Goal: Communication & Community: Answer question/provide support

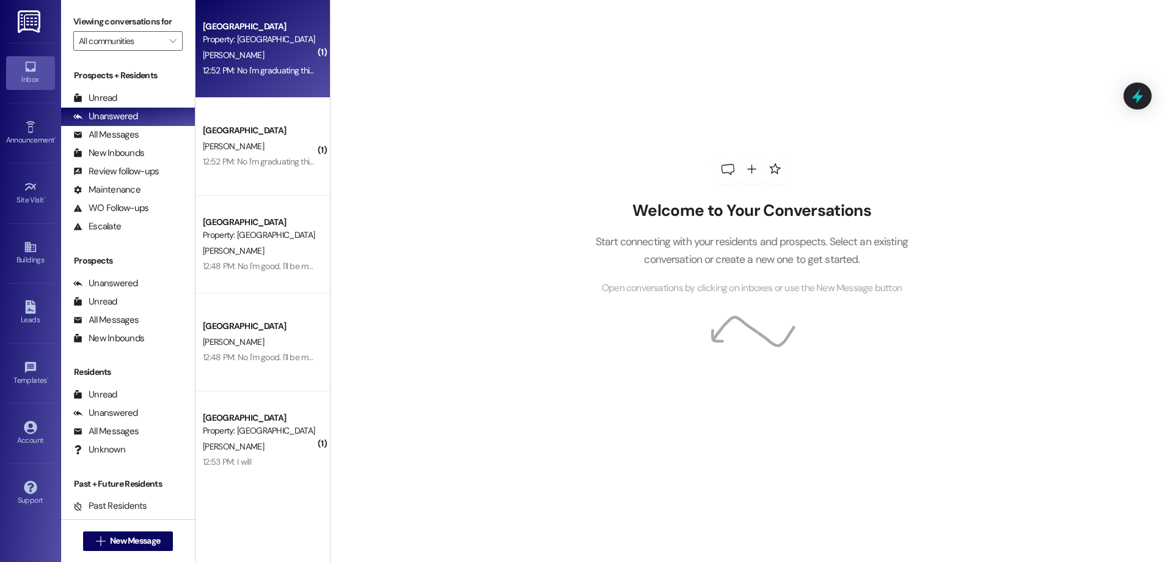
click at [290, 67] on div "12:52 PM: No I'm graduating this next semester 12:52 PM: No I'm graduating this…" at bounding box center [284, 70] width 163 height 11
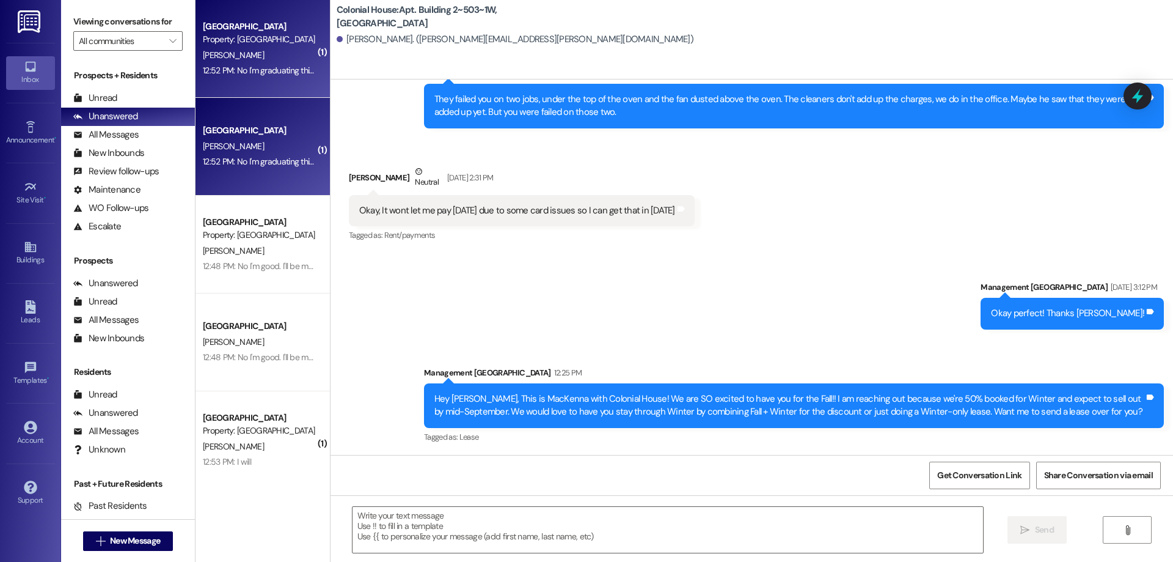
scroll to position [12094, 0]
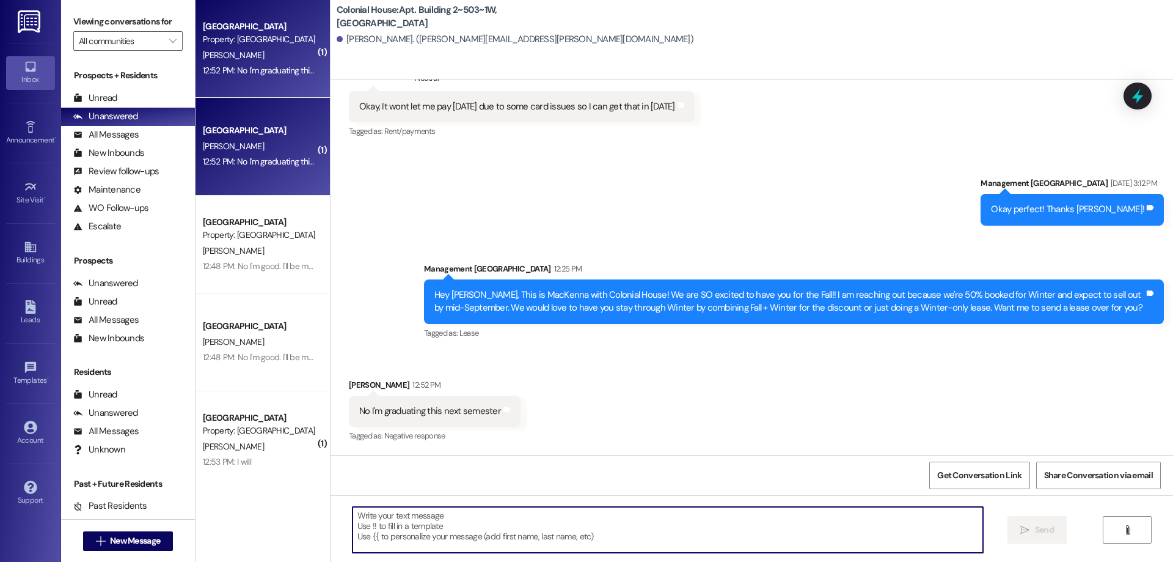
drag, startPoint x: 498, startPoint y: 532, endPoint x: 559, endPoint y: 315, distance: 225.4
click at [498, 532] on textarea at bounding box center [668, 530] width 631 height 46
type textarea "Thank you for letting us know, and Congratulations!!"
click at [1042, 524] on span "Send" at bounding box center [1044, 529] width 19 height 13
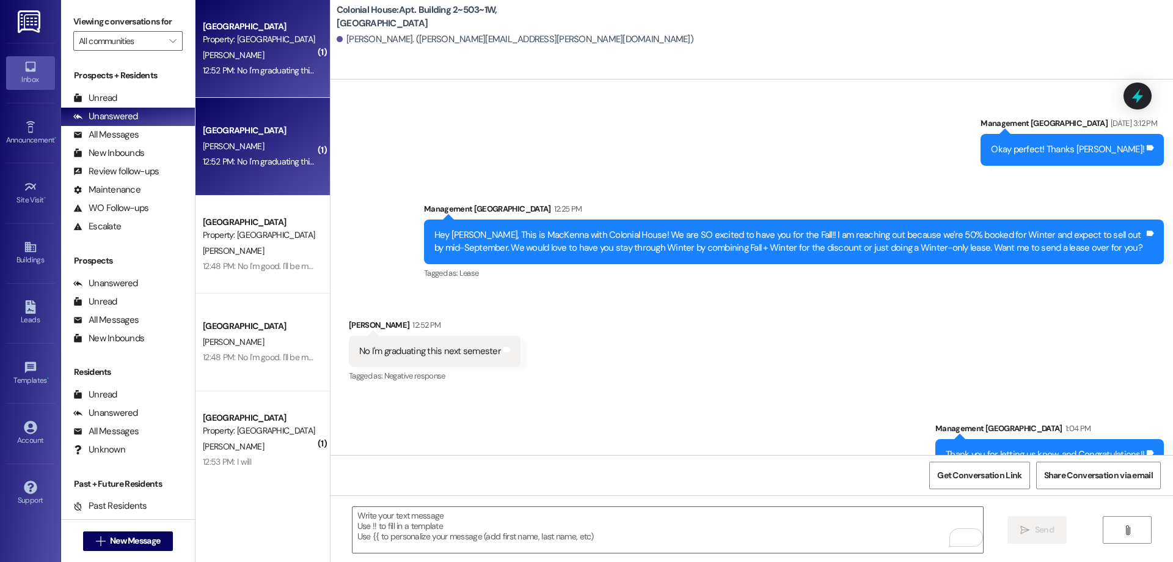
scroll to position [12180, 0]
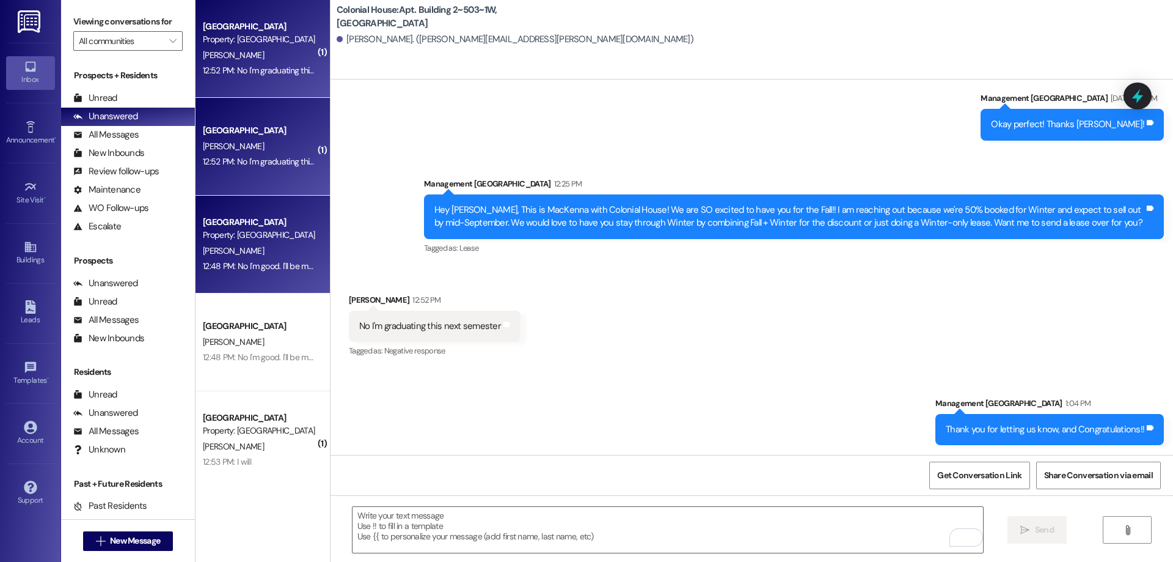
click at [271, 246] on div "[PERSON_NAME]" at bounding box center [259, 250] width 115 height 15
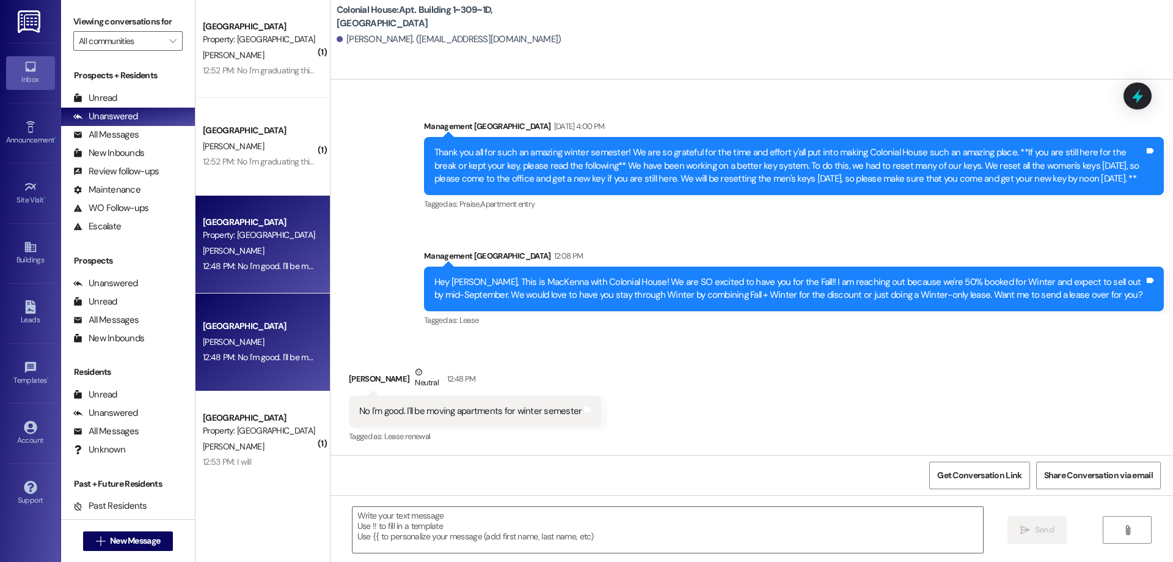
scroll to position [17929, 0]
click at [461, 541] on textarea at bounding box center [668, 530] width 631 height 46
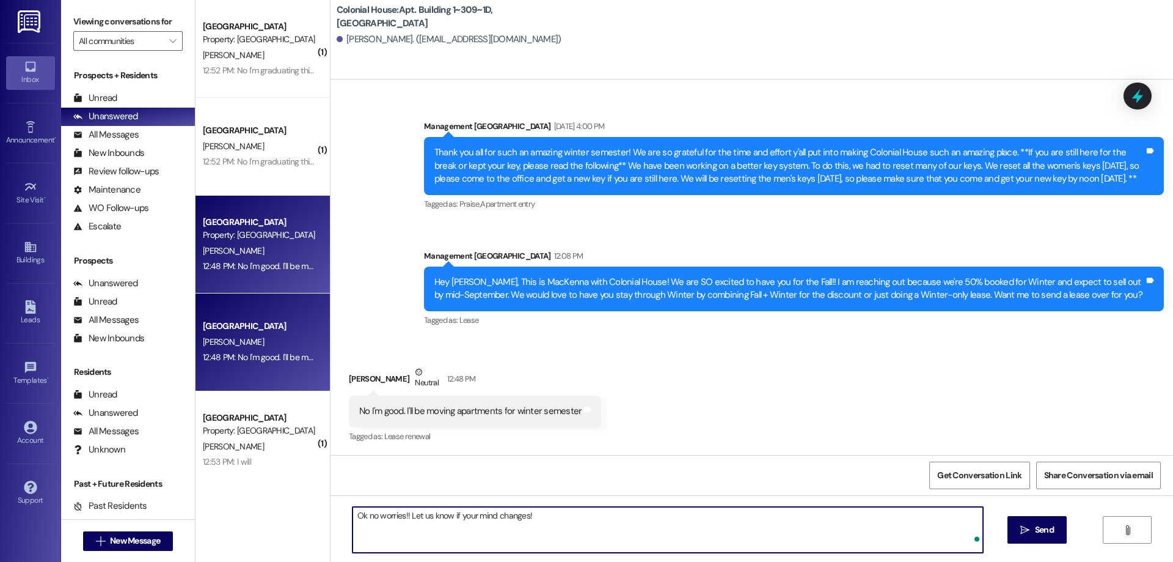
type textarea "Ok no worries!! Let us know if your mind changes!"
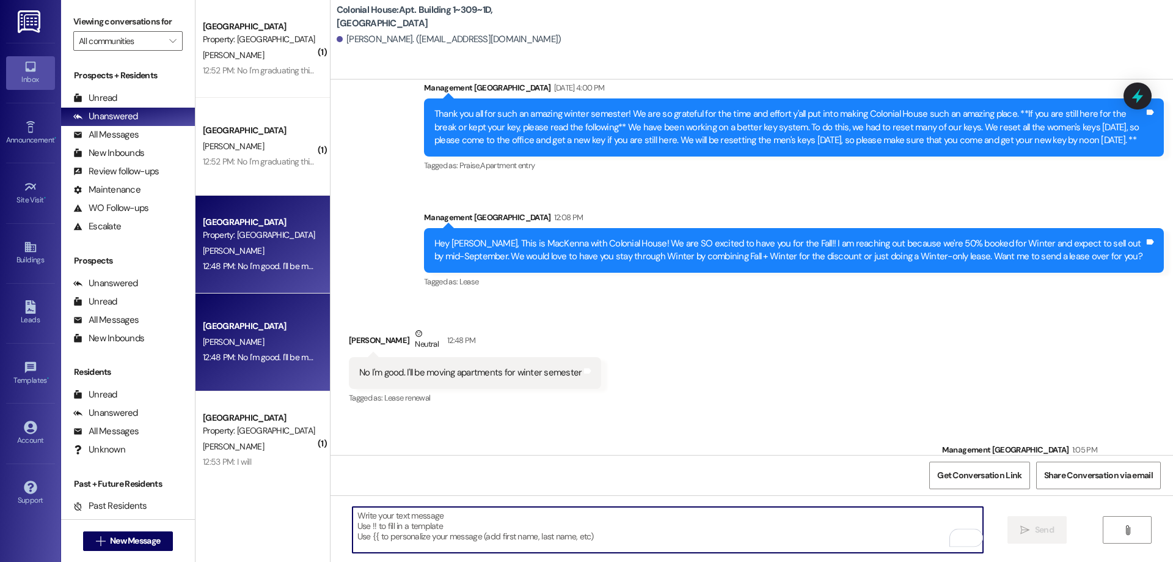
scroll to position [18015, 0]
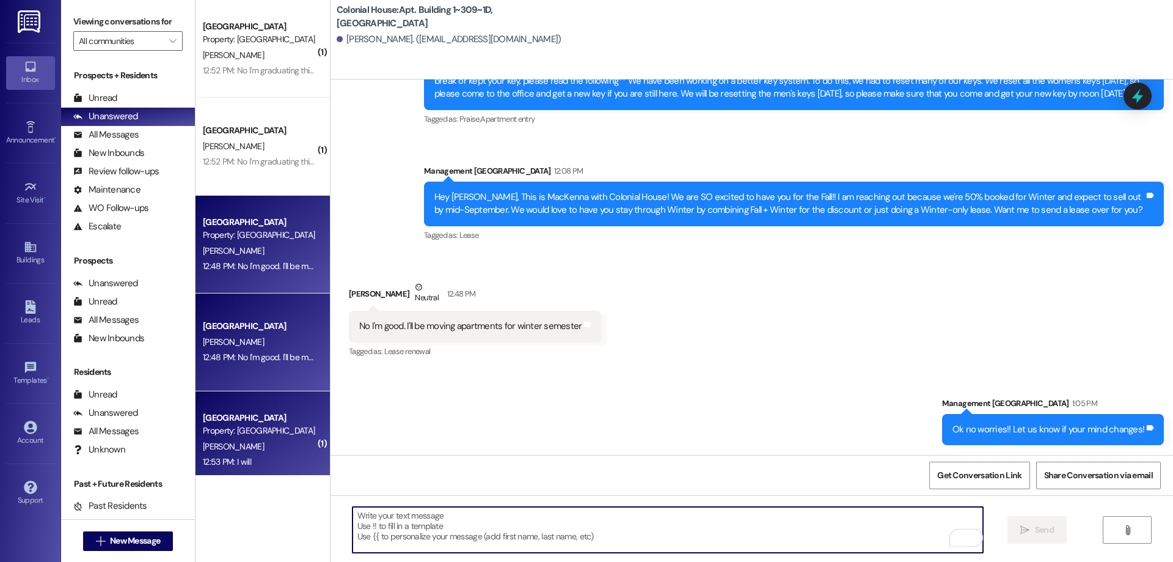
click at [294, 423] on div "[GEOGRAPHIC_DATA]" at bounding box center [259, 417] width 113 height 13
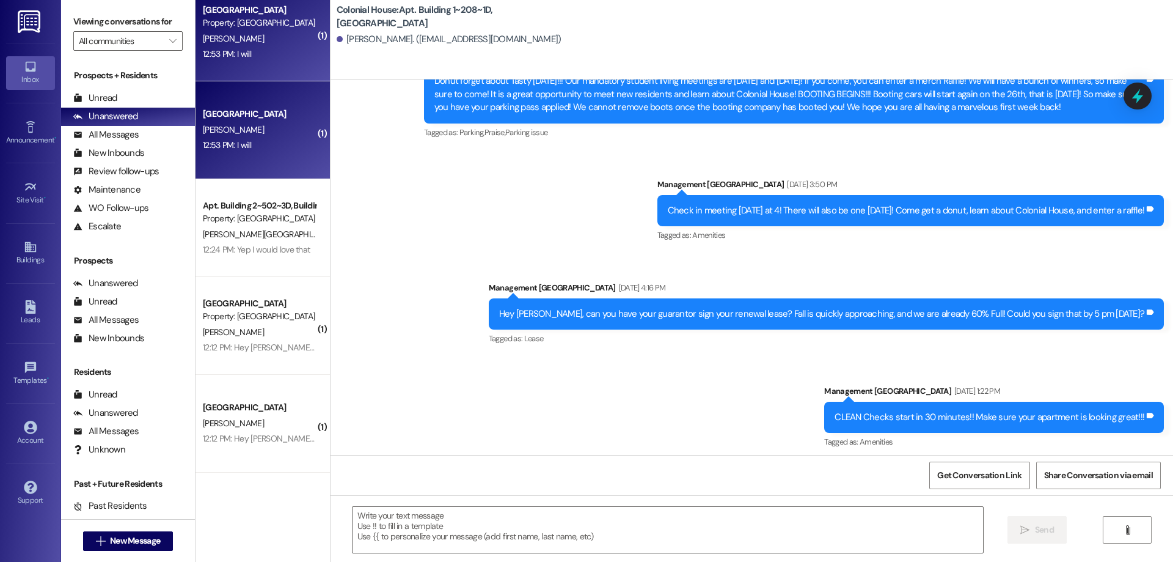
scroll to position [20832, 0]
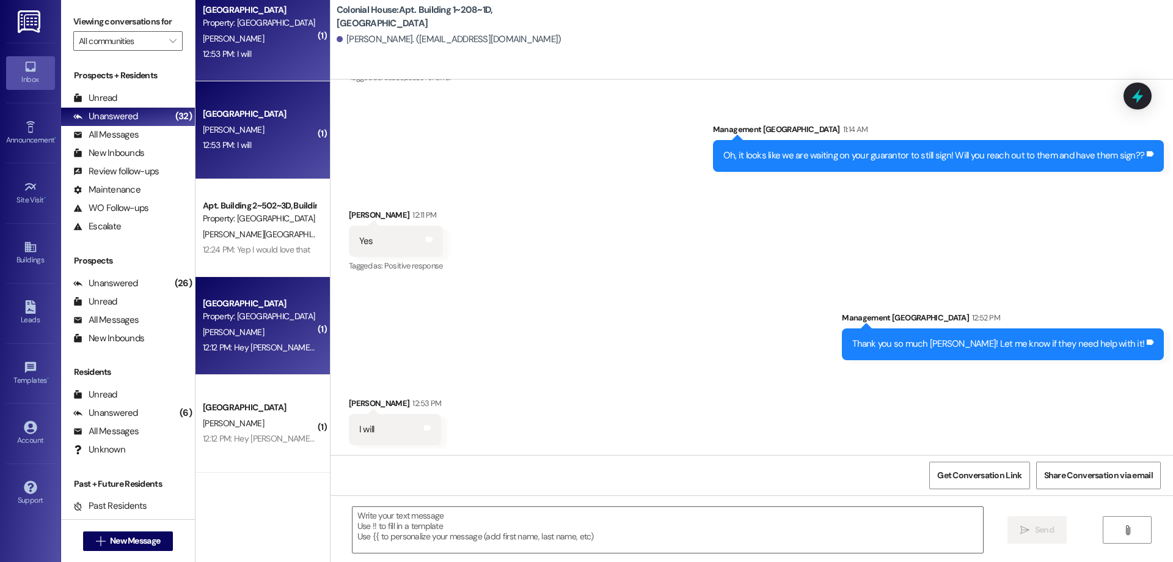
click at [258, 353] on div "12:12 PM: Hey Mackenna! I am actually interested in doing a combined Fall+Winte…" at bounding box center [259, 347] width 115 height 15
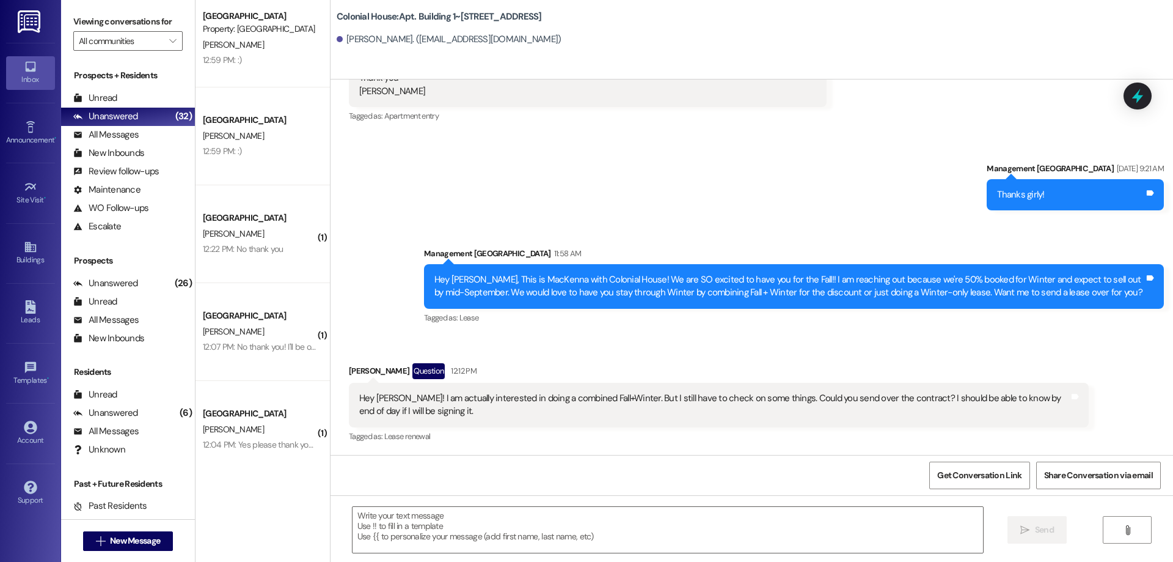
scroll to position [3240, 0]
click at [153, 539] on span "New Message" at bounding box center [135, 540] width 50 height 13
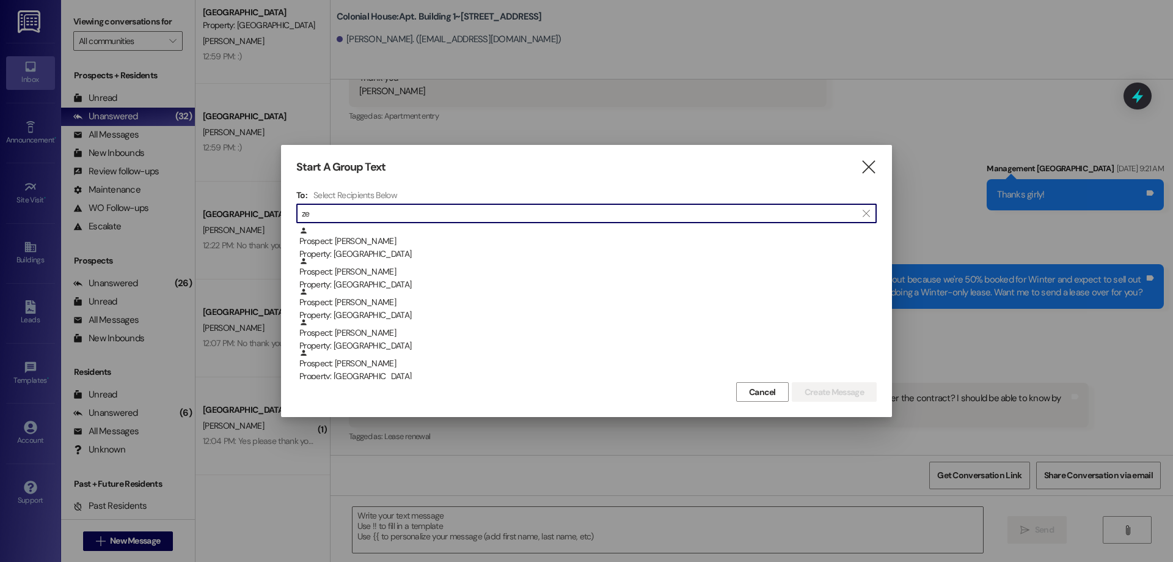
type input "z"
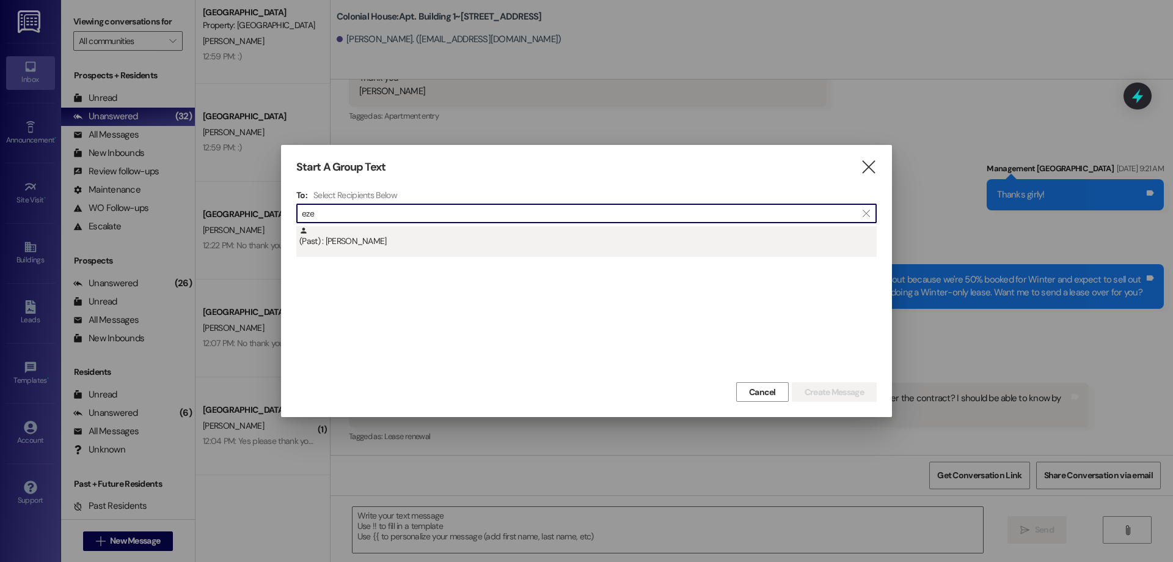
type input "eze"
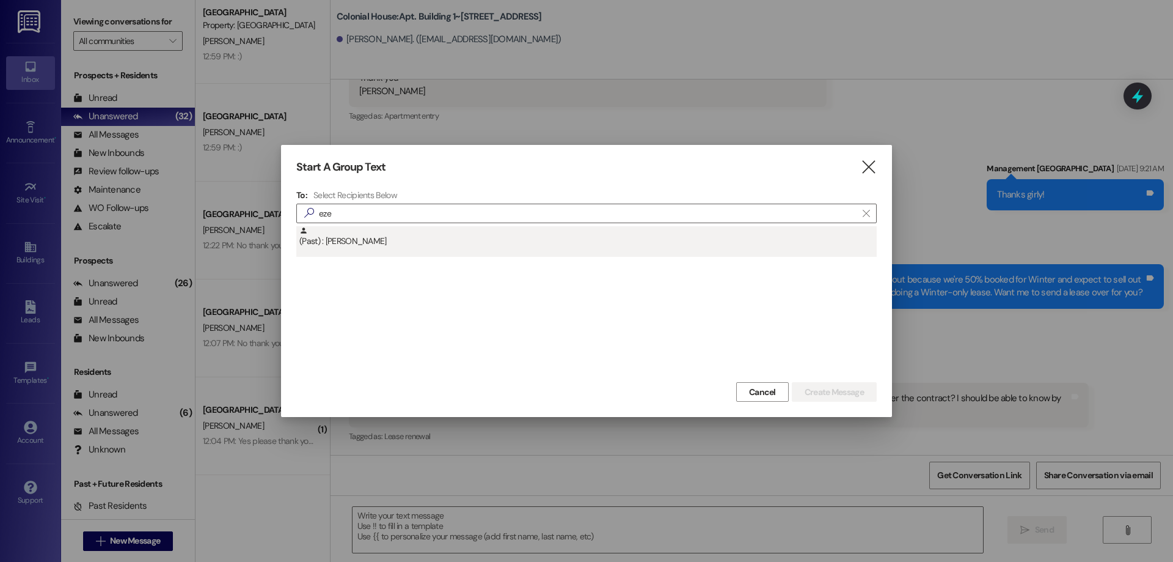
click at [461, 240] on div "(Past) : Ezekiel Francia" at bounding box center [587, 236] width 577 height 21
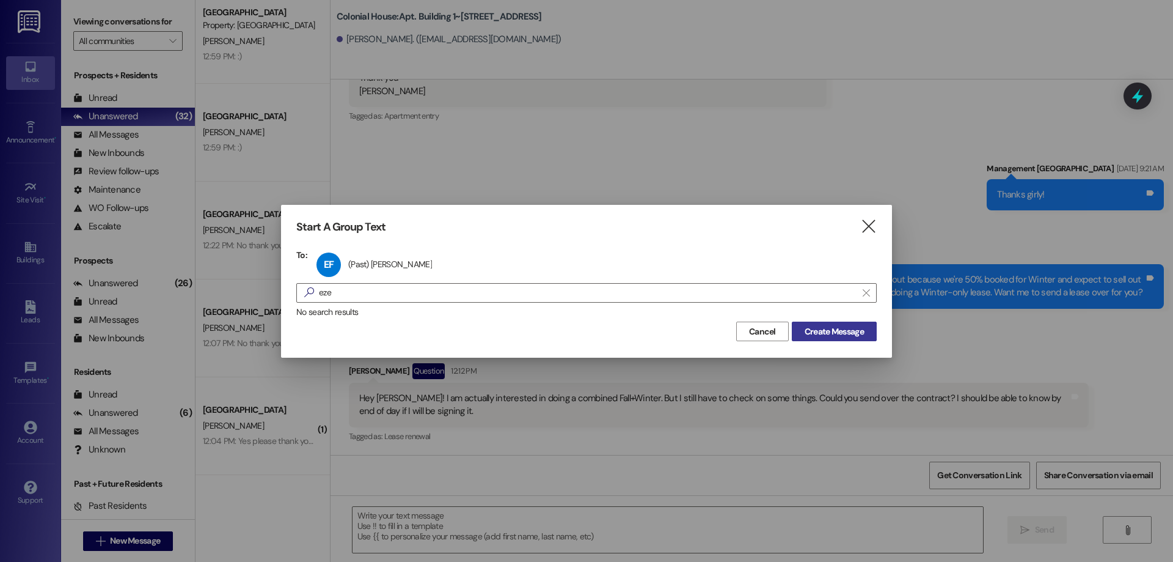
click at [821, 332] on span "Create Message" at bounding box center [834, 331] width 59 height 13
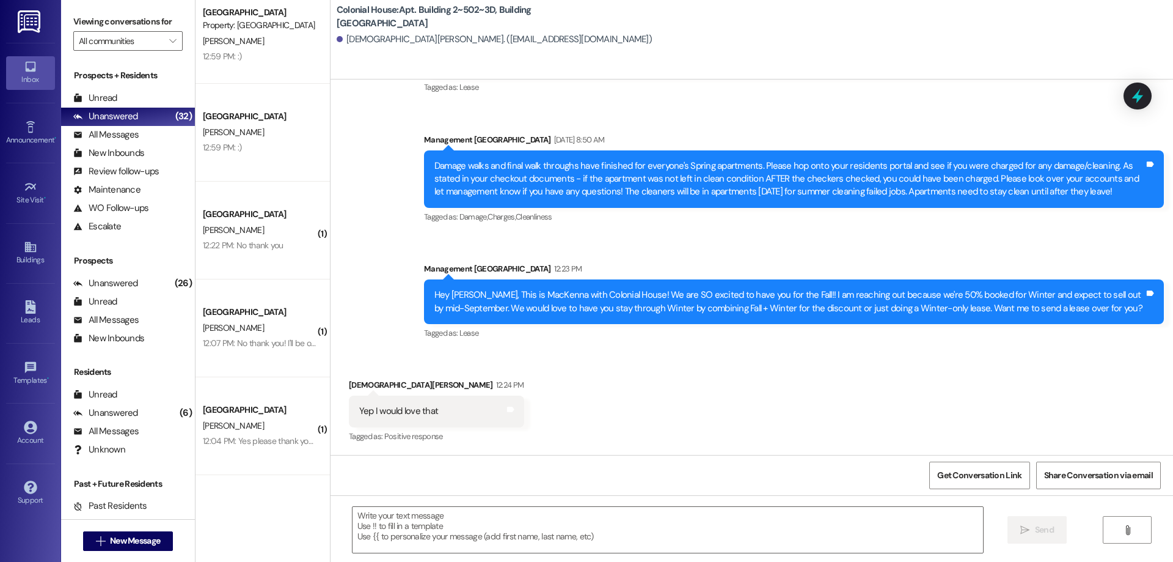
scroll to position [15161, 0]
click at [647, 533] on textarea at bounding box center [668, 530] width 631 height 46
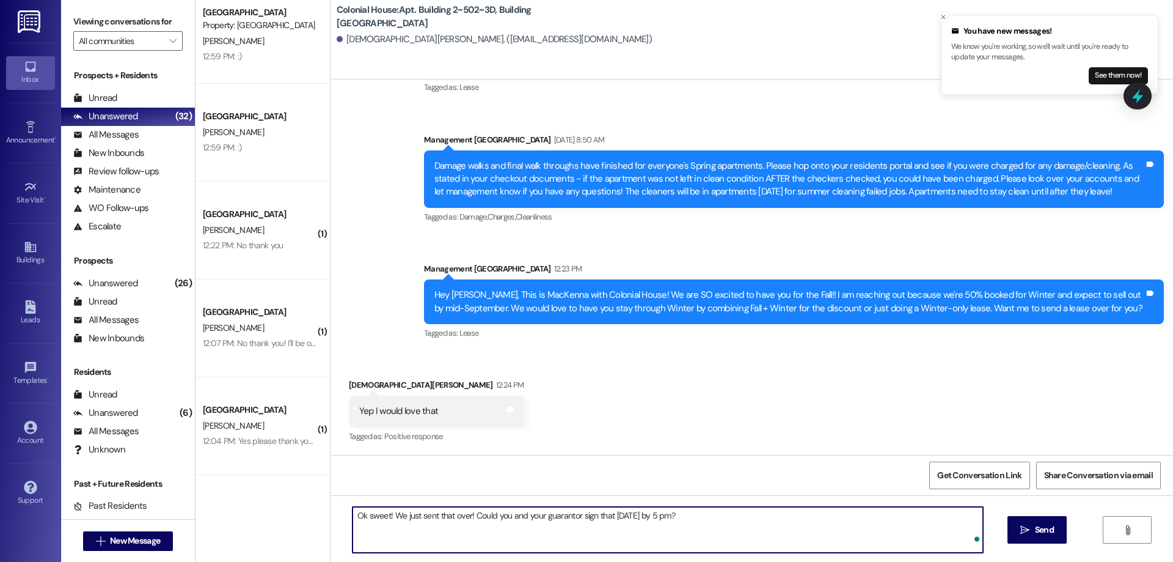
type textarea "Ok sweet! We just sent that over! Could you and your guarantor sign that today …"
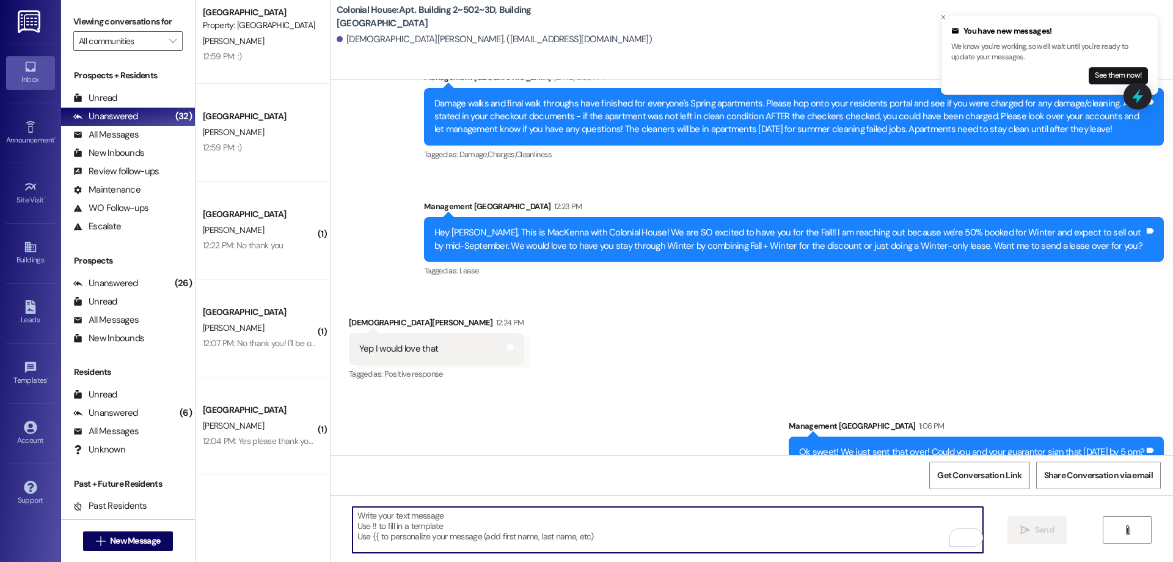
scroll to position [15246, 0]
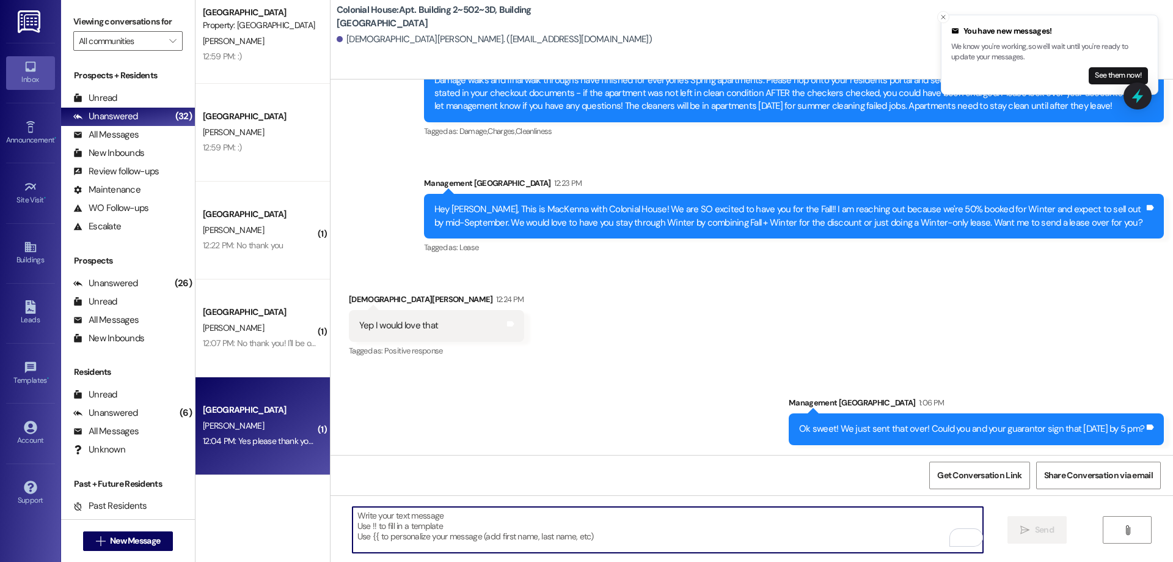
click at [250, 408] on div "[GEOGRAPHIC_DATA]" at bounding box center [259, 409] width 113 height 13
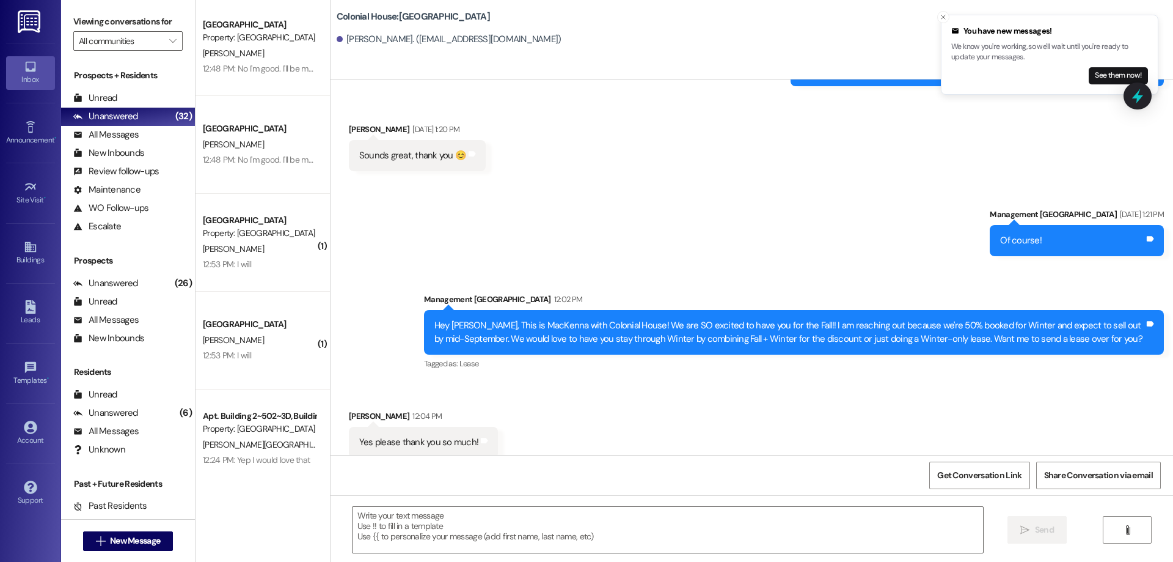
scroll to position [0, 0]
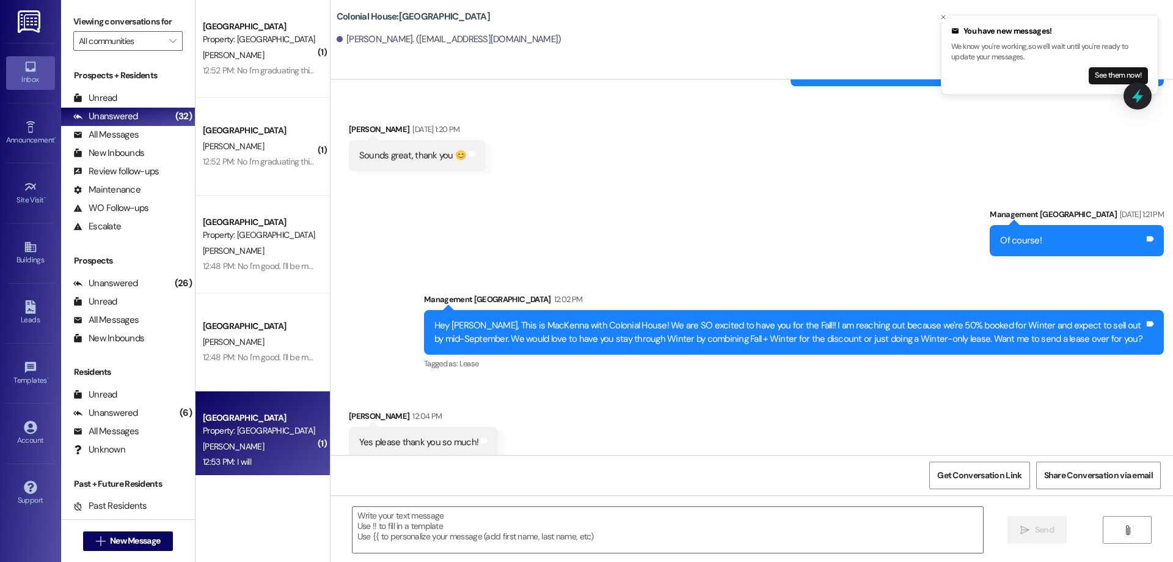
click at [250, 427] on div "Property: [GEOGRAPHIC_DATA]" at bounding box center [259, 430] width 113 height 13
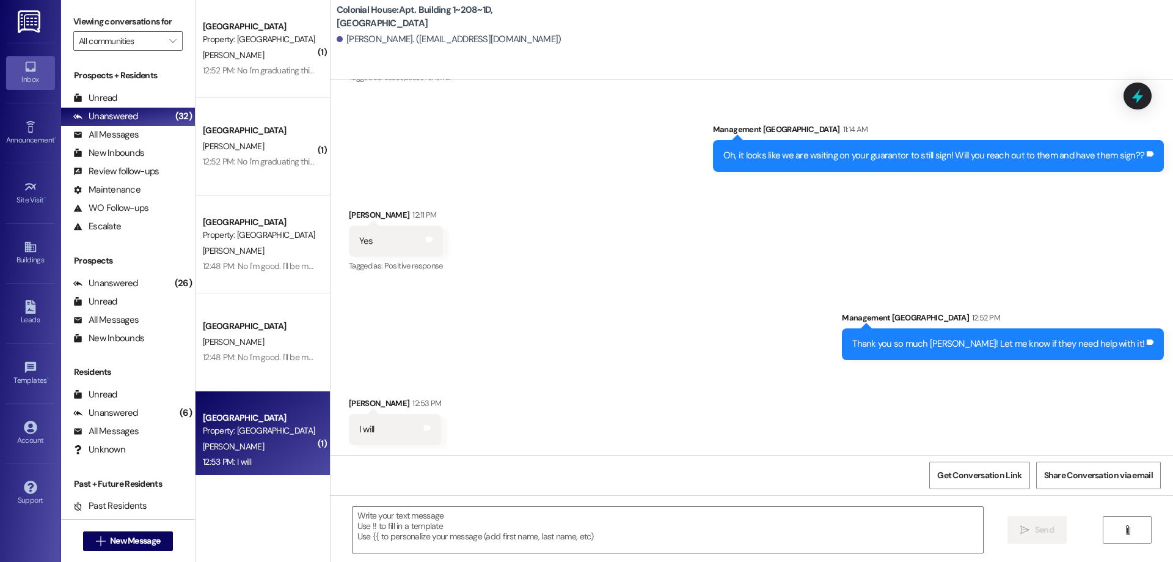
scroll to position [20833, 0]
click at [720, 536] on textarea at bounding box center [668, 530] width 631 height 46
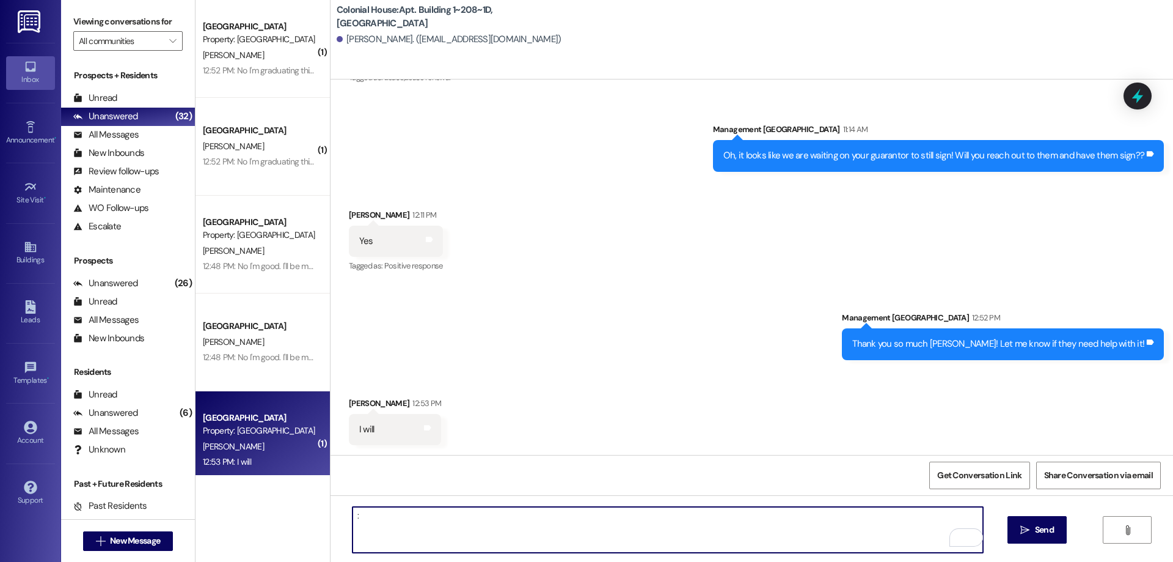
type textarea ":)"
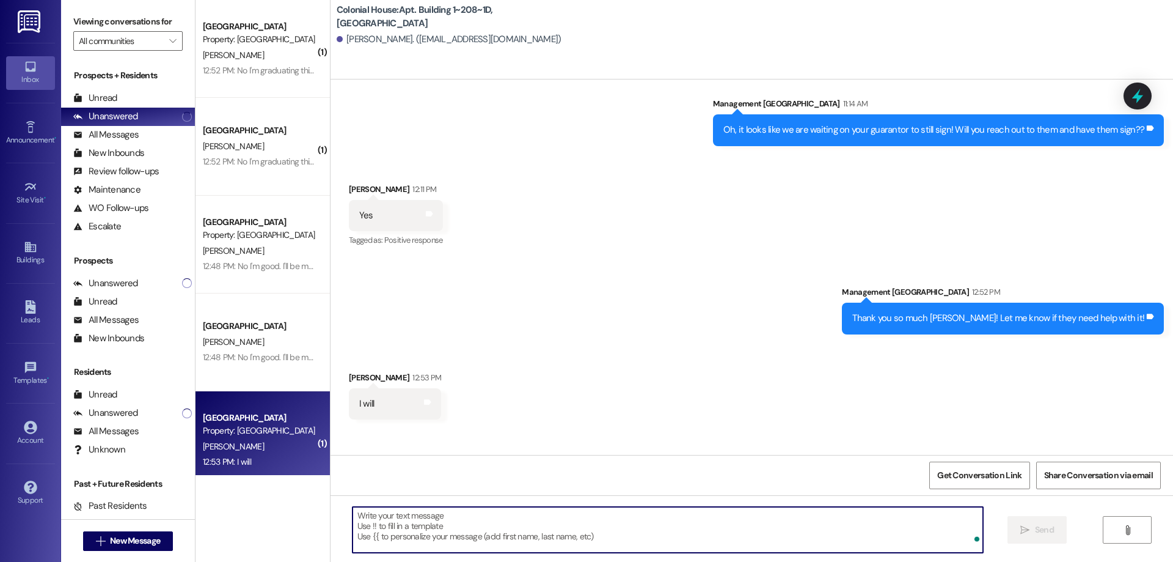
scroll to position [203, 0]
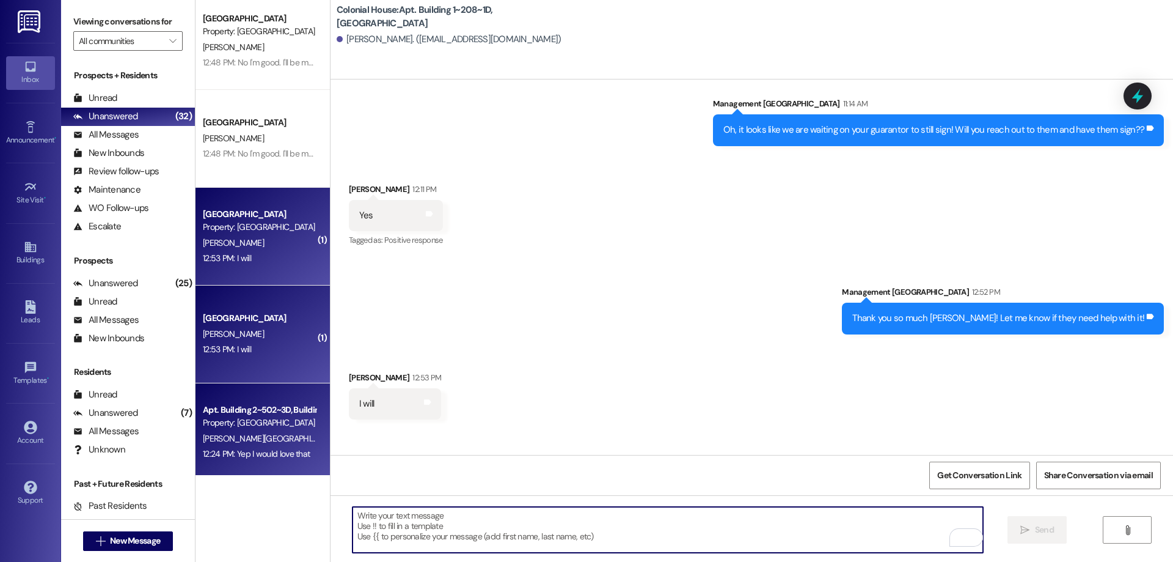
click at [273, 396] on div "Apt. Building 2~502~3D, Building 2 Colonial House Property: Colonial House E. F…" at bounding box center [263, 432] width 134 height 98
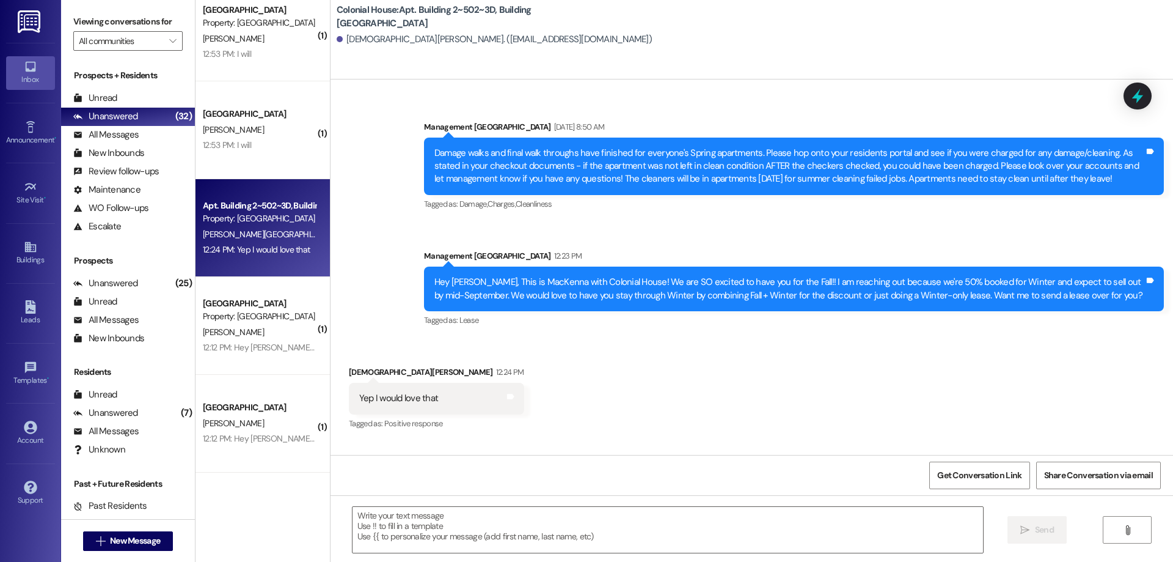
scroll to position [15246, 0]
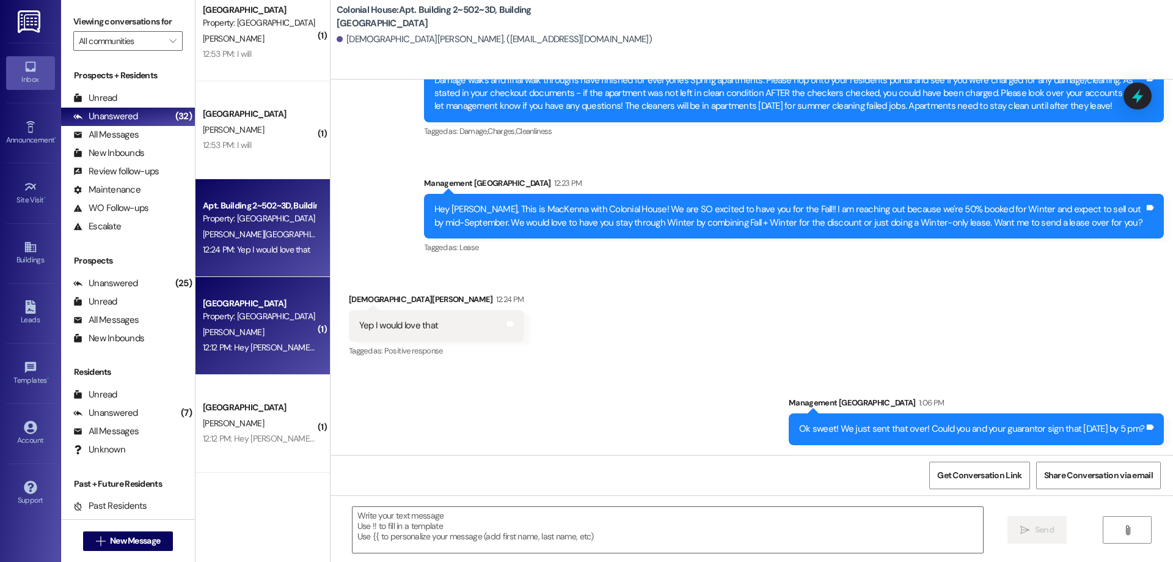
click at [283, 337] on div "R. Horlacher" at bounding box center [259, 331] width 115 height 15
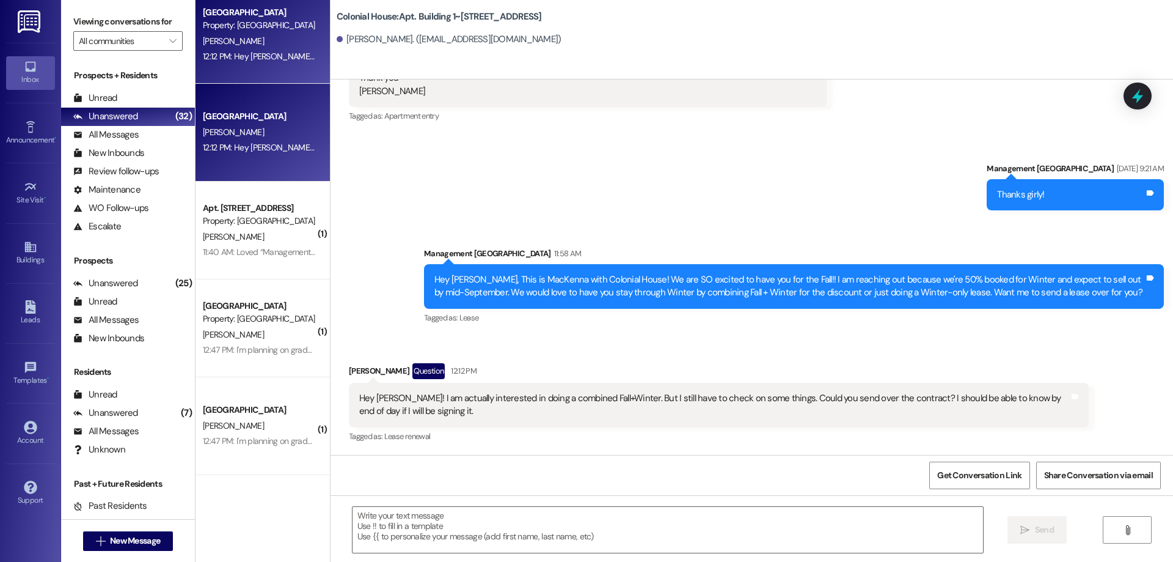
scroll to position [203, 0]
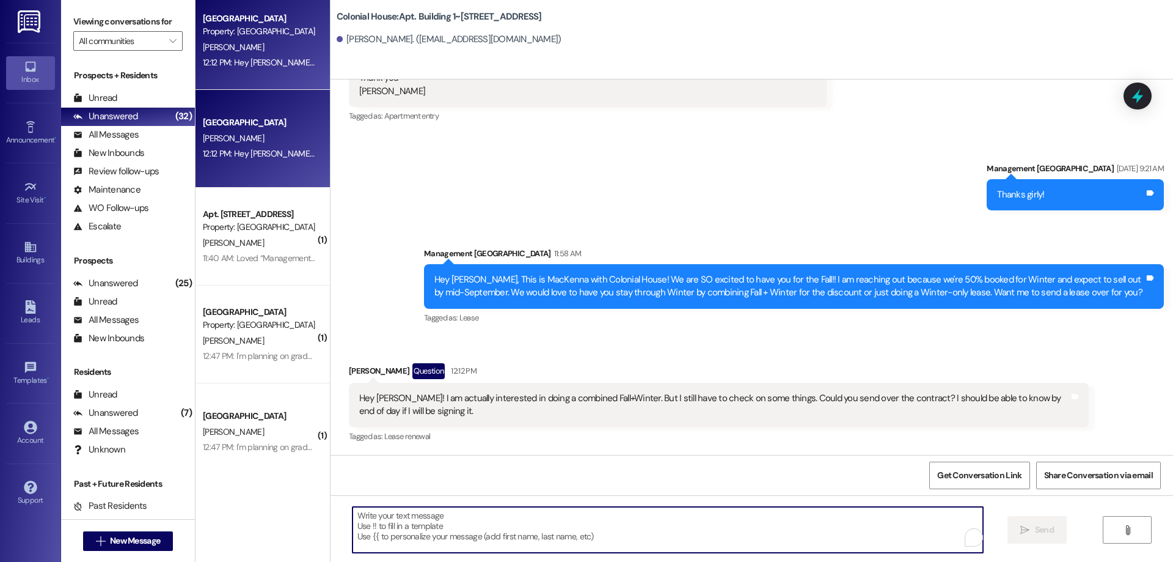
click at [409, 534] on textarea "To enrich screen reader interactions, please activate Accessibility in Grammarl…" at bounding box center [668, 530] width 631 height 46
click at [585, 528] on textarea "To enrich screen reader interactions, please activate Accessibility in Grammarl…" at bounding box center [668, 530] width 631 height 46
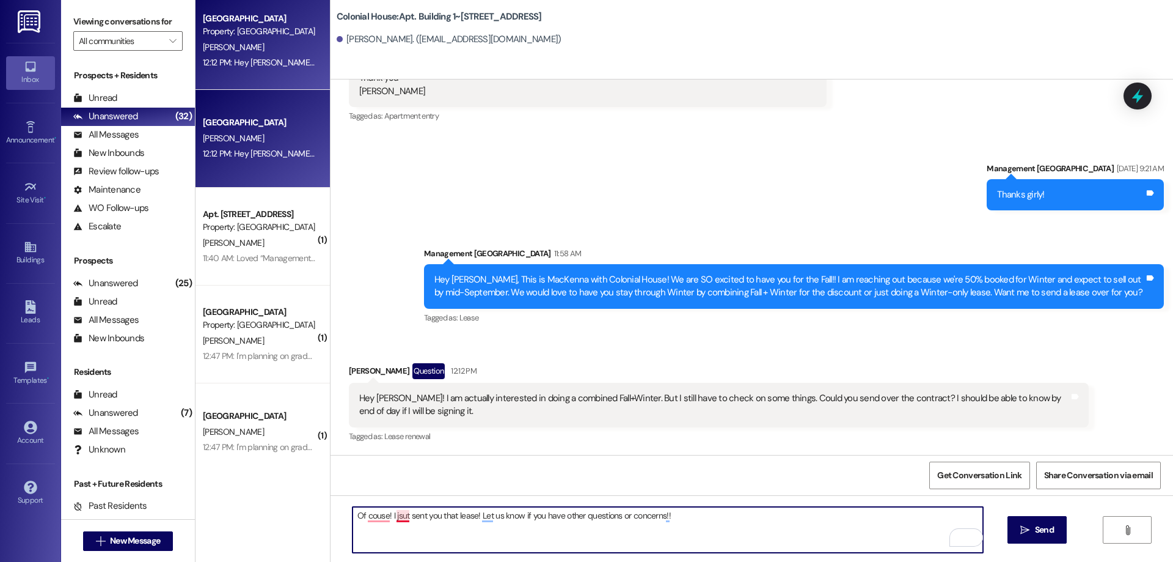
click at [397, 515] on textarea "Of couse! I jsut sent you that lease! Let us know if you have other questions o…" at bounding box center [668, 530] width 631 height 46
click at [369, 526] on textarea "Of couse! I just sent you that lease! Let us know if you have other questions o…" at bounding box center [668, 530] width 631 height 46
click at [370, 519] on textarea "Of couse! I just sent you that lease! Let us know if you have other questions o…" at bounding box center [668, 530] width 631 height 46
click at [672, 525] on textarea "Of course! I just sent you that lease! Let us know if you have other questions …" at bounding box center [668, 530] width 631 height 46
type textarea "Of course! I just sent you that lease! Let us know if you have other questions …"
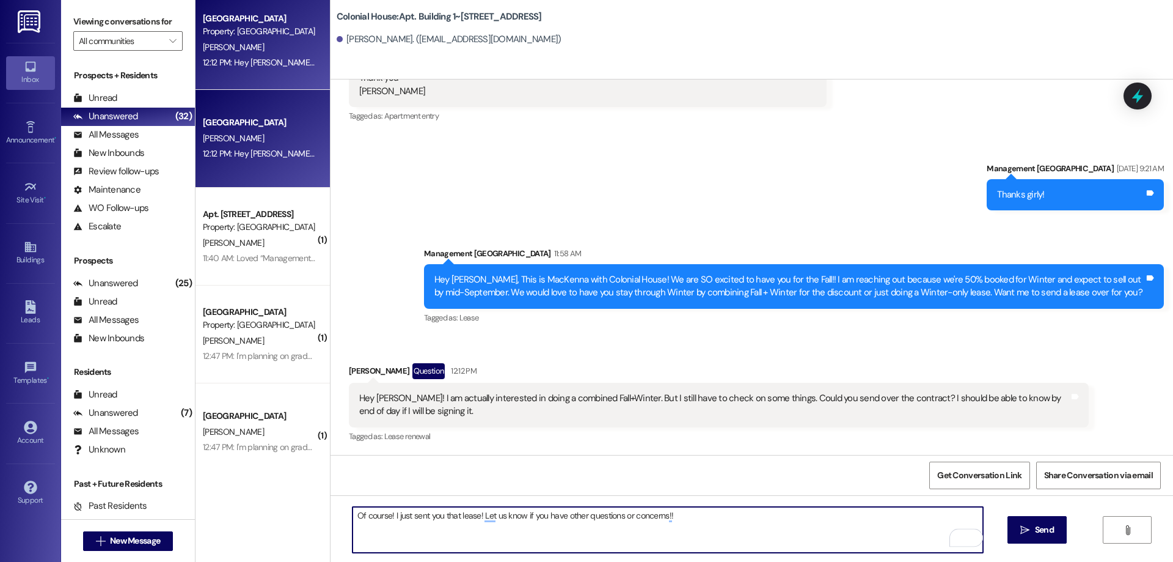
drag, startPoint x: 1029, startPoint y: 532, endPoint x: 1159, endPoint y: 490, distance: 136.8
click at [1033, 531] on span " Send" at bounding box center [1037, 529] width 38 height 13
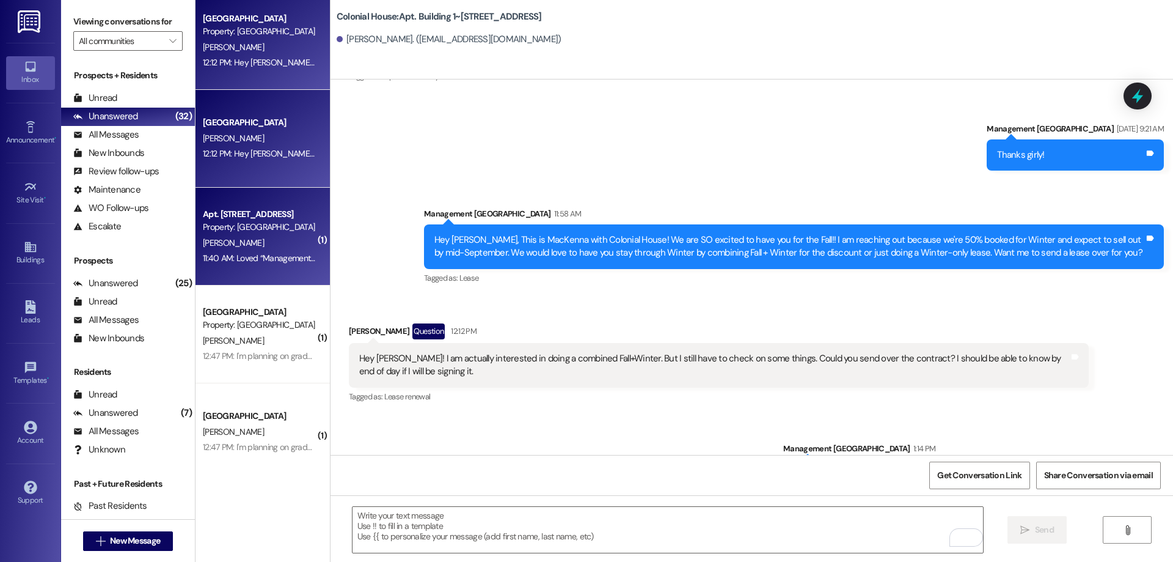
click at [246, 226] on div "Property: [GEOGRAPHIC_DATA]" at bounding box center [259, 227] width 113 height 13
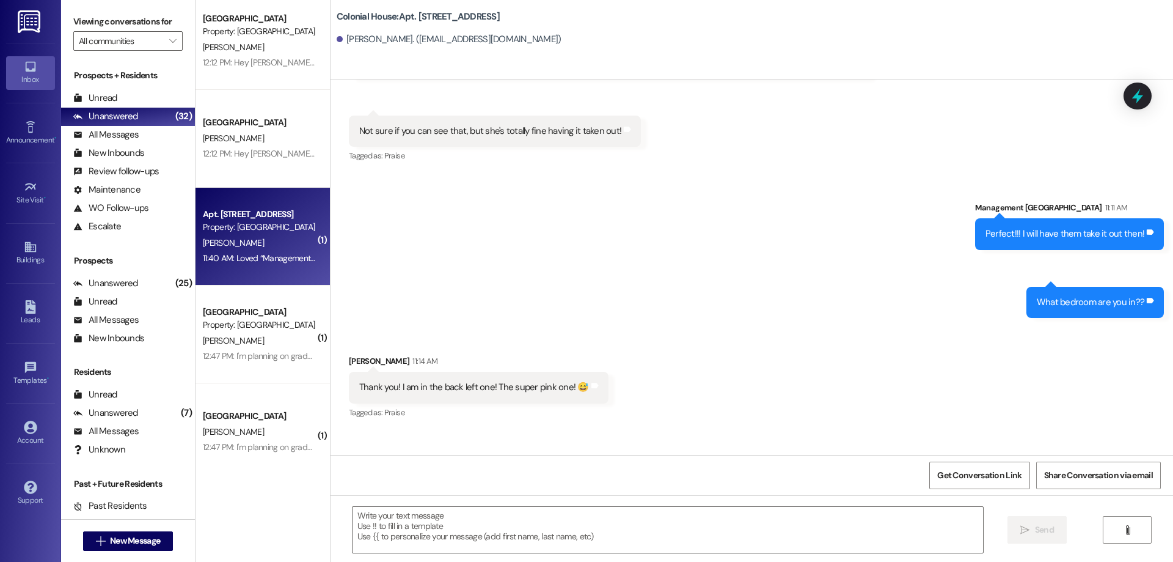
scroll to position [25512, 0]
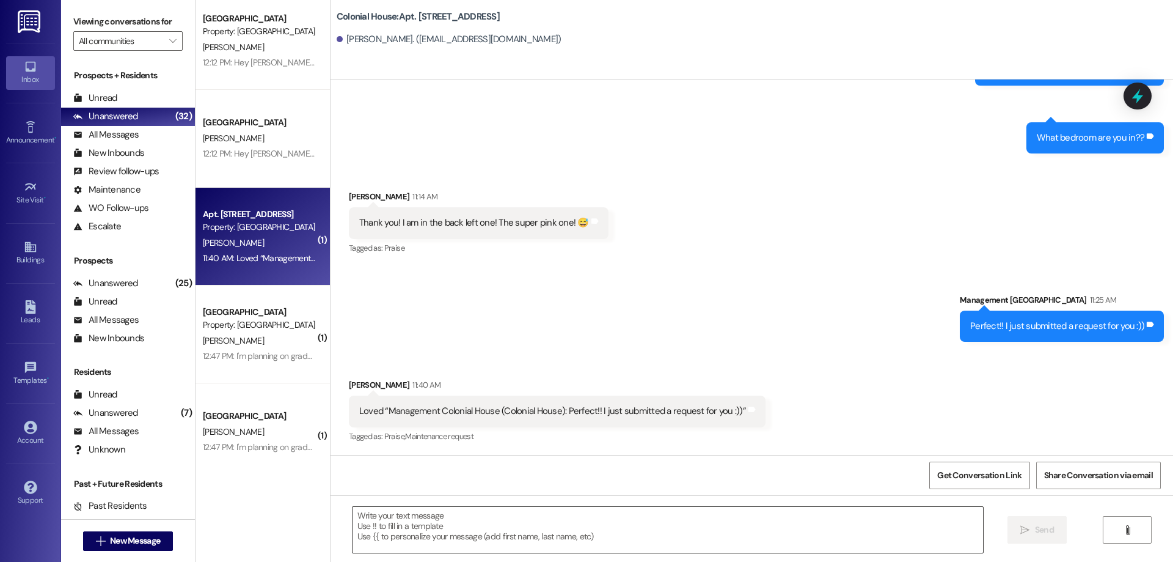
click at [769, 546] on textarea at bounding box center [668, 530] width 631 height 46
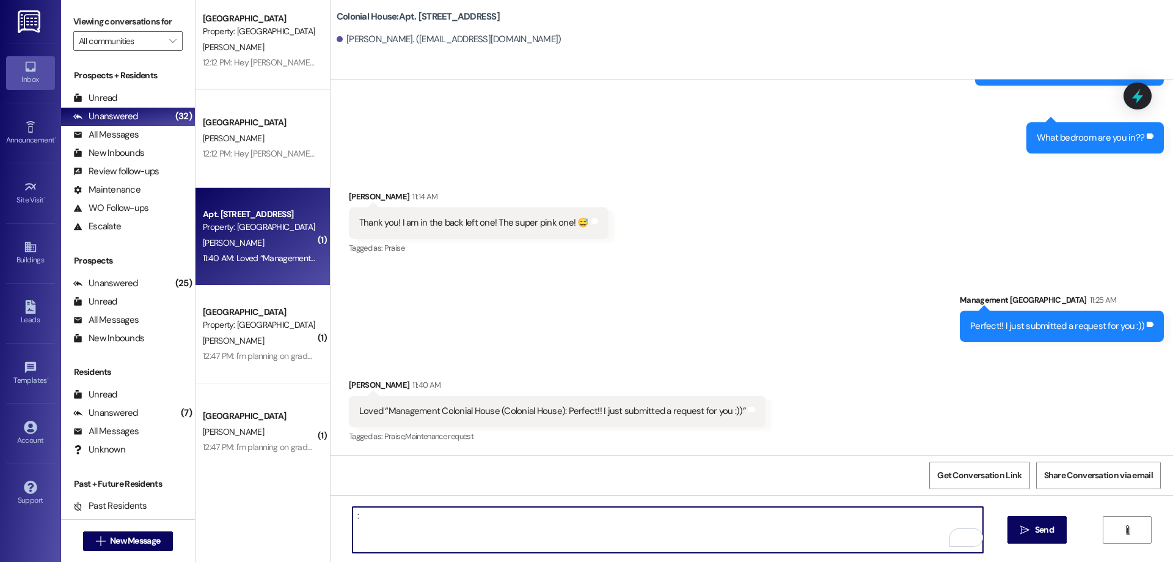
type textarea ":)"
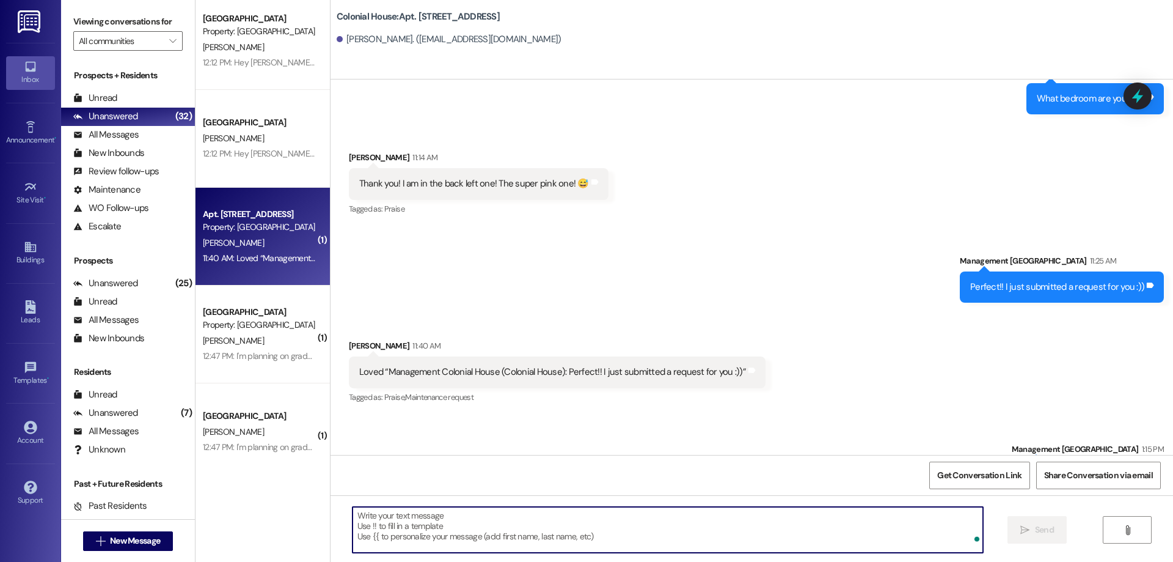
scroll to position [25511, 0]
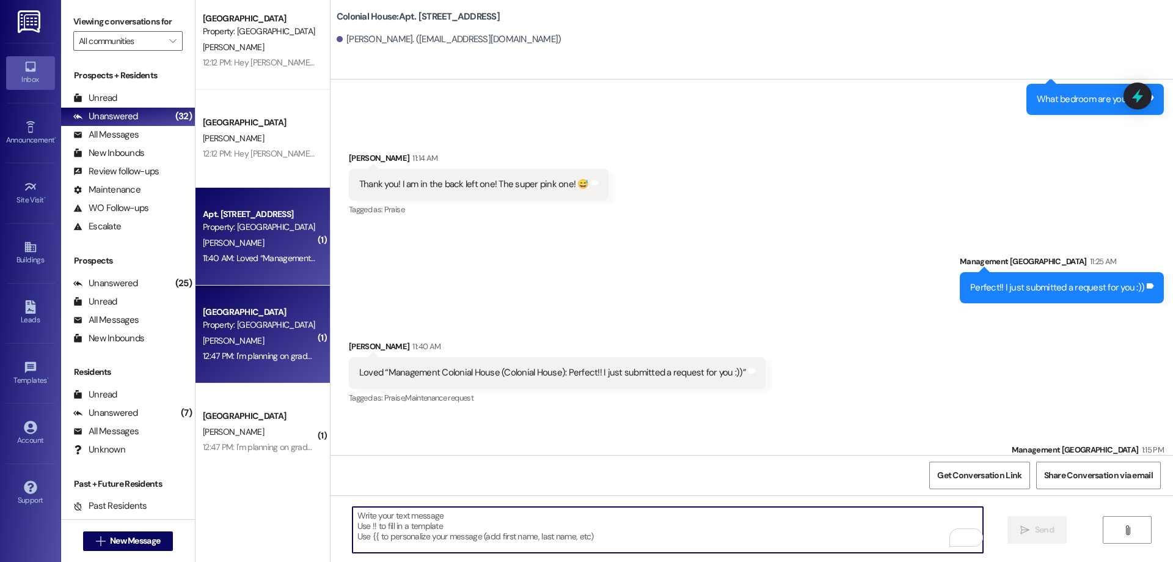
click at [257, 350] on div "12:47 PM: I'm planning on graduating this semester, so no thank you but I appre…" at bounding box center [380, 355] width 355 height 11
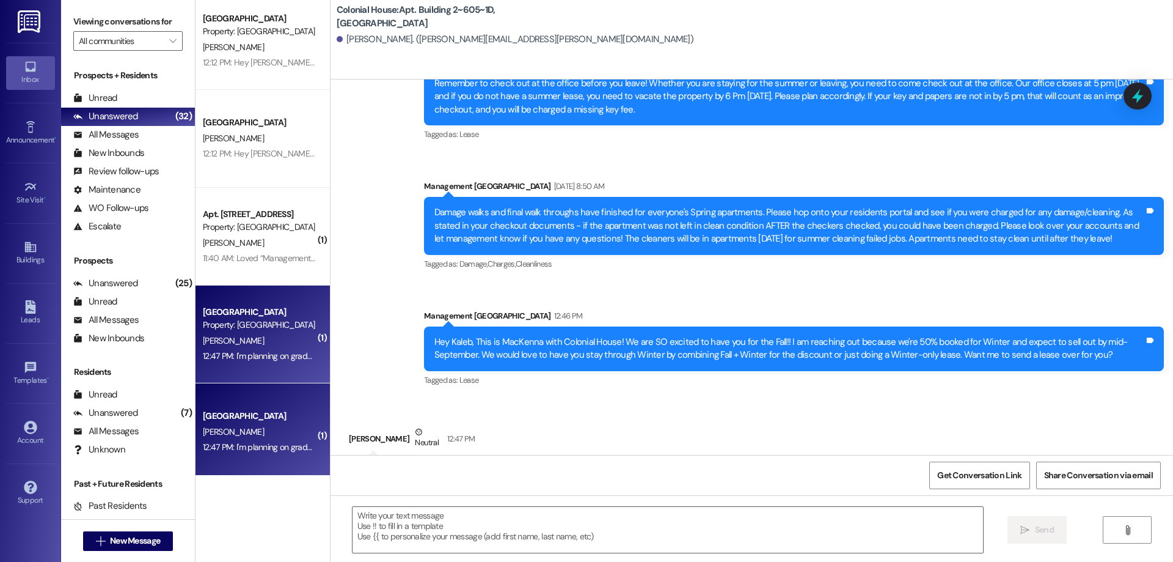
scroll to position [13877, 0]
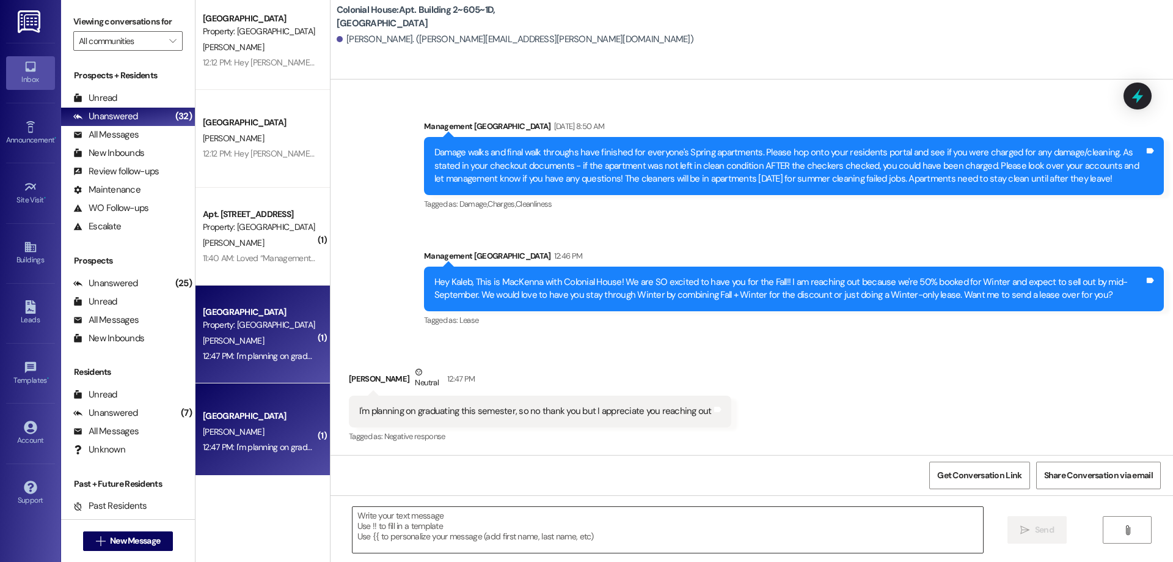
click at [706, 543] on textarea at bounding box center [668, 530] width 631 height 46
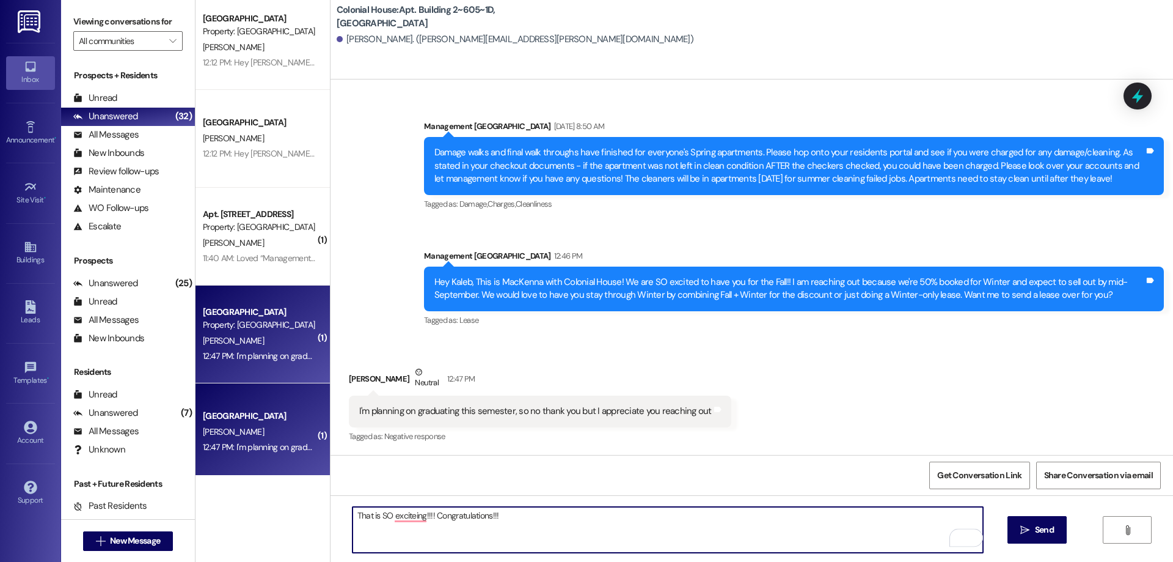
click at [398, 513] on textarea "That is SO exciteing!!!! Congratulations!!!" at bounding box center [668, 530] width 631 height 46
type textarea "That is SO exciting!!!! Congratulations!!!"
click at [1038, 531] on span "Send" at bounding box center [1044, 529] width 19 height 13
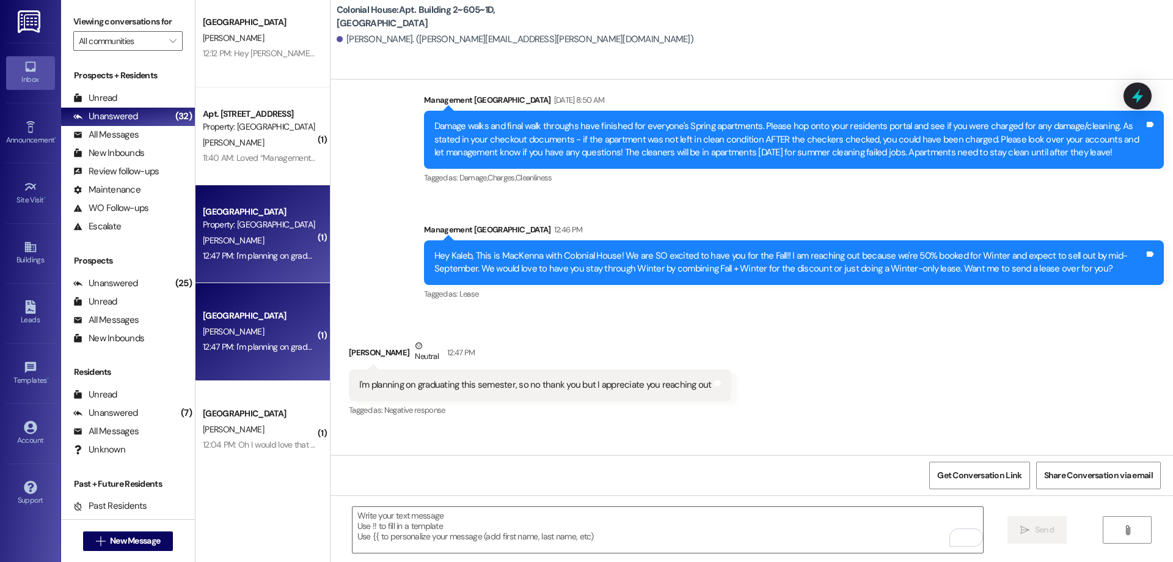
scroll to position [408, 0]
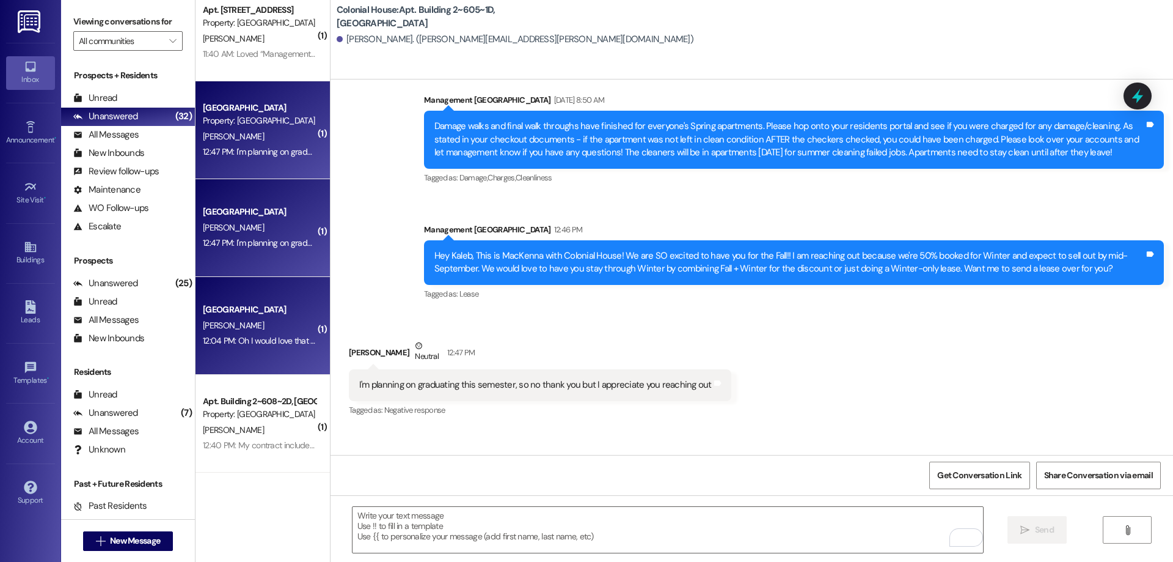
click at [272, 343] on div "12:04 PM: Oh I would love that but I am planning to serve a mission after this …" at bounding box center [737, 340] width 1069 height 11
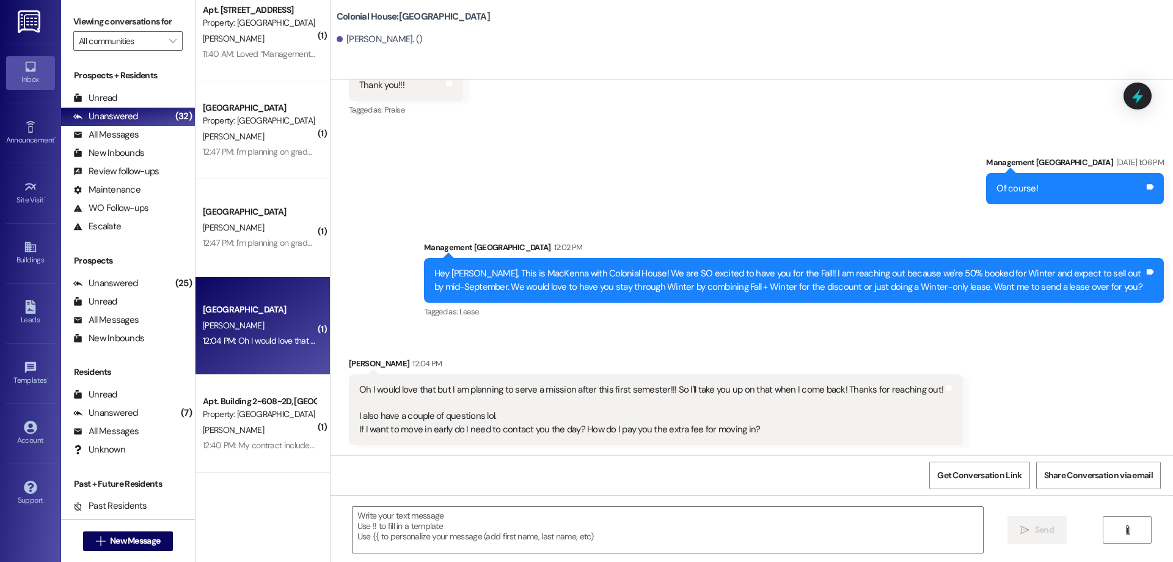
scroll to position [1904, 0]
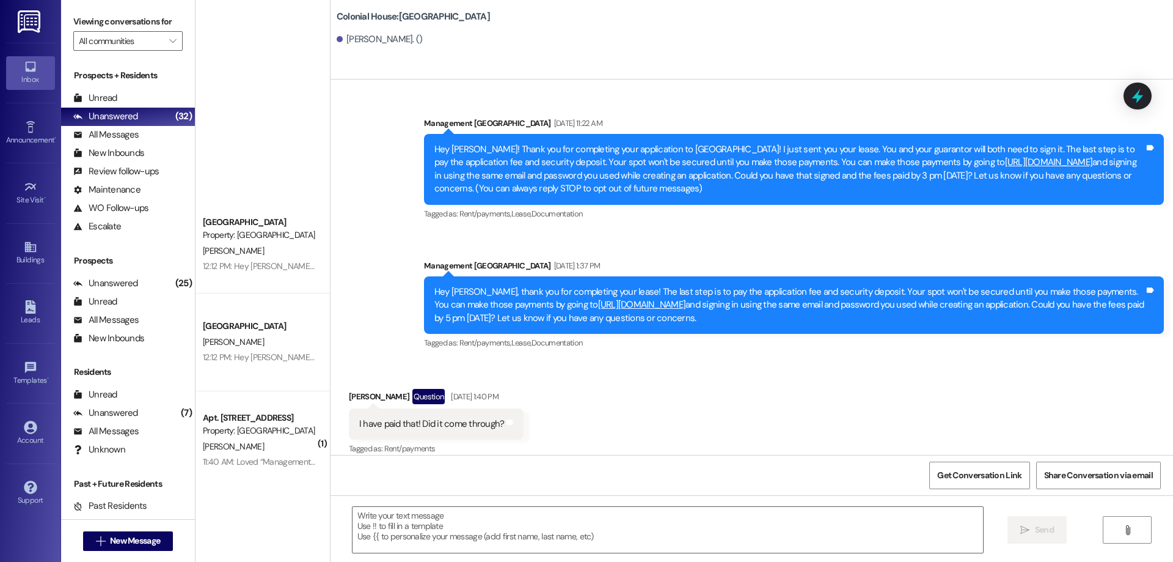
scroll to position [1904, 0]
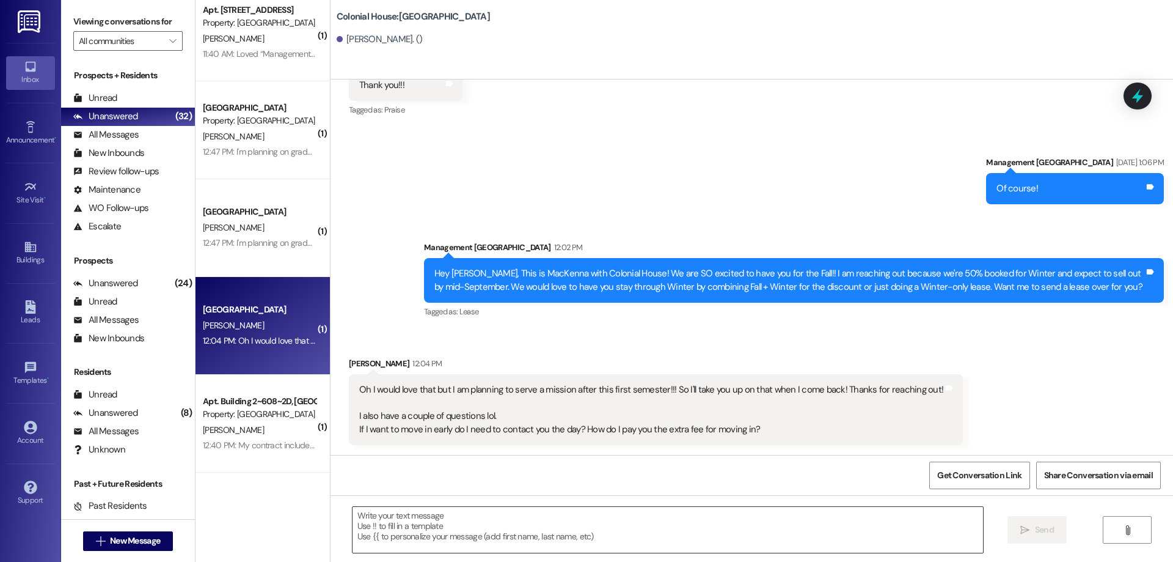
click at [449, 536] on textarea at bounding box center [668, 530] width 631 height 46
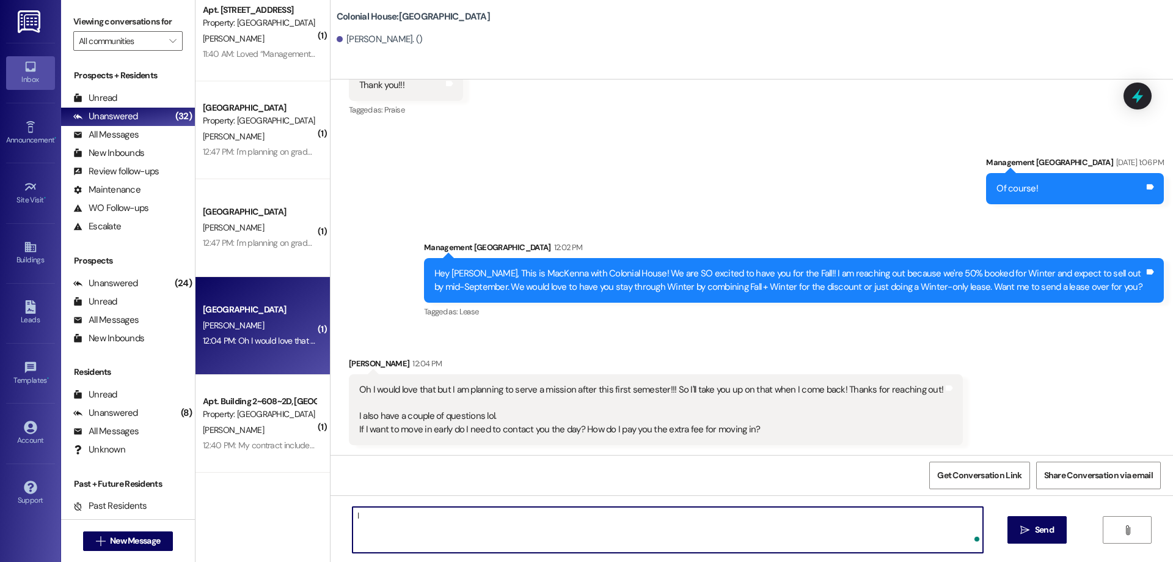
type textarea "I"
type textarea "We can send you a Lease extension document and apply the fees to your account. …"
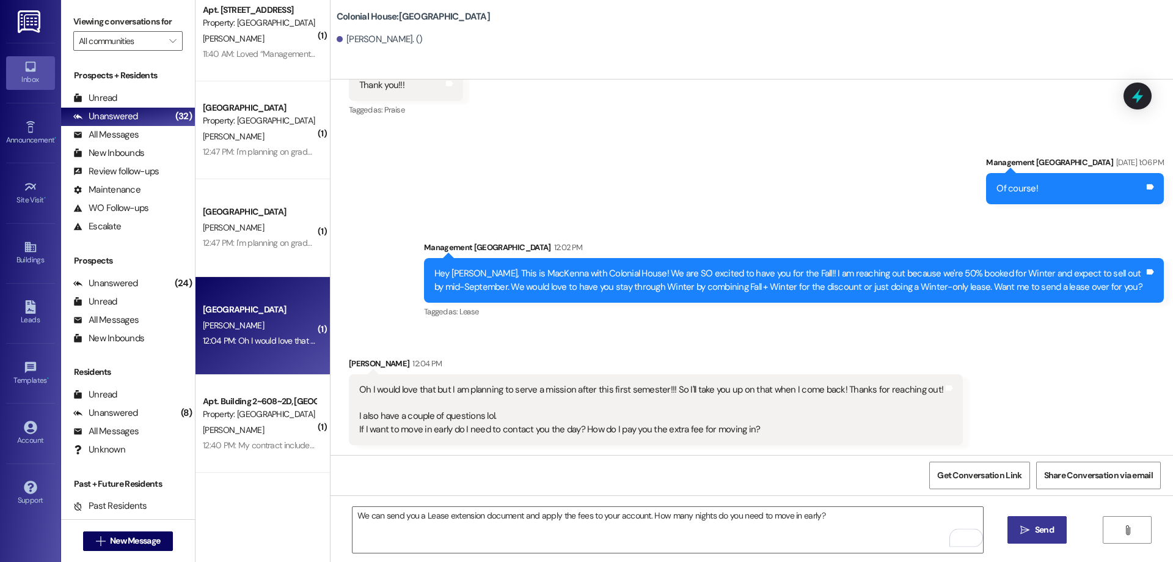
click at [1057, 530] on button " Send" at bounding box center [1037, 529] width 59 height 27
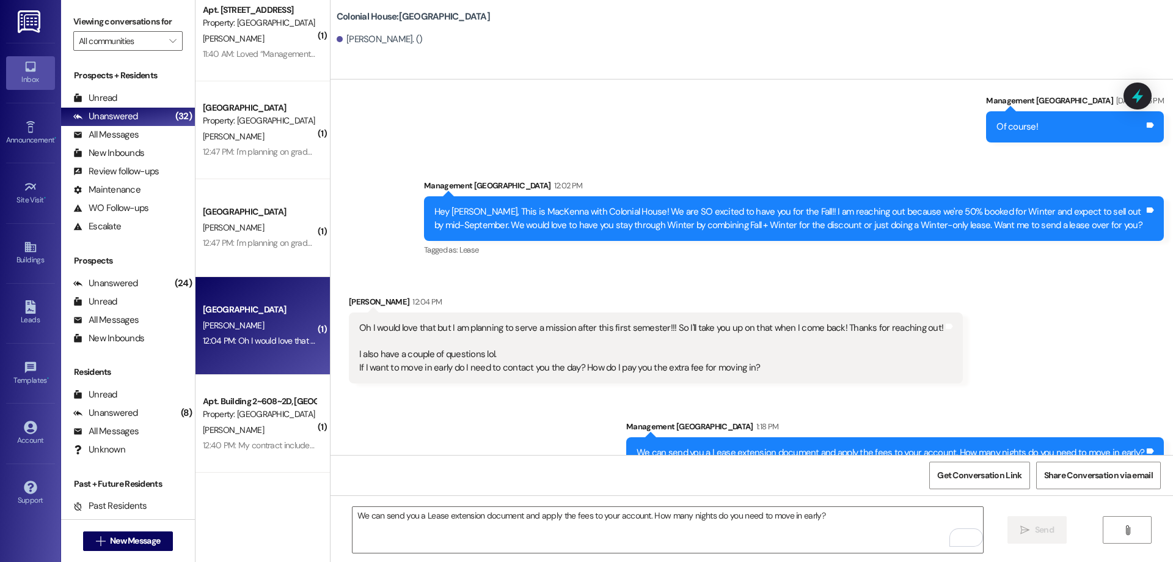
scroll to position [1989, 0]
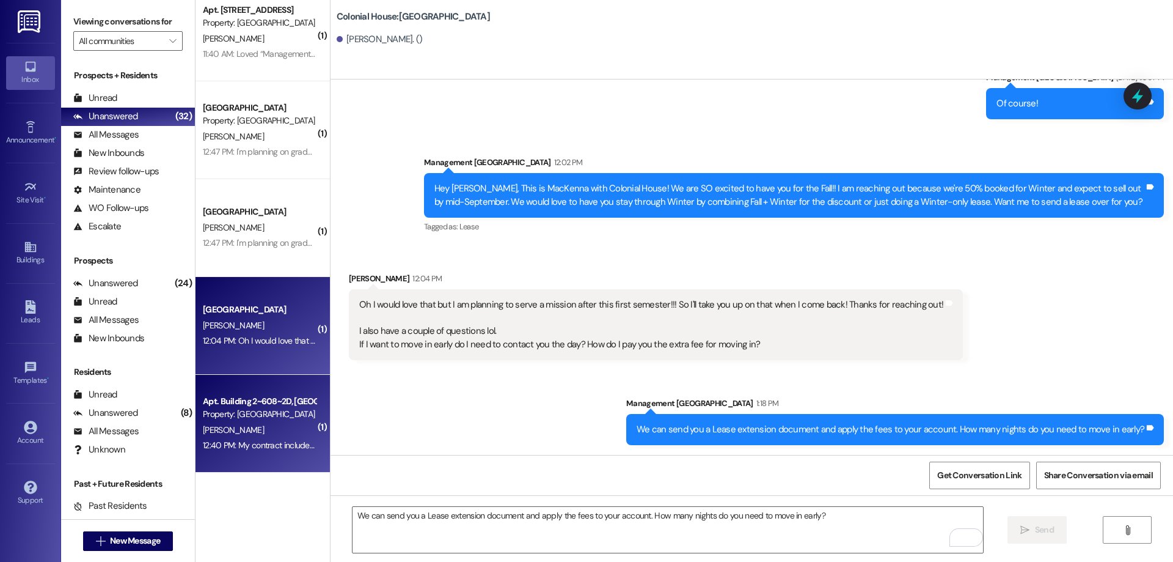
click at [290, 441] on div "12:40 PM: My contract includes Winter 2026 correct? 12:40 PM: My contract inclu…" at bounding box center [259, 445] width 115 height 15
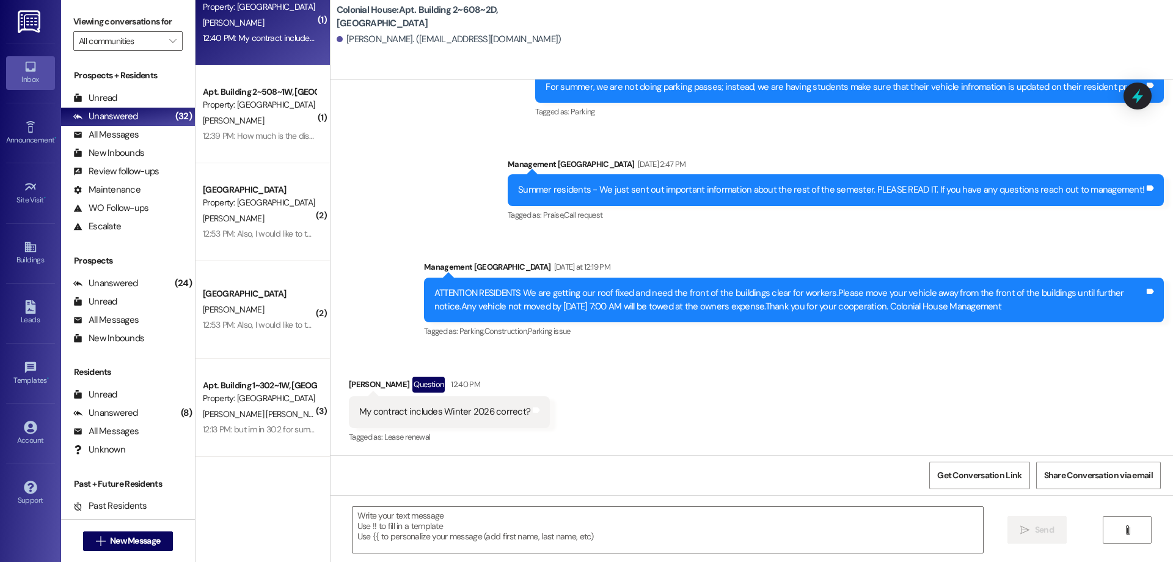
scroll to position [36885, 0]
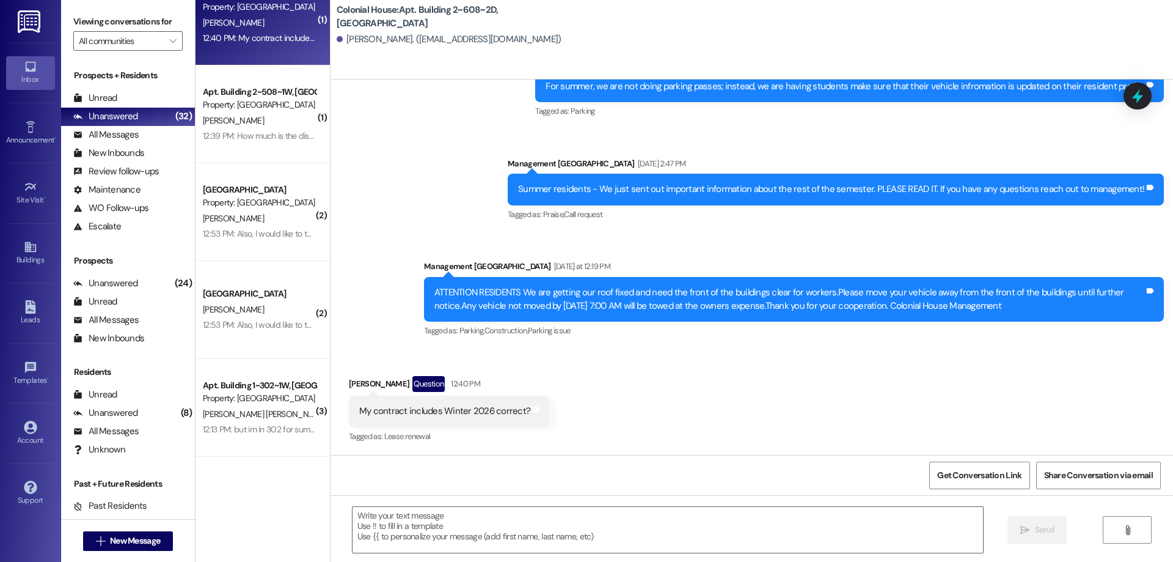
drag, startPoint x: 549, startPoint y: 523, endPoint x: 555, endPoint y: 494, distance: 29.8
click at [549, 523] on textarea at bounding box center [668, 530] width 631 height 46
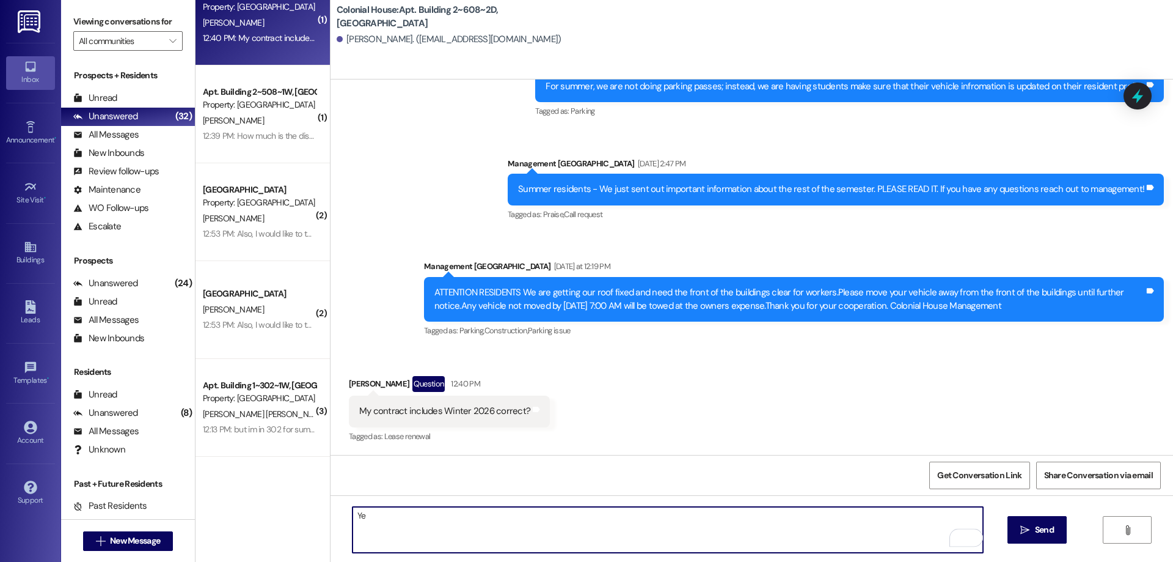
type textarea "Y"
click at [403, 518] on textarea "Yes it does!Sorry about that . Your contract doesnt expire until the end of the…" at bounding box center [668, 530] width 631 height 46
click at [354, 517] on textarea "Yes it does! Sorry about that . Your contract doesnt expire until the end of th…" at bounding box center [668, 530] width 631 height 46
click at [521, 520] on textarea "Yes, it does! Sorry about that . Your contract doesnt expire until the end of t…" at bounding box center [668, 530] width 631 height 46
click at [693, 516] on textarea "Yes, it does! Sorry about that . Your contract doesn't expire until the end of …" at bounding box center [668, 530] width 631 height 46
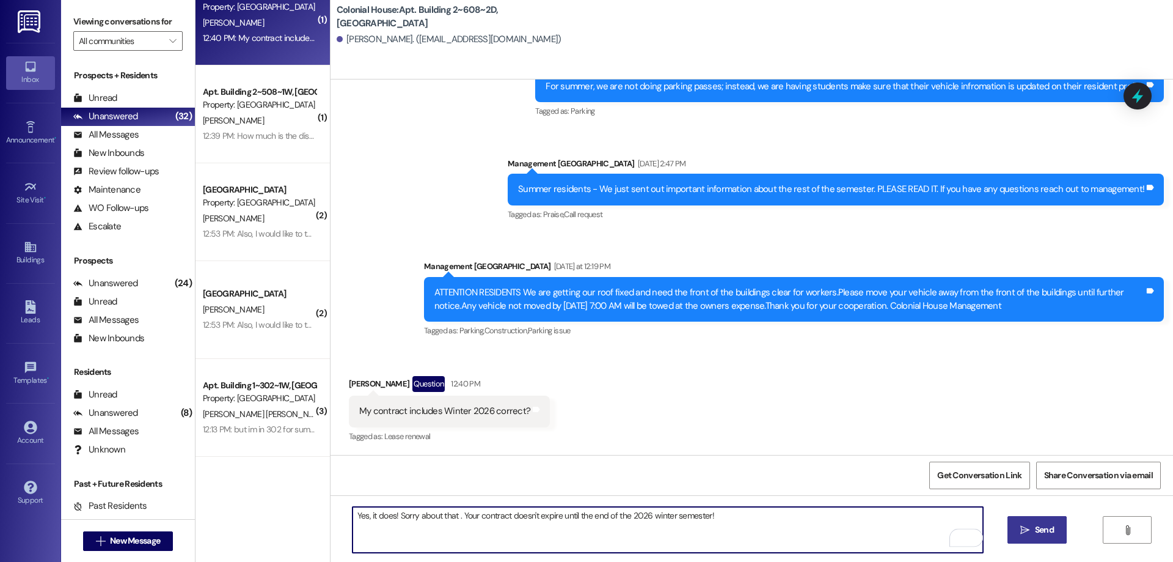
type textarea "Yes, it does! Sorry about that . Your contract doesn't expire until the end of …"
click at [1028, 533] on icon "" at bounding box center [1024, 530] width 9 height 10
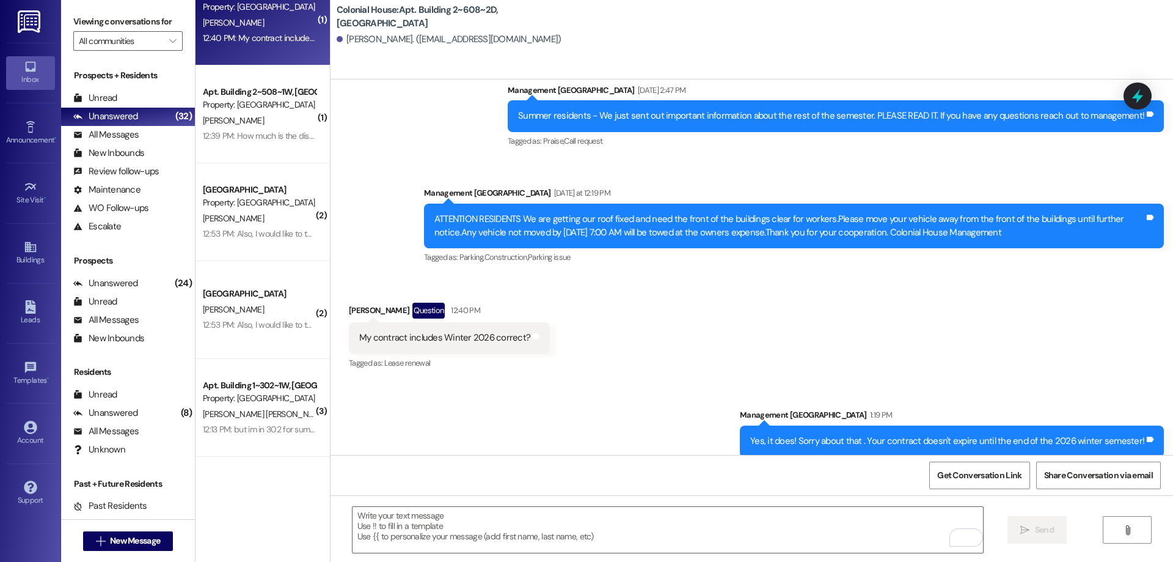
scroll to position [36970, 0]
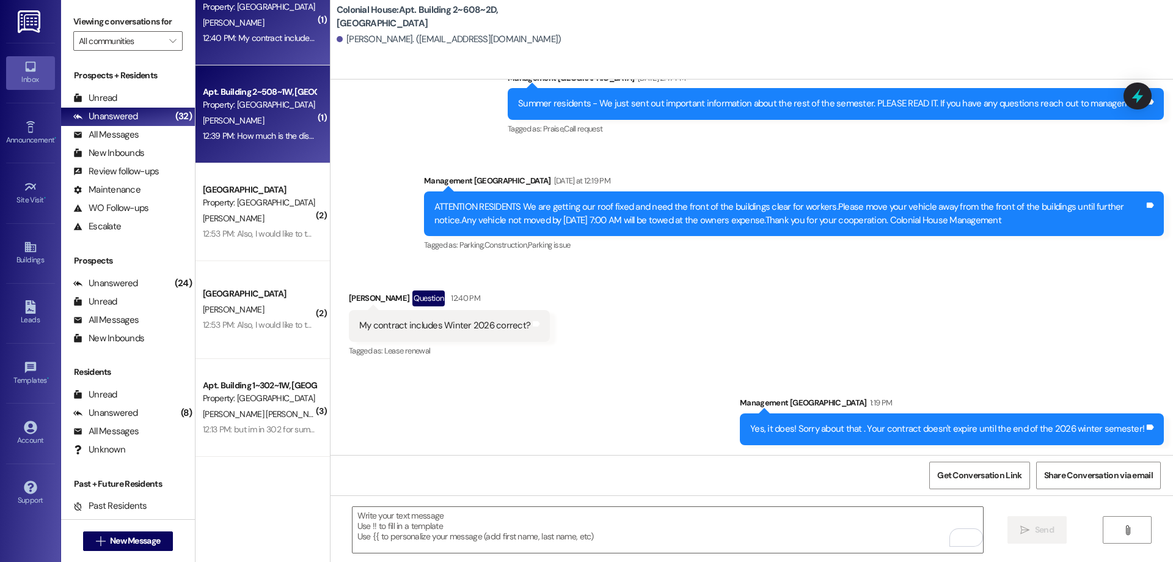
click at [291, 126] on div "[PERSON_NAME]" at bounding box center [259, 120] width 115 height 15
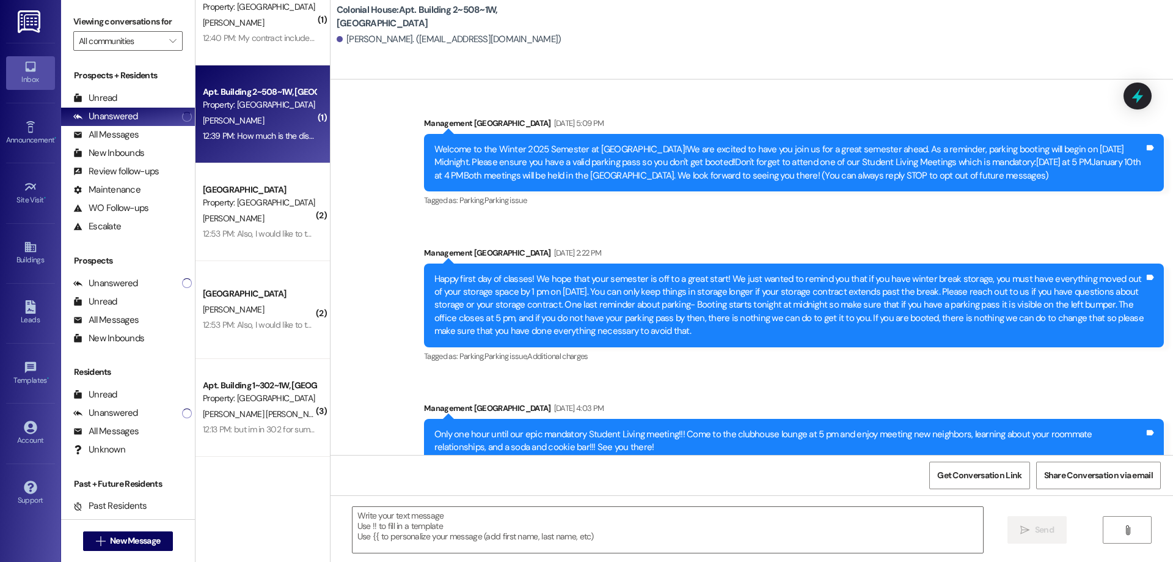
scroll to position [13516, 0]
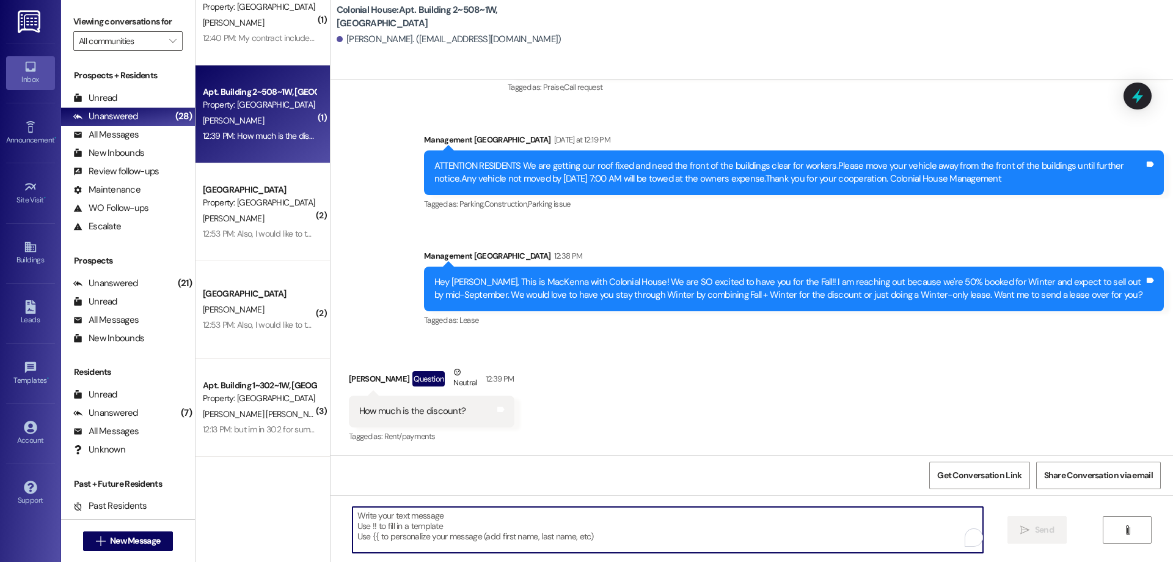
click at [712, 541] on textarea "To enrich screen reader interactions, please activate Accessibility in Grammarl…" at bounding box center [668, 530] width 631 height 46
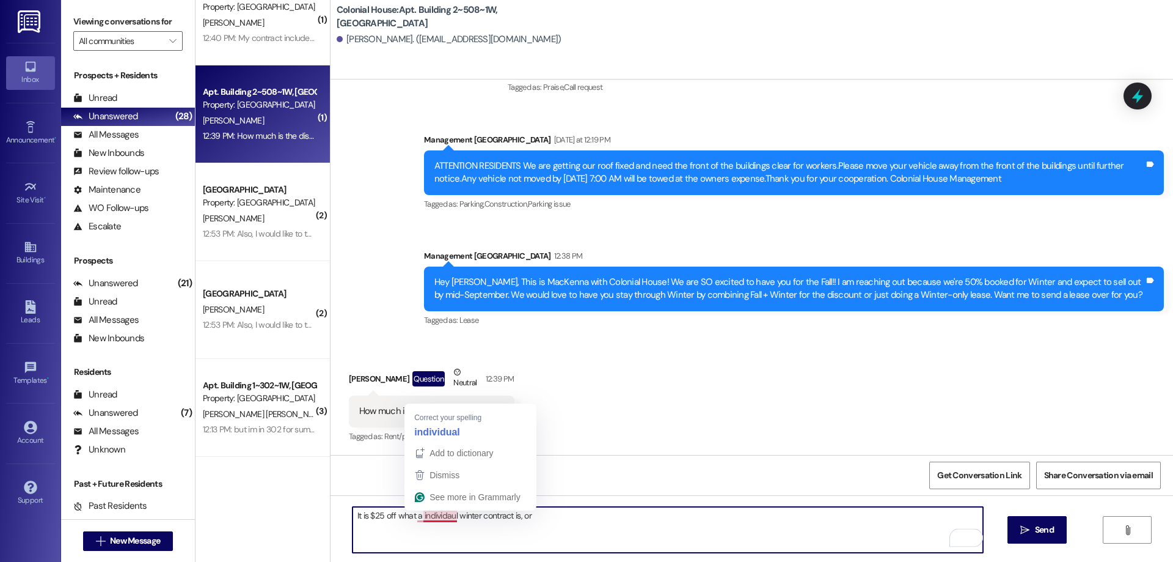
click at [436, 516] on textarea "It is $25 off what a individaul winter contract is, or" at bounding box center [668, 530] width 631 height 46
click at [557, 518] on textarea "It is $25 off what a individual winter contract is, or" at bounding box center [668, 530] width 631 height 46
click at [418, 518] on textarea "It is $25 off what a individual winter contract is, or" at bounding box center [668, 530] width 631 height 46
click at [558, 515] on textarea "It is $25 off what an individual winter contract is, or" at bounding box center [668, 530] width 631 height 46
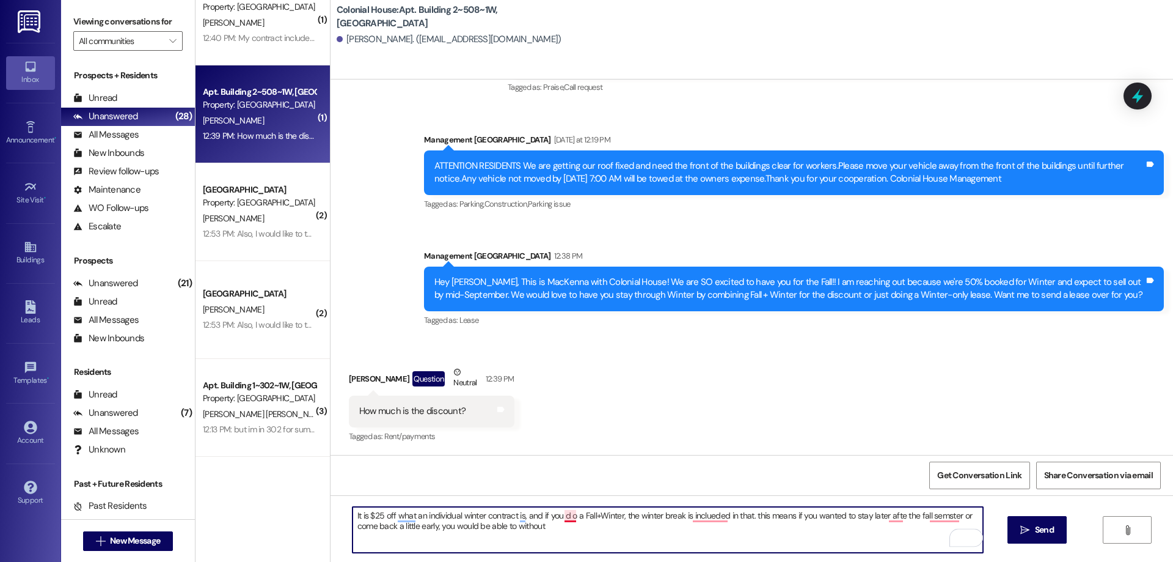
click at [560, 517] on textarea "It is $25 off what an individual winter contract is, and if you d o a Fall+Wint…" at bounding box center [668, 530] width 631 height 46
click at [719, 518] on textarea "It is $25 off what an individual winter contract is, and if you do a Fall+Winte…" at bounding box center [668, 530] width 631 height 46
click at [706, 513] on textarea "It is $25 off what an individual winter contract is, and if you do a Fall+Winte…" at bounding box center [668, 530] width 631 height 46
click at [883, 520] on textarea "It is $25 off what an individual winter contract is, and if you do a Fall+Winte…" at bounding box center [668, 530] width 631 height 46
click at [932, 515] on textarea "It is $25 off what an individual winter contract is, and if you do a Fall+Winte…" at bounding box center [668, 530] width 631 height 46
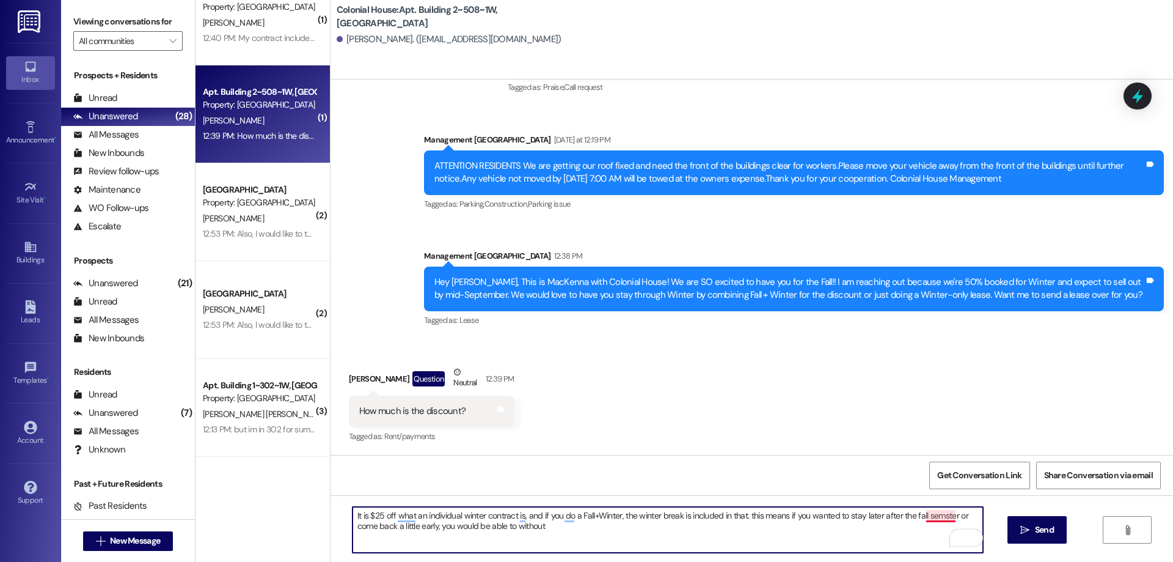
click at [939, 515] on textarea "It is $25 off what an individual winter contract is, and if you do a Fall+Winte…" at bounding box center [668, 530] width 631 height 46
click at [571, 530] on textarea "It is $25 off what an individual winter contract is, and if you do a Fall+Winte…" at bounding box center [668, 530] width 631 height 46
click at [762, 515] on textarea "It is $25 off what an individual winter contract is, and if you do a Fall+Winte…" at bounding box center [668, 530] width 631 height 46
click at [651, 530] on textarea "It is $25 off what an individual winter contract is, and if you do a Fall+Winte…" at bounding box center [668, 530] width 631 height 46
click at [572, 530] on textarea "It is $25 off what an individual winter contract is, and if you do a Fall+Winte…" at bounding box center [668, 530] width 631 height 46
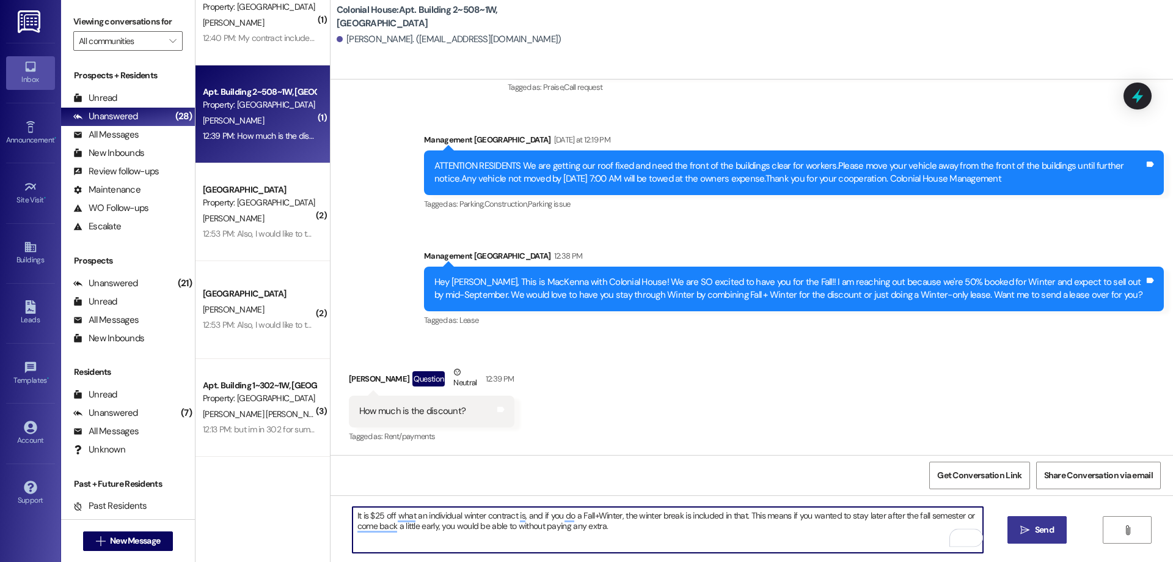
type textarea "It is $25 off what an individual winter contract is, and if you do a Fall+Winte…"
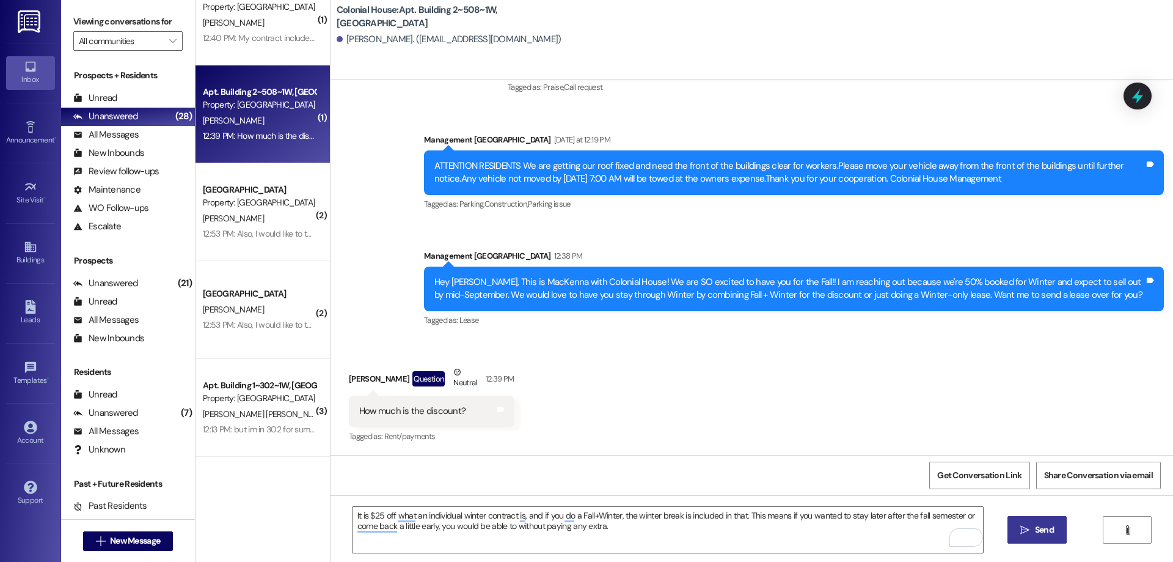
click at [1037, 526] on span "Send" at bounding box center [1044, 529] width 19 height 13
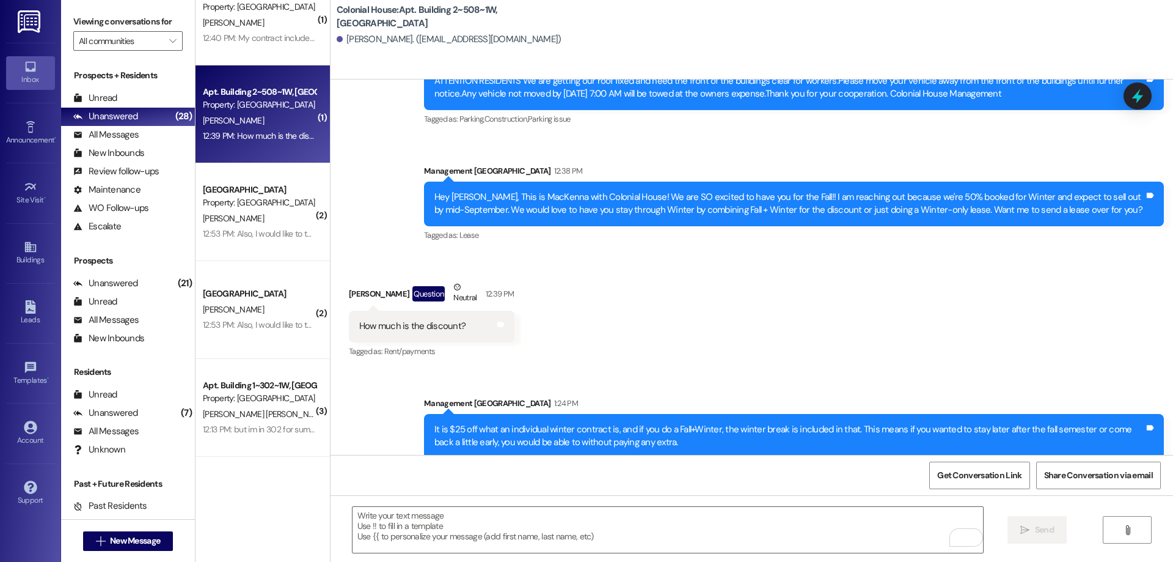
scroll to position [13614, 0]
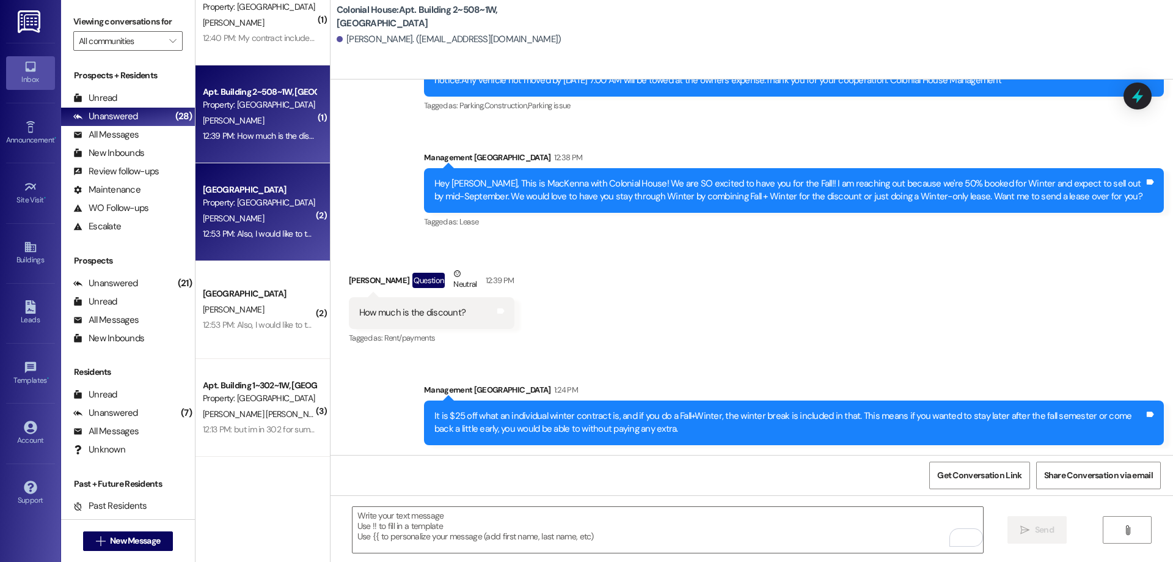
click at [254, 241] on div "12:53 PM: Also, I would like to talk about the balance on my account. I had don…" at bounding box center [259, 233] width 115 height 15
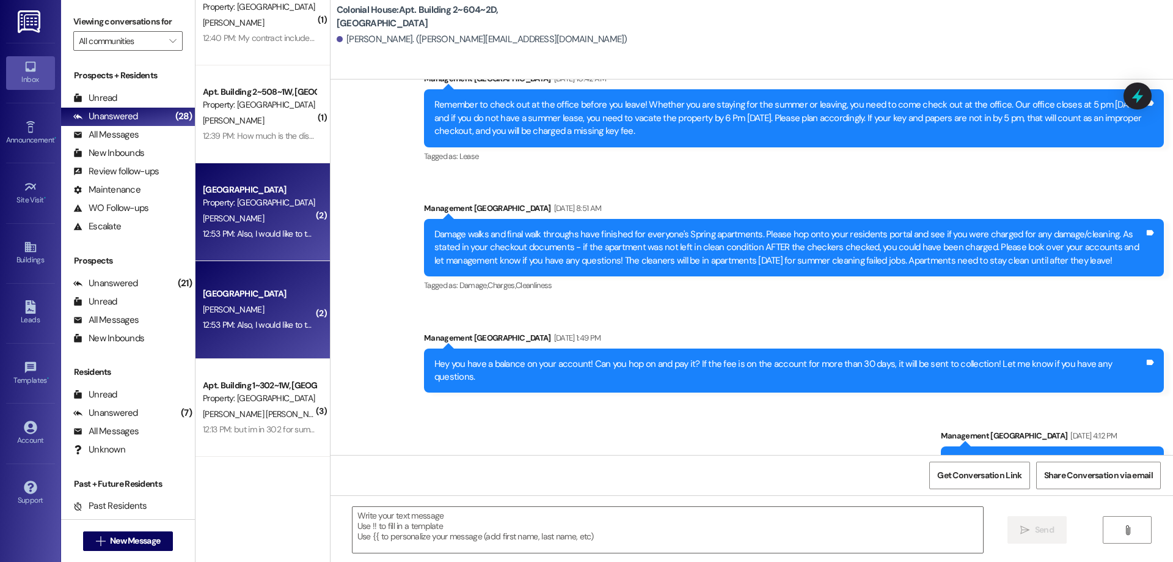
scroll to position [54989, 0]
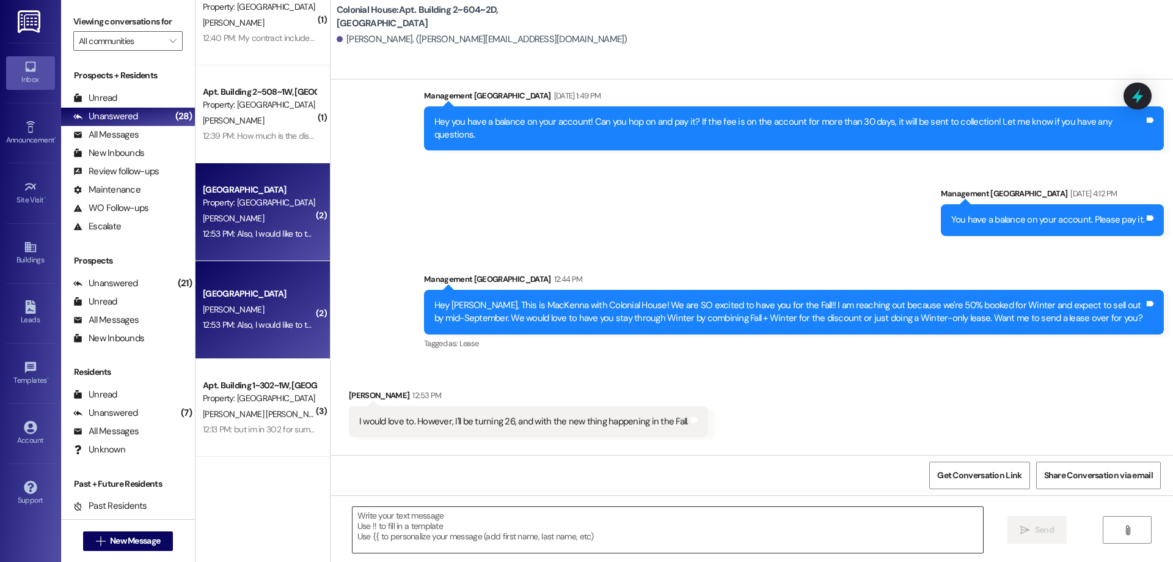
click at [469, 517] on textarea at bounding box center [668, 530] width 631 height 46
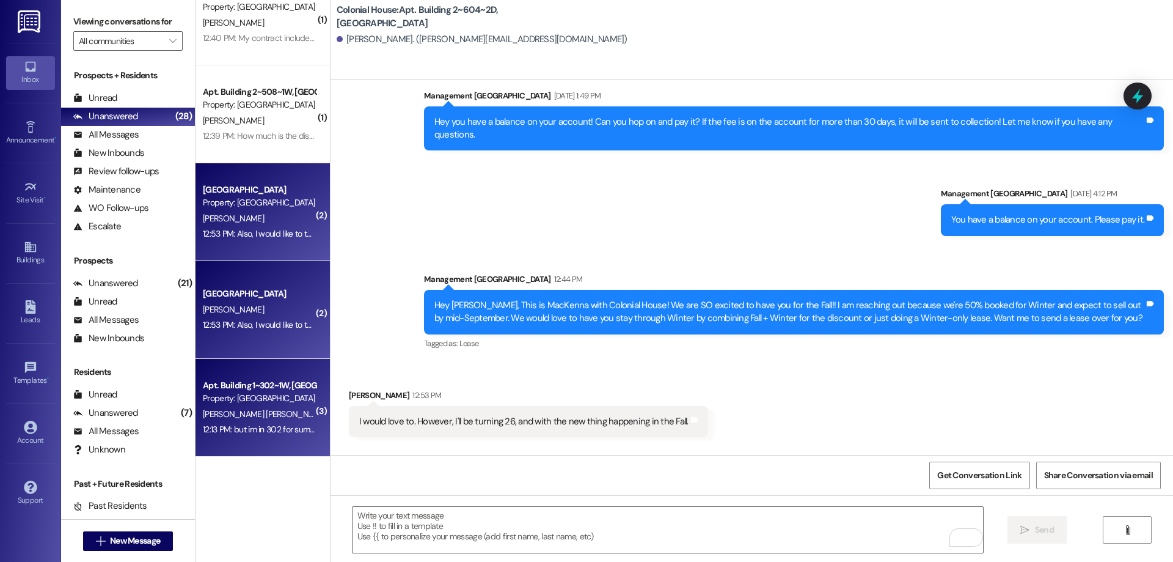
click at [258, 410] on div "[PERSON_NAME] [PERSON_NAME]" at bounding box center [259, 413] width 115 height 15
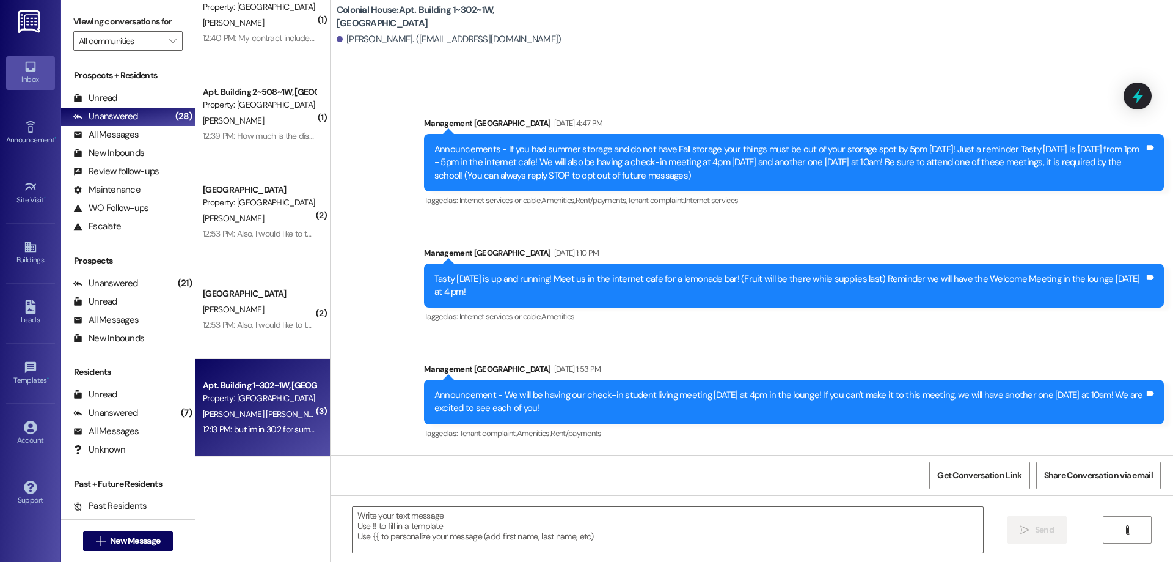
scroll to position [19038, 0]
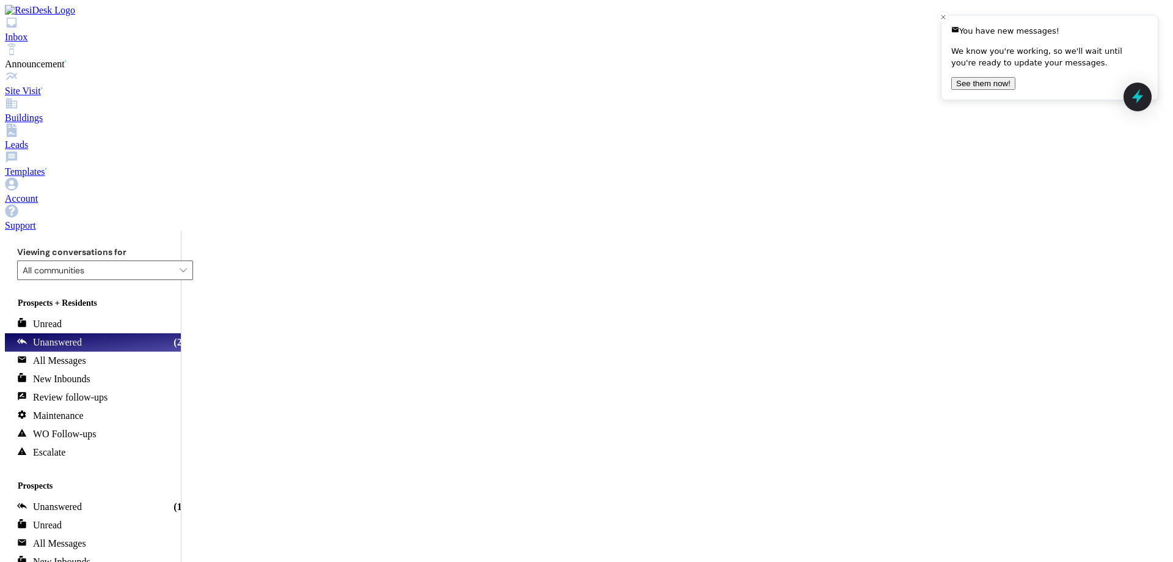
scroll to position [19038, 0]
click at [1016, 77] on button "See them now!" at bounding box center [983, 83] width 64 height 13
click at [1016, 78] on button "See them now!" at bounding box center [983, 83] width 64 height 13
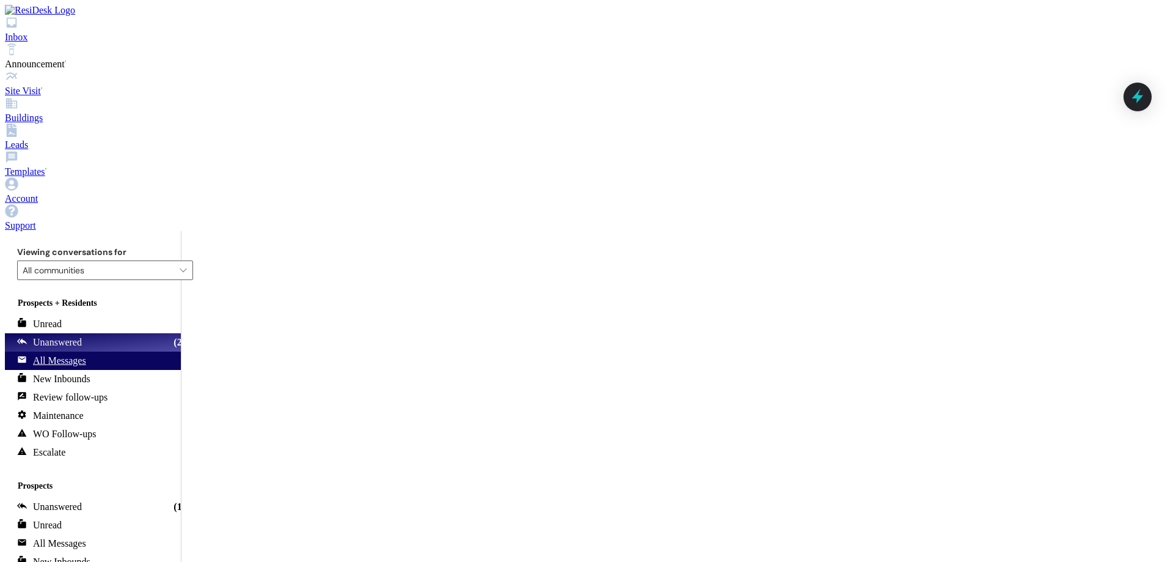
click at [86, 354] on div "All Messages" at bounding box center [51, 360] width 69 height 12
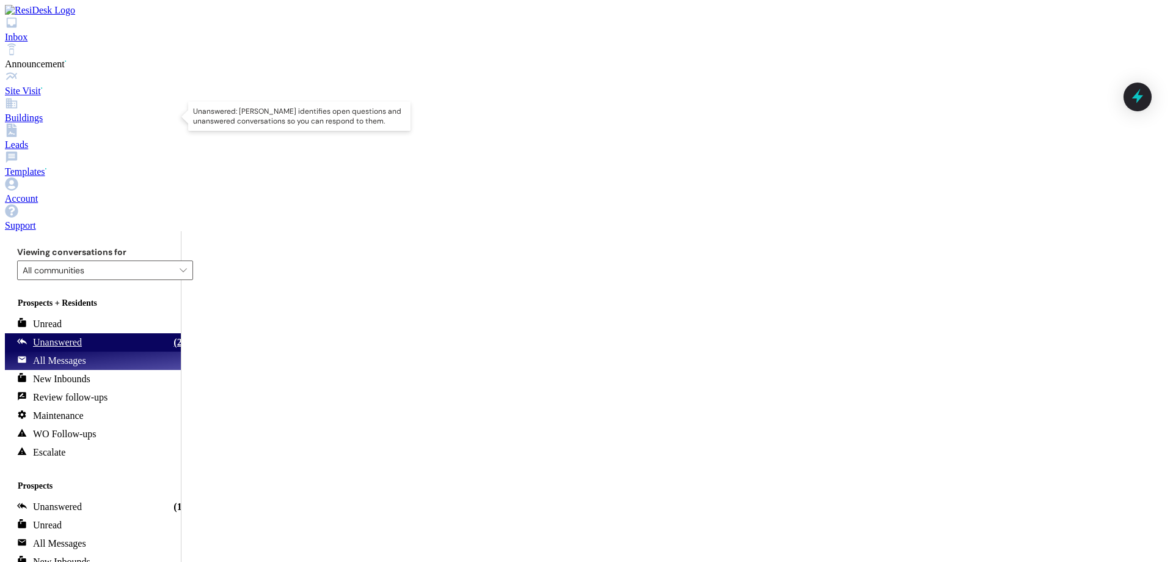
click at [82, 336] on div "Unanswered" at bounding box center [49, 342] width 65 height 12
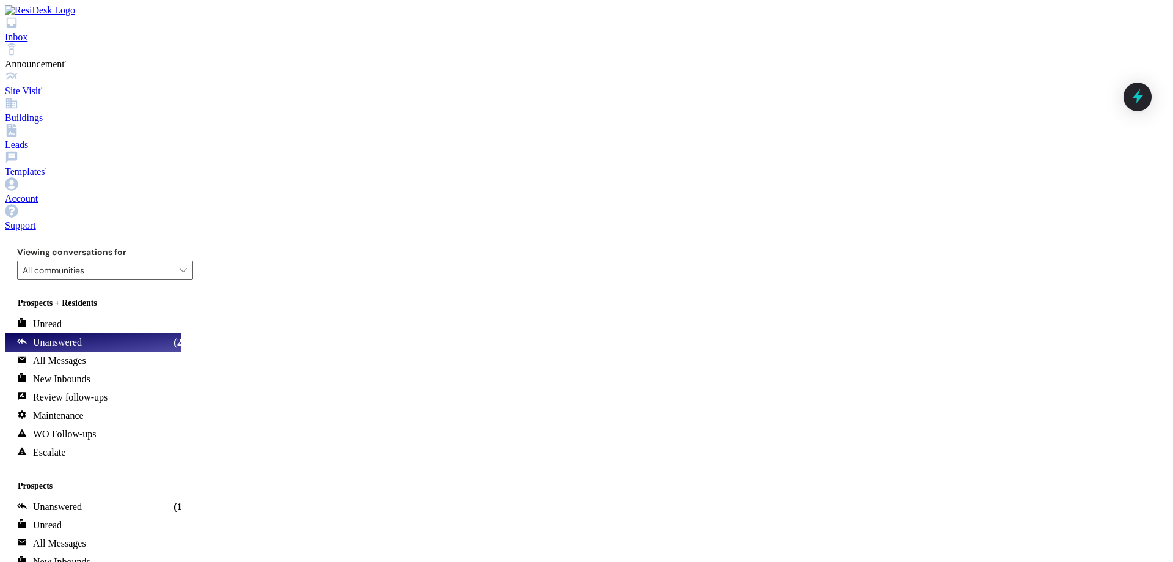
scroll to position [0, 0]
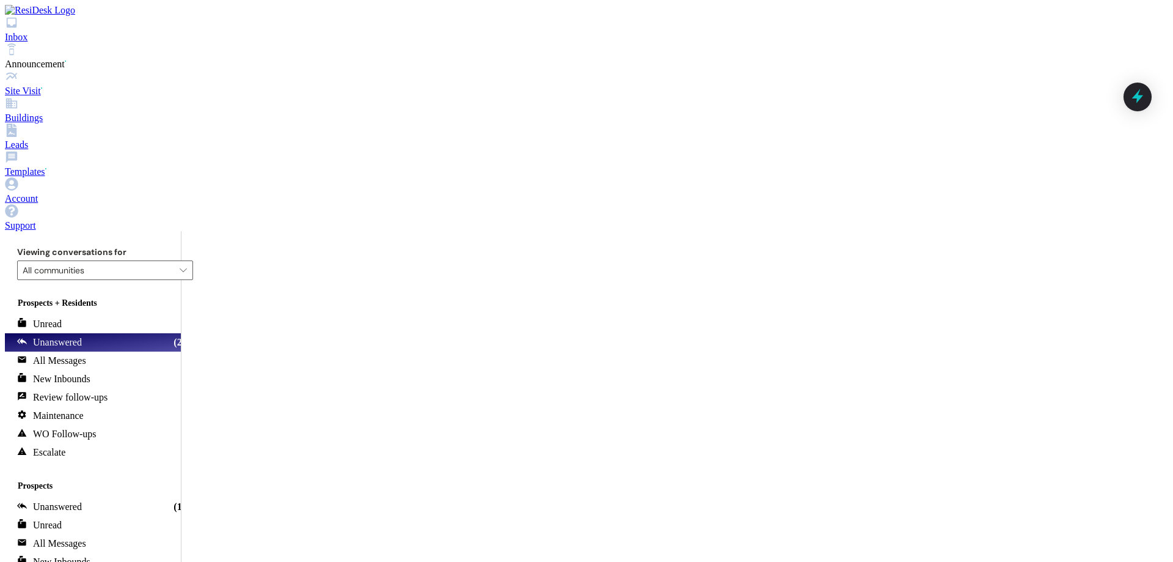
type textarea "Yeah, you are being charged for the parking pass, and Jaron is not."
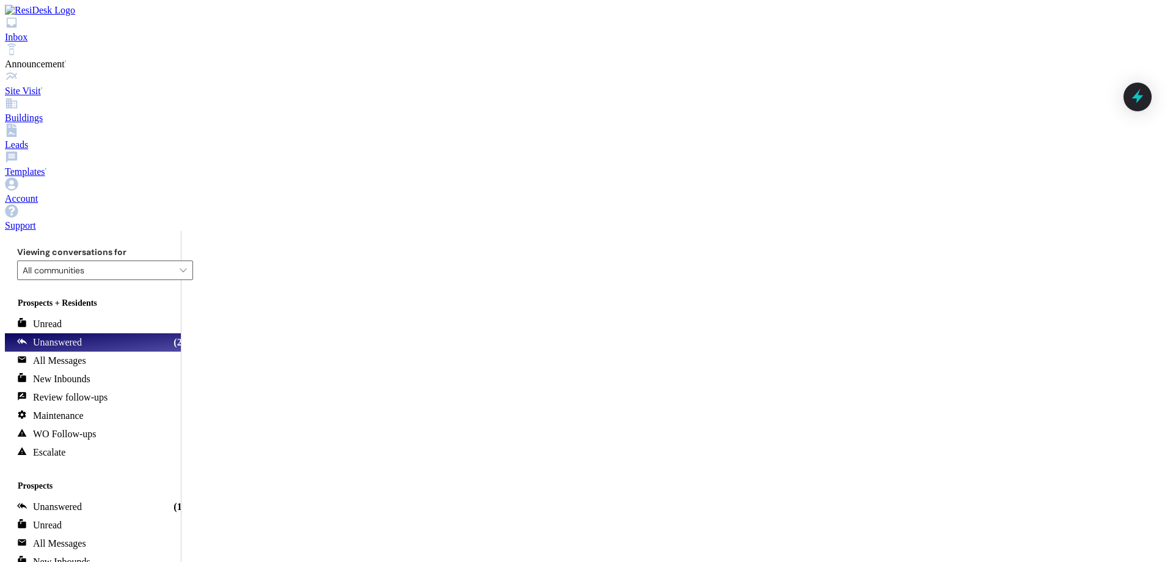
scroll to position [21062, 0]
type textarea ":)"
drag, startPoint x: 299, startPoint y: 364, endPoint x: 410, endPoint y: 345, distance: 112.1
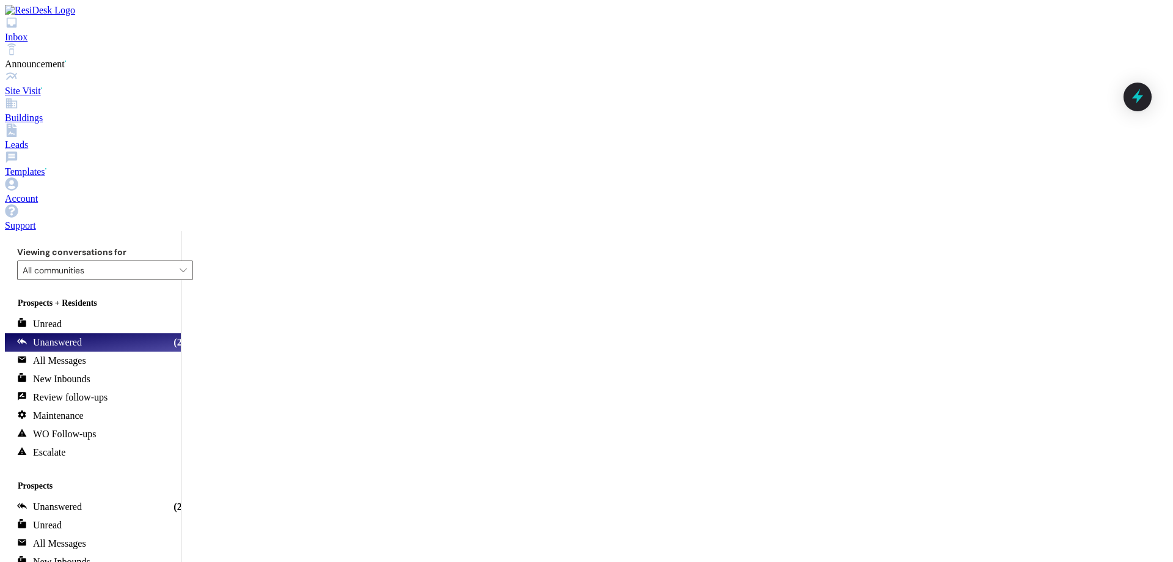
drag, startPoint x: 722, startPoint y: 540, endPoint x: 723, endPoint y: 534, distance: 6.1
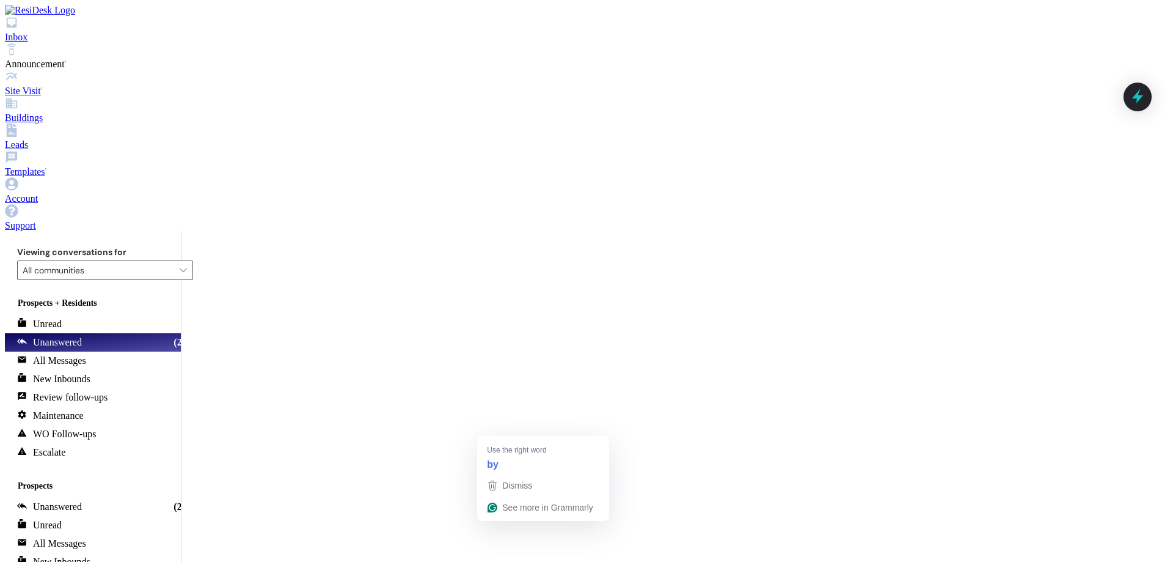
type textarea "Ok, because you have a Spring/Fall Lease, we won't be able to do the combined l…"
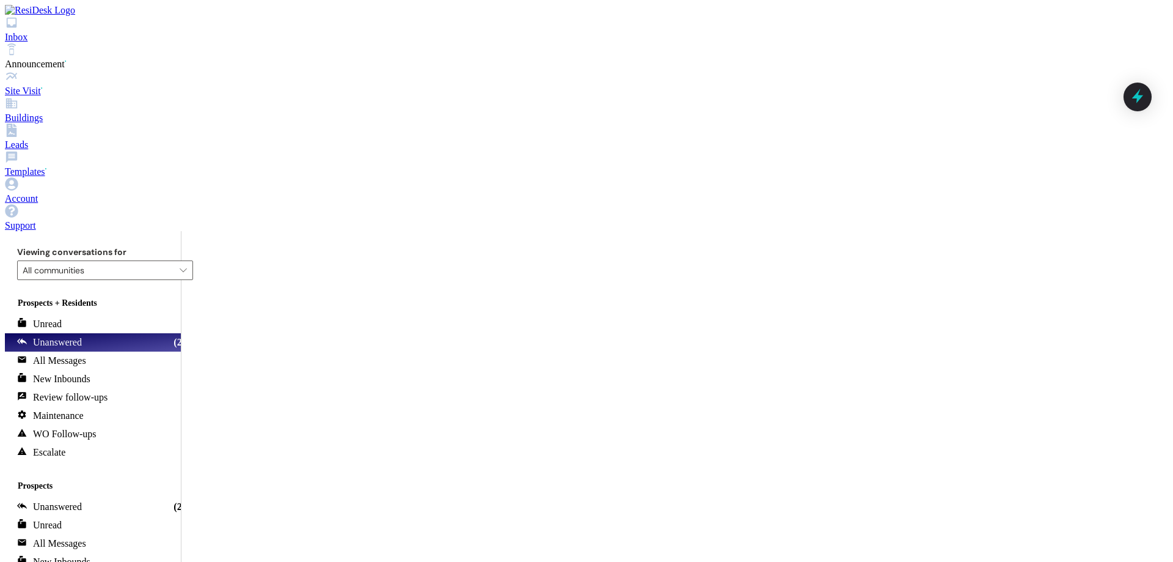
type textarea "No problem!"
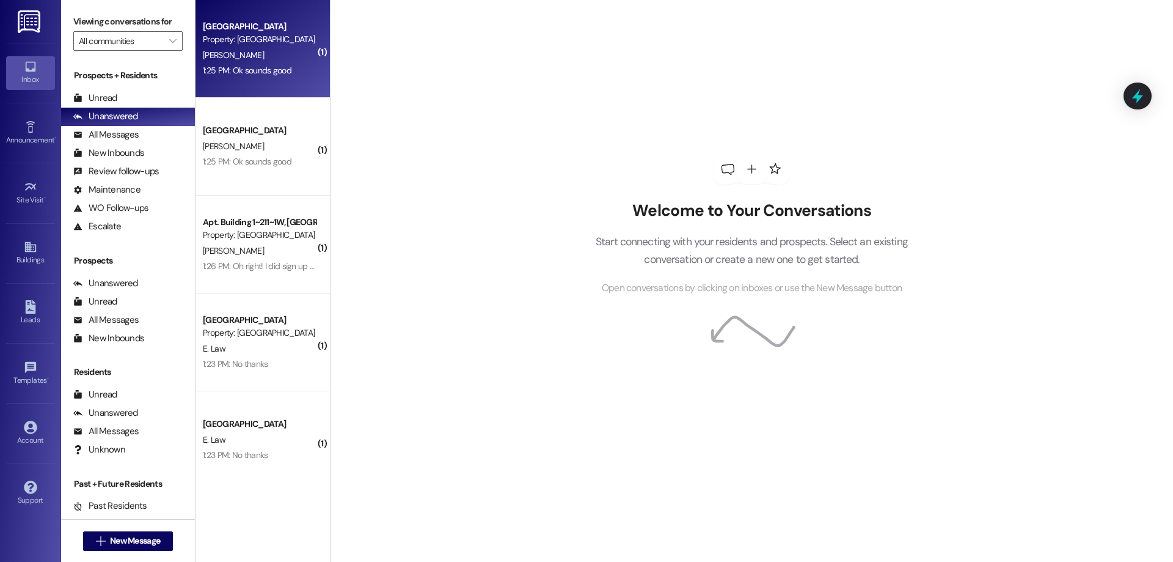
click at [290, 73] on div "1:25 PM: Ok sounds good 1:25 PM: Ok sounds good" at bounding box center [259, 70] width 115 height 15
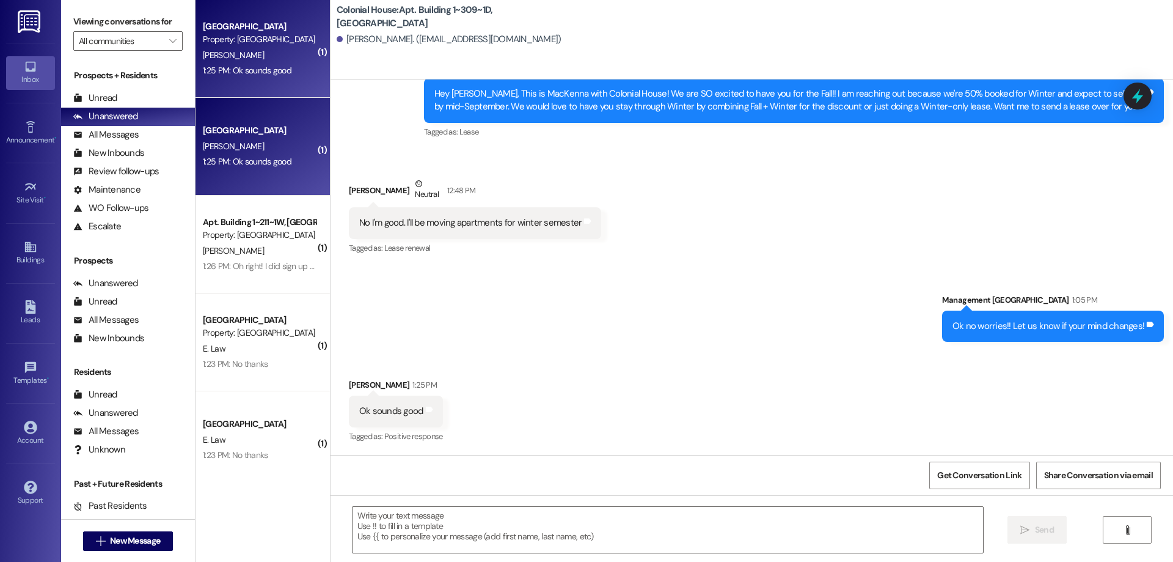
scroll to position [18118, 0]
click at [681, 534] on textarea at bounding box center [668, 530] width 631 height 46
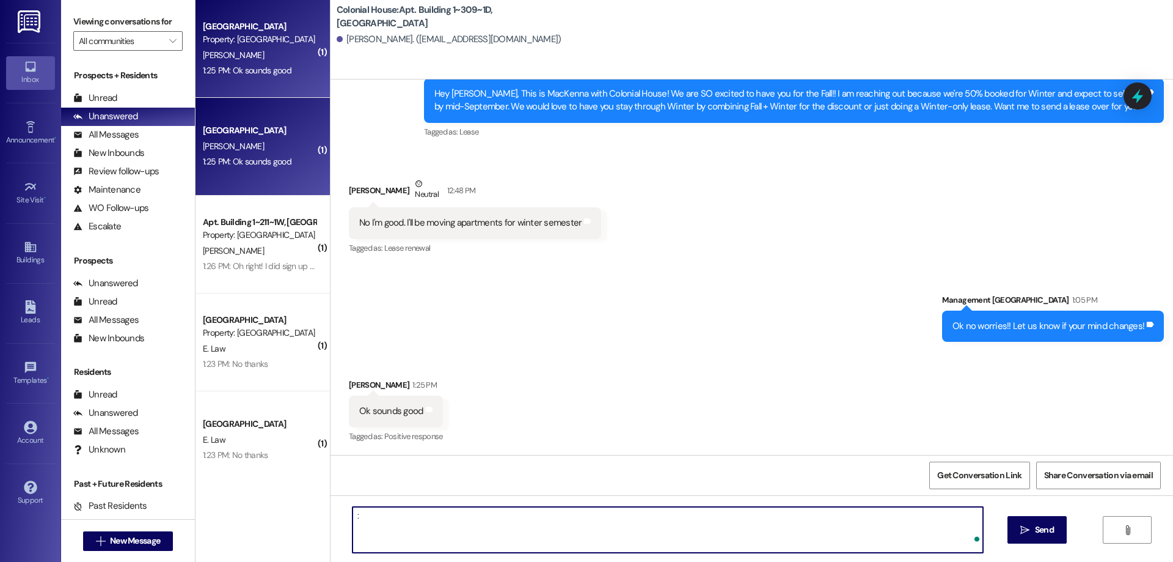
type textarea ":)"
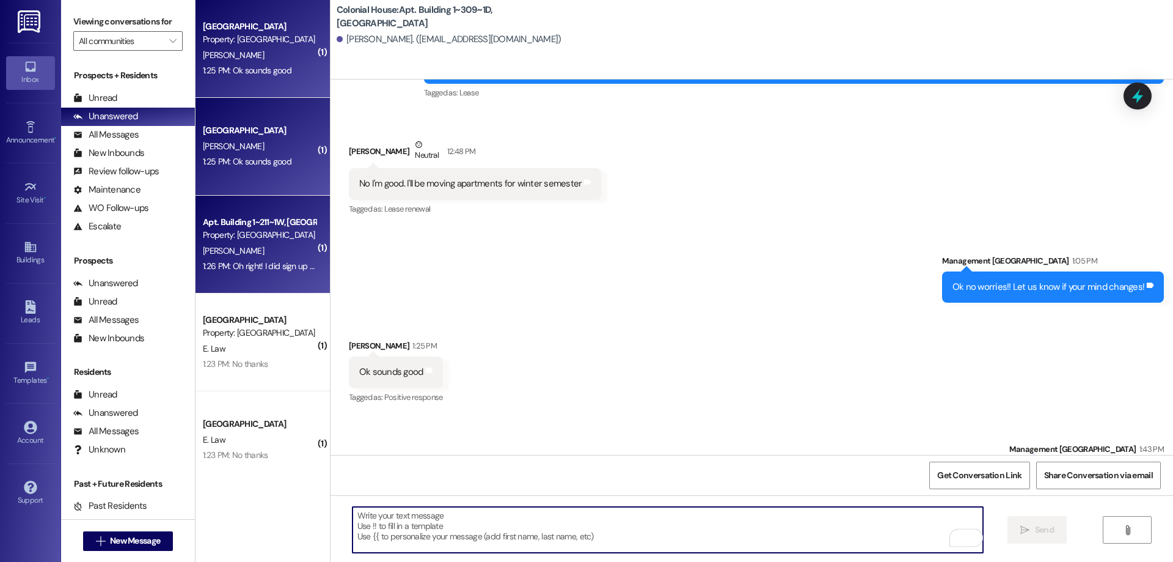
scroll to position [18117, 0]
click at [281, 238] on div "Property: [GEOGRAPHIC_DATA]" at bounding box center [259, 235] width 113 height 13
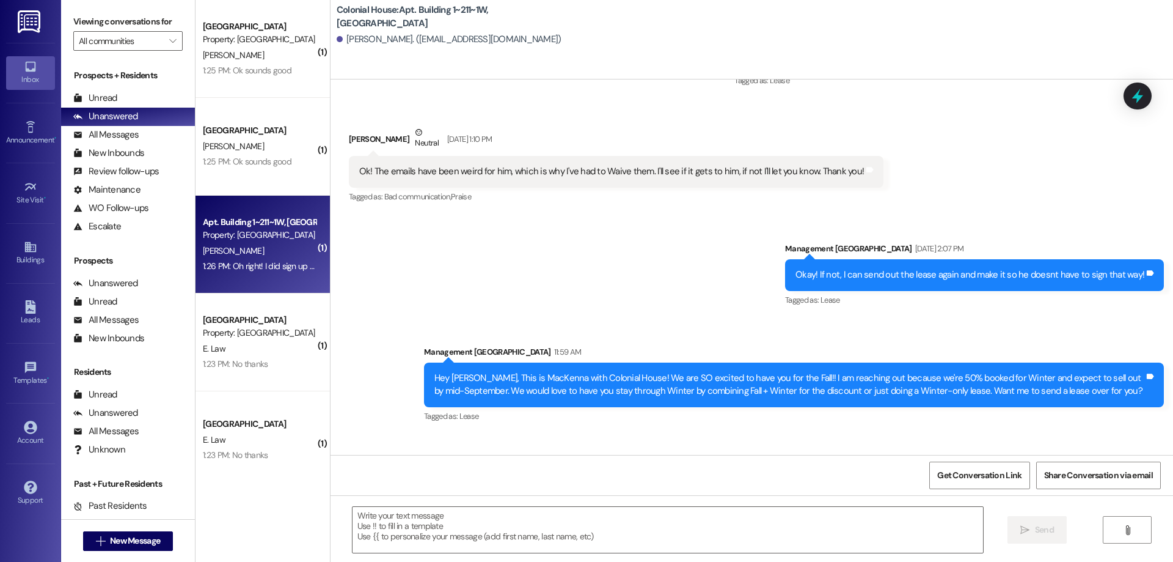
scroll to position [16559, 0]
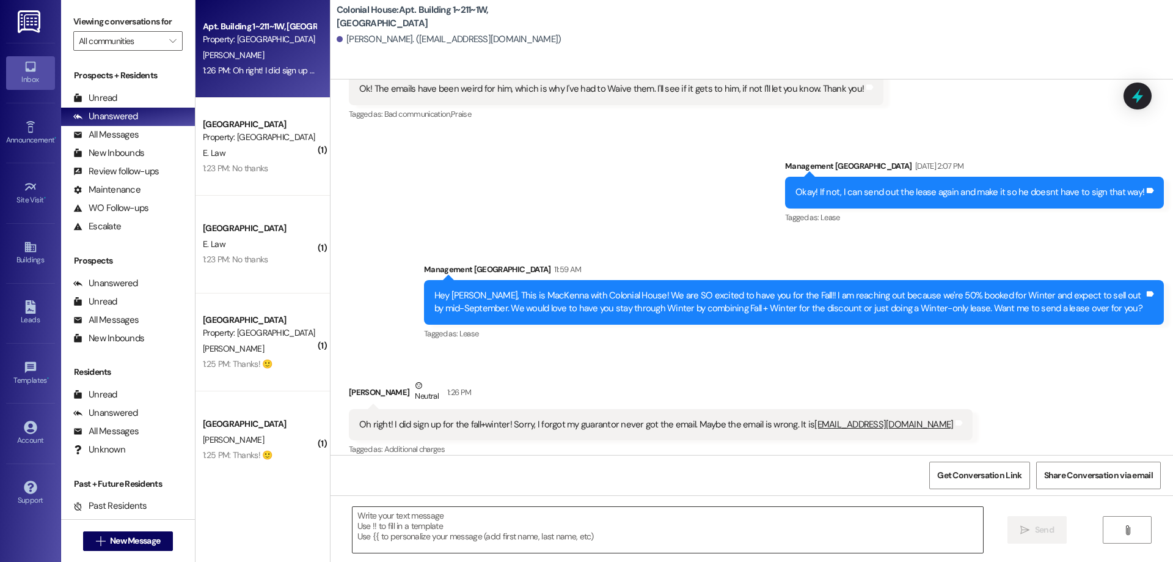
click at [825, 526] on textarea at bounding box center [668, 530] width 631 height 46
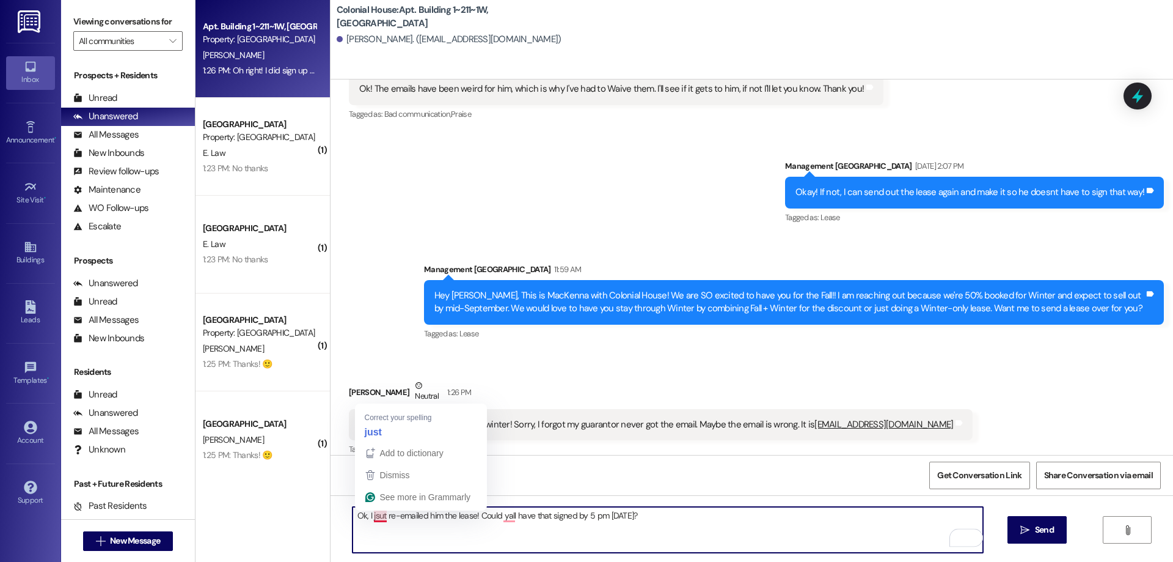
click at [368, 514] on textarea "Ok, I jsut re-emailed him the lease! Could yall have that signed by 5 pm [DATE]?" at bounding box center [668, 530] width 631 height 46
click at [505, 516] on textarea "Ok, I just re-emailed him the lease! Could yall have that signed by 5 pm [DATE]?" at bounding box center [668, 530] width 631 height 46
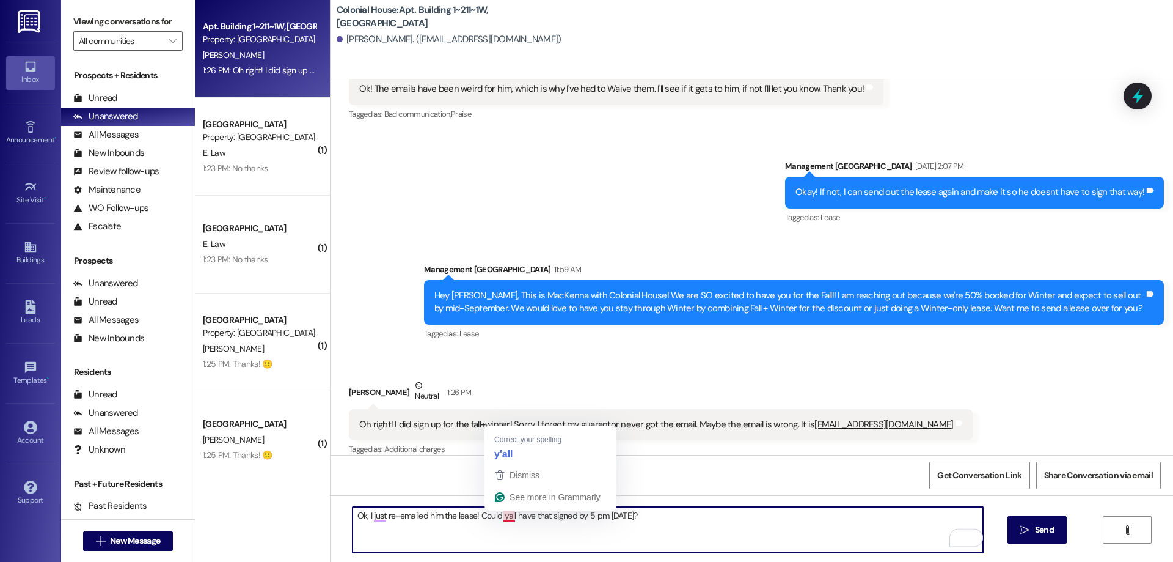
click at [499, 519] on textarea "Ok, I just re-emailed him the lease! Could yall have that signed by 5 pm [DATE]?" at bounding box center [668, 530] width 631 height 46
type textarea "Ok, I just re-emailed him the lease! Could y'all have that signed by 5 pm [DATE…"
click at [1044, 528] on span "Send" at bounding box center [1044, 529] width 19 height 13
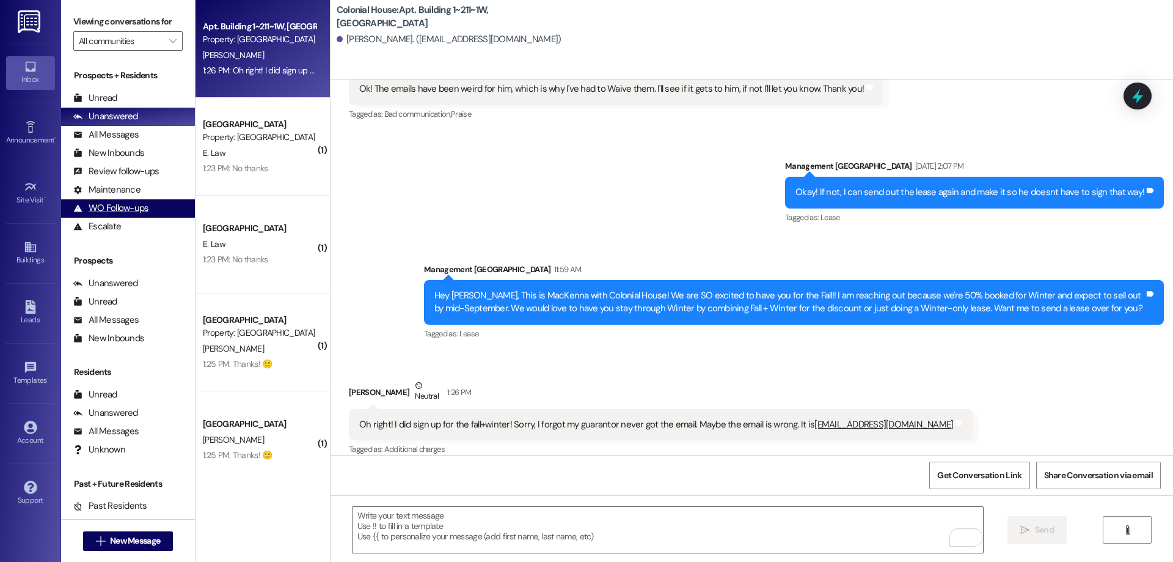
scroll to position [16559, 0]
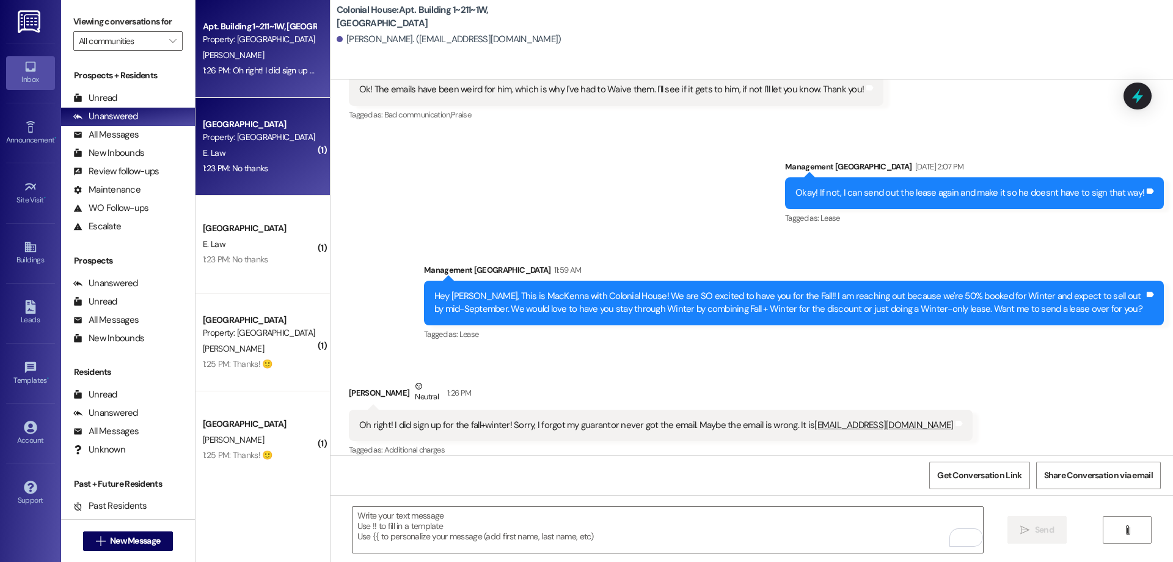
click at [252, 173] on div "1:23 PM: No thanks 1:23 PM: No thanks" at bounding box center [235, 168] width 65 height 11
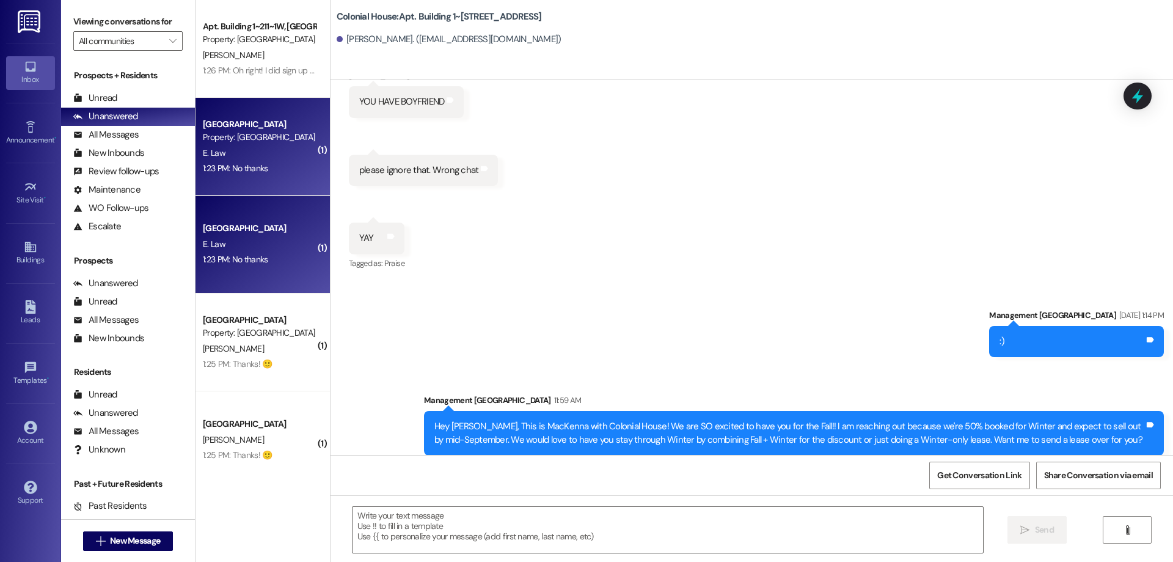
scroll to position [38767, 0]
click at [658, 522] on textarea at bounding box center [668, 530] width 631 height 46
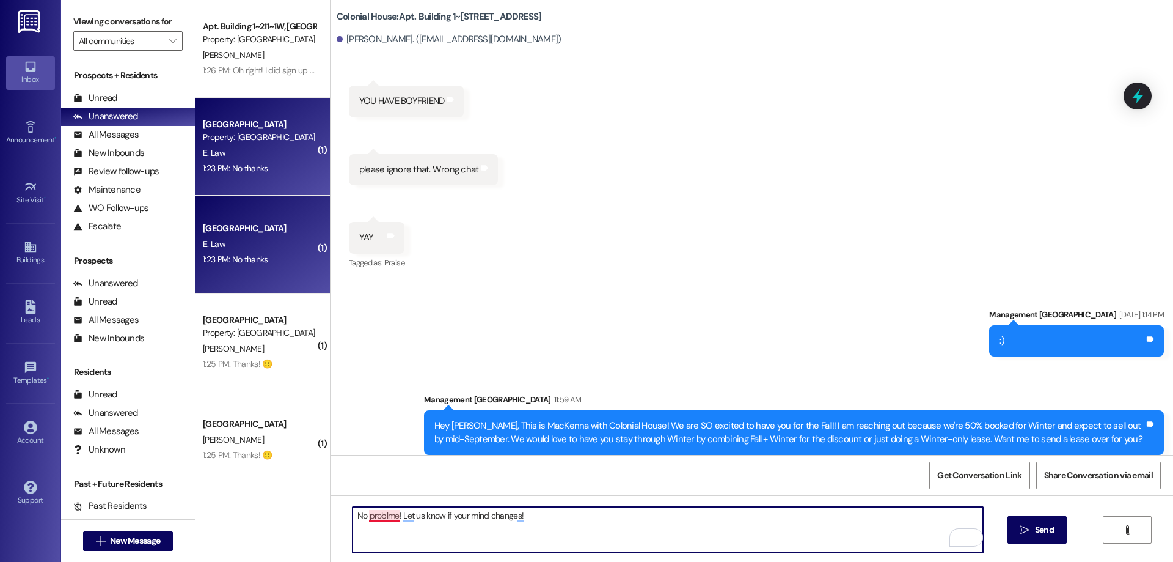
click at [372, 518] on textarea "No problme! Let us know if your mind changes!" at bounding box center [668, 530] width 631 height 46
type textarea "No problem! Let us know if your mind changes!"
click at [1022, 519] on button " Send" at bounding box center [1037, 529] width 59 height 27
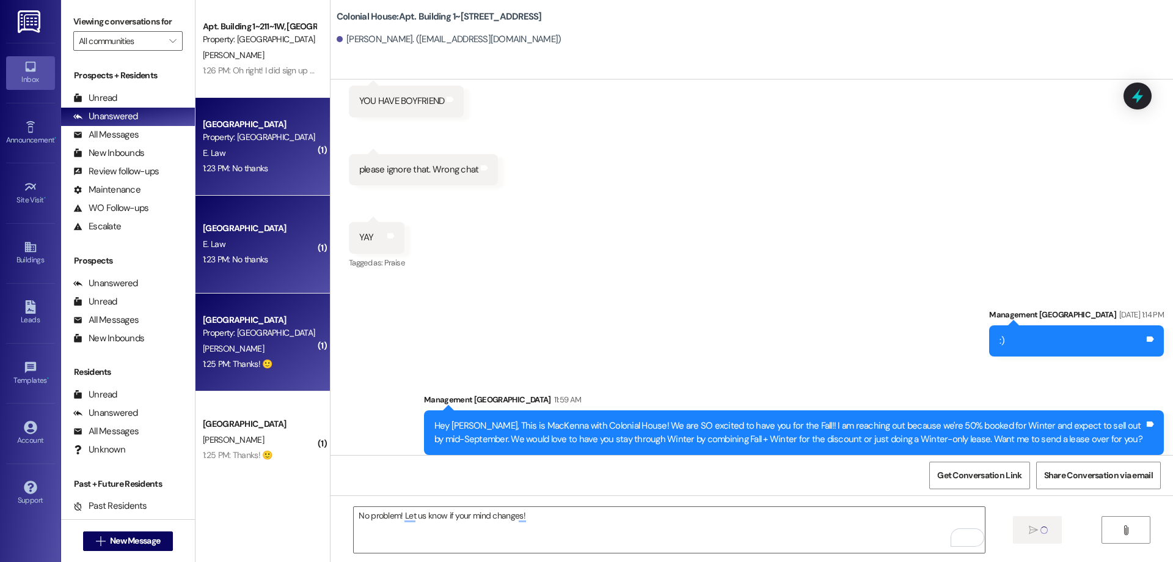
click at [260, 350] on div "[PERSON_NAME]" at bounding box center [259, 348] width 115 height 15
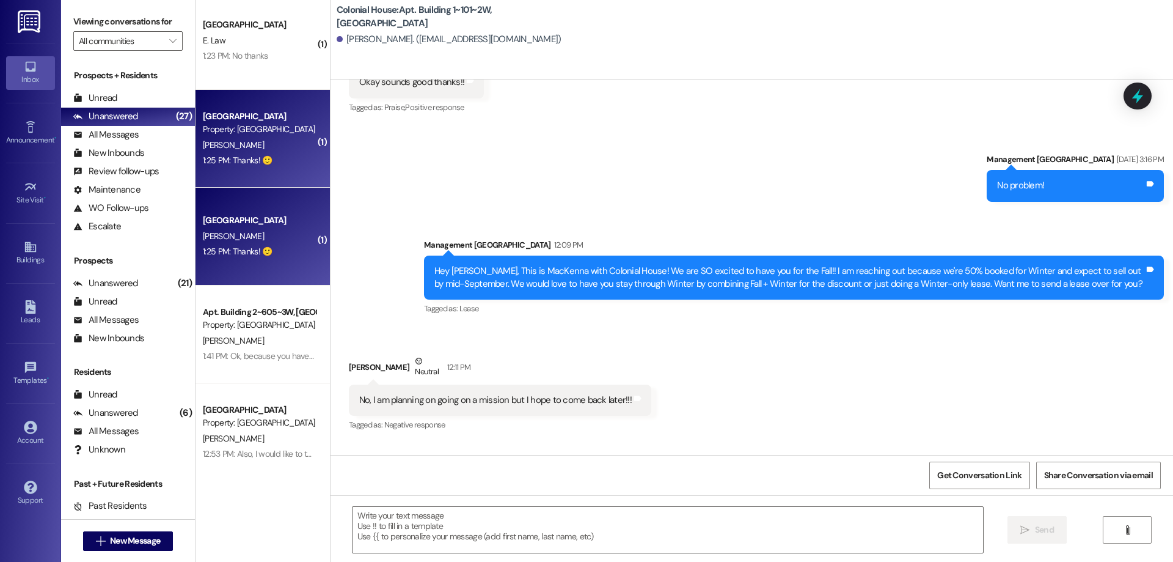
scroll to position [19362, 0]
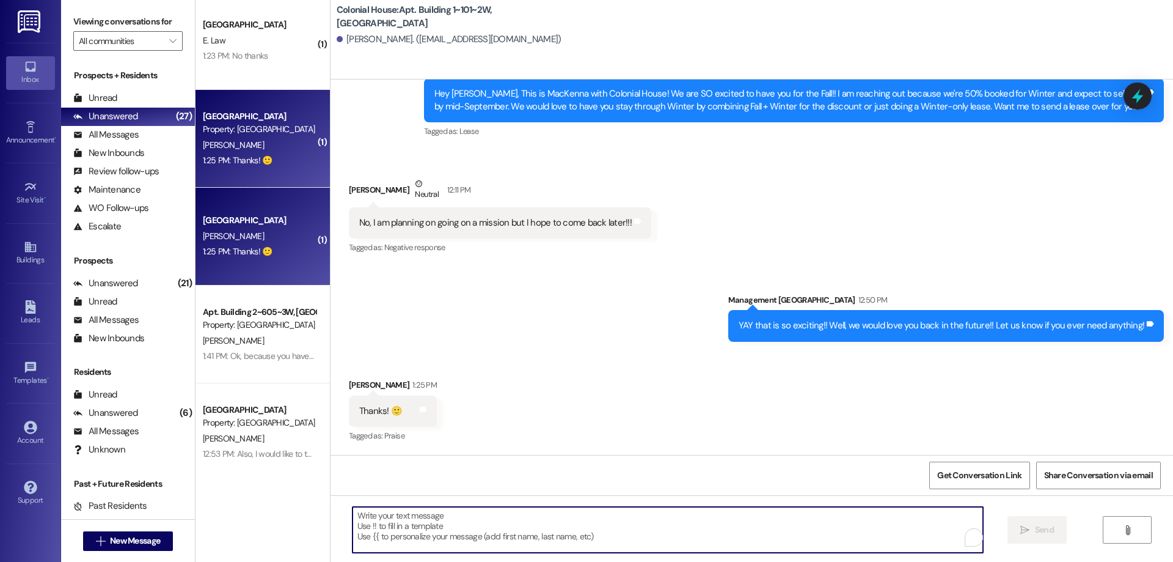
click at [521, 508] on textarea "To enrich screen reader interactions, please activate Accessibility in Grammarl…" at bounding box center [668, 530] width 631 height 46
click at [354, 519] on textarea "No probleem!" at bounding box center [668, 530] width 631 height 46
click at [372, 519] on textarea "No probleem!" at bounding box center [668, 530] width 631 height 46
type textarea "No problem!"
click at [1035, 525] on span "Send" at bounding box center [1044, 529] width 19 height 13
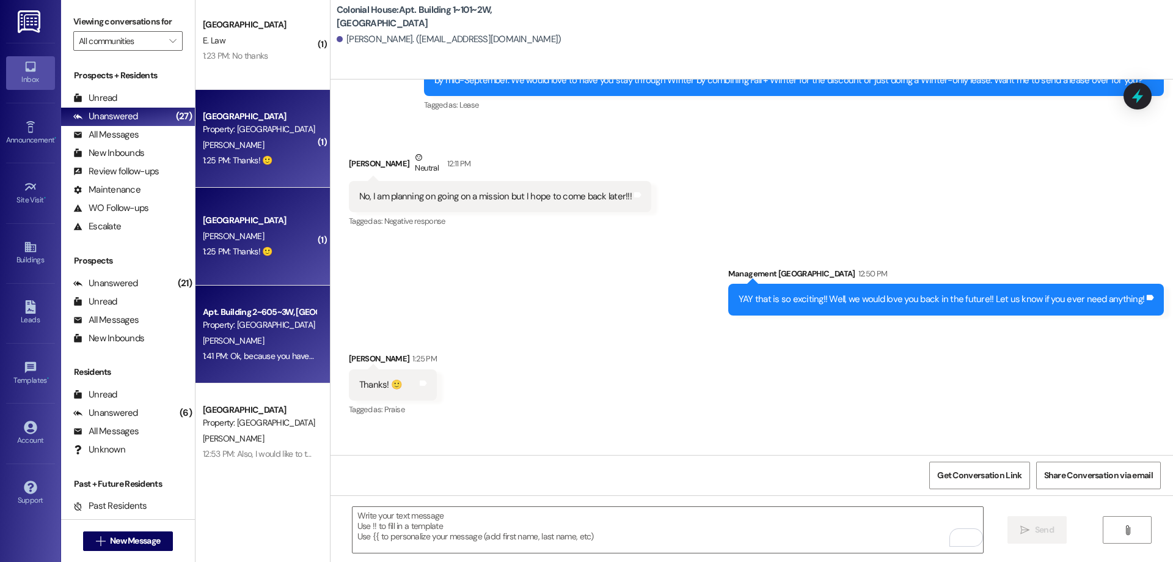
click at [295, 361] on div "1:41 PM: Ok, because you have a Spring/Fall Lease, we won't be able to do the c…" at bounding box center [620, 355] width 834 height 11
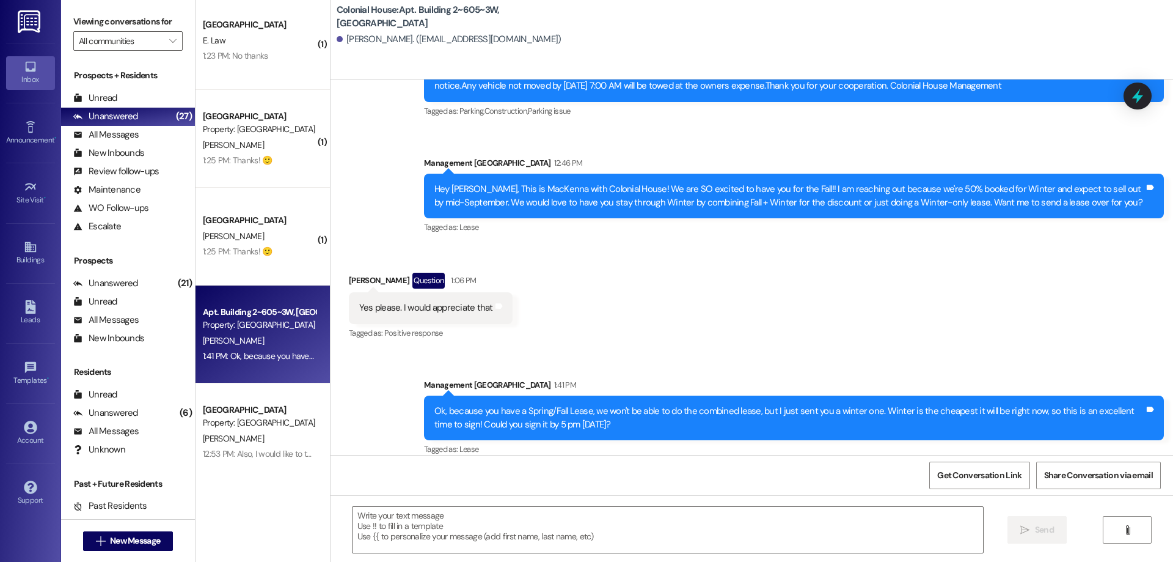
scroll to position [6879, 0]
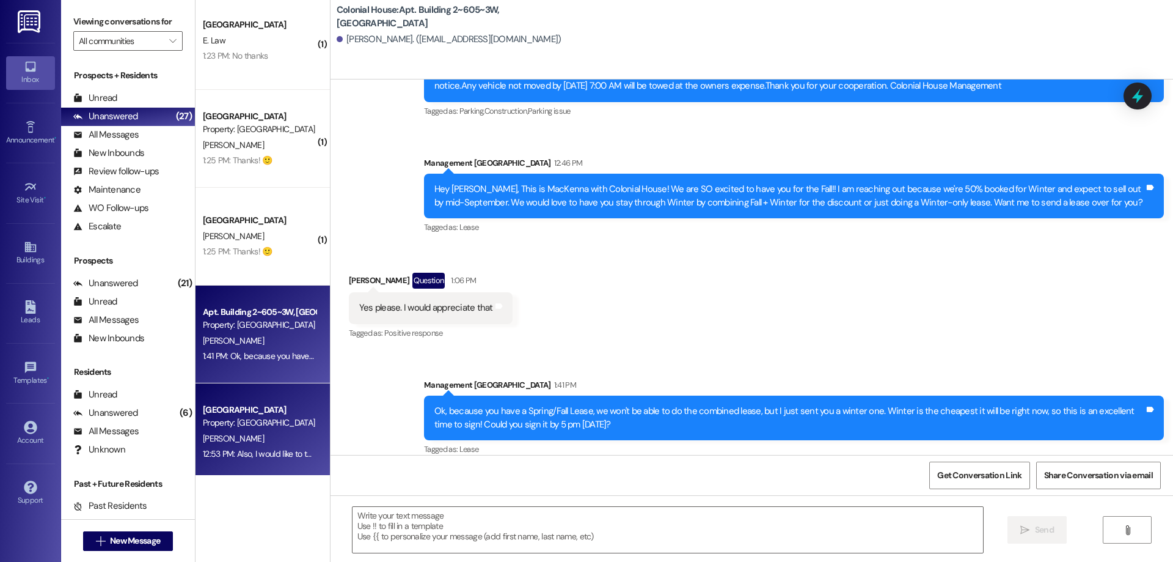
click at [288, 423] on div "Property: [GEOGRAPHIC_DATA]" at bounding box center [259, 422] width 113 height 13
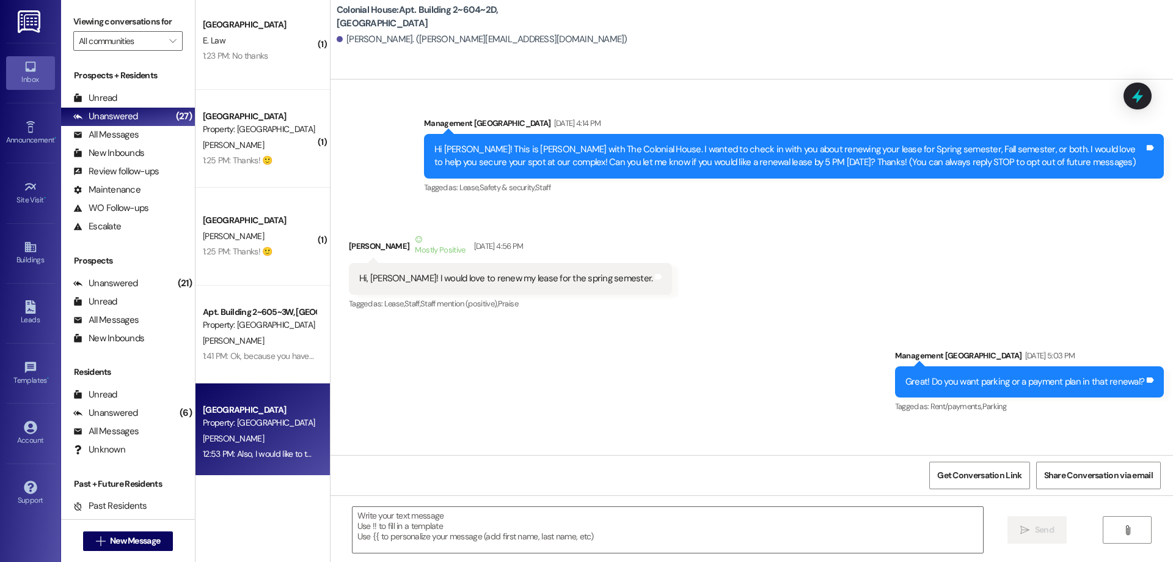
scroll to position [54989, 0]
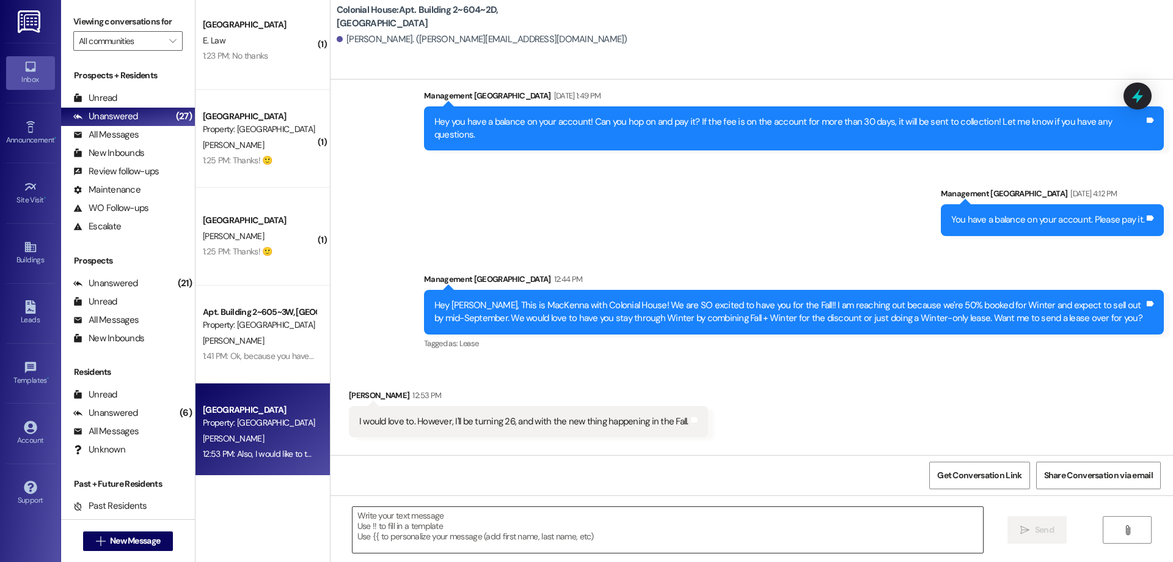
click at [560, 550] on textarea at bounding box center [668, 530] width 631 height 46
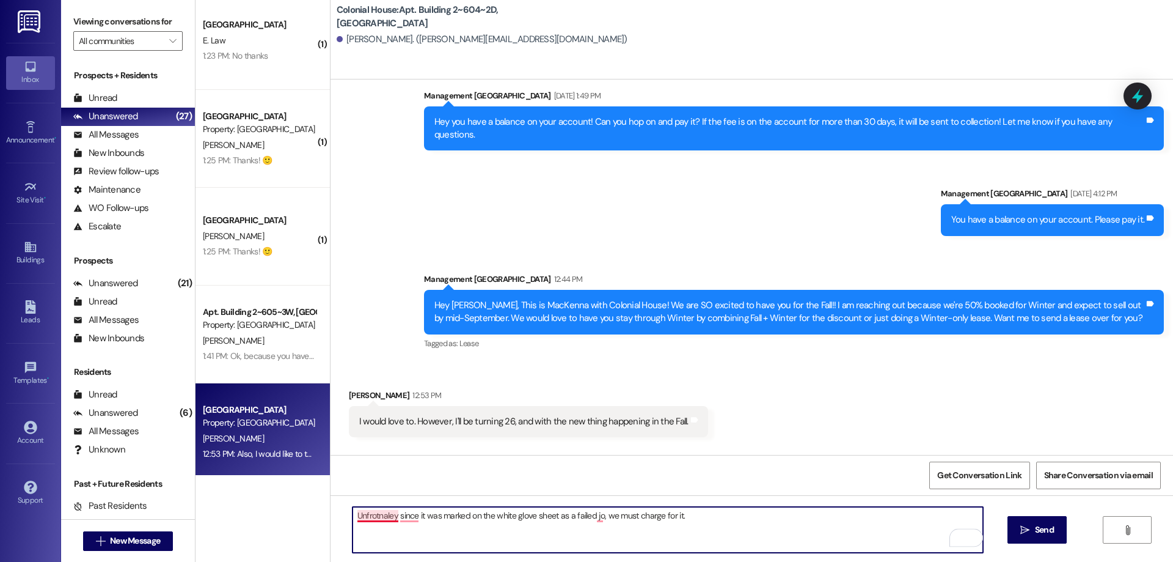
click at [365, 516] on textarea "Unfrotnaley since it was marked on the white glove sheet as a failed jo, we mus…" at bounding box center [668, 530] width 631 height 46
click at [417, 514] on textarea "Unfortunately since it was marked on the white glove sheet as a failed jo, we m…" at bounding box center [668, 530] width 631 height 46
click at [353, 514] on textarea "Unfortunately since it was marked on the white glove sheet as a failed jo, we m…" at bounding box center [668, 530] width 631 height 46
click at [598, 517] on textarea "Unfortunately, since it was marked on the white glove sheet as a failed jo, we …" at bounding box center [668, 530] width 631 height 46
type textarea "Unfortunately, since it was marked on the white glove sheet as a failed job, we…"
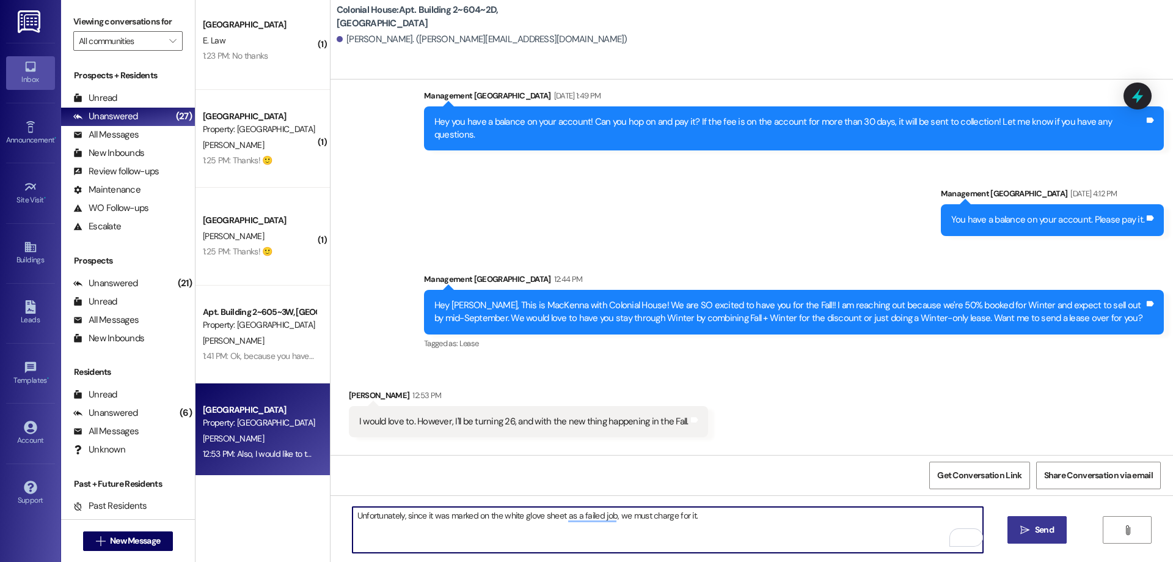
click at [1053, 527] on span "Send" at bounding box center [1044, 529] width 19 height 13
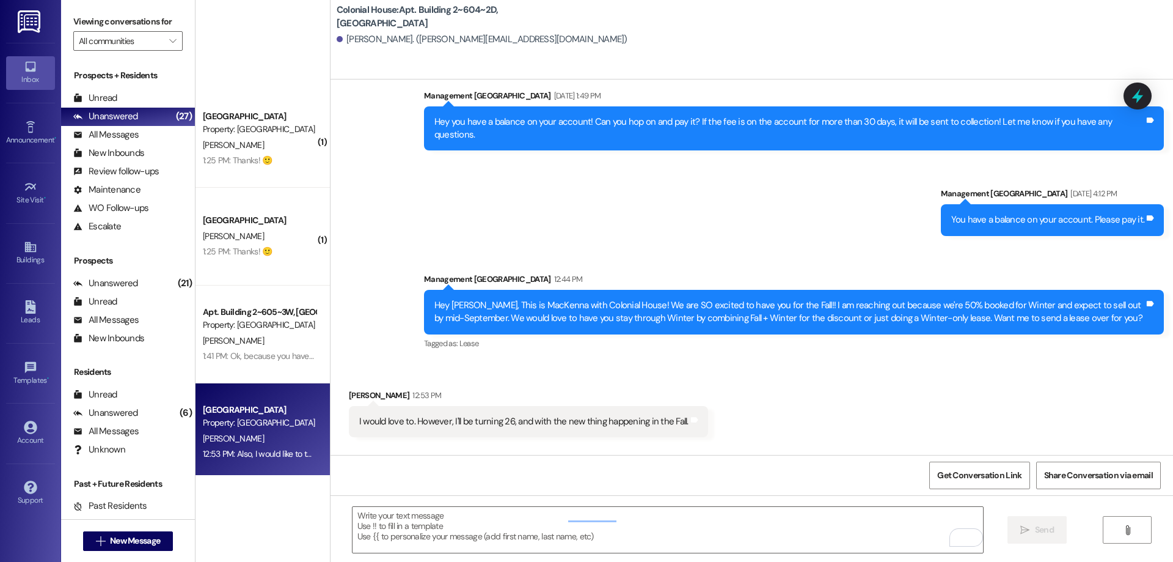
scroll to position [54989, 0]
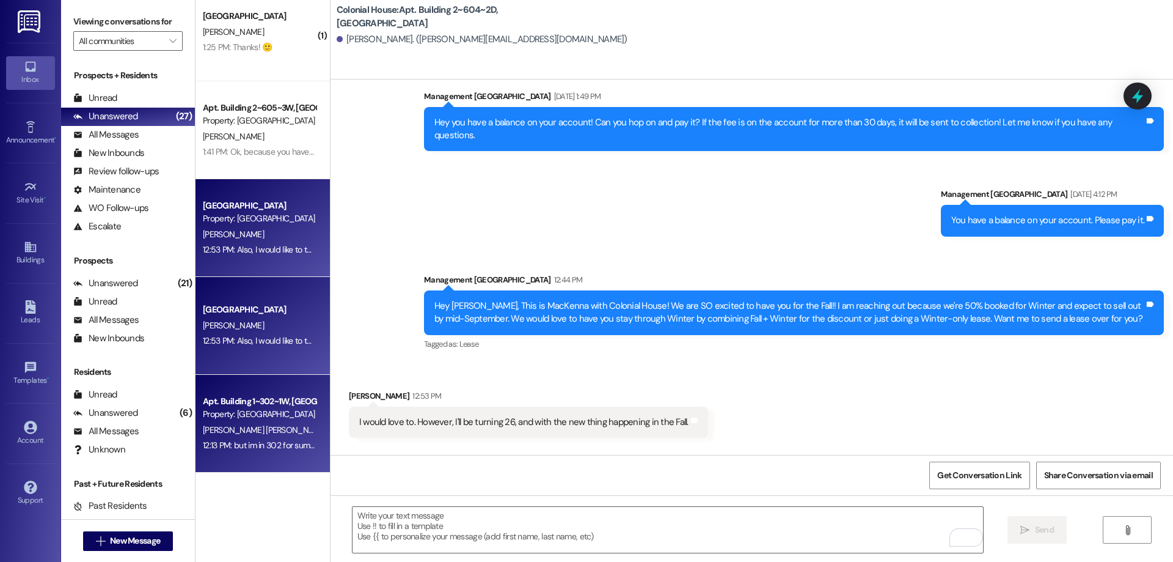
click at [265, 405] on div "Apt. Building 1~302~1W, [GEOGRAPHIC_DATA]" at bounding box center [259, 401] width 113 height 13
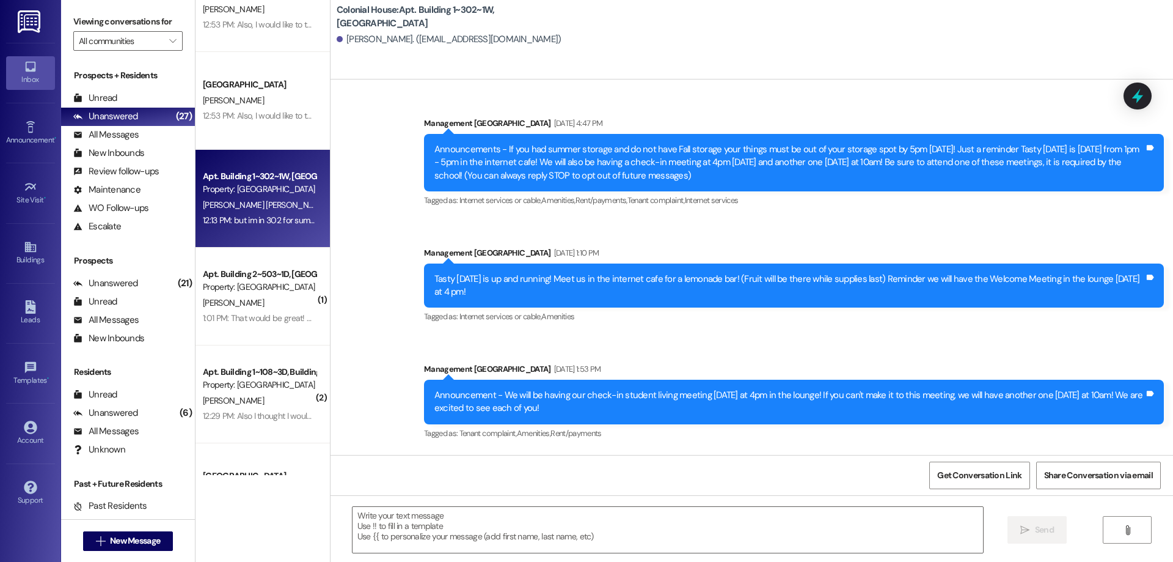
scroll to position [815, 0]
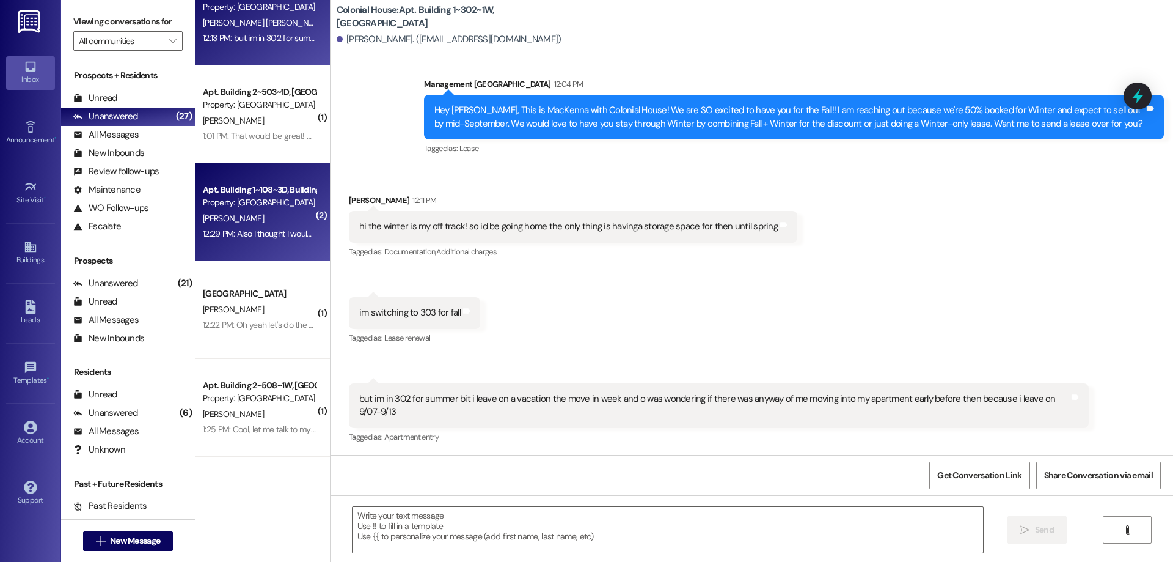
click at [203, 213] on span "[PERSON_NAME]" at bounding box center [233, 218] width 61 height 11
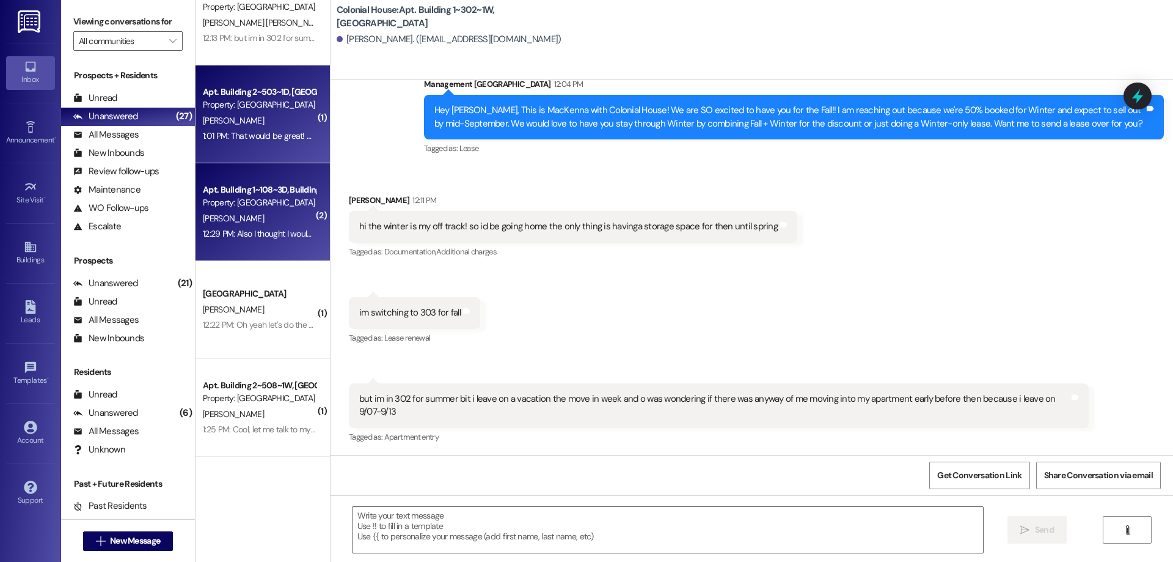
click at [235, 144] on div "Apt. Building 2~503~1D, Building 2 Colonial House Property: Colonial House G. P…" at bounding box center [263, 114] width 134 height 98
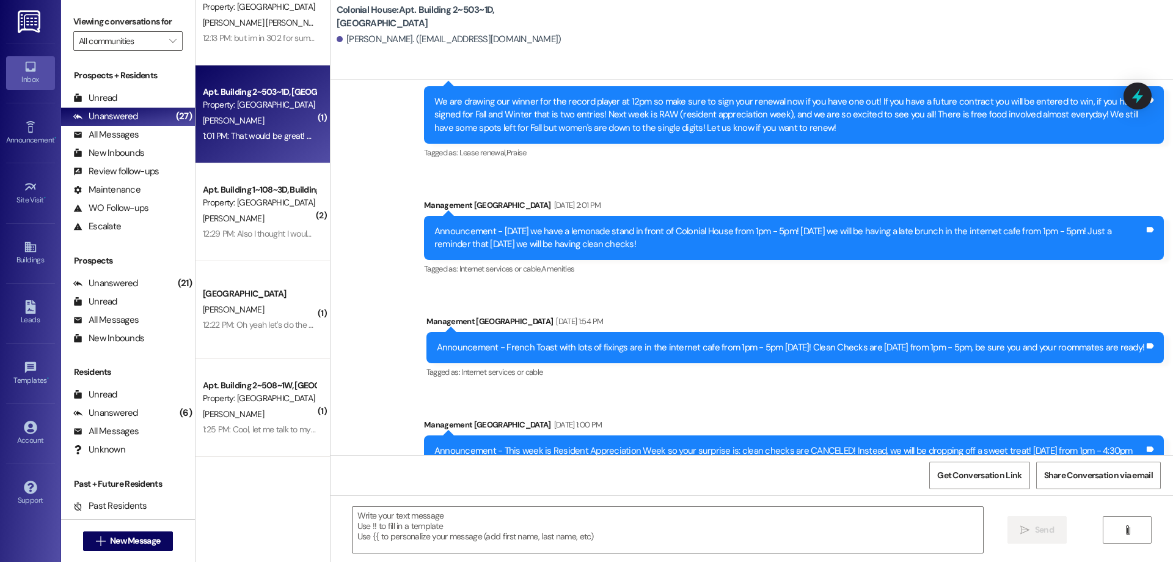
scroll to position [52886, 0]
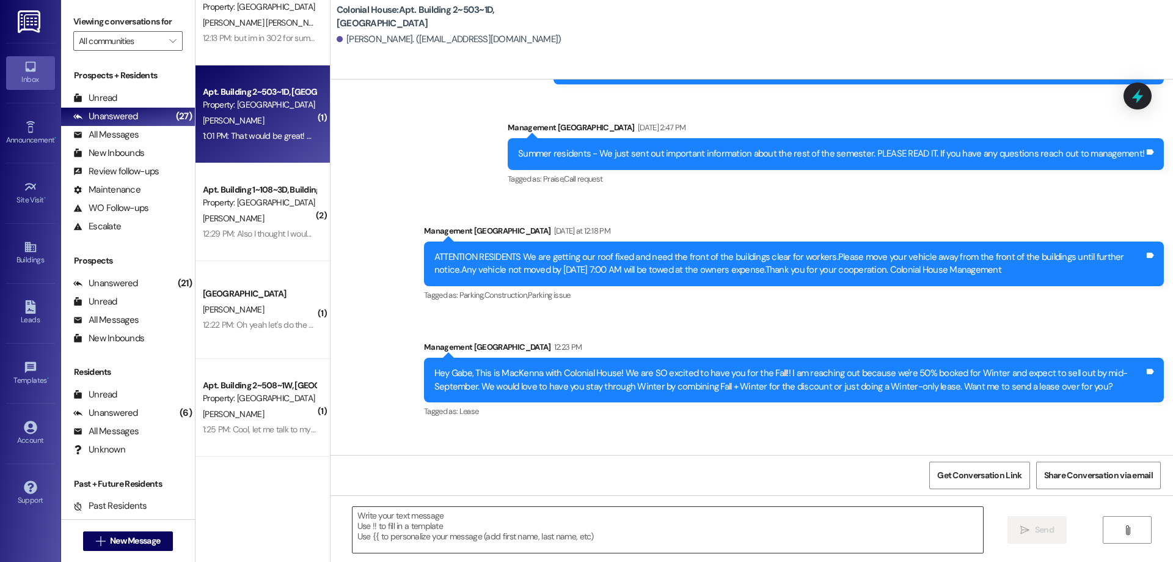
click at [719, 527] on textarea at bounding box center [668, 530] width 631 height 46
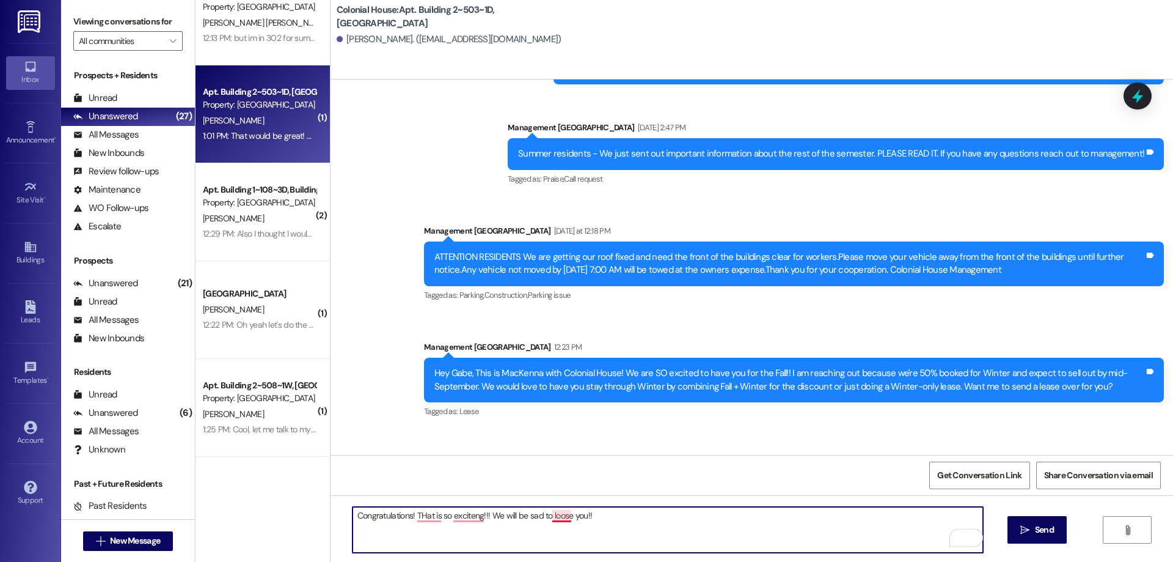
click at [554, 520] on textarea "Congratulations! THat is so exciteng!!! We will be sad to loose you!!" at bounding box center [668, 530] width 631 height 46
click at [457, 516] on textarea "Congratulations! THat is so exciteng!!! We will be sad to lose you!!" at bounding box center [668, 530] width 631 height 46
click at [423, 514] on textarea "Congratulations! THat is so exciting!!! We will be sad to lose you!!" at bounding box center [668, 530] width 631 height 46
click at [444, 427] on div "Fix capitalization That is" at bounding box center [464, 444] width 132 height 38
click at [679, 529] on textarea "Congratulations! That is so exciting!!! We will be sad to lose you!!" at bounding box center [668, 530] width 631 height 46
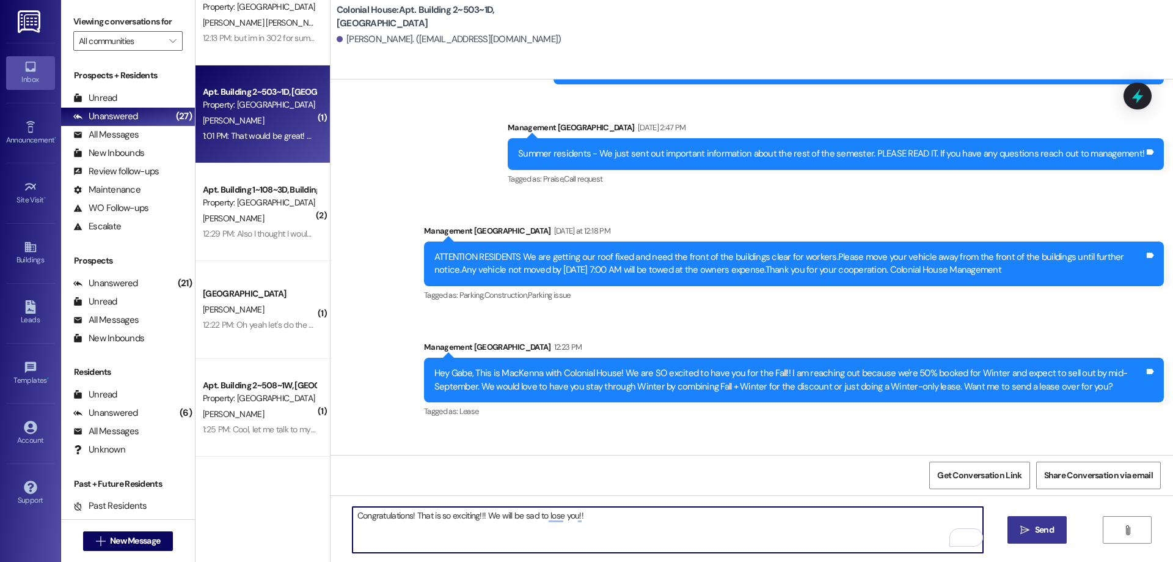
type textarea "Congratulations! That is so exciting!!! We will be sad to lose you!!"
click at [1035, 524] on span "Send" at bounding box center [1044, 529] width 19 height 13
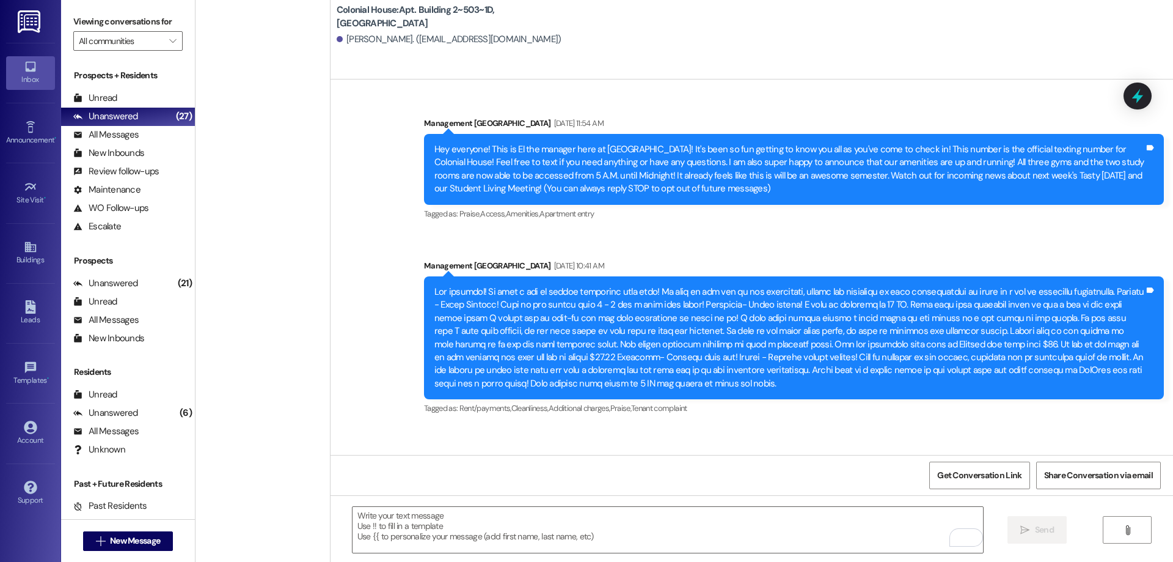
scroll to position [52886, 0]
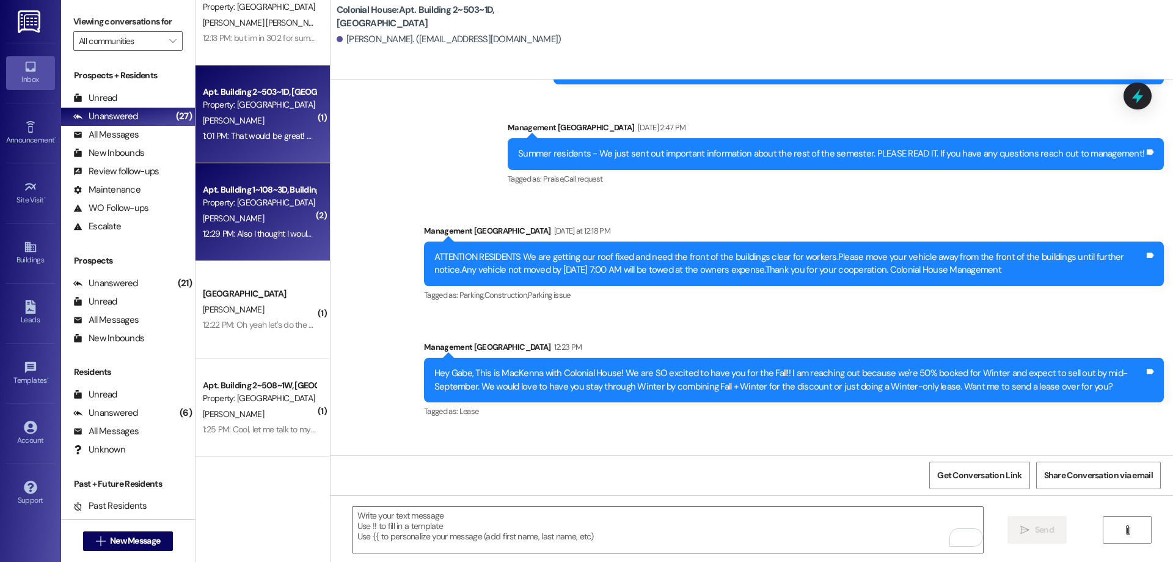
click at [227, 229] on div "12:29 PM: Also I thought I would have a car this semester but I won't, if I hav…" at bounding box center [419, 233] width 432 height 11
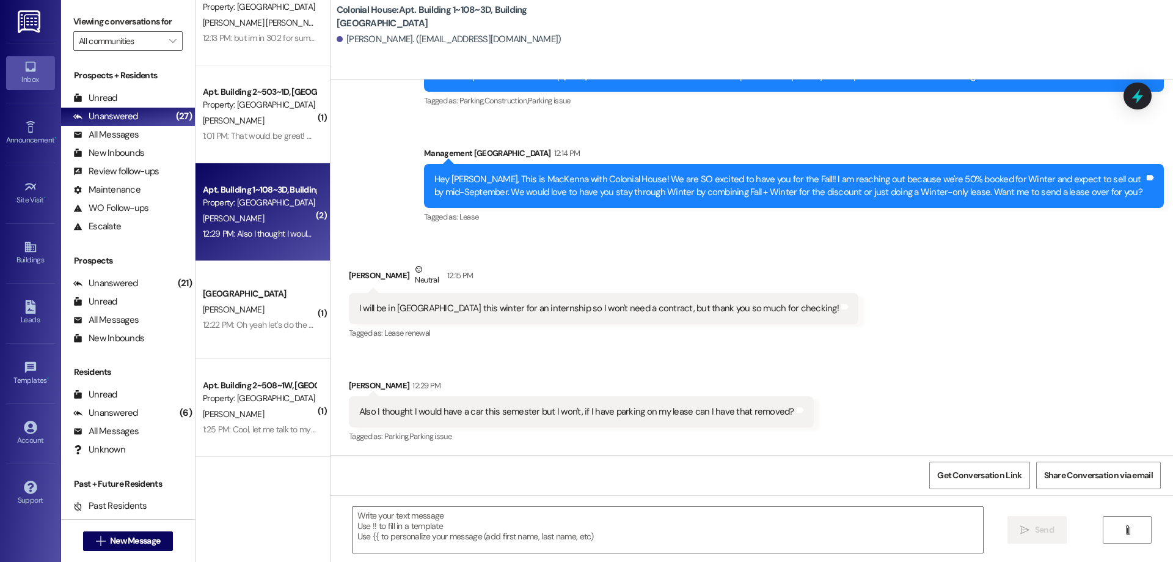
scroll to position [20103, 0]
click at [713, 537] on textarea at bounding box center [668, 530] width 631 height 46
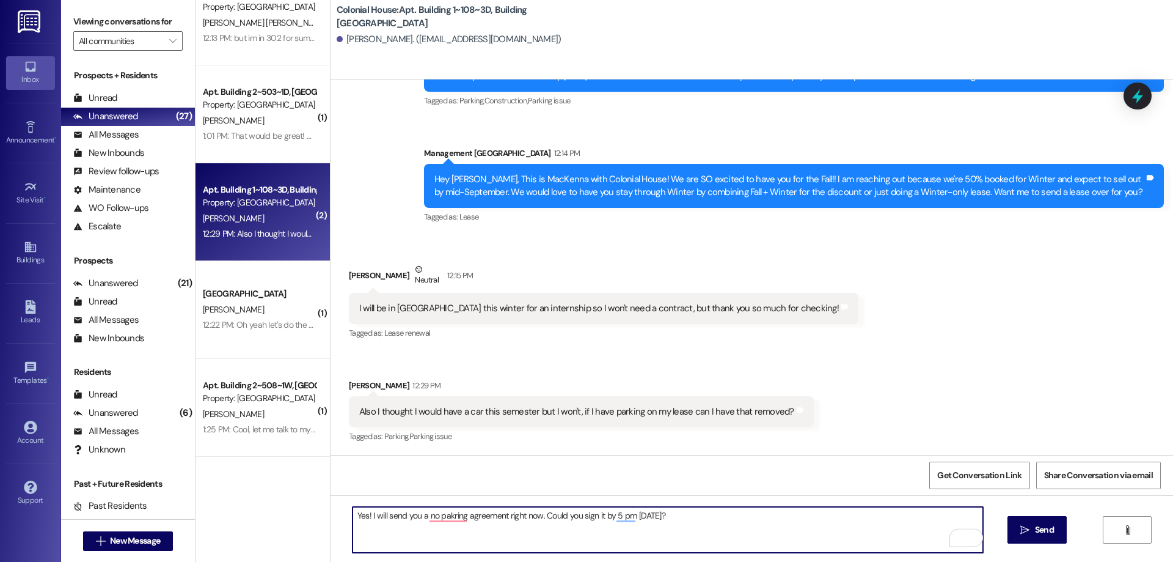
click at [353, 518] on textarea "Yes! I will send you a no pakring agreement right now. Could you sign it by 5 p…" at bounding box center [668, 530] width 631 height 46
click at [445, 519] on textarea "That is so exciting!! And yes! I will send you a no pakring agreement right now…" at bounding box center [668, 530] width 631 height 46
click at [524, 516] on textarea "That is so exciting!! And yes, I will send you a no pakring agreement right now…" at bounding box center [668, 530] width 631 height 46
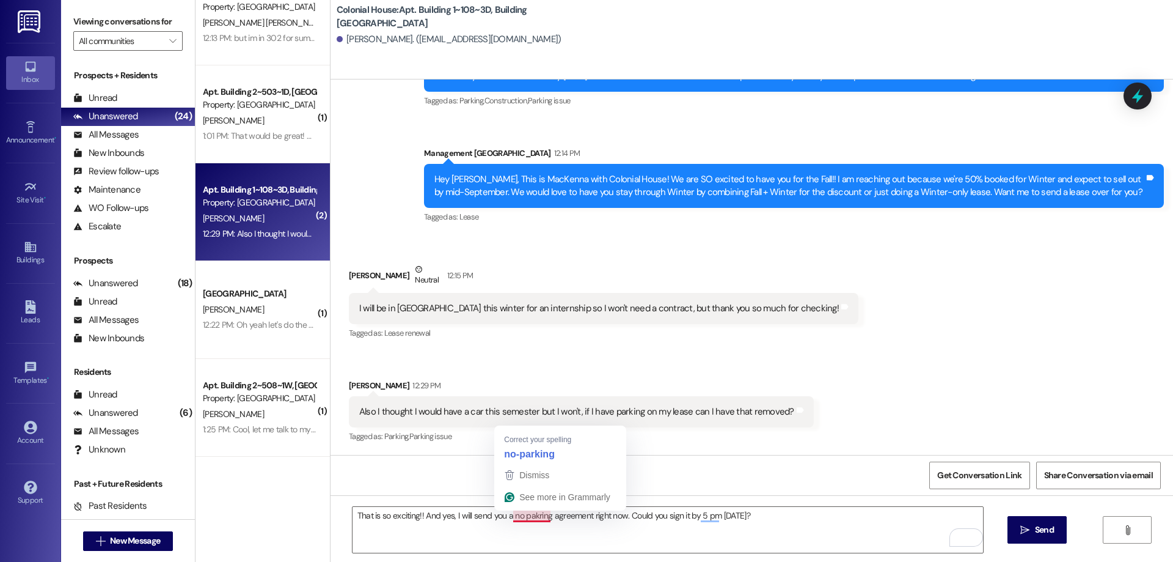
click at [566, 416] on div "Also I thought I would have a car this semester but I won't, if I have parking …" at bounding box center [576, 411] width 435 height 13
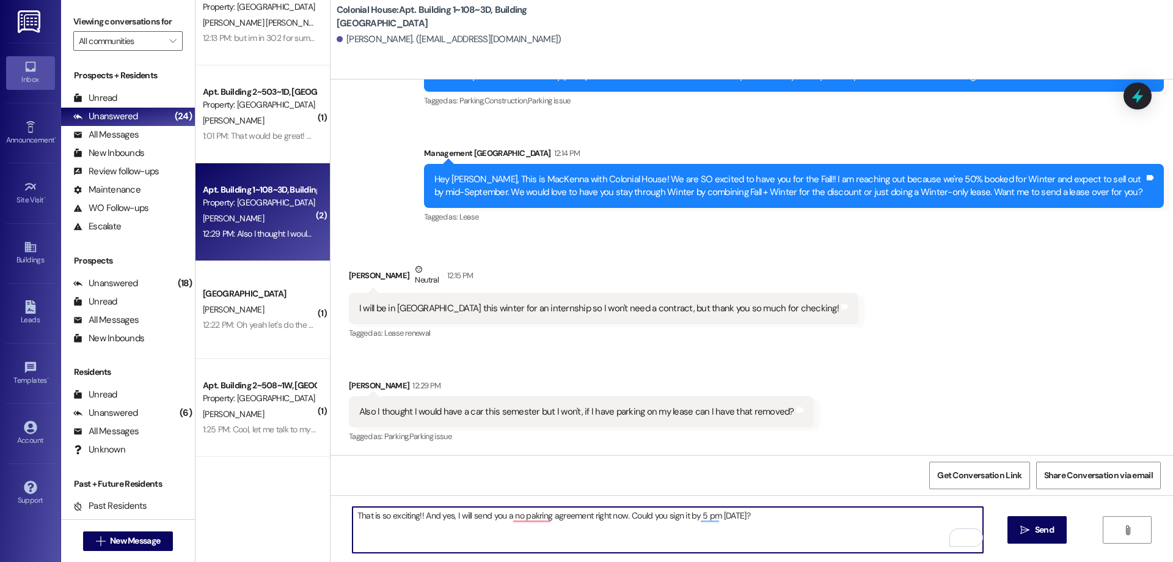
click at [522, 522] on textarea "That is so exciting!! And yes, I will send you a no pakring agreement right now…" at bounding box center [668, 530] width 631 height 46
click at [527, 513] on textarea "That is so exciting!! And yes, I will send you a no pakring agreement right now…" at bounding box center [668, 530] width 631 height 46
drag, startPoint x: 763, startPoint y: 515, endPoint x: 251, endPoint y: 516, distance: 512.7
click at [251, 516] on div "Colonial House Prospect Property: Colonial House B. Worthen 12:53 PM: Also, I w…" at bounding box center [685, 281] width 978 height 562
type textarea "That is so exciting!! And yes, I will send you a no-parking agreement right now…"
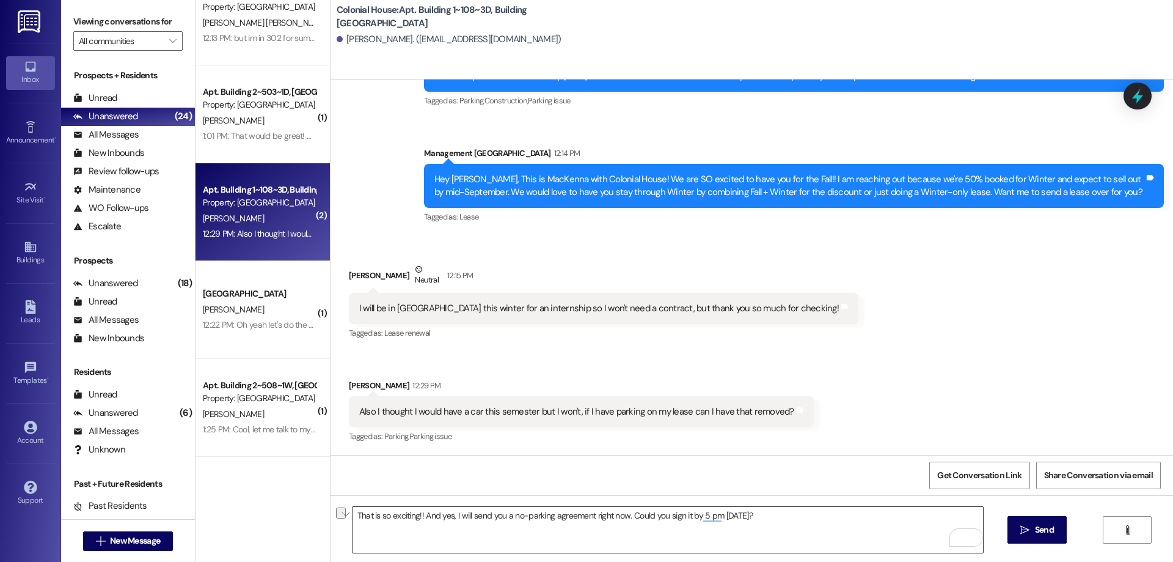
click at [768, 517] on textarea "That is so exciting!! And yes, I will send you a no-parking agreement right now…" at bounding box center [668, 530] width 631 height 46
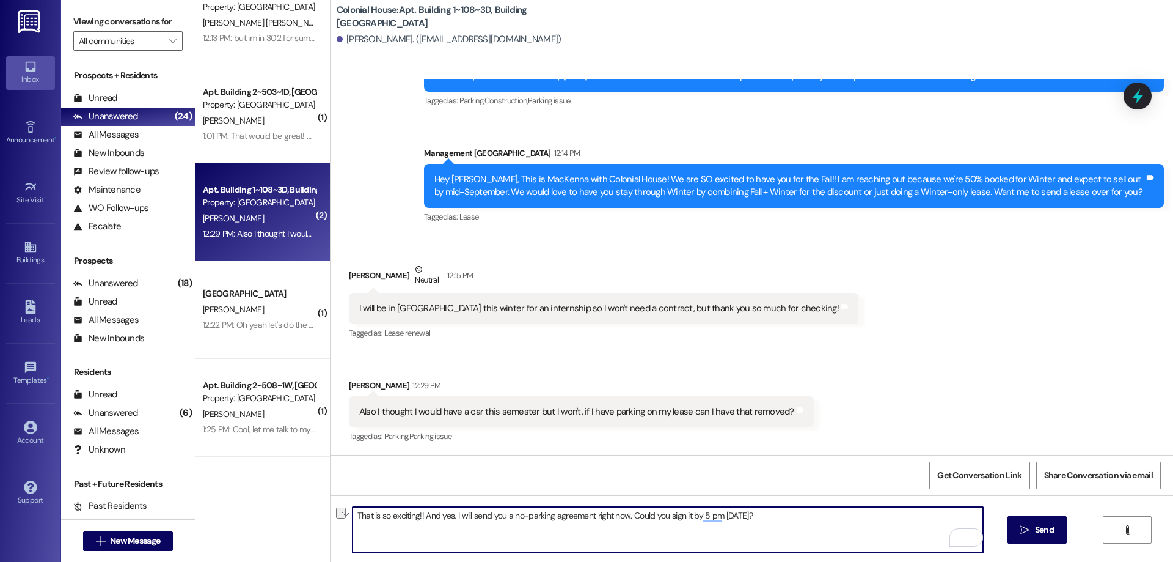
click at [768, 517] on textarea "That is so exciting!! And yes, I will send you a no-parking agreement right now…" at bounding box center [668, 530] width 631 height 46
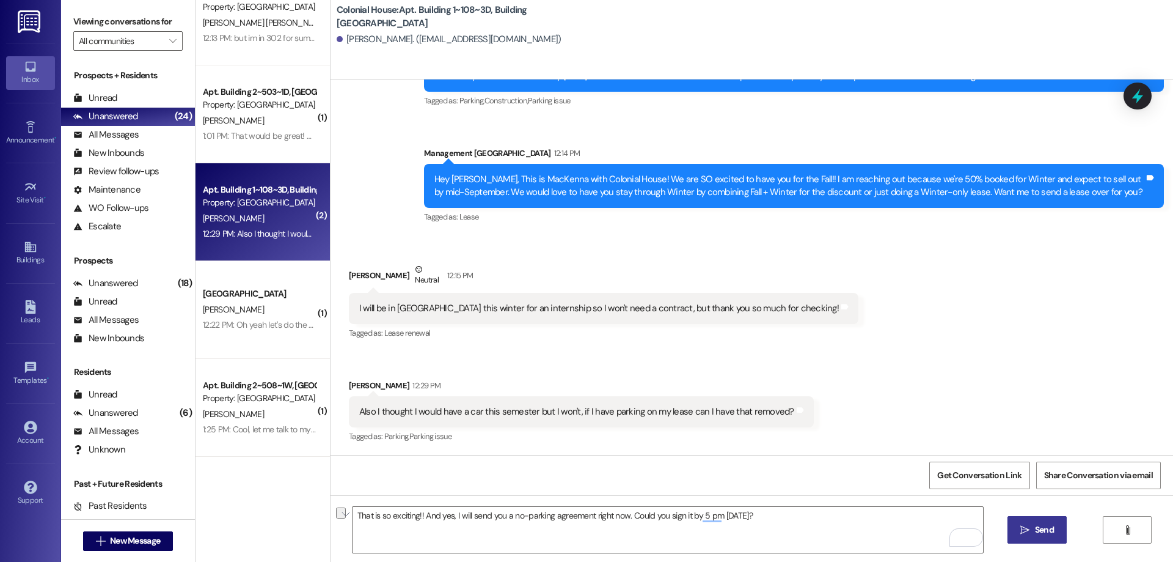
click at [1047, 535] on span "Send" at bounding box center [1044, 529] width 19 height 13
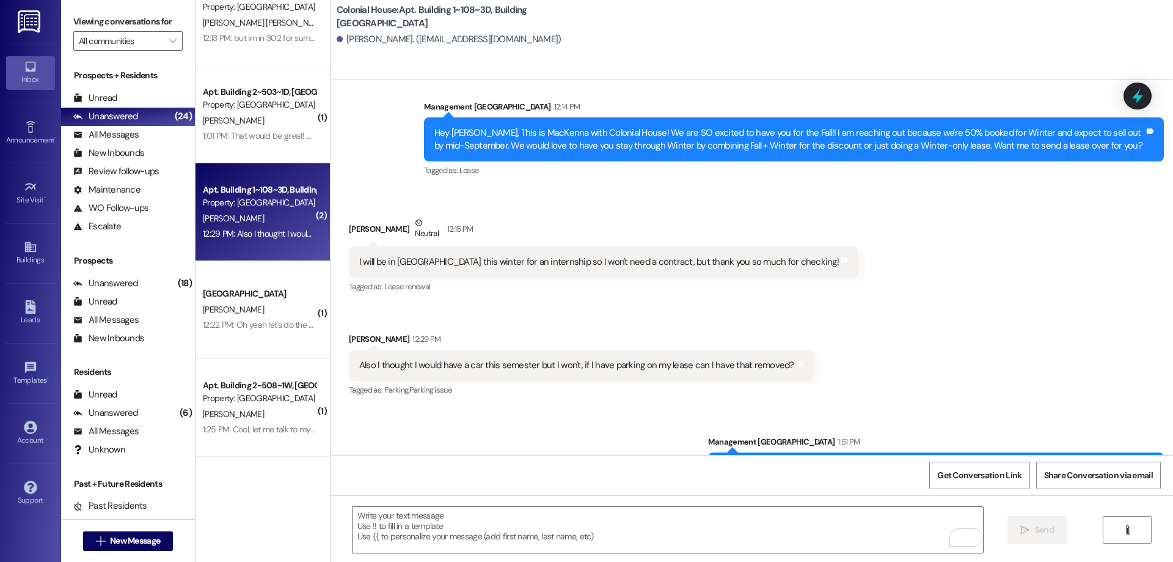
scroll to position [20188, 0]
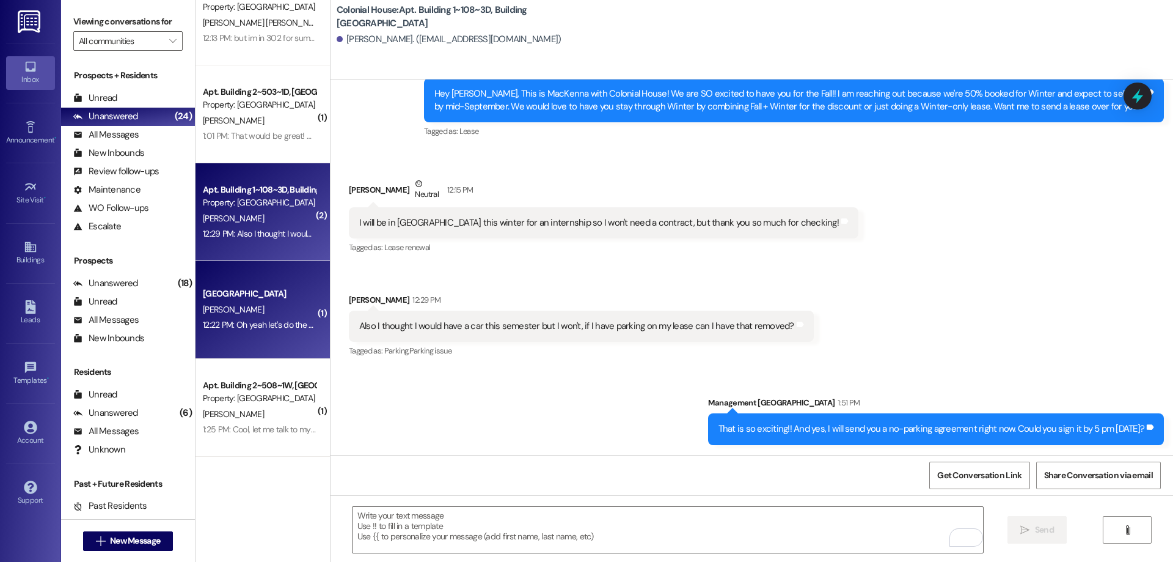
click at [302, 285] on div "Colonial House Prospect A. Roberts 12:22 PM: Oh yeah let's do the fall-winter l…" at bounding box center [263, 310] width 134 height 98
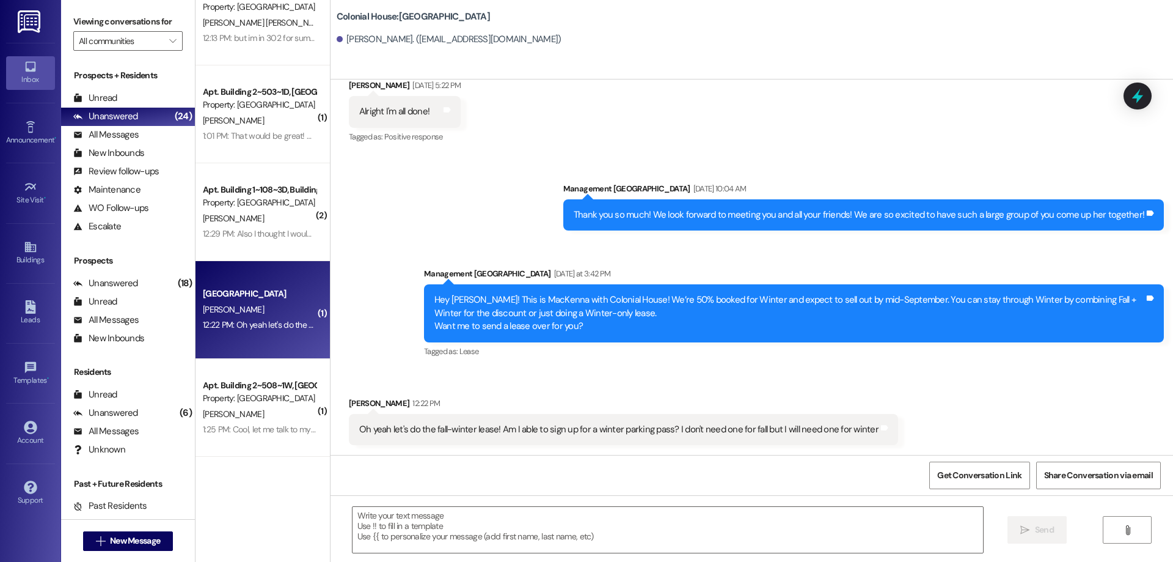
scroll to position [1420, 0]
click at [720, 515] on textarea at bounding box center [668, 530] width 631 height 46
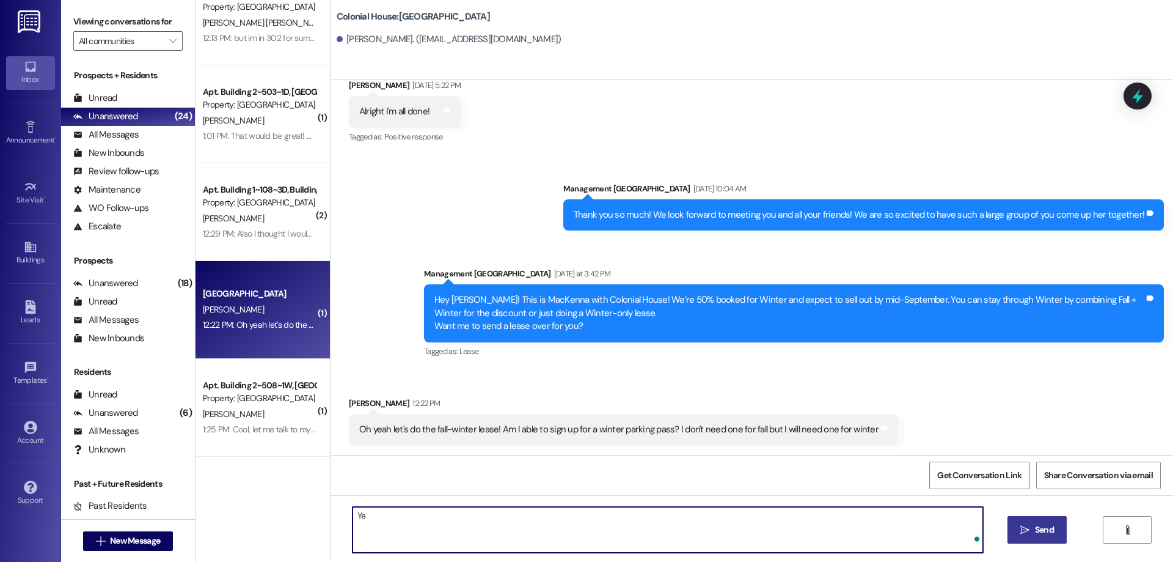
type textarea "Y"
click at [549, 515] on textarea "Yup! I can do that for you! I just sent you that new multi-semster lease, with …" at bounding box center [668, 530] width 631 height 46
click at [725, 523] on textarea "Yup! I can do that for you! I just sent you that new multi-semester lease, with…" at bounding box center [668, 530] width 631 height 46
click at [752, 511] on textarea "Yup! I can do that for you! I just sent you the new multi-semester lease, which…" at bounding box center [668, 530] width 631 height 46
click at [717, 518] on textarea "Yup! I can do that for you! I just sent you the new multi-semester lease, which…" at bounding box center [668, 530] width 631 height 46
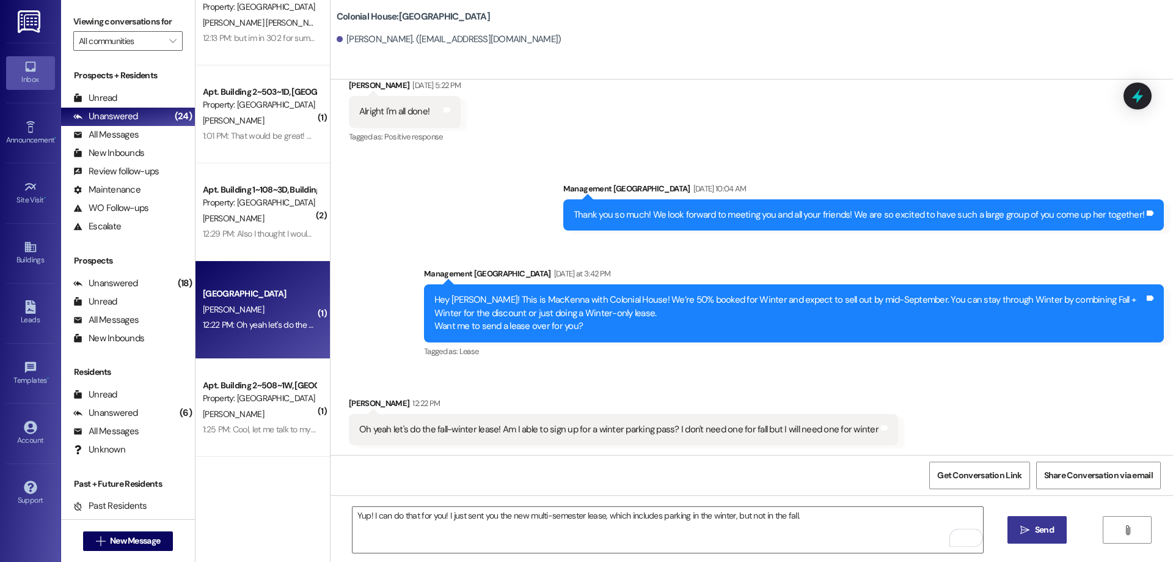
click at [907, 504] on div "Yup! I can do that for you! I just sent you the new multi-semester lease, which…" at bounding box center [752, 541] width 843 height 92
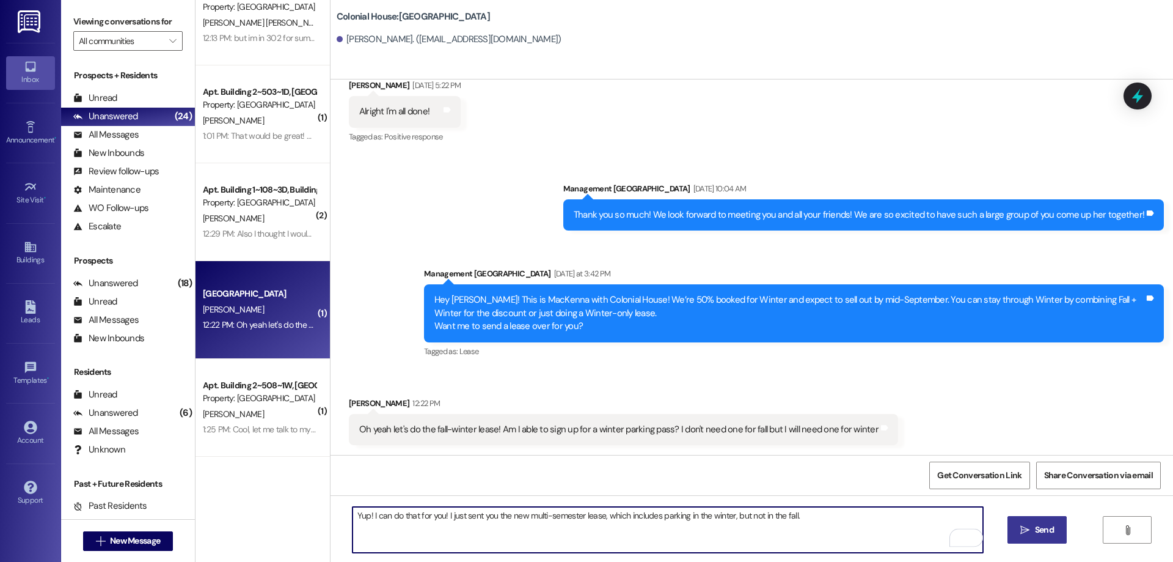
click at [890, 516] on textarea "Yup! I can do that for you! I just sent you the new multi-semester lease, which…" at bounding box center [668, 530] width 631 height 46
type textarea "Yup! I can do that for you! I just sent you the new multi-semester lease, which…"
drag, startPoint x: 1026, startPoint y: 536, endPoint x: 1147, endPoint y: 527, distance: 121.3
click at [1027, 536] on span " Send" at bounding box center [1037, 529] width 38 height 13
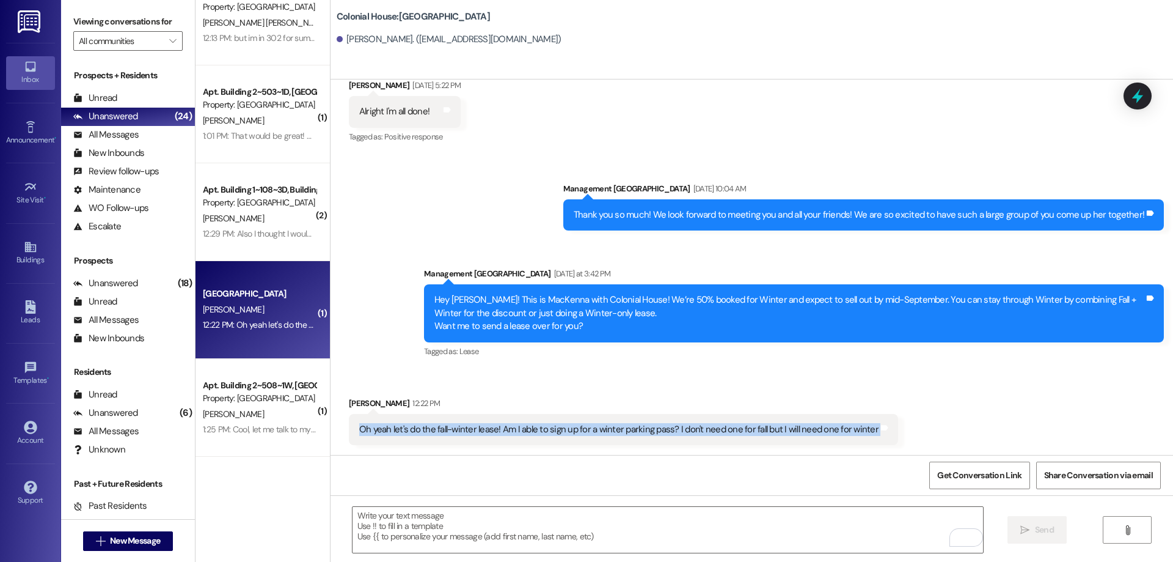
drag, startPoint x: 348, startPoint y: 428, endPoint x: 983, endPoint y: 423, distance: 634.3
click at [983, 423] on div "Received via SMS Abigail Roberts 12:22 PM Oh yeah let's do the fall-winter leas…" at bounding box center [752, 411] width 843 height 85
copy div "Oh yeah let's do the fall-winter lease! Am I able to sign up for a winter parki…"
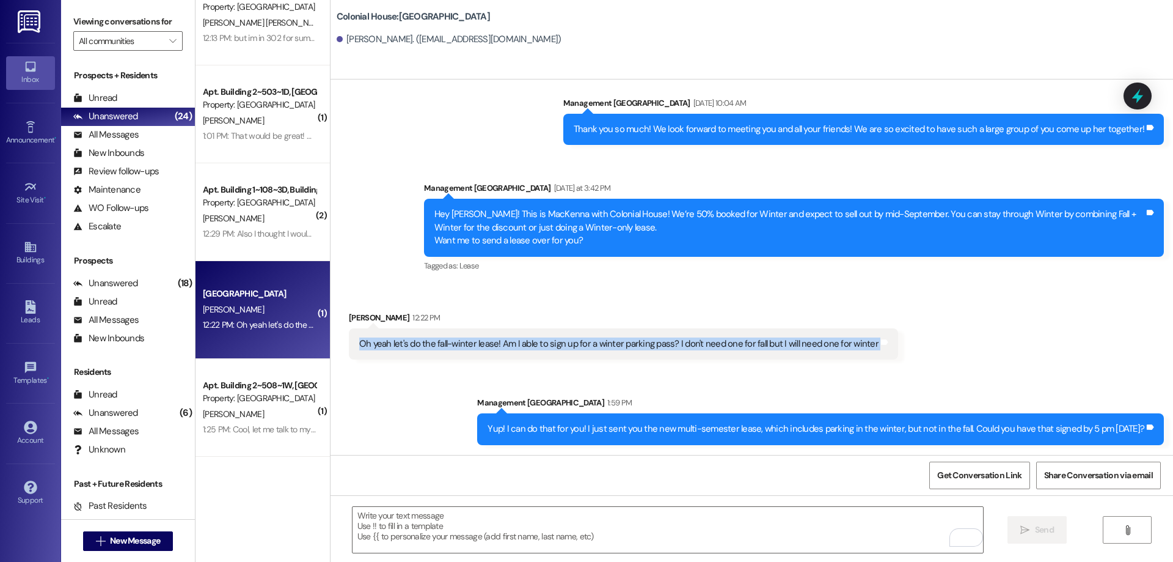
click at [987, 332] on div "Received via SMS Abigail Roberts 12:22 PM Oh yeah let's do the fall-winter leas…" at bounding box center [752, 326] width 843 height 85
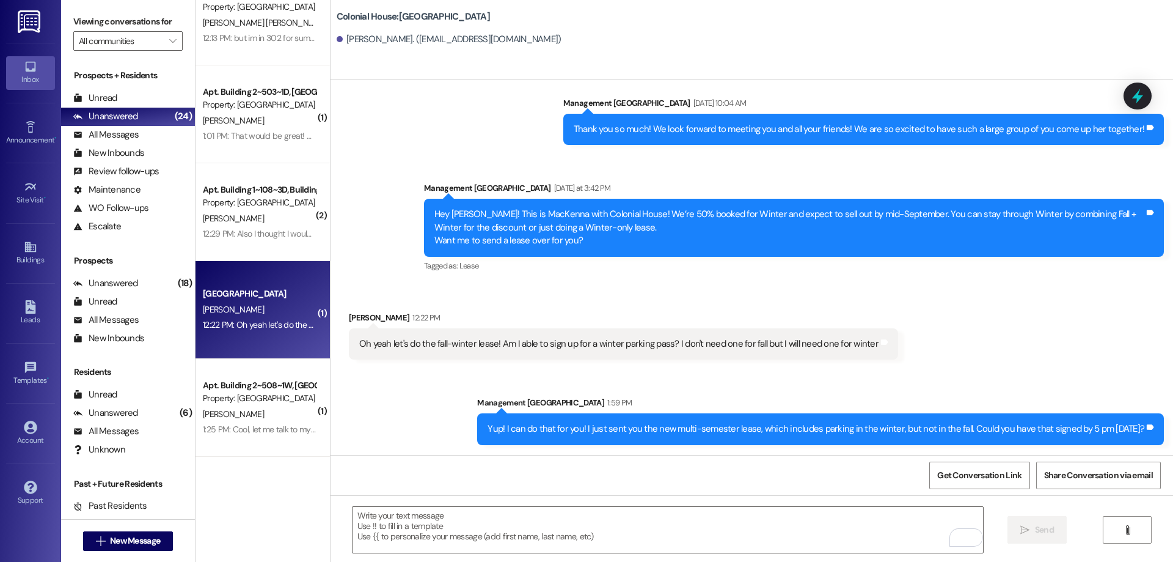
scroll to position [1019, 0]
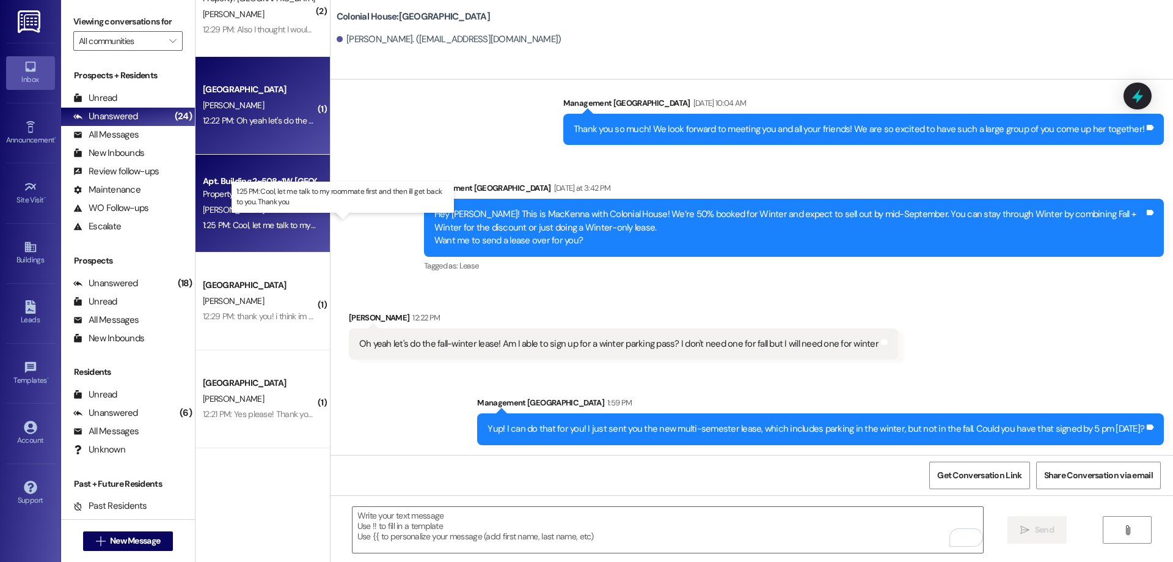
click at [266, 219] on div "1:25 PM: Cool, let me talk to my roommate first and then ill get back to you. T…" at bounding box center [352, 224] width 299 height 11
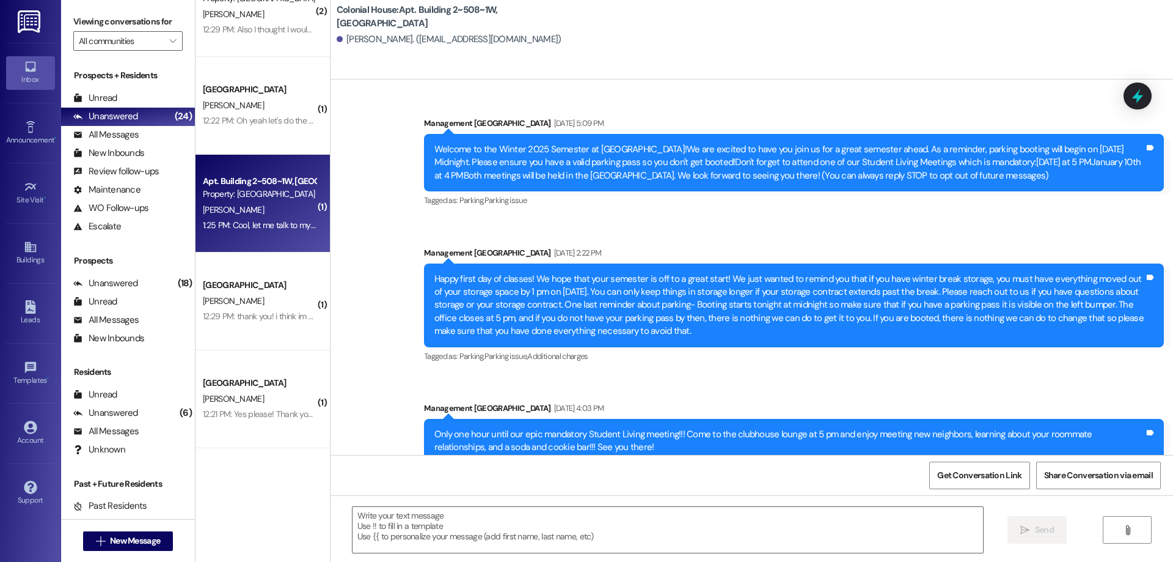
scroll to position [13735, 0]
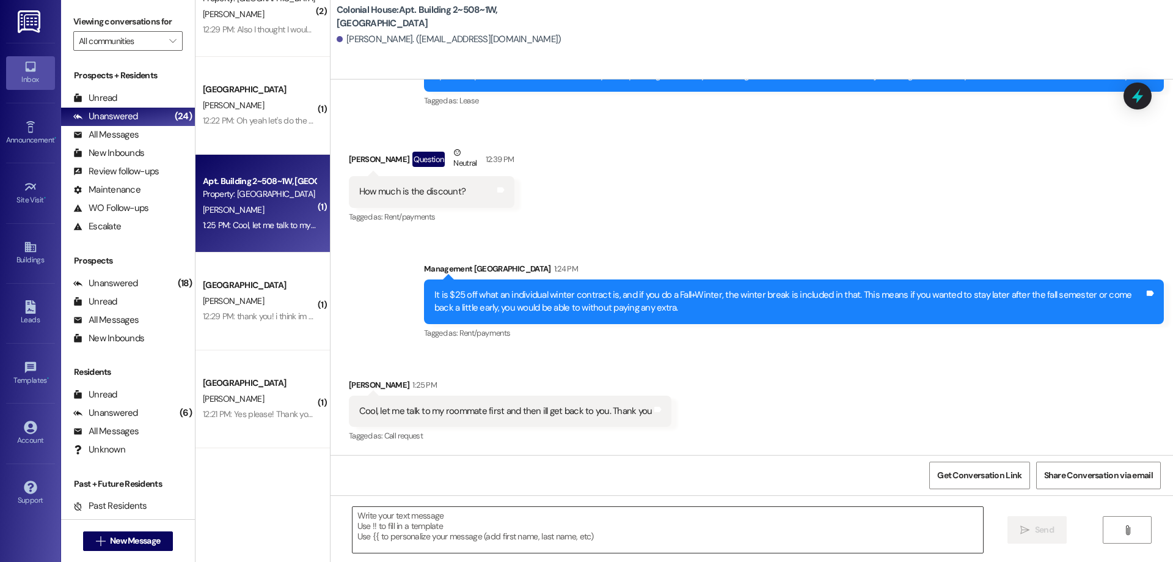
click at [650, 543] on textarea at bounding box center [668, 530] width 631 height 46
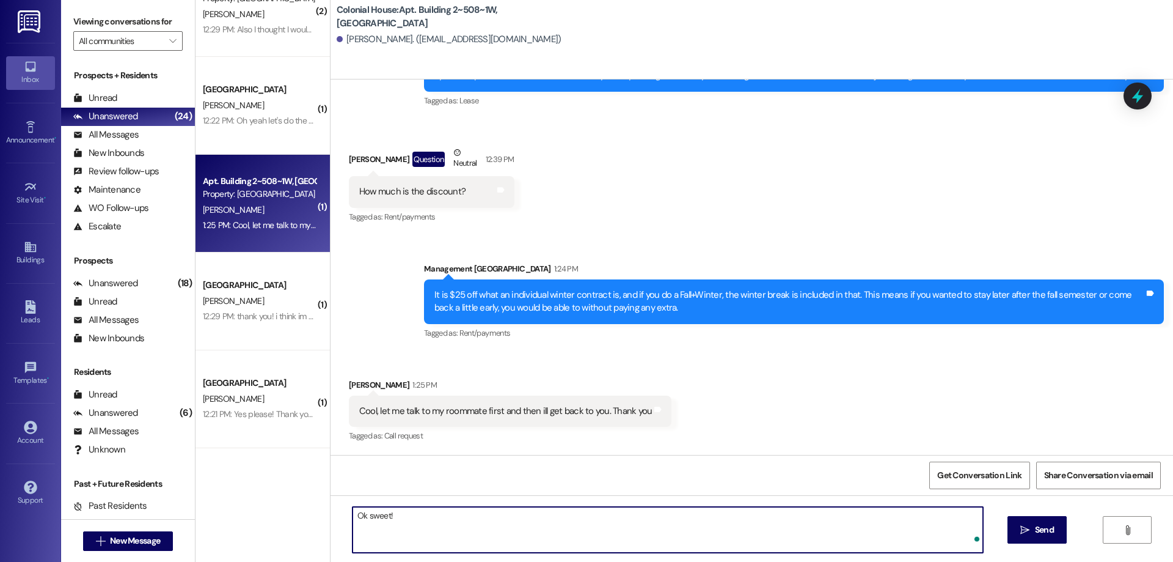
type textarea "Ok sweet!"
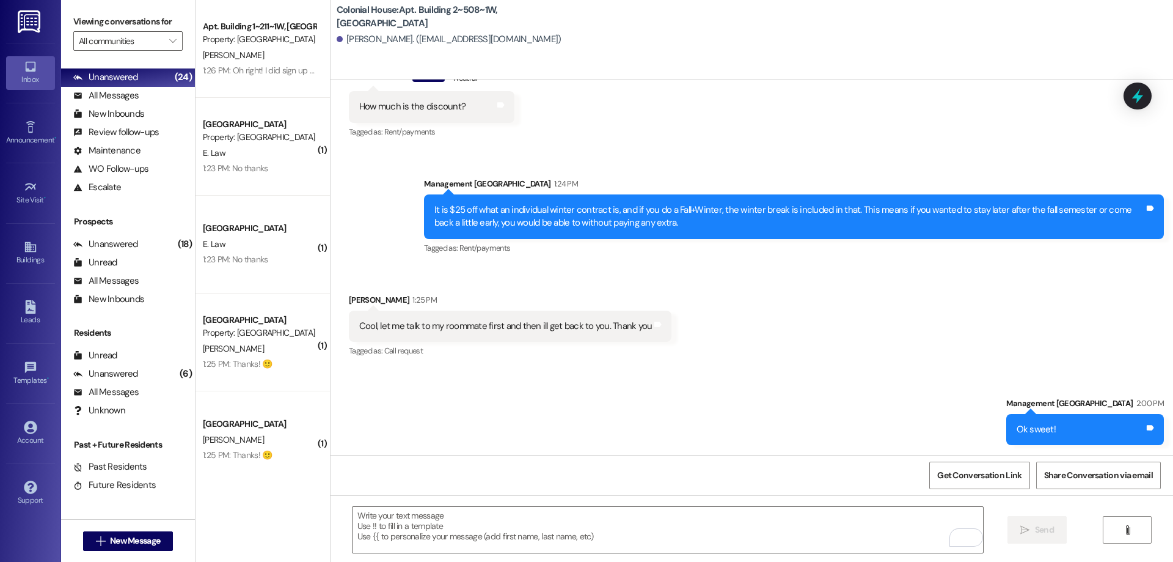
scroll to position [611, 0]
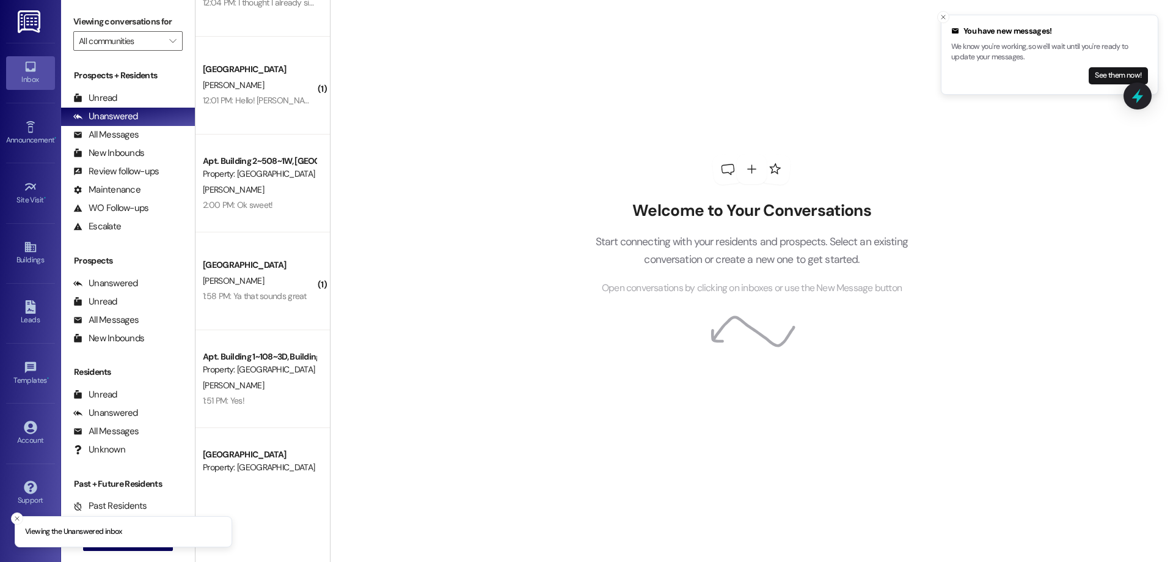
scroll to position [1222, 0]
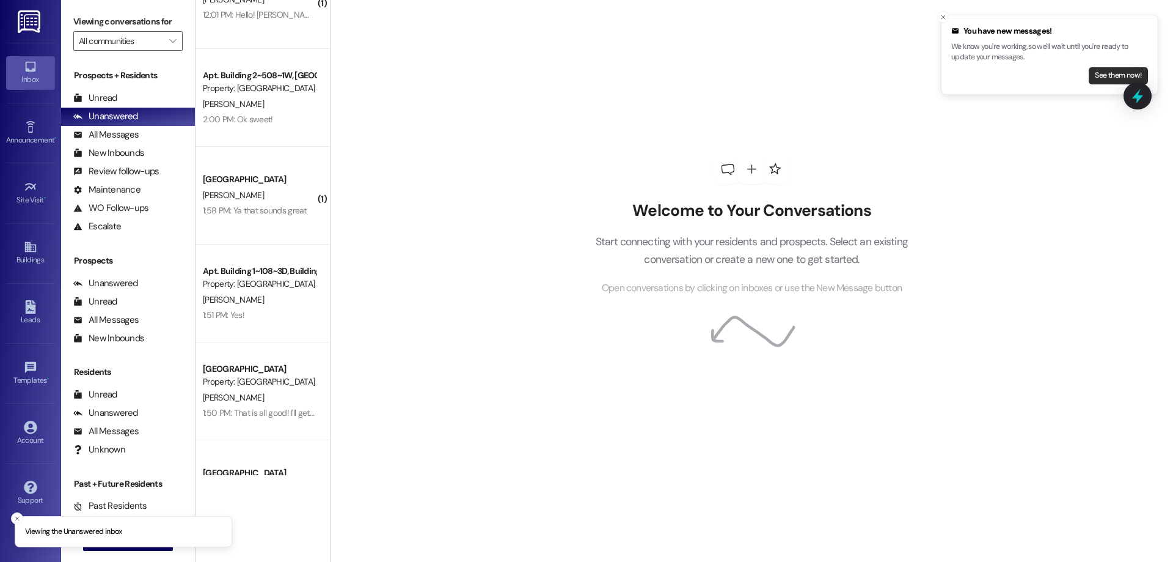
click at [1105, 73] on button "See them now!" at bounding box center [1118, 75] width 59 height 17
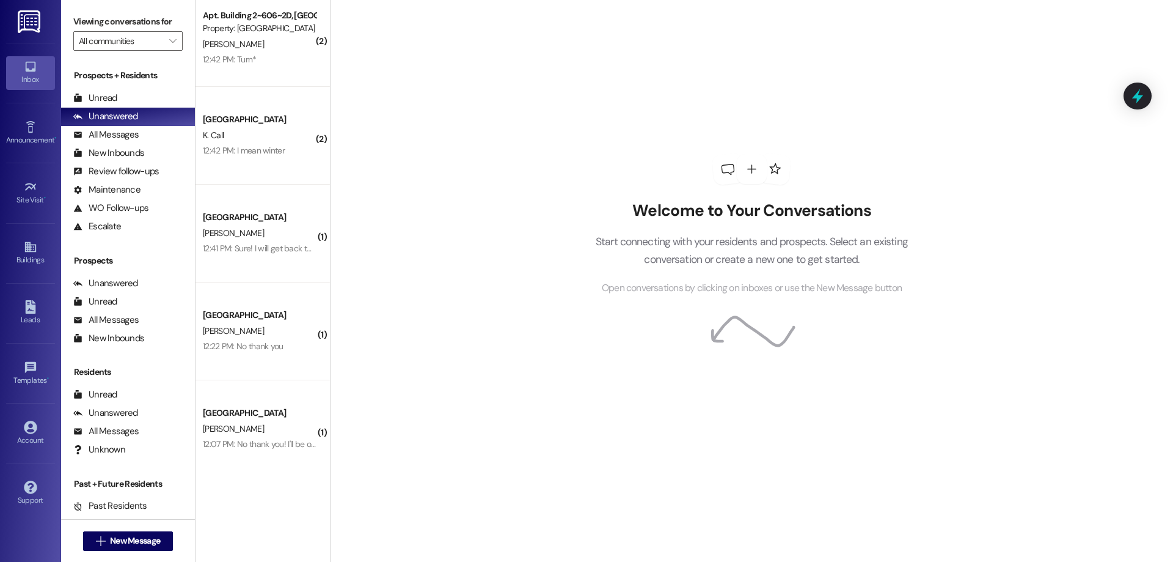
scroll to position [1872, 0]
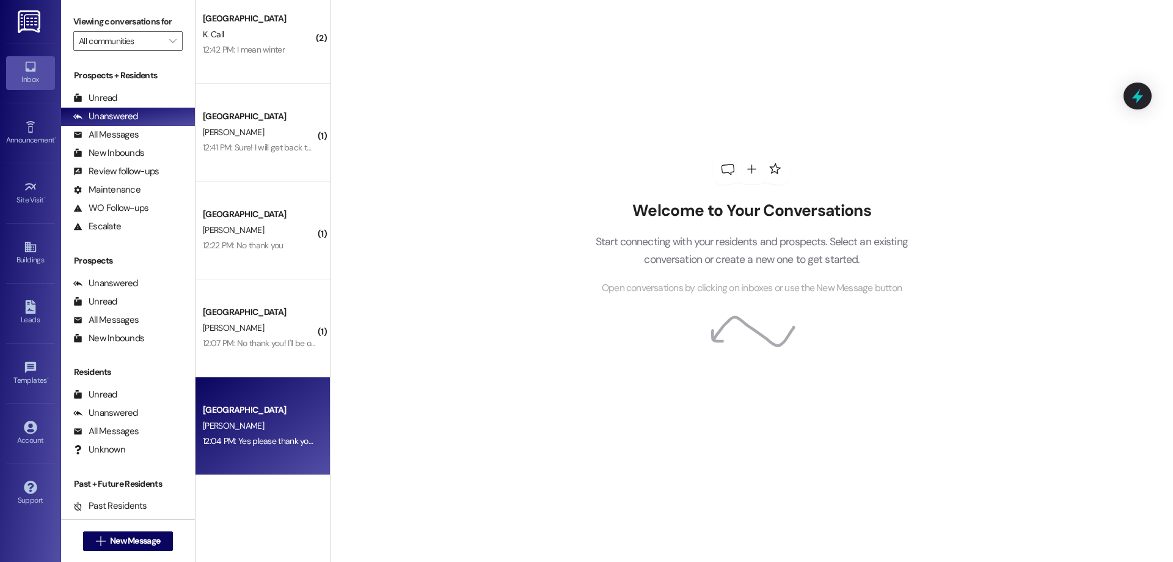
click at [313, 452] on div "Colonial House Prospect L. Carlson 12:04 PM: Yes please thank you so much! 12:0…" at bounding box center [263, 426] width 134 height 98
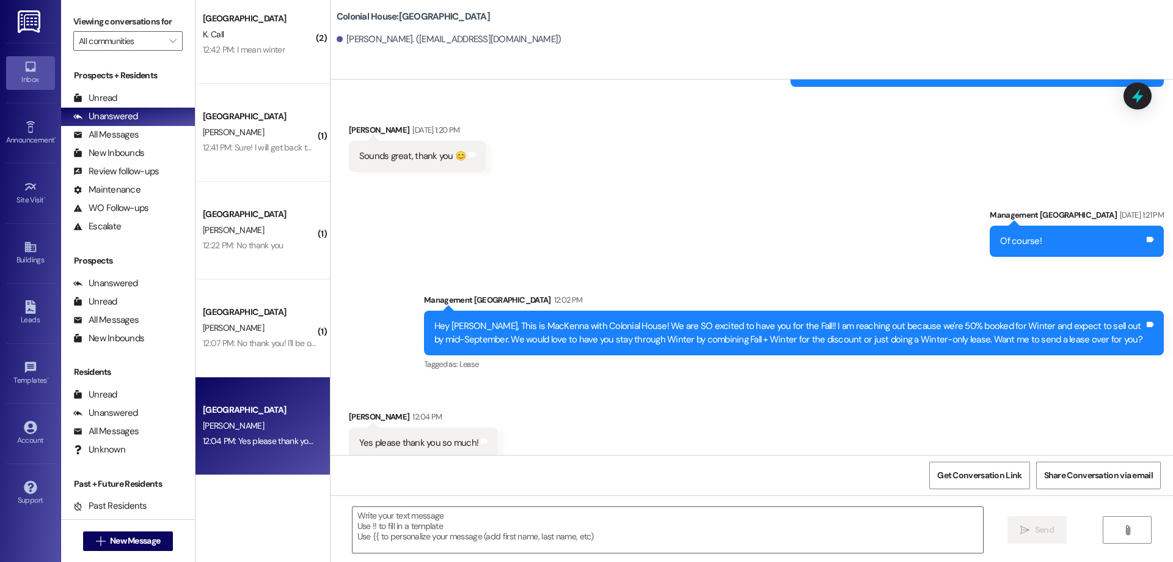
scroll to position [947, 0]
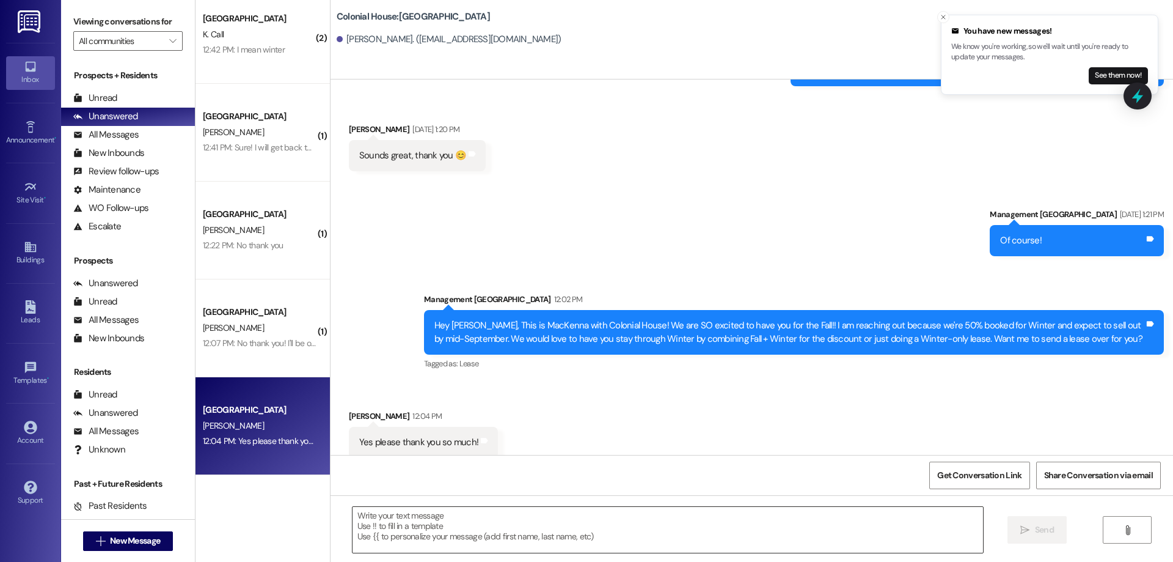
drag, startPoint x: 533, startPoint y: 540, endPoint x: 542, endPoint y: 535, distance: 9.9
click at [533, 540] on textarea at bounding box center [668, 530] width 631 height 46
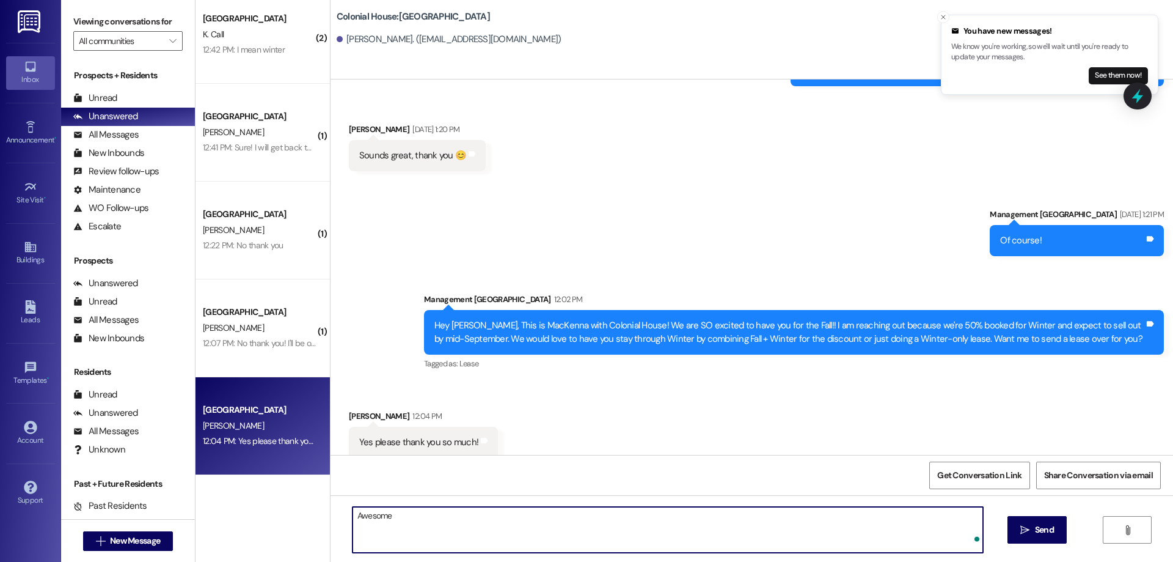
type textarea "Awesome"
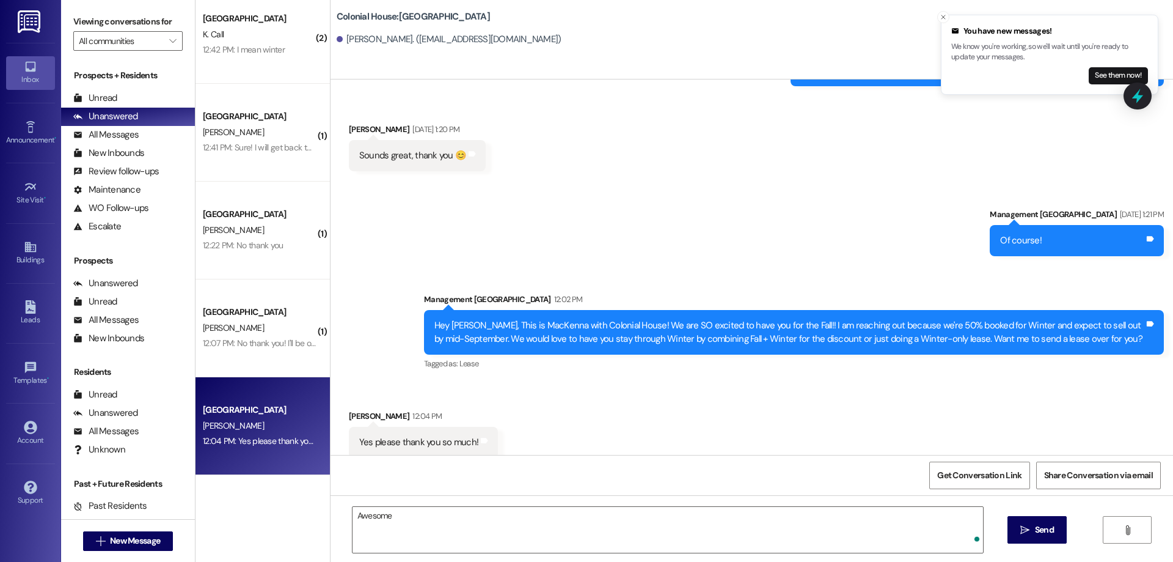
click button "Open Grammarly." at bounding box center [977, 539] width 10 height 10
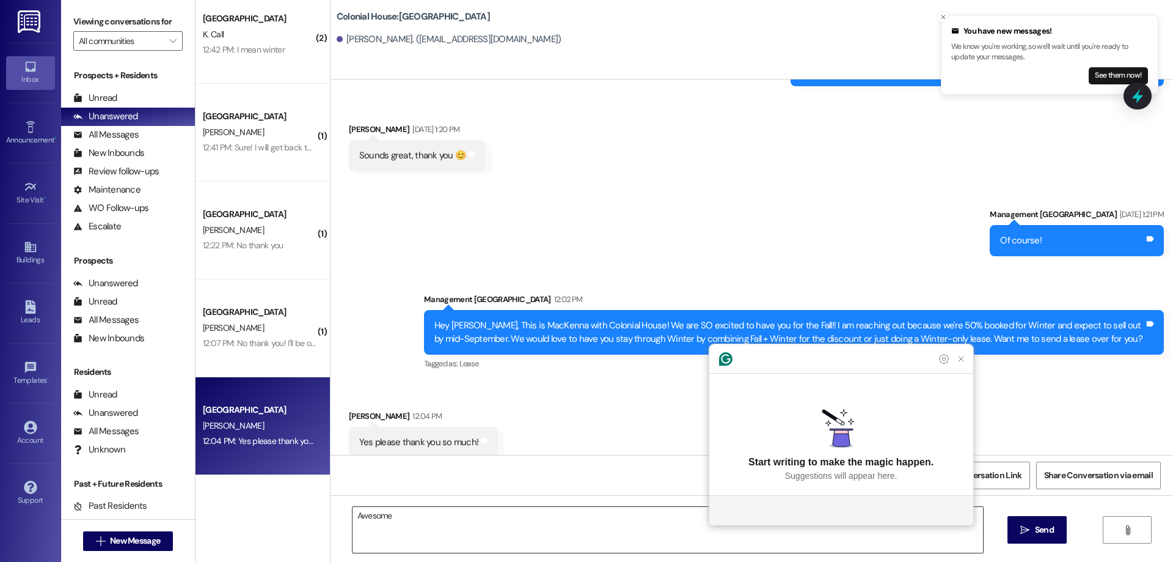
click at [431, 528] on textarea "Awesome" at bounding box center [668, 530] width 631 height 46
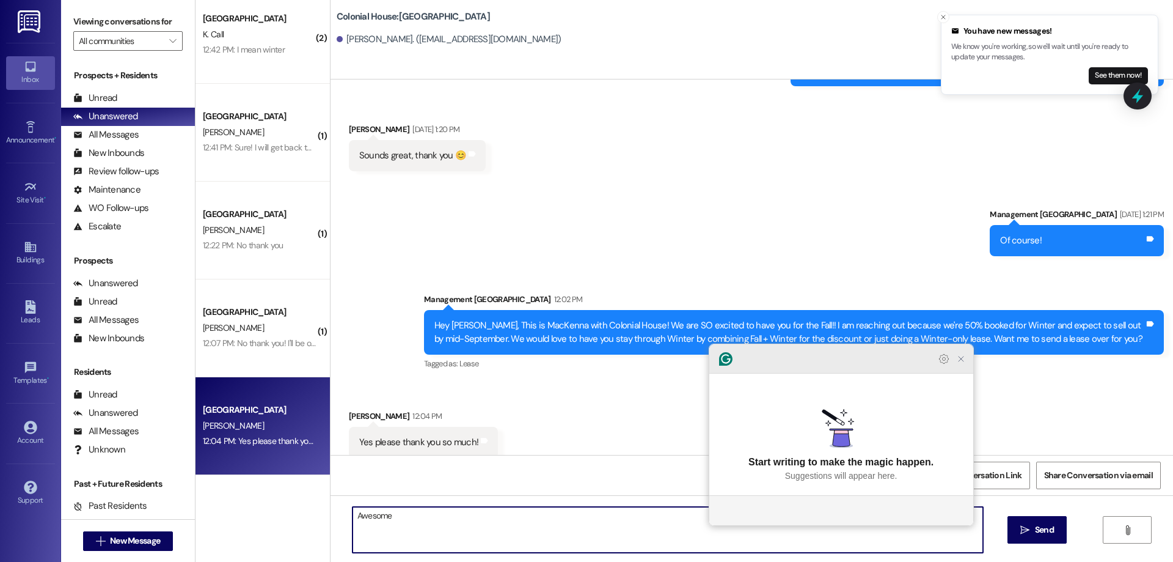
click at [967, 366] on icon "Close Grammarly Assistant" at bounding box center [961, 358] width 15 height 15
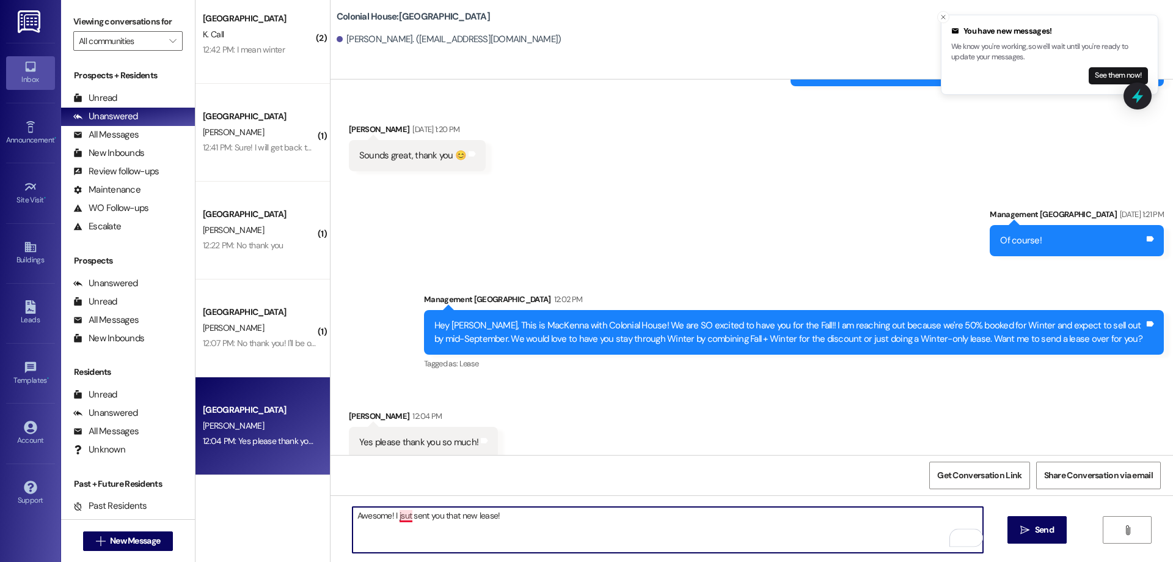
click at [398, 519] on textarea "Awesome! I jsut sent you that new lease!" at bounding box center [668, 530] width 631 height 46
click at [573, 525] on textarea "Awesome! I just sent you that new lease!" at bounding box center [668, 530] width 631 height 46
click at [582, 524] on textarea "Awesome! I just sent you that new lease! Could you sign it by 5pm?" at bounding box center [668, 530] width 631 height 46
click at [570, 520] on textarea "Awesome! I just sent you that new lease! Could you sign it by 5pm?" at bounding box center [668, 530] width 631 height 46
click at [584, 517] on textarea "Awesome! I just sent you that new lease! Could you sign it by 5 pm?" at bounding box center [668, 530] width 631 height 46
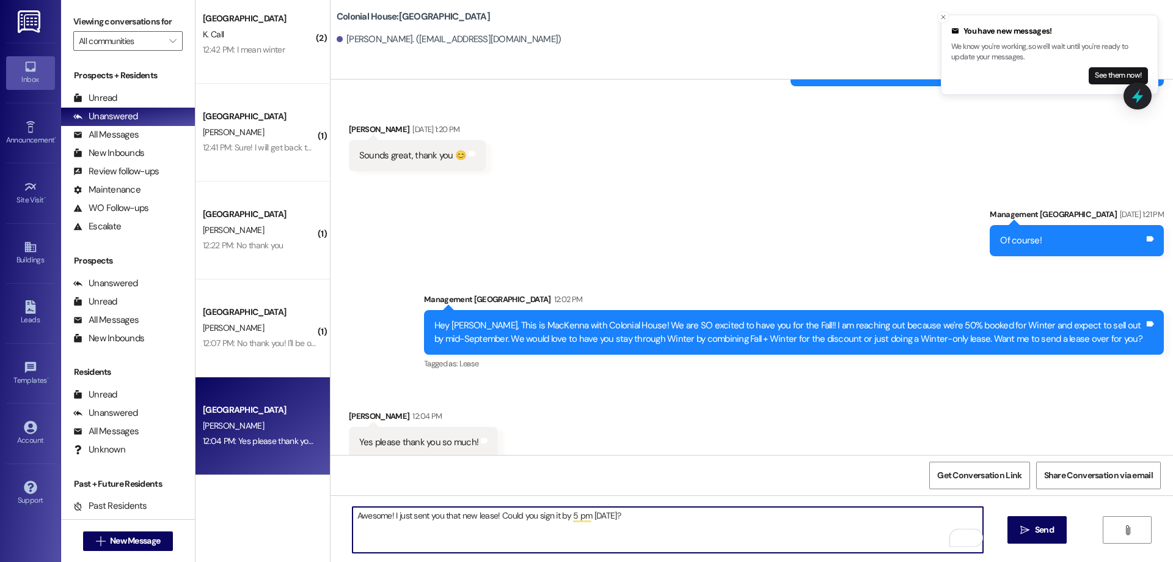
click at [654, 523] on textarea "Awesome! I just sent you that new lease! Could you sign it by 5 pm today?" at bounding box center [668, 530] width 631 height 46
type textarea "Awesome! I just sent you that new lease! Could you sign it by 5 pm today?"
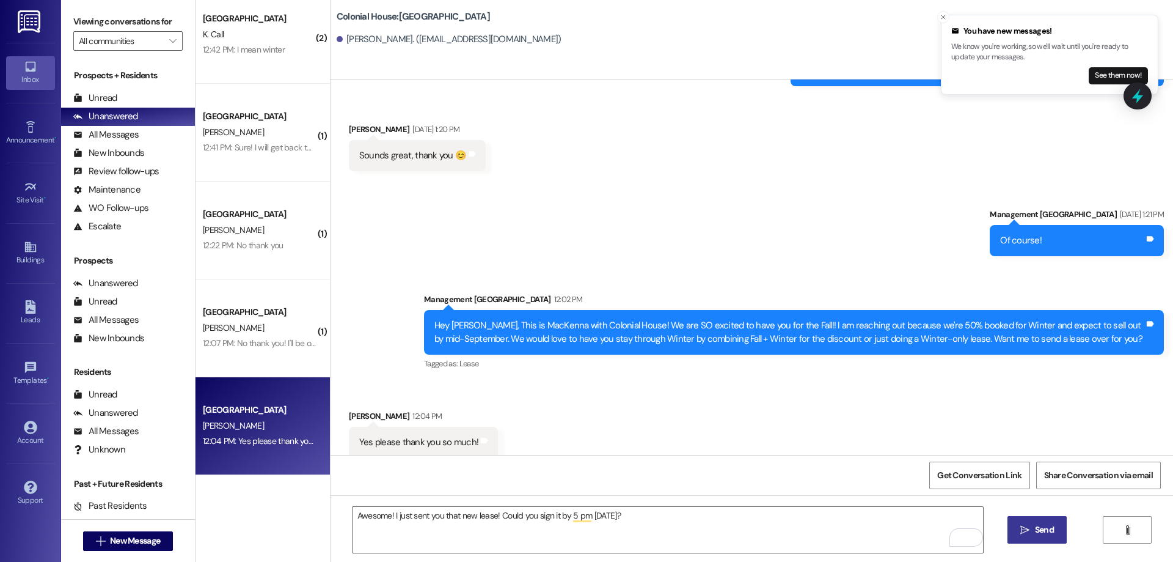
click at [1036, 539] on button " Send" at bounding box center [1037, 529] width 59 height 27
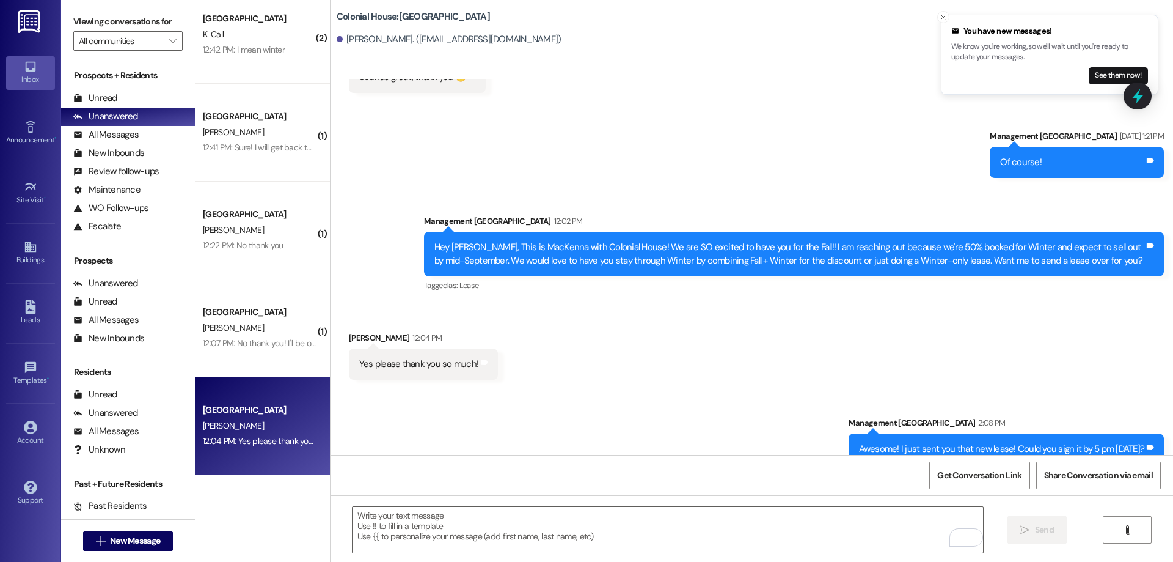
scroll to position [1031, 0]
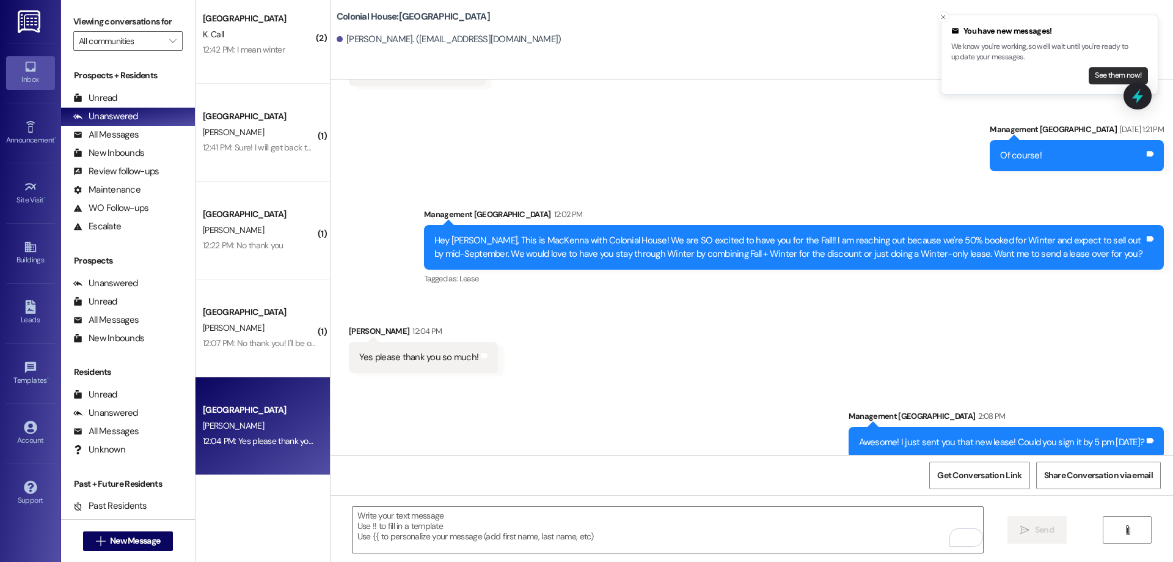
click at [1110, 71] on button "See them now!" at bounding box center [1118, 75] width 59 height 17
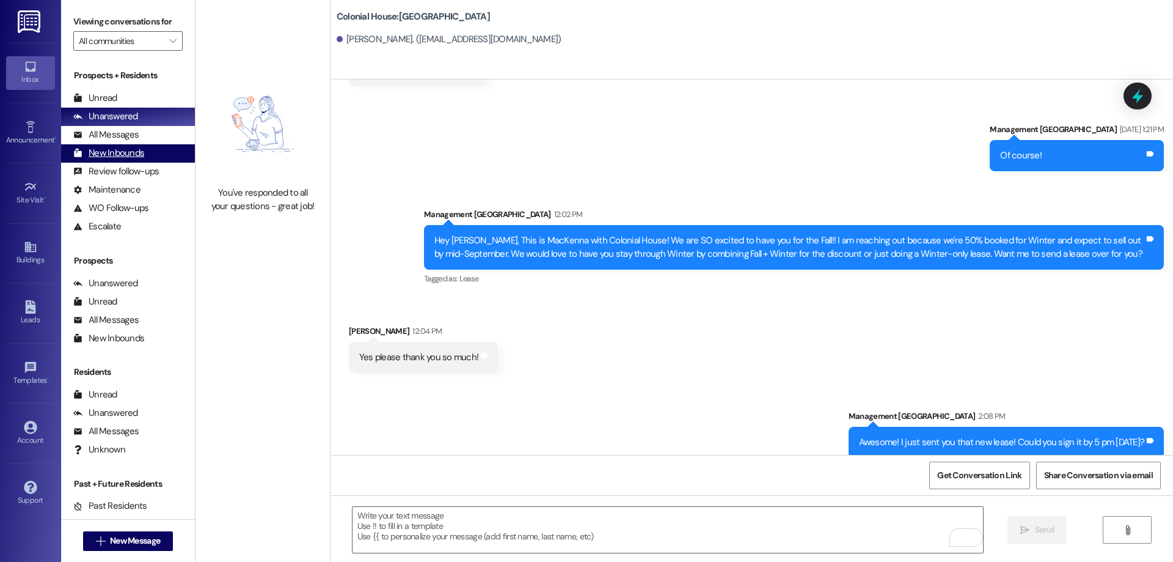
click at [139, 155] on div "New Inbounds" at bounding box center [108, 153] width 71 height 13
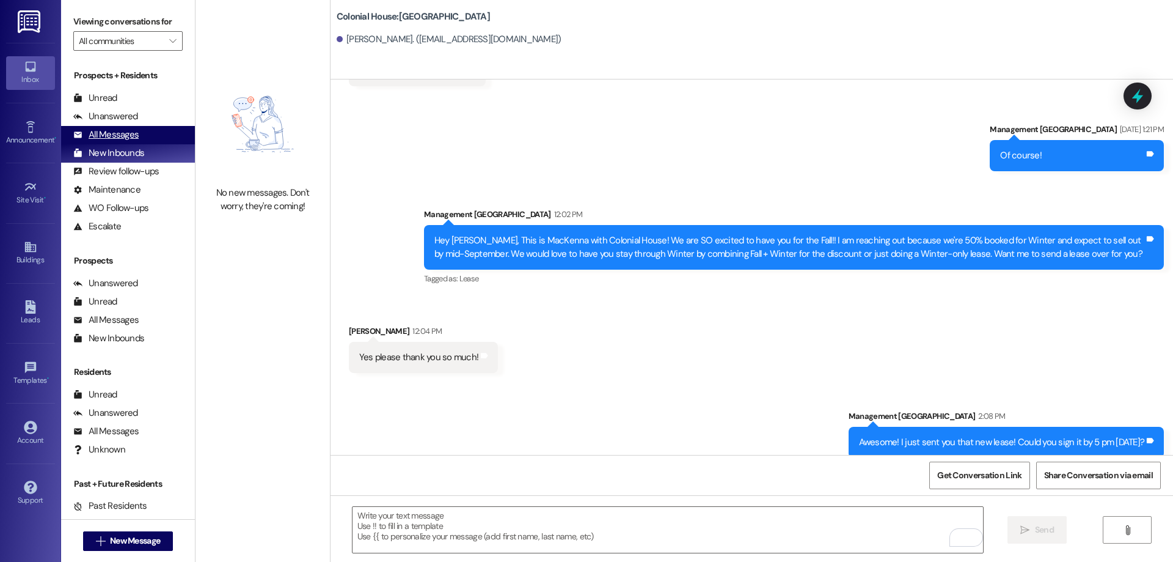
click at [136, 134] on div "All Messages" at bounding box center [105, 134] width 65 height 13
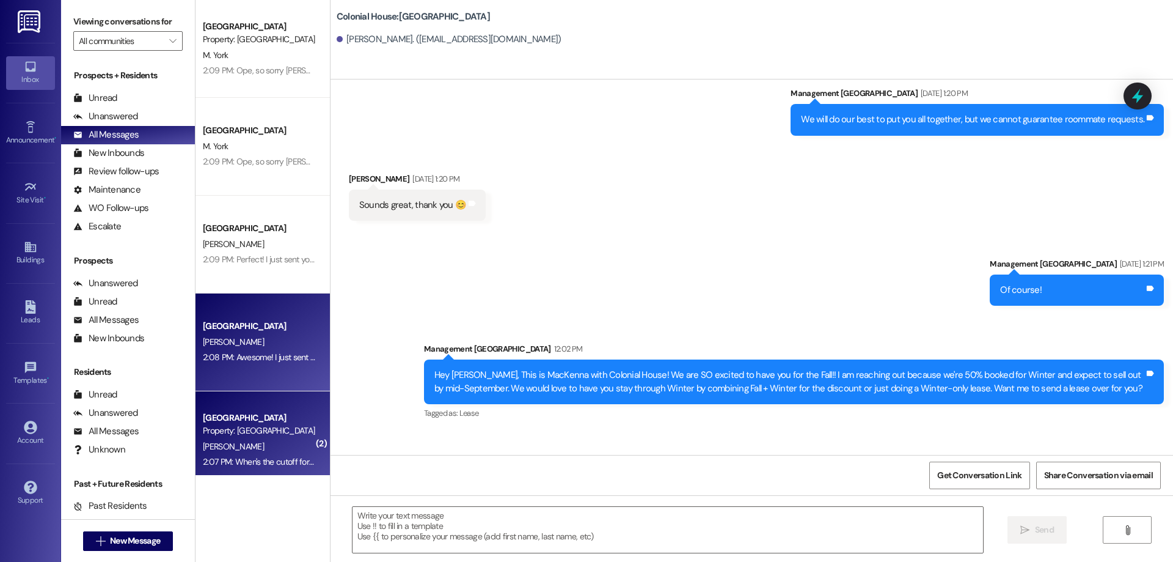
scroll to position [946, 0]
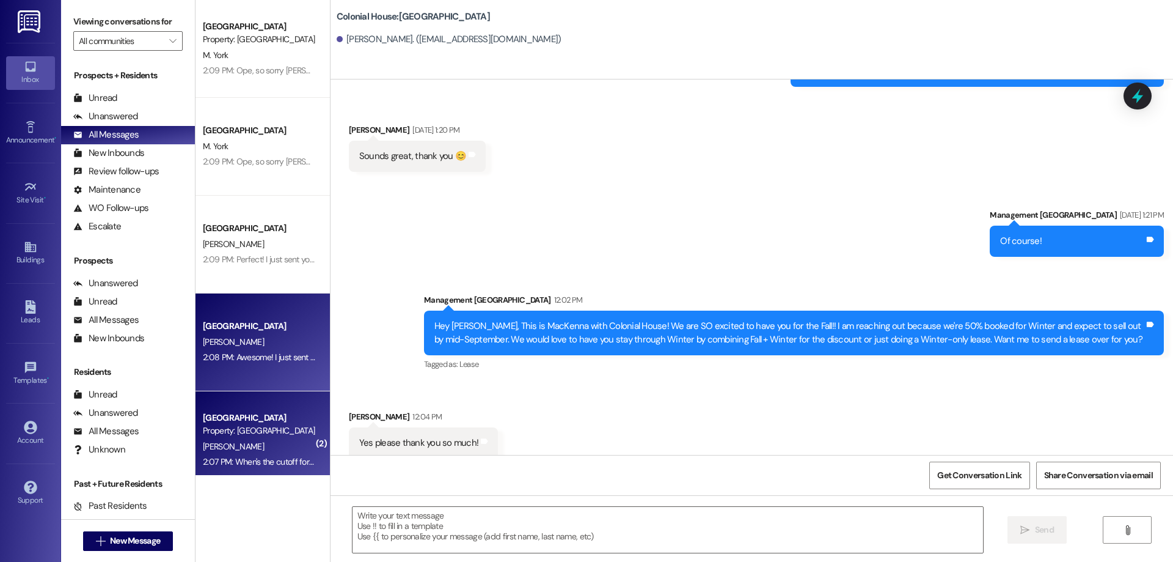
click at [290, 421] on div "Colonial House Prospect" at bounding box center [259, 417] width 113 height 13
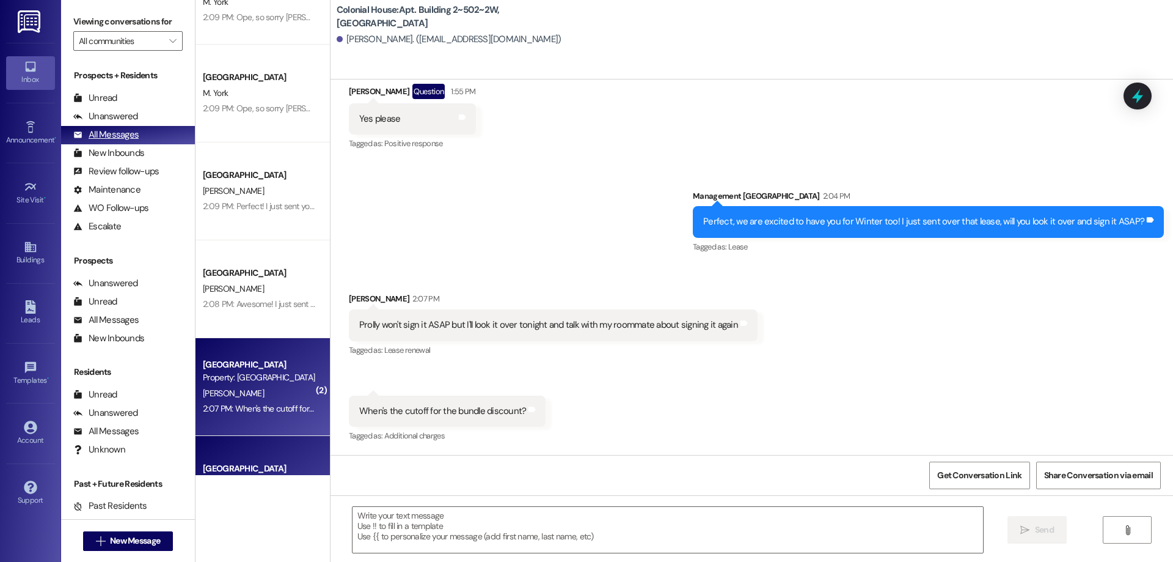
scroll to position [0, 0]
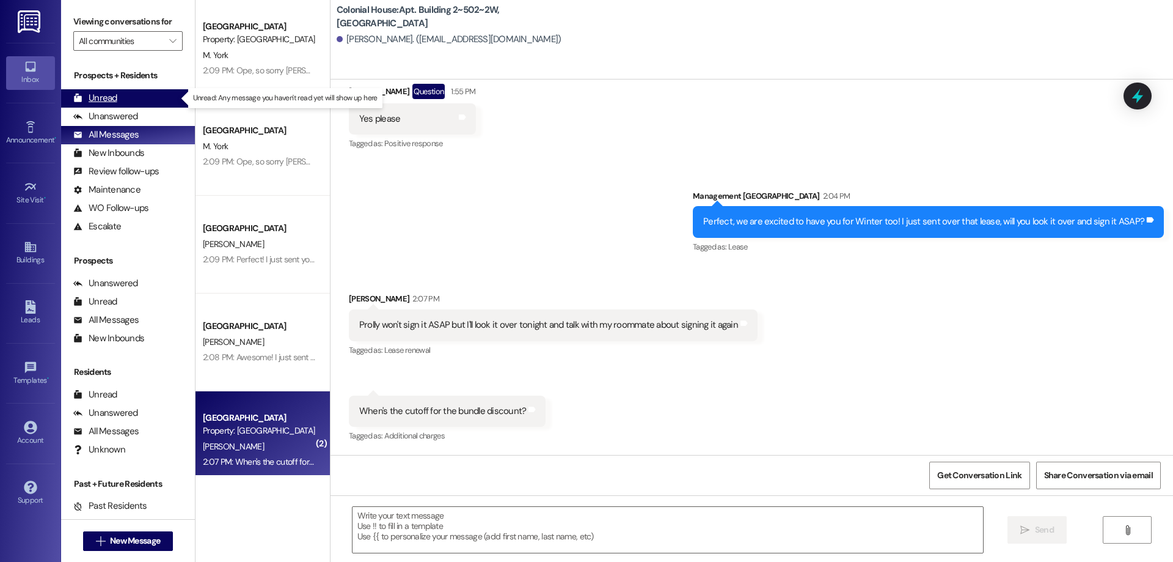
click at [140, 104] on div "Unread (0)" at bounding box center [128, 98] width 134 height 18
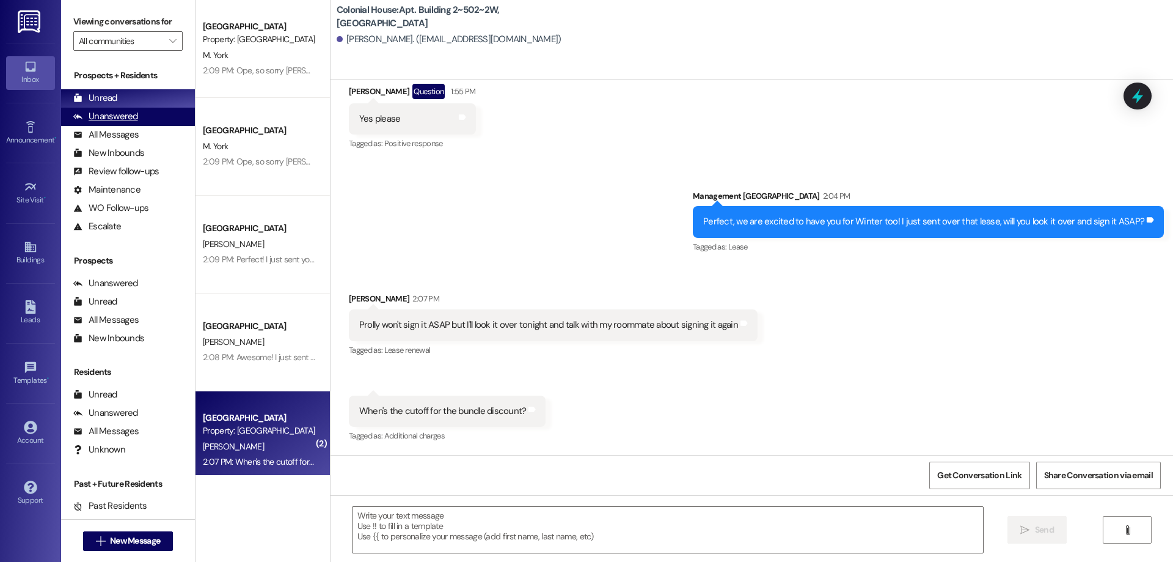
click at [139, 117] on div "Unanswered (0)" at bounding box center [128, 117] width 134 height 18
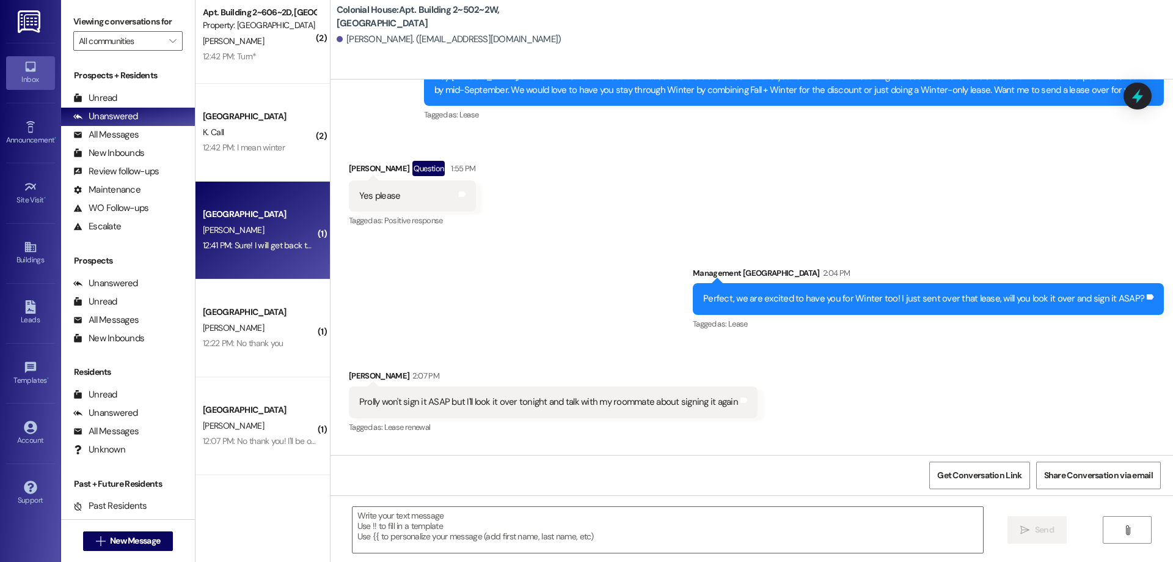
scroll to position [9208, 0]
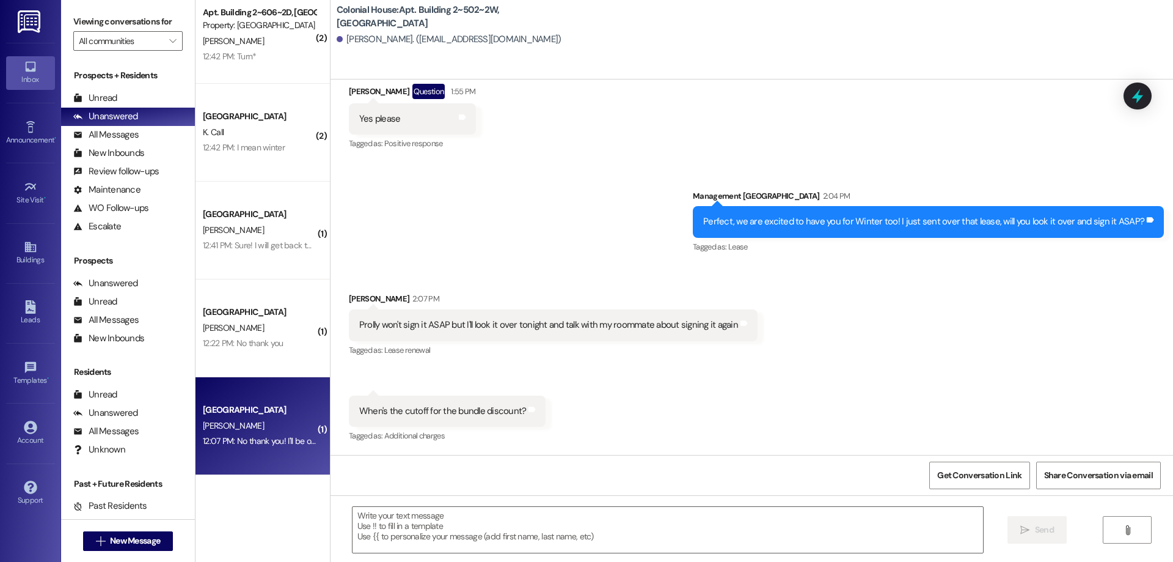
click at [280, 418] on div "S. Hall" at bounding box center [259, 425] width 115 height 15
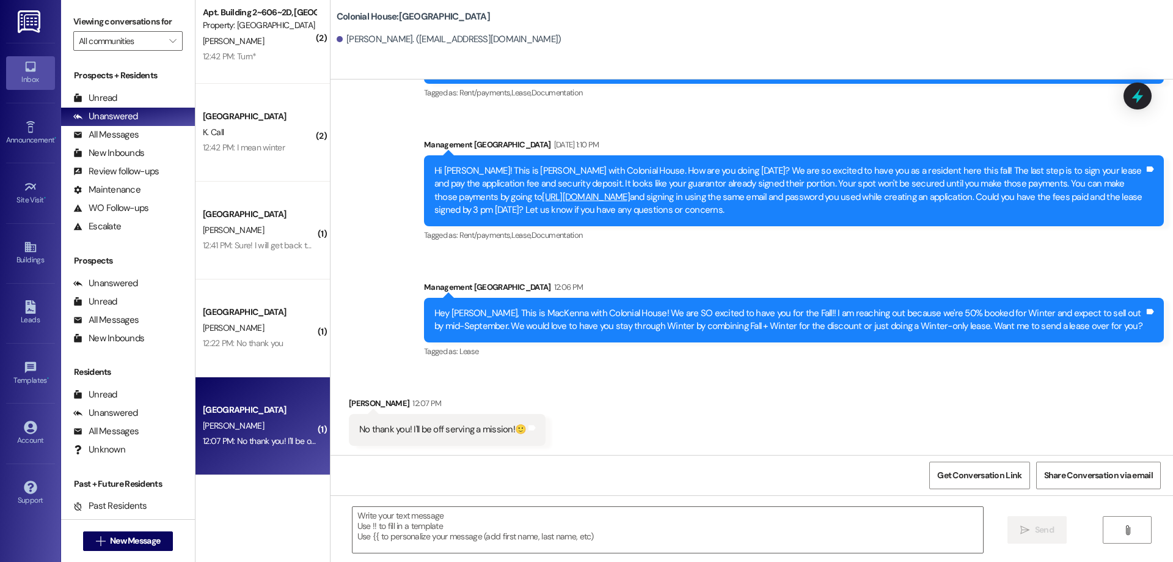
scroll to position [122, 0]
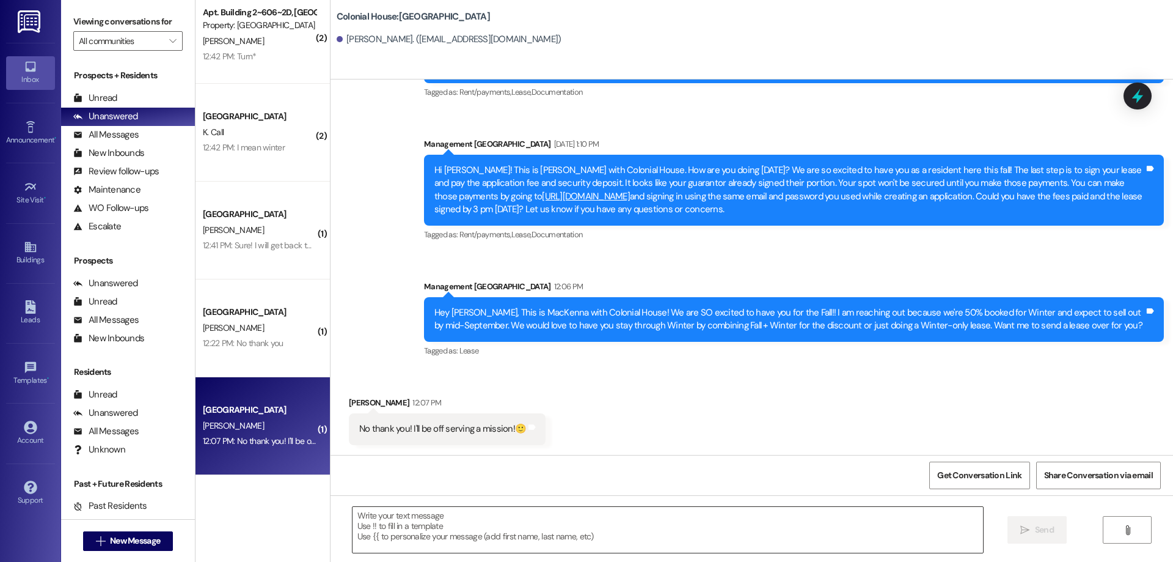
click at [540, 527] on textarea at bounding box center [668, 530] width 631 height 46
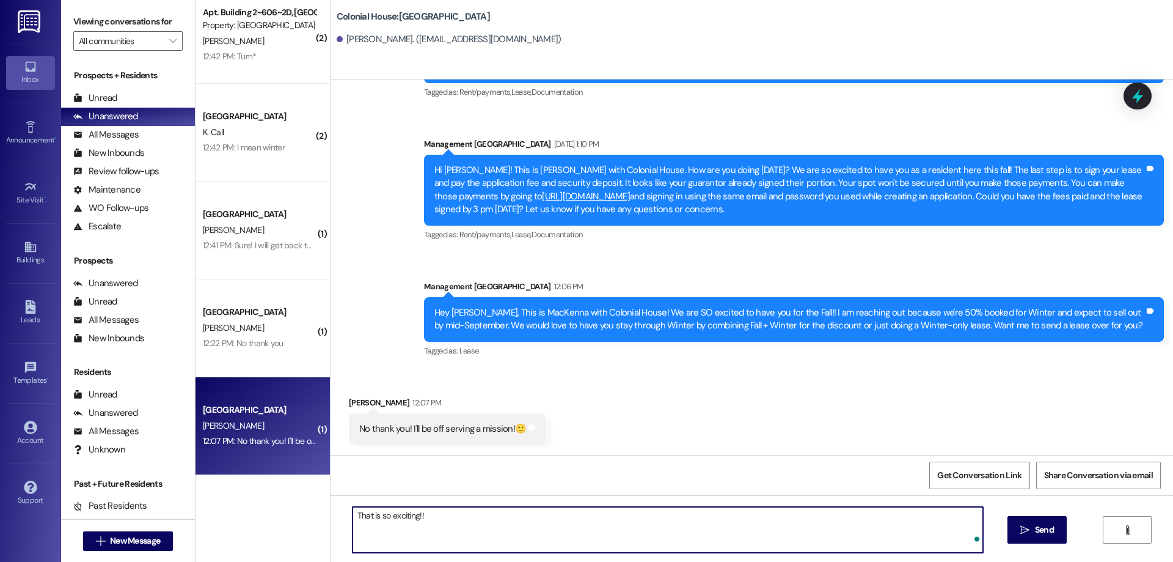
type textarea "That is so exciting!!!"
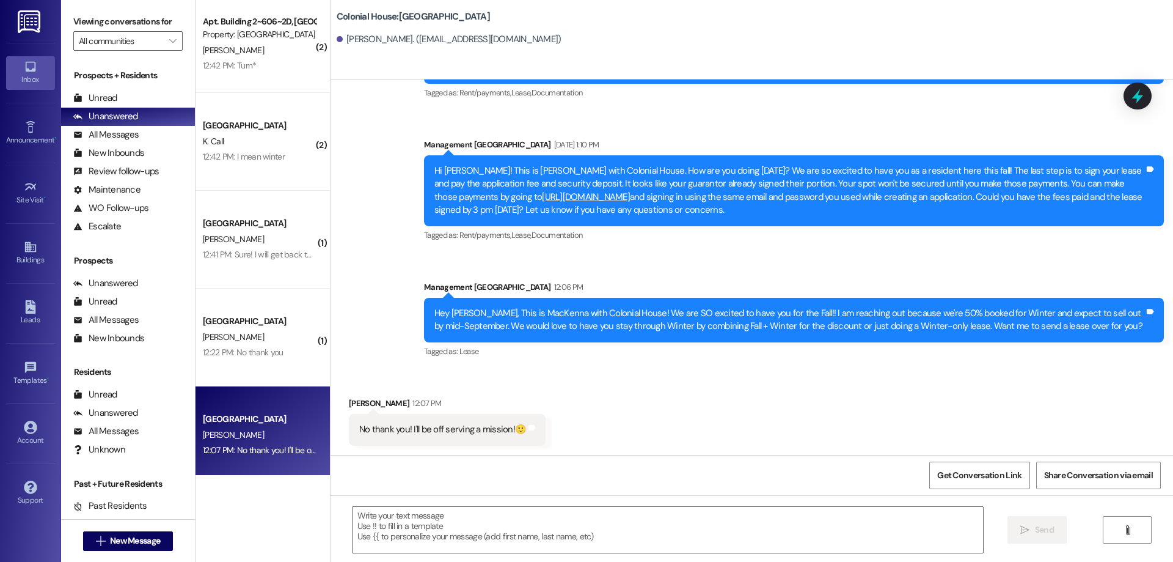
scroll to position [1578, 0]
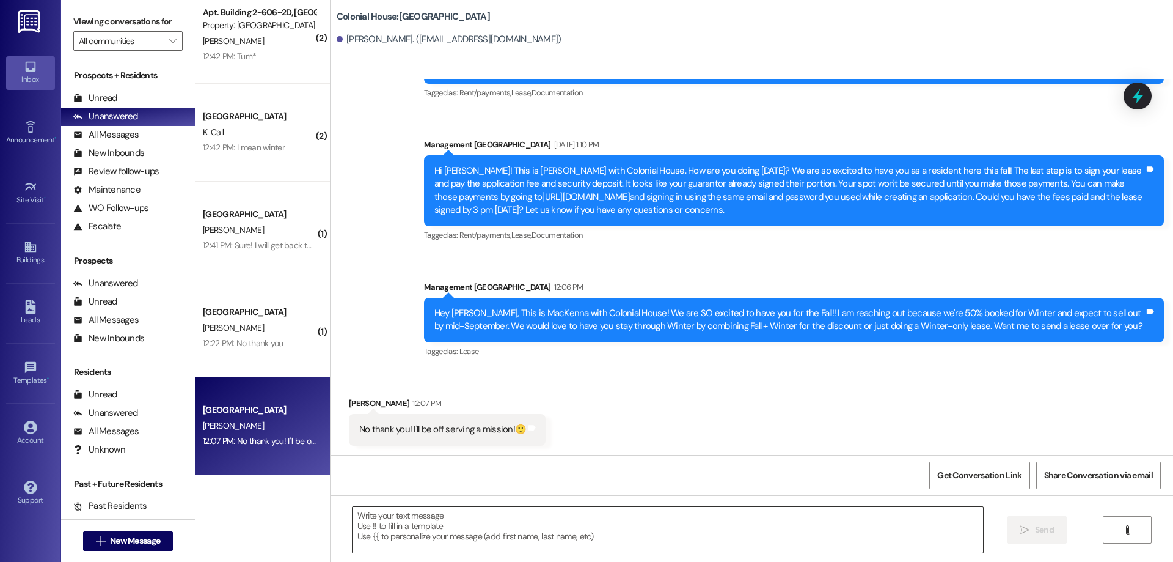
click at [497, 531] on textarea at bounding box center [668, 530] width 631 height 46
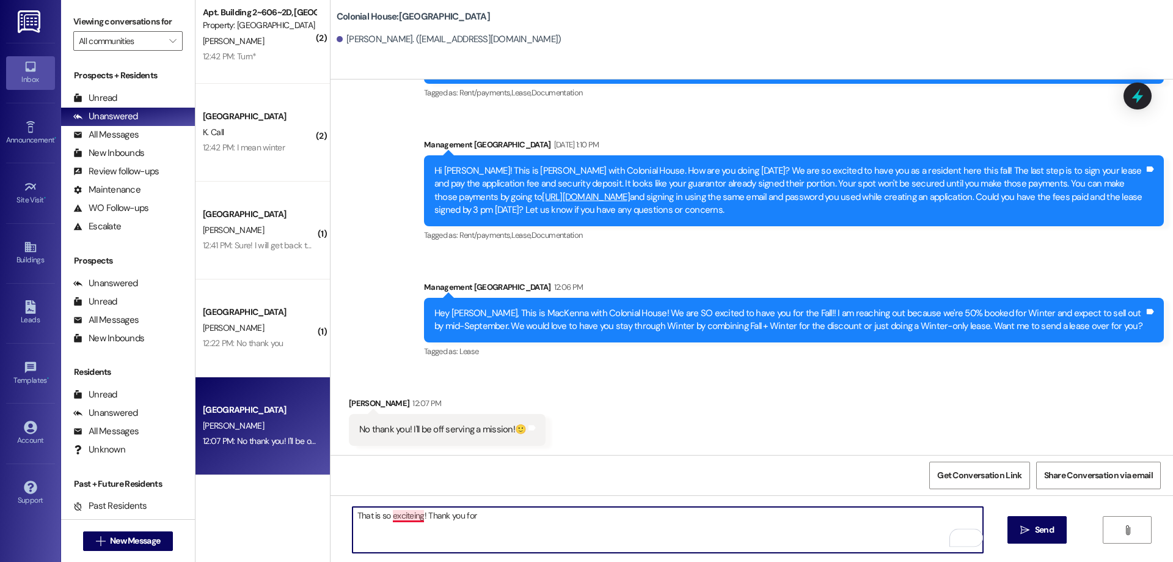
click at [403, 516] on textarea "That is so exciteing! Thank you for" at bounding box center [668, 530] width 631 height 46
click at [474, 522] on textarea "That is so exciting! Thank you for" at bounding box center [668, 530] width 631 height 46
type textarea "That is so exciting! Thank you for letting us know!"
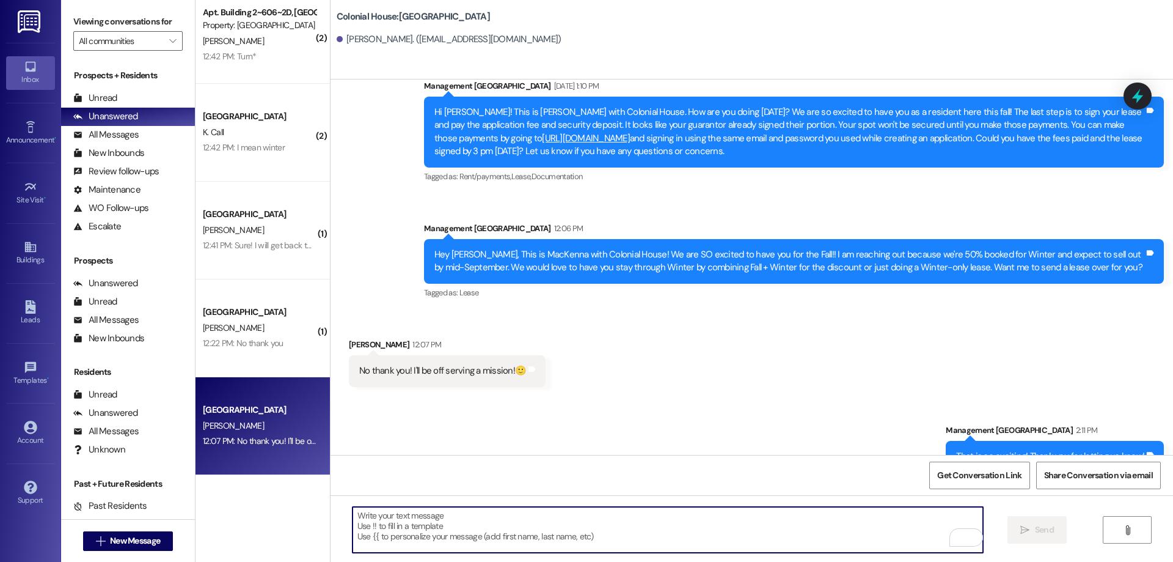
scroll to position [207, 0]
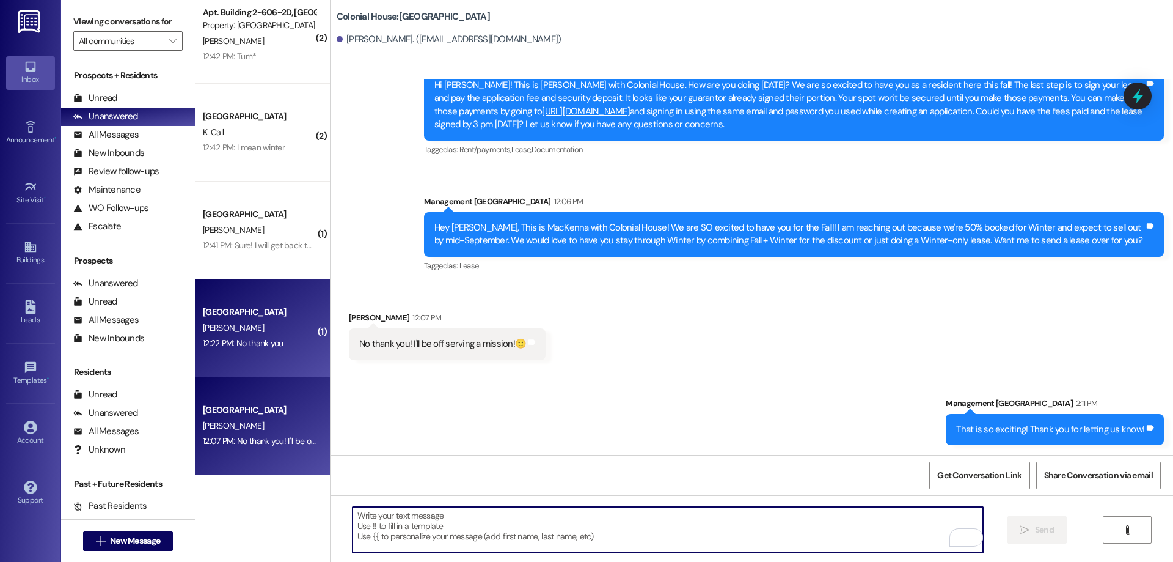
click at [223, 335] on div "E. Robbins" at bounding box center [259, 327] width 115 height 15
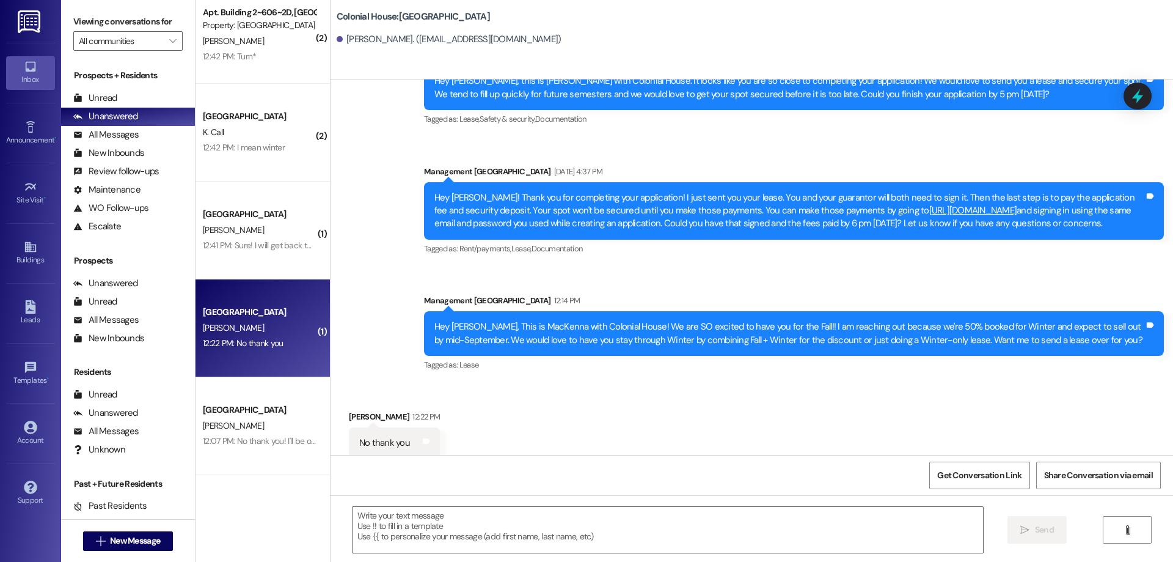
scroll to position [422, 0]
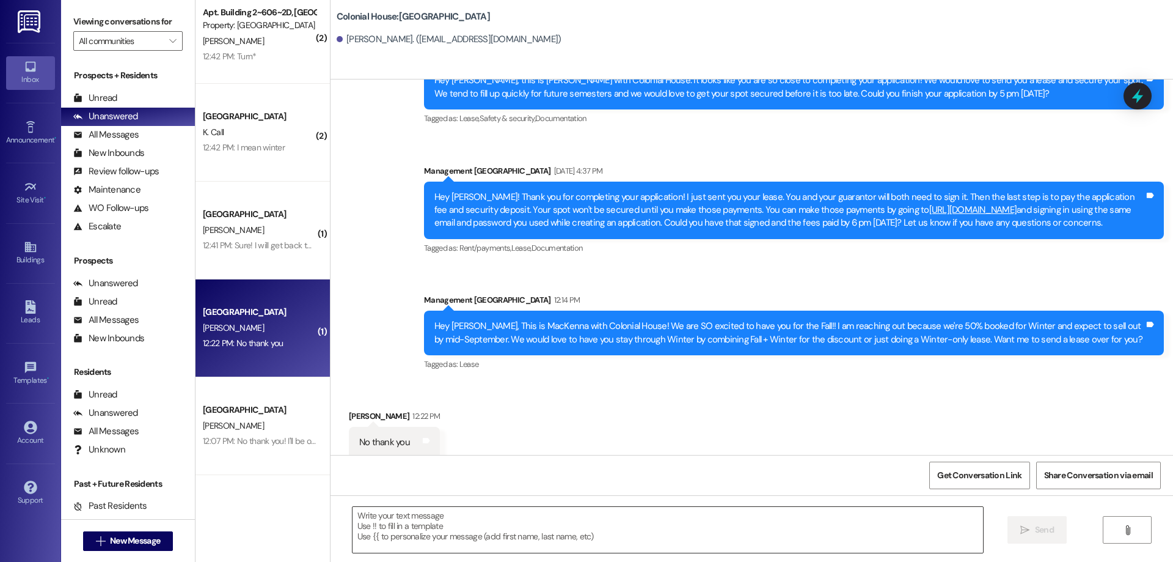
click at [563, 548] on textarea at bounding box center [668, 530] width 631 height 46
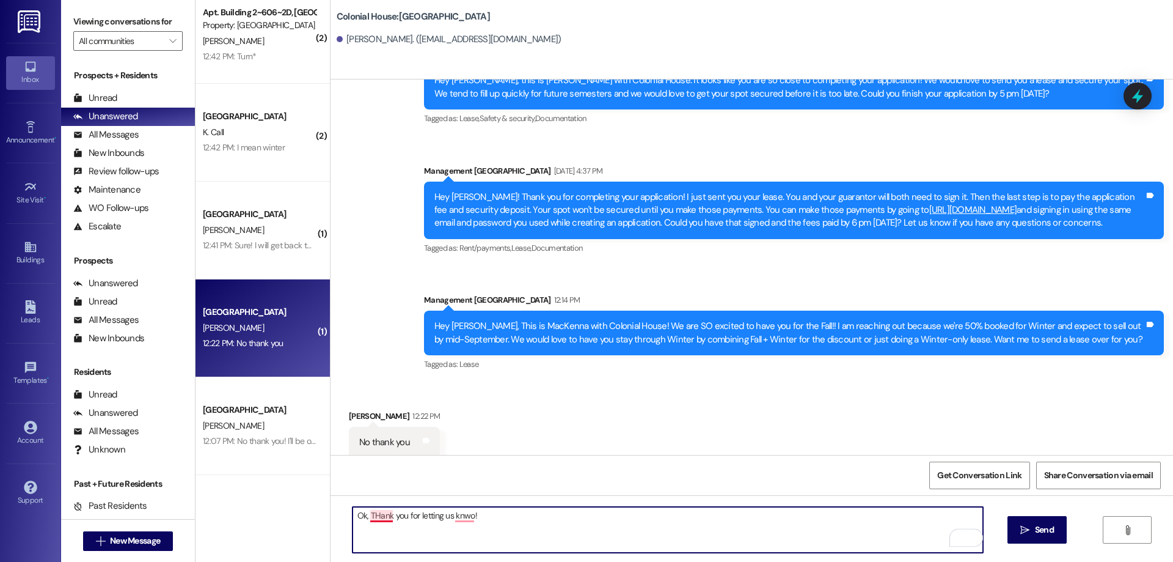
click at [375, 516] on textarea "Ok, THank you for letting us knwo!" at bounding box center [668, 530] width 631 height 46
click at [456, 516] on textarea "Ok, Thank you for letting us knwo!" at bounding box center [668, 530] width 631 height 46
click at [375, 516] on textarea "Ok, Thank you for letting us know!" at bounding box center [668, 530] width 631 height 46
type textarea "Ok, thank you for letting us know!"
click at [1045, 530] on span "Send" at bounding box center [1044, 529] width 19 height 13
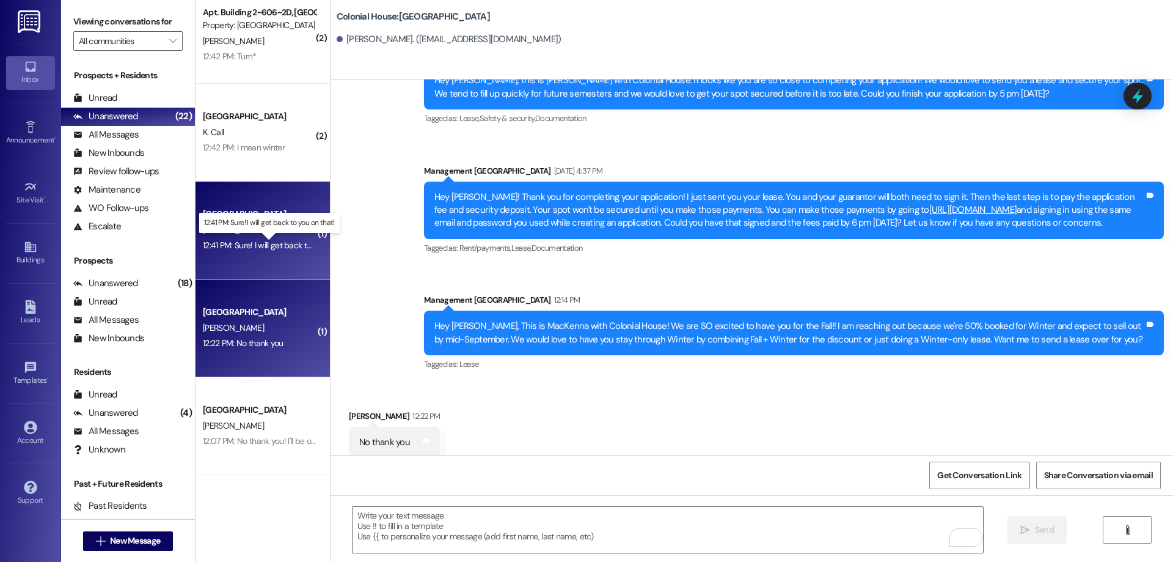
scroll to position [421, 0]
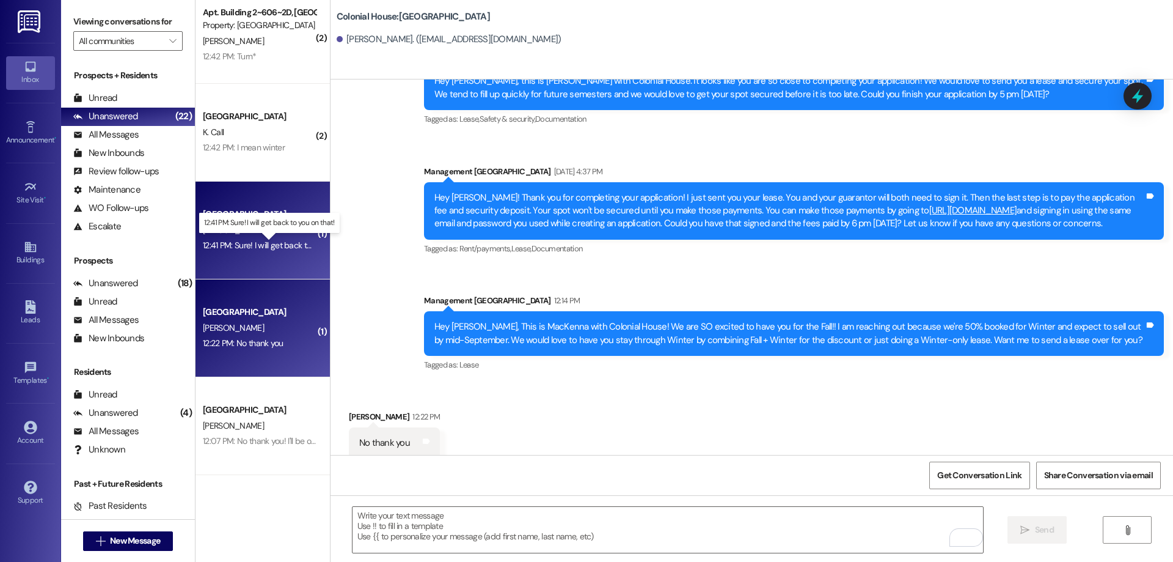
click at [286, 243] on div "12:41 PM: Sure! I will get back to you on that! 12:41 PM: Sure! I will get back…" at bounding box center [279, 245] width 152 height 11
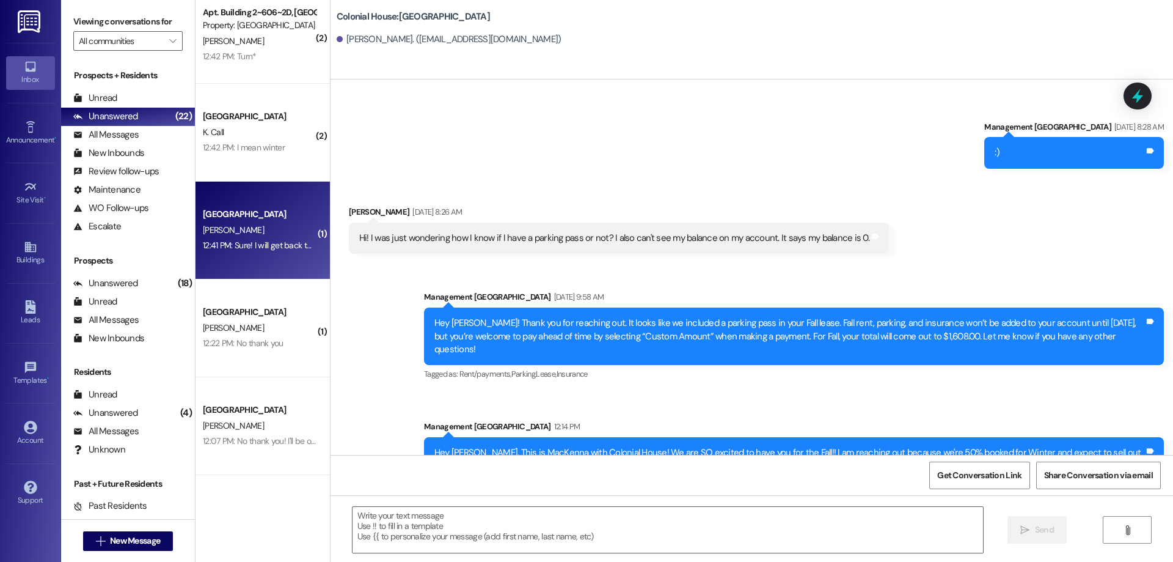
scroll to position [883, 0]
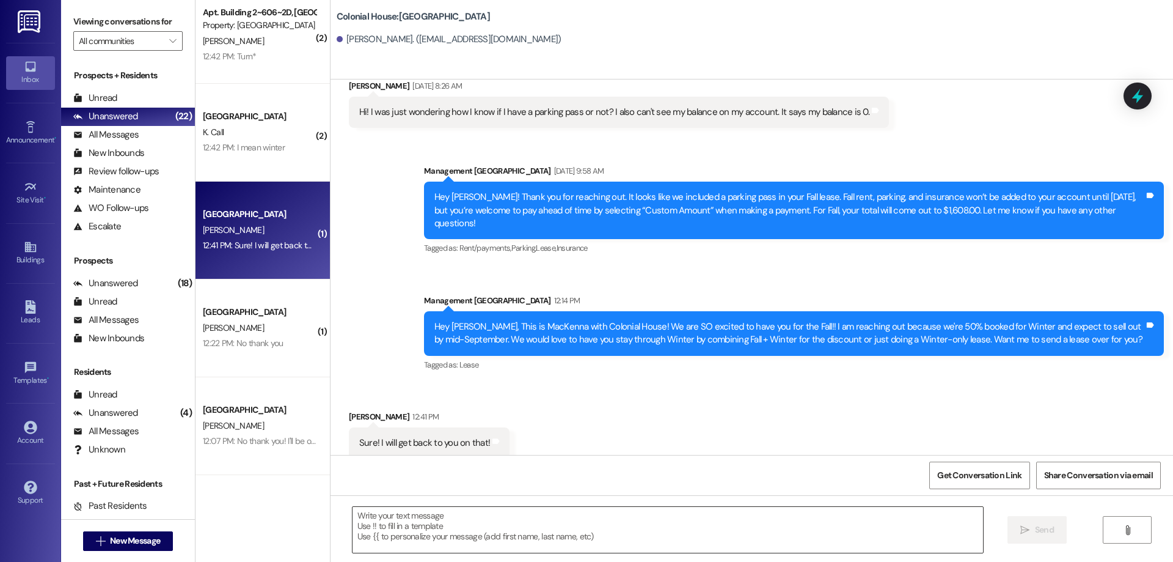
click at [631, 526] on textarea at bounding box center [668, 530] width 631 height 46
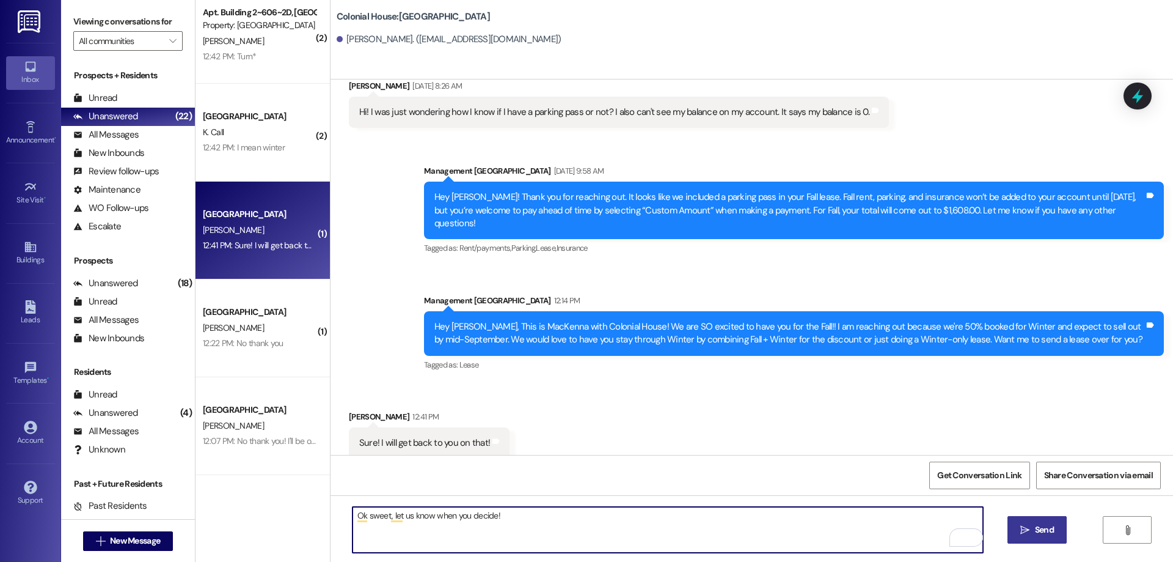
type textarea "Ok sweet, let us know when you decide!"
click at [1040, 527] on span "Send" at bounding box center [1044, 529] width 19 height 13
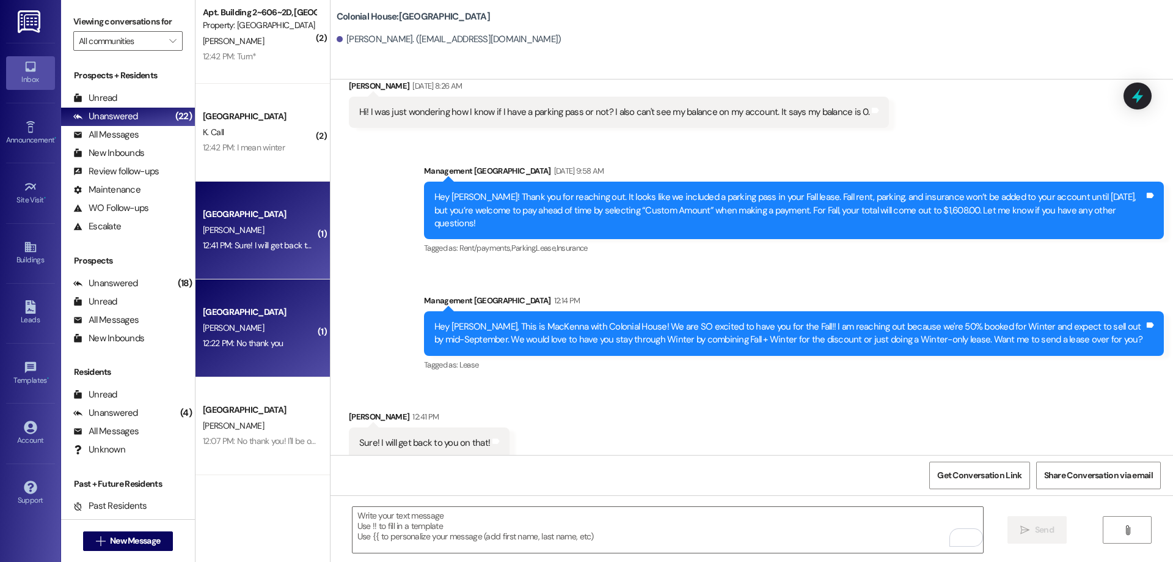
click at [241, 315] on div "Colonial House Prospect" at bounding box center [259, 312] width 113 height 13
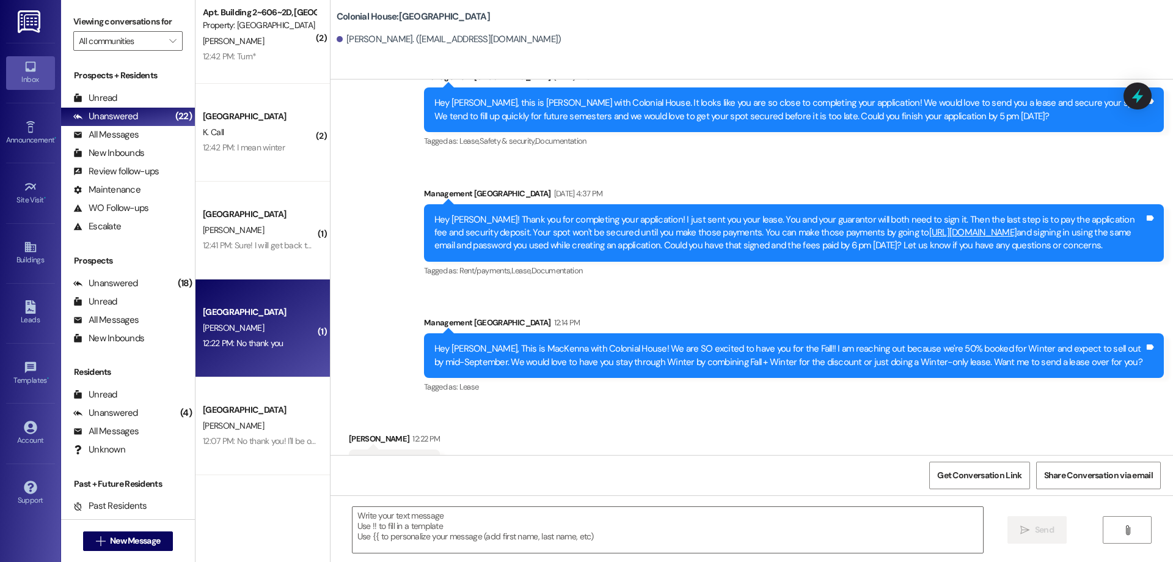
scroll to position [421, 0]
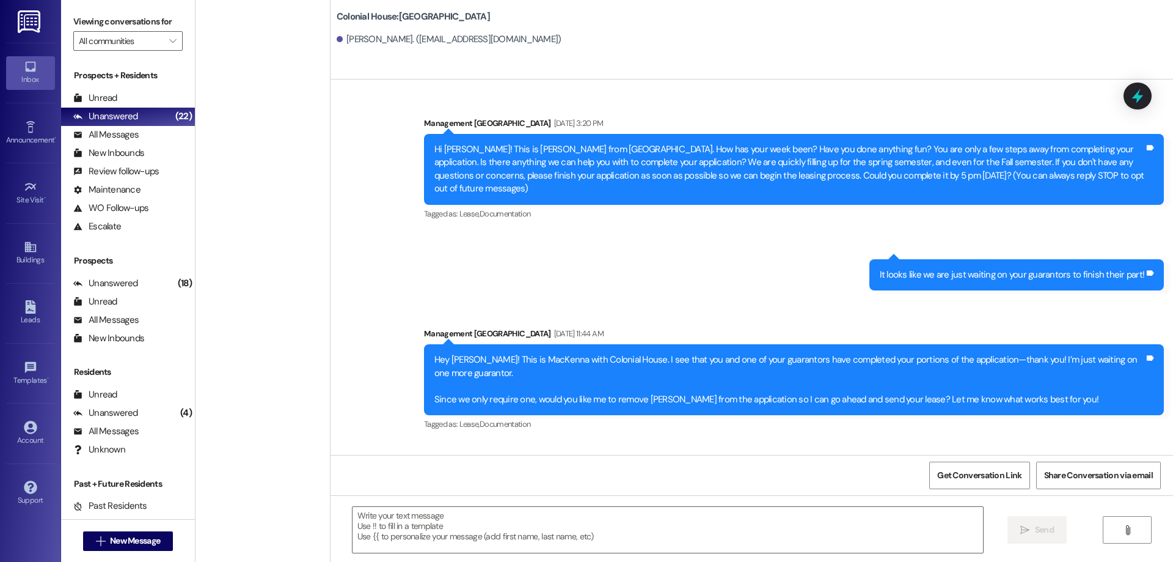
scroll to position [421, 0]
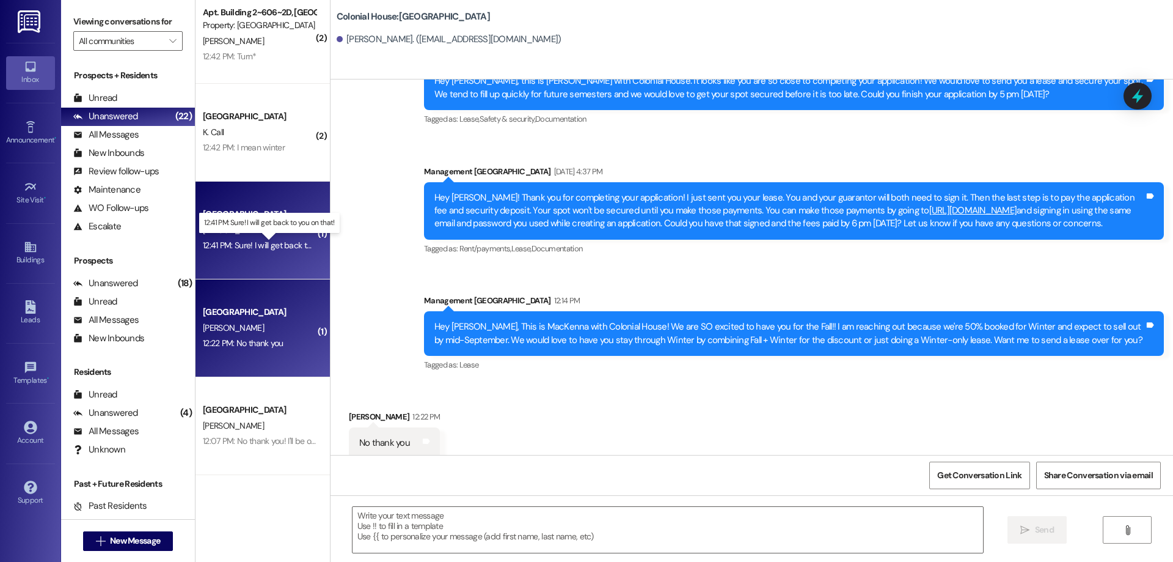
click at [298, 247] on div "12:41 PM: Sure! I will get back to you on that! 12:41 PM: Sure! I will get back…" at bounding box center [279, 245] width 152 height 11
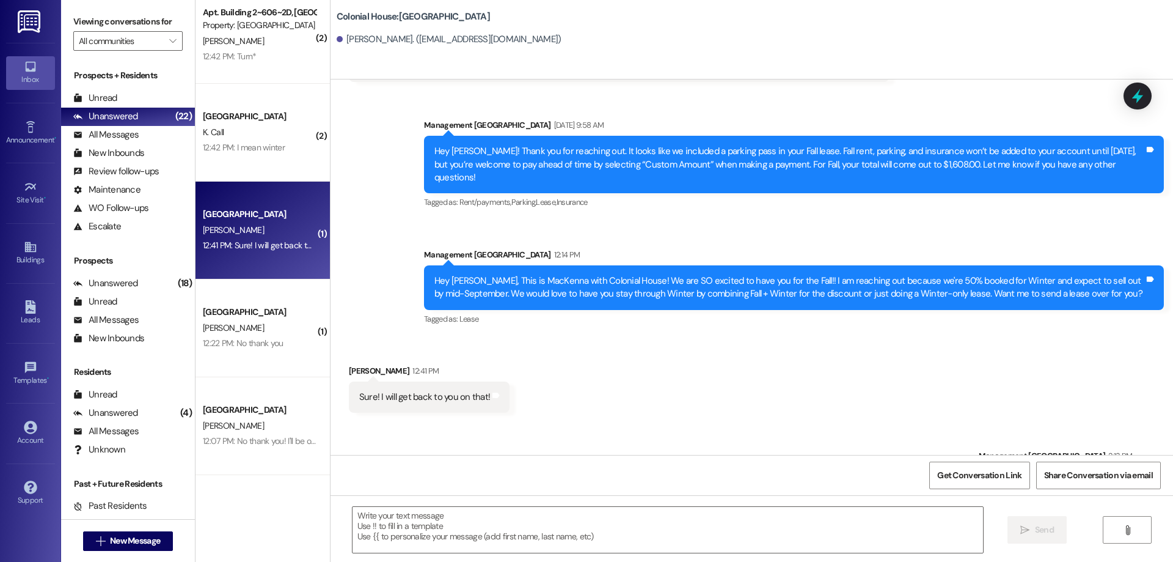
scroll to position [969, 0]
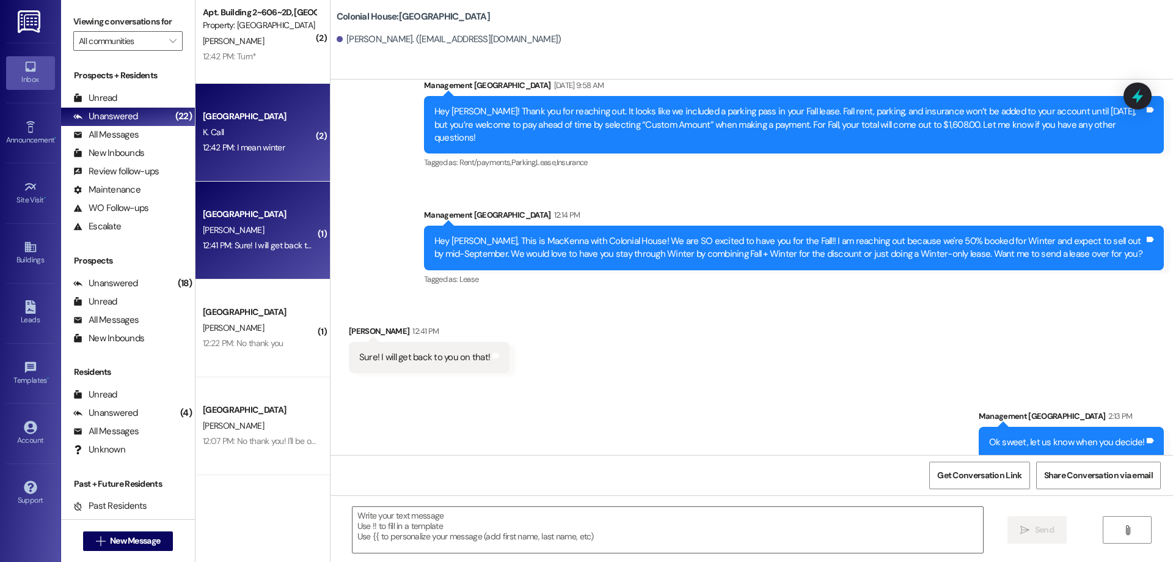
click at [238, 154] on div "12:42 PM: I mean winter 12:42 PM: I mean winter" at bounding box center [259, 147] width 115 height 15
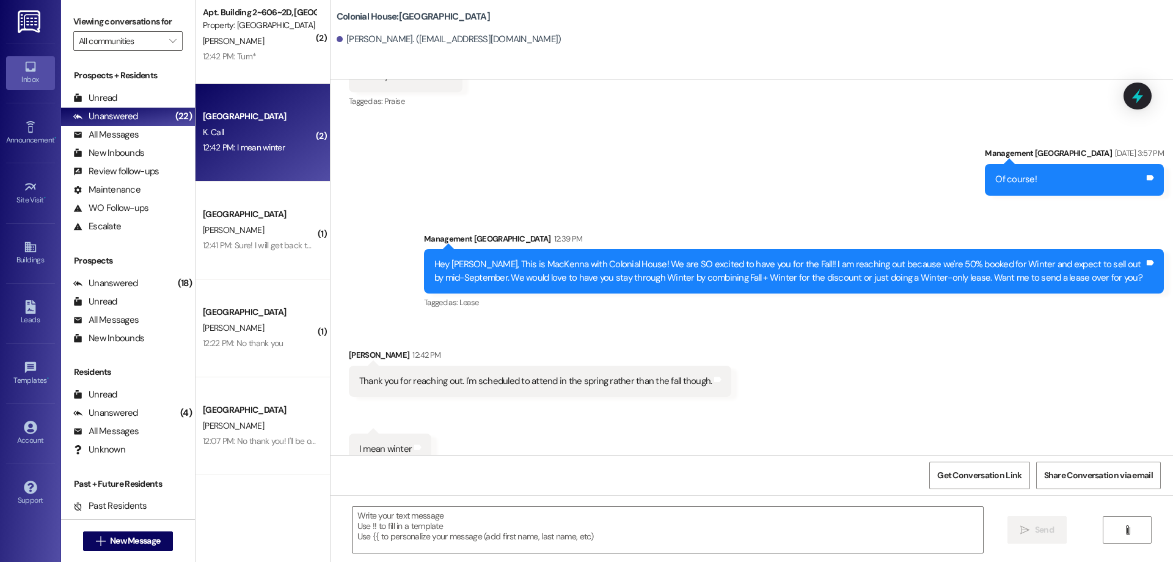
scroll to position [1086, 0]
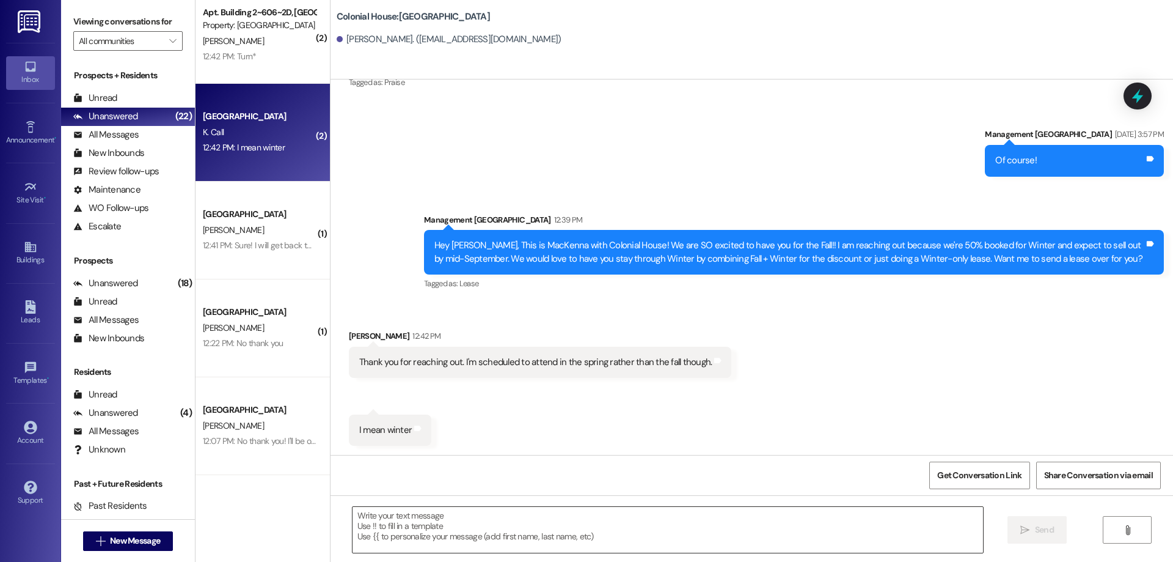
click at [730, 528] on textarea at bounding box center [668, 530] width 631 height 46
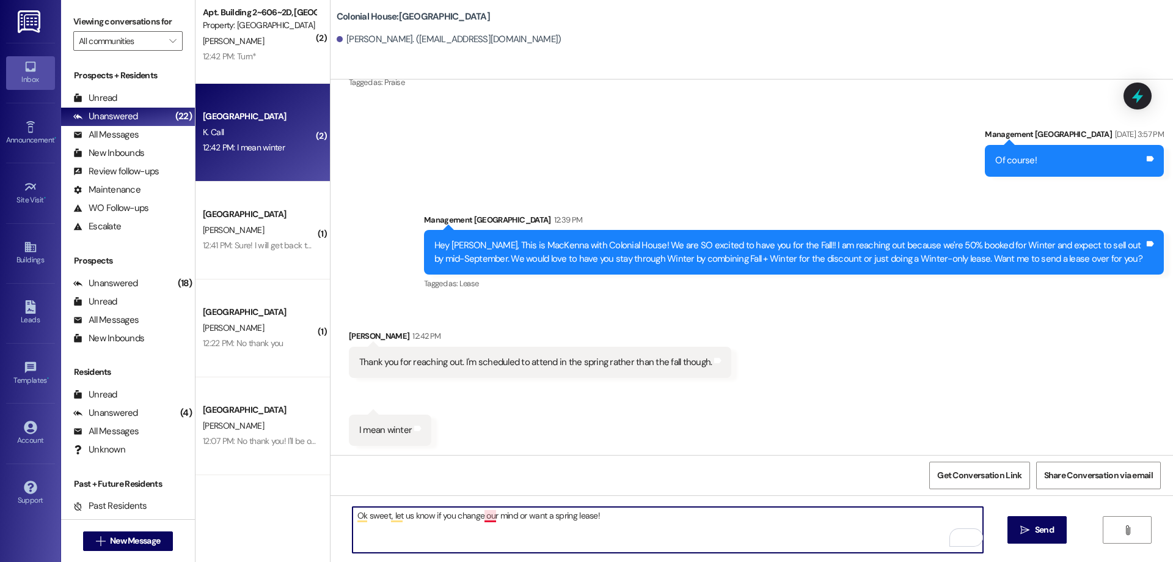
click at [483, 517] on textarea "Ok sweet, let us know if you change our mind or want a spring lease!" at bounding box center [668, 530] width 631 height 46
type textarea "Ok sweet, let us know if you change your mind or want a spring lease!"
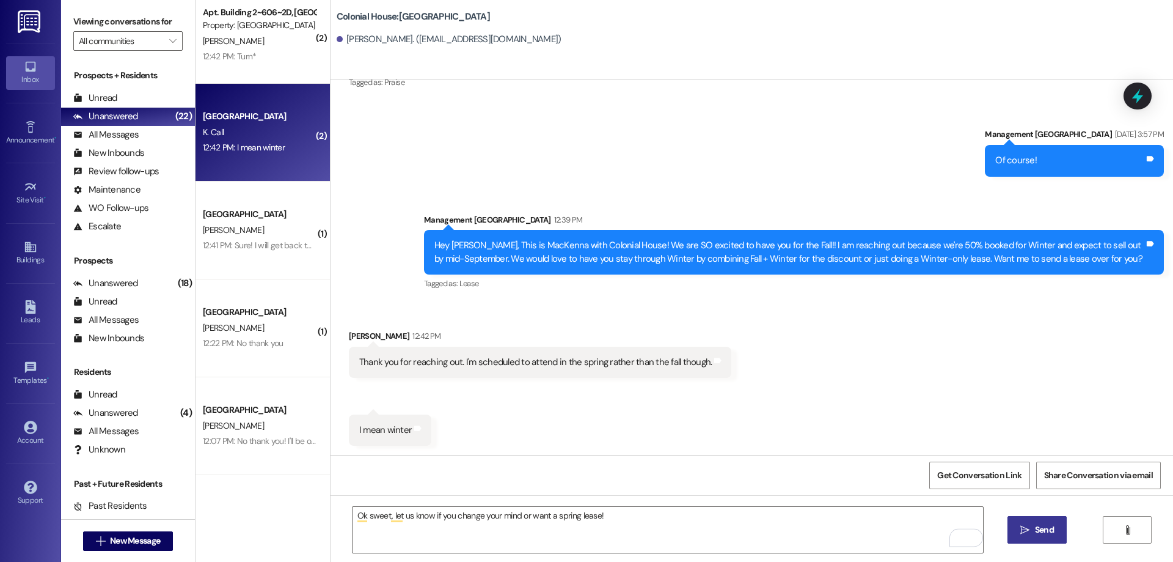
click at [1036, 524] on span "Send" at bounding box center [1044, 529] width 19 height 13
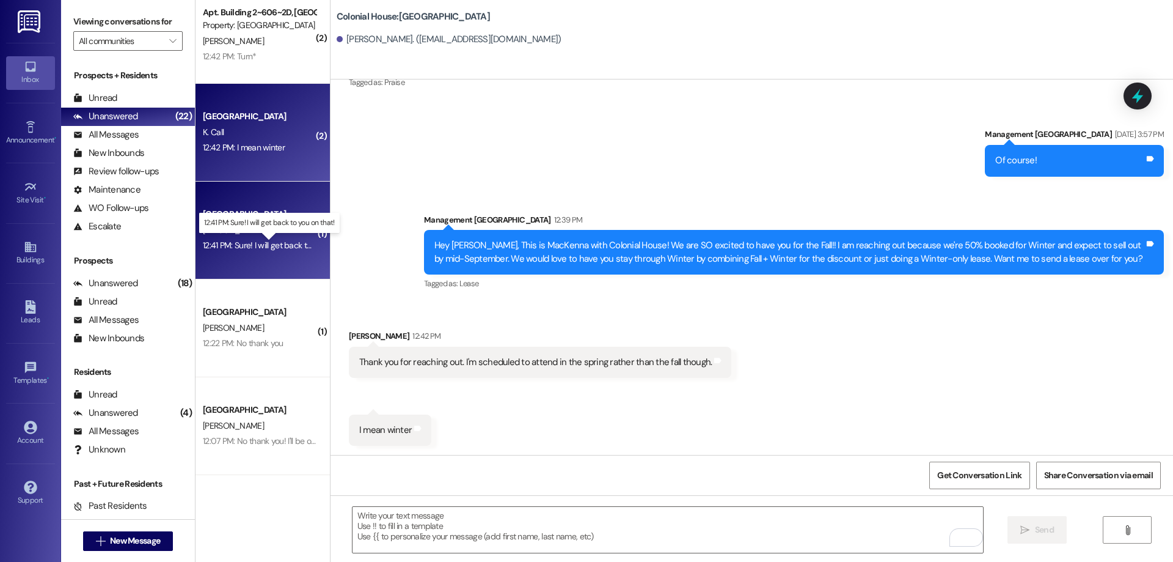
click at [222, 243] on div "12:41 PM: Sure! I will get back to you on that! 12:41 PM: Sure! I will get back…" at bounding box center [279, 245] width 152 height 11
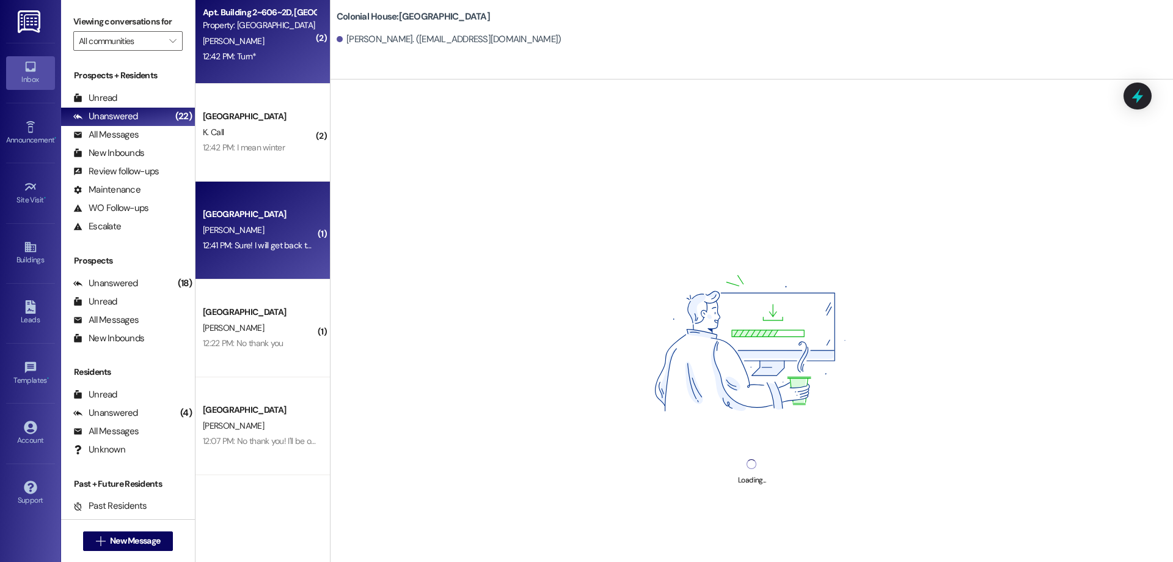
click at [233, 71] on div "Apt. Building 2~606~2D, Building 2 Colonial House Property: Colonial House [PER…" at bounding box center [263, 35] width 134 height 98
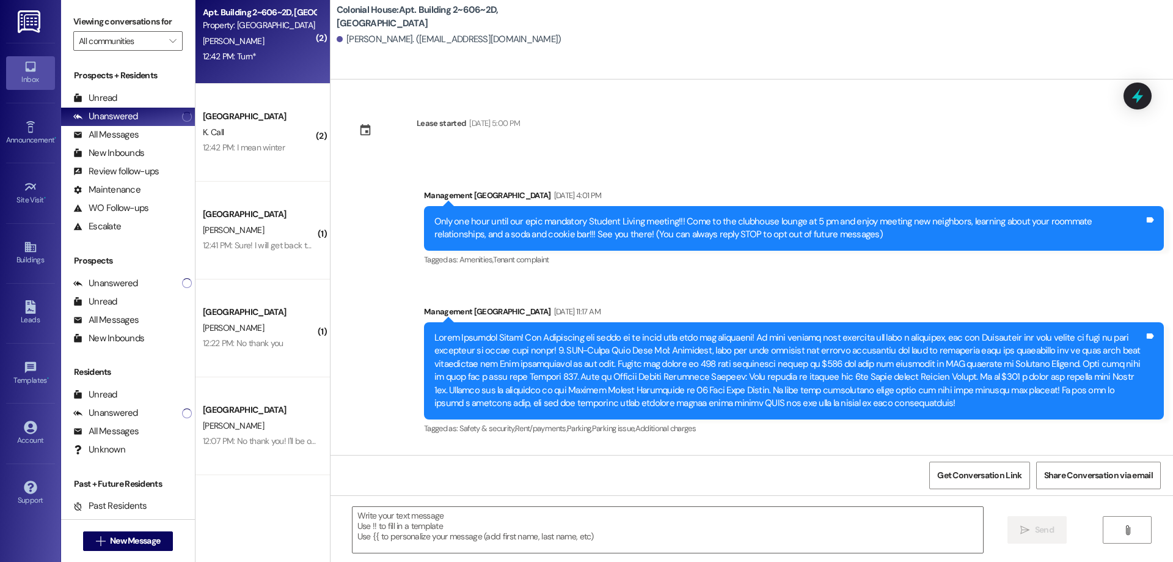
scroll to position [13324, 0]
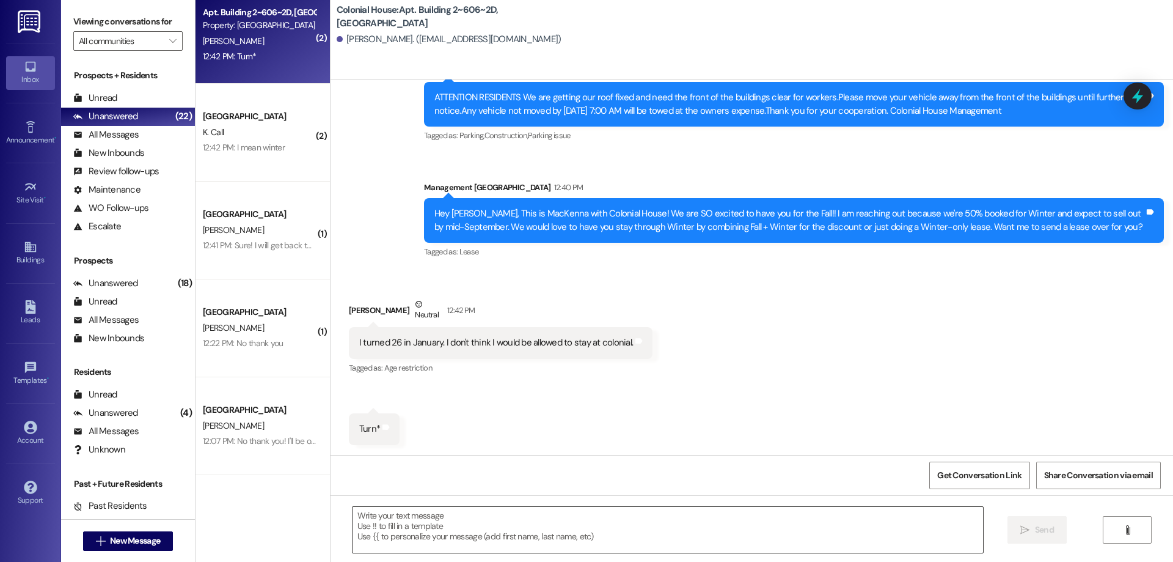
click at [667, 529] on textarea at bounding box center [668, 530] width 631 height 46
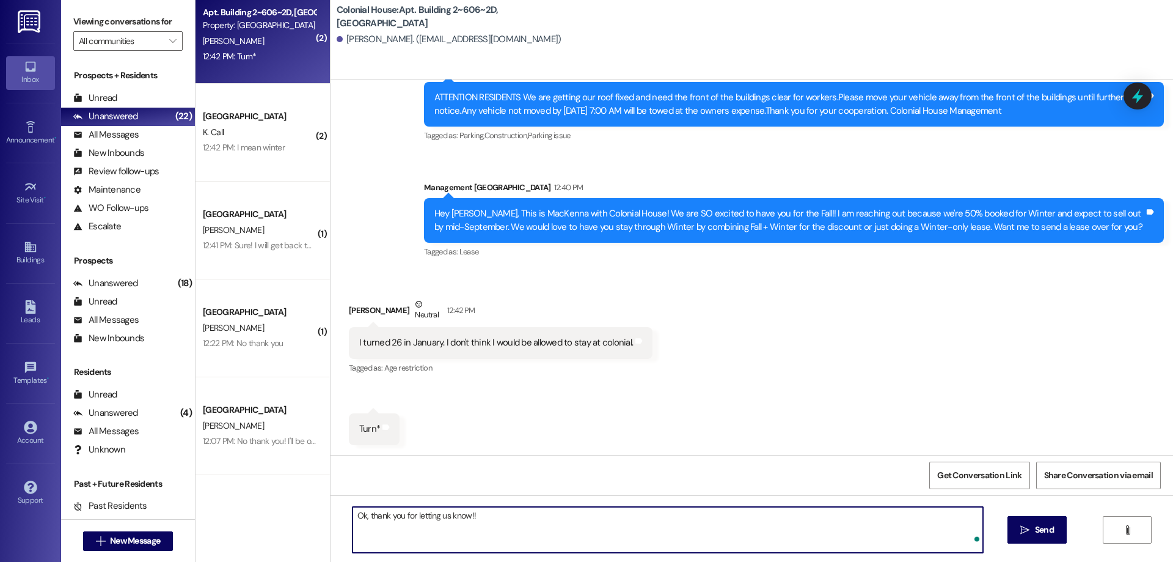
type textarea "Ok, thank you for letting us know!!"
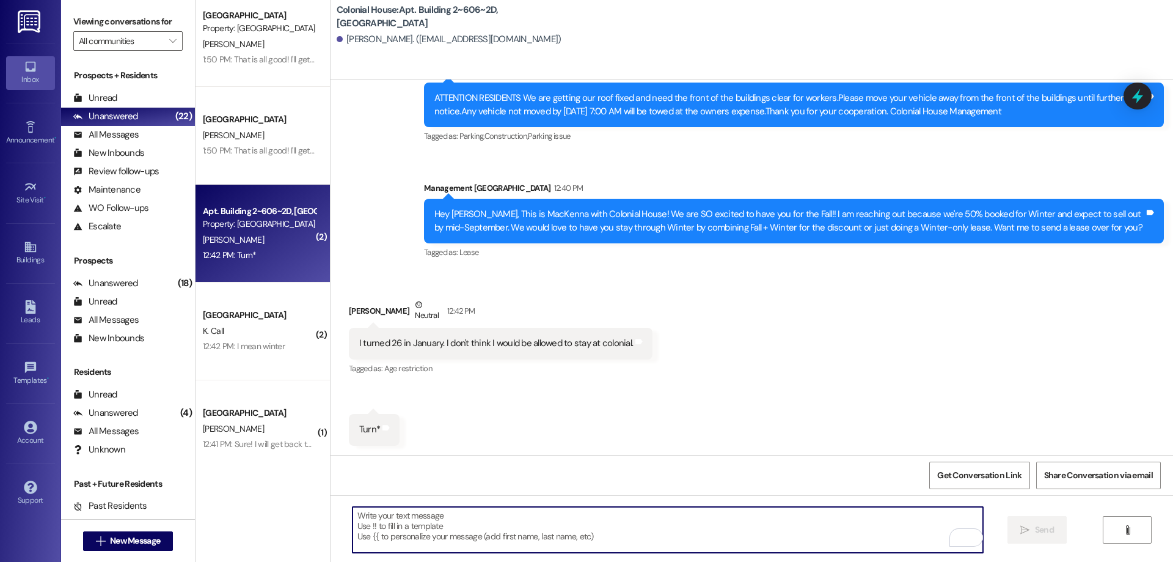
scroll to position [1375, 0]
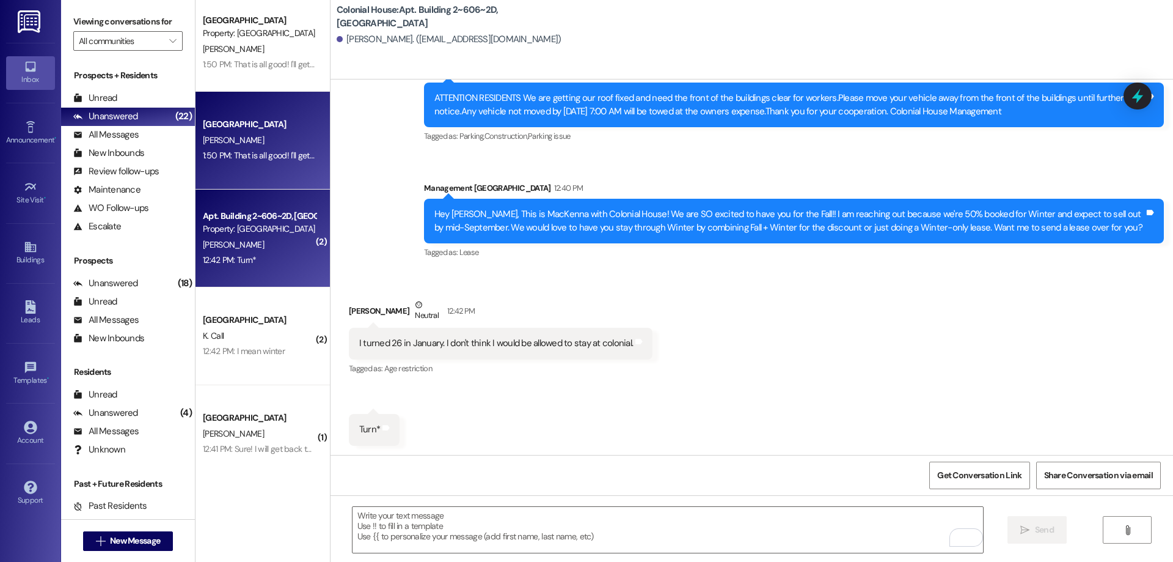
click at [238, 167] on div "Colonial House Prospect [PERSON_NAME] 1:50 PM: That is all good! I'll get it pa…" at bounding box center [263, 141] width 134 height 98
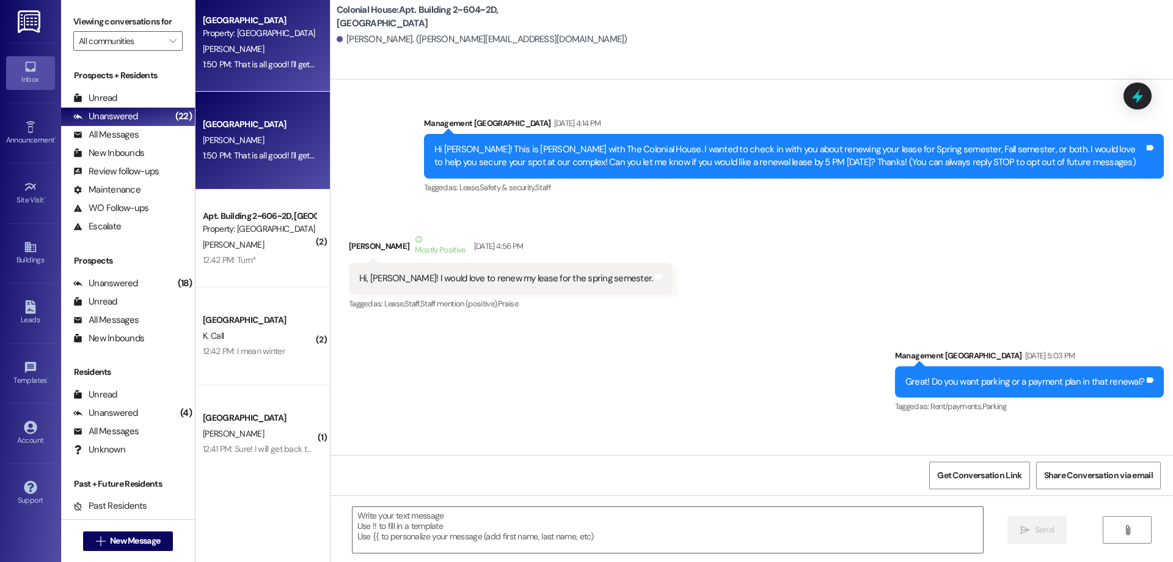
scroll to position [55178, 0]
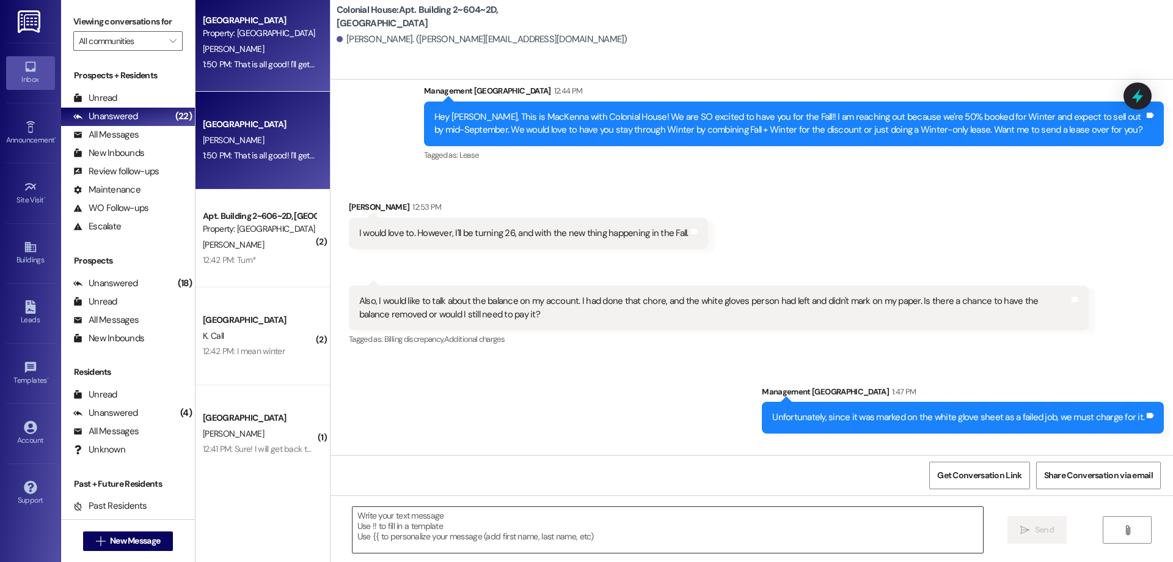
click at [689, 527] on textarea at bounding box center [668, 530] width 631 height 46
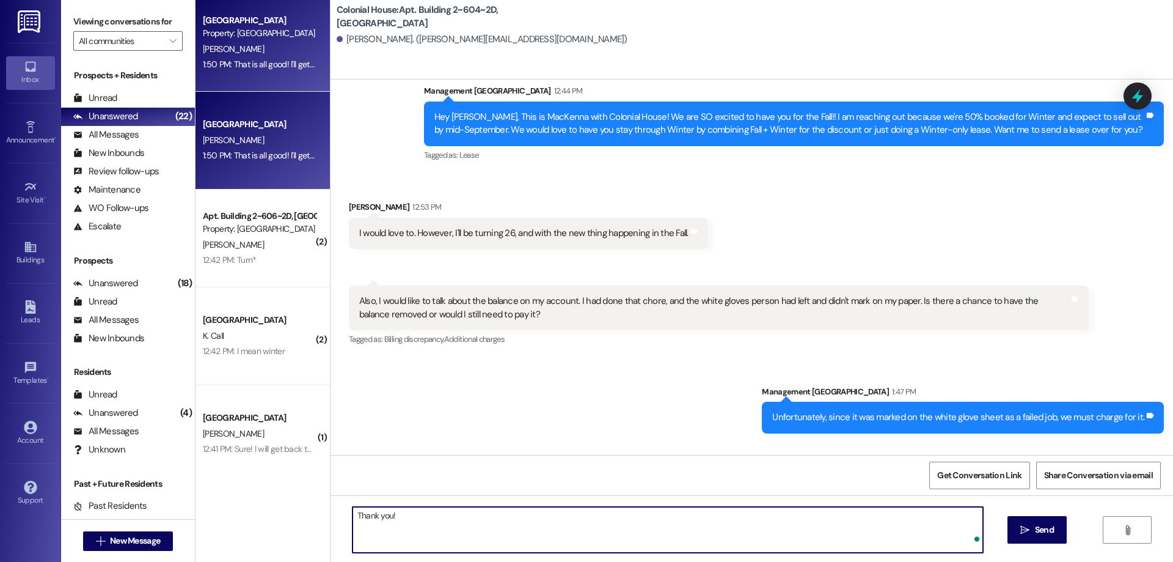
type textarea "Thank you!"
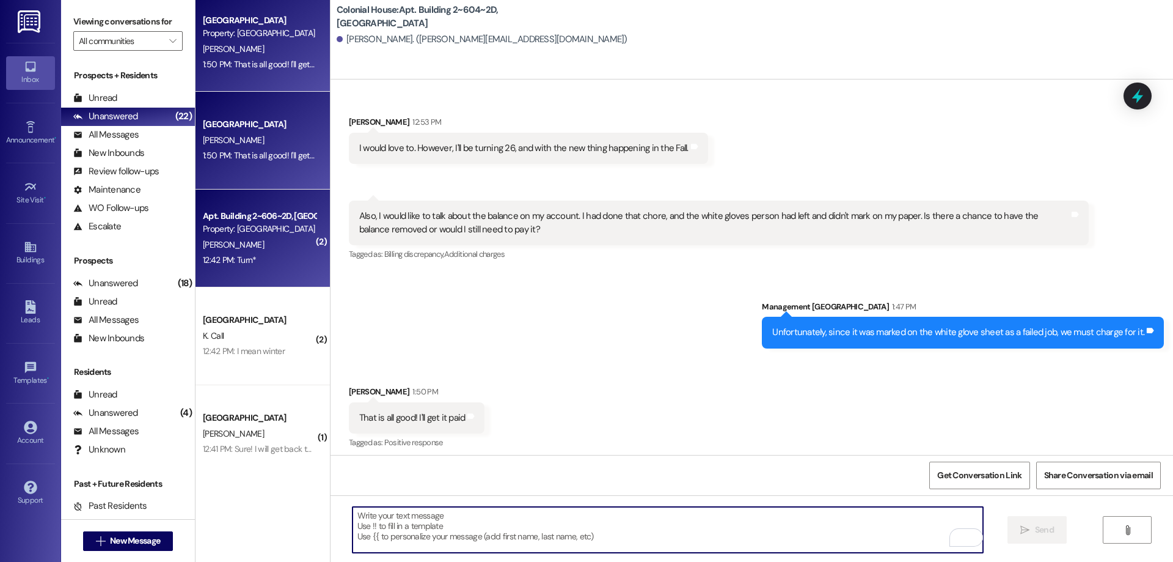
scroll to position [967, 0]
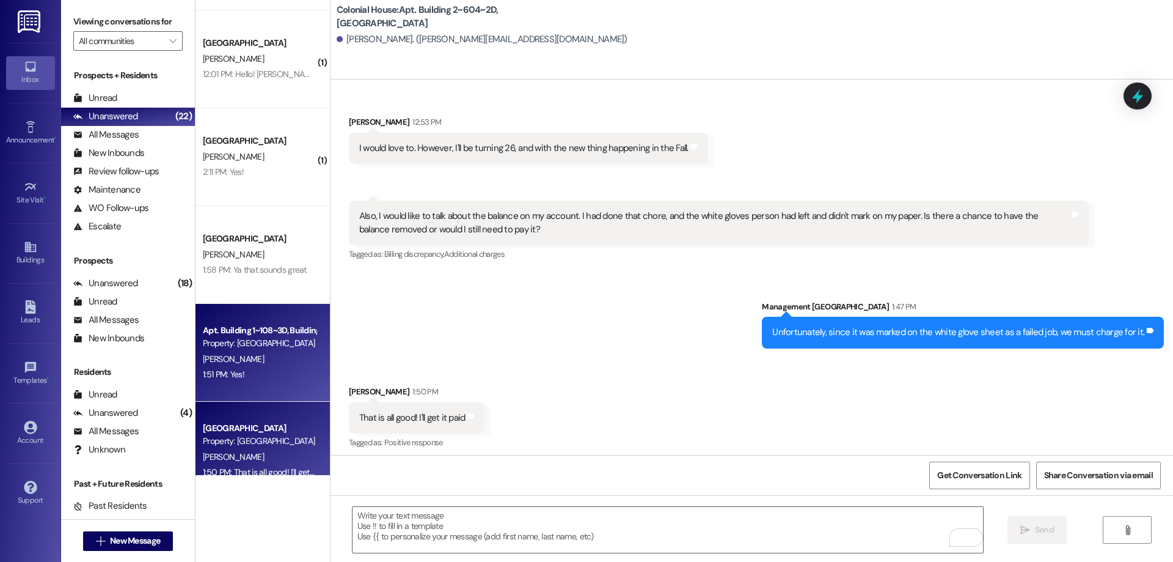
click at [300, 340] on div "Property: [GEOGRAPHIC_DATA]" at bounding box center [259, 343] width 113 height 13
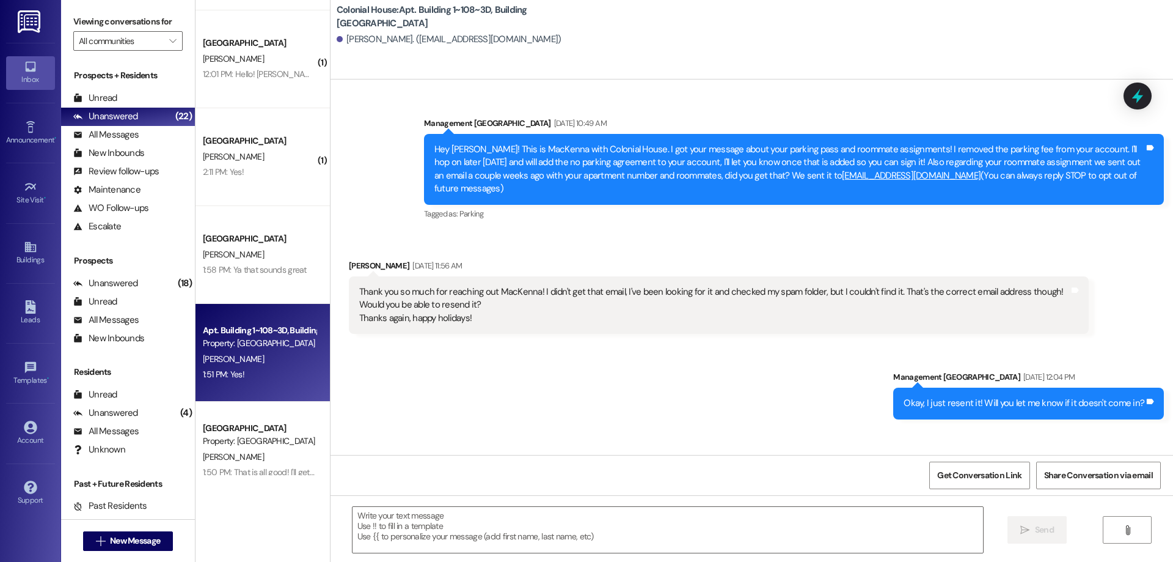
scroll to position [20291, 0]
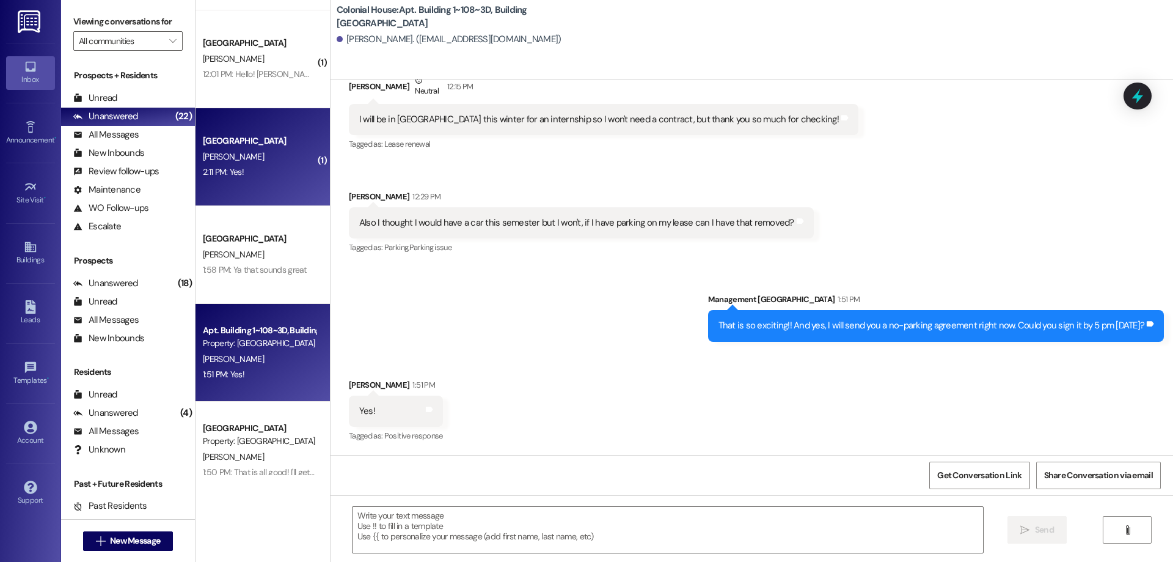
click at [286, 175] on div "2:11 PM: Yes! 2:11 PM: Yes!" at bounding box center [259, 171] width 115 height 15
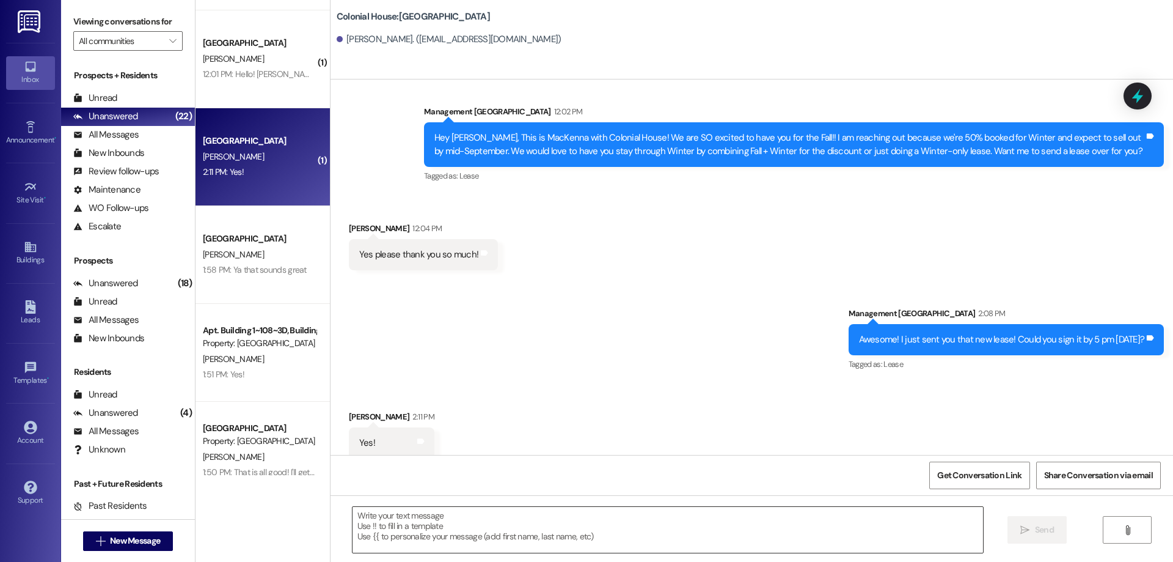
scroll to position [1135, 0]
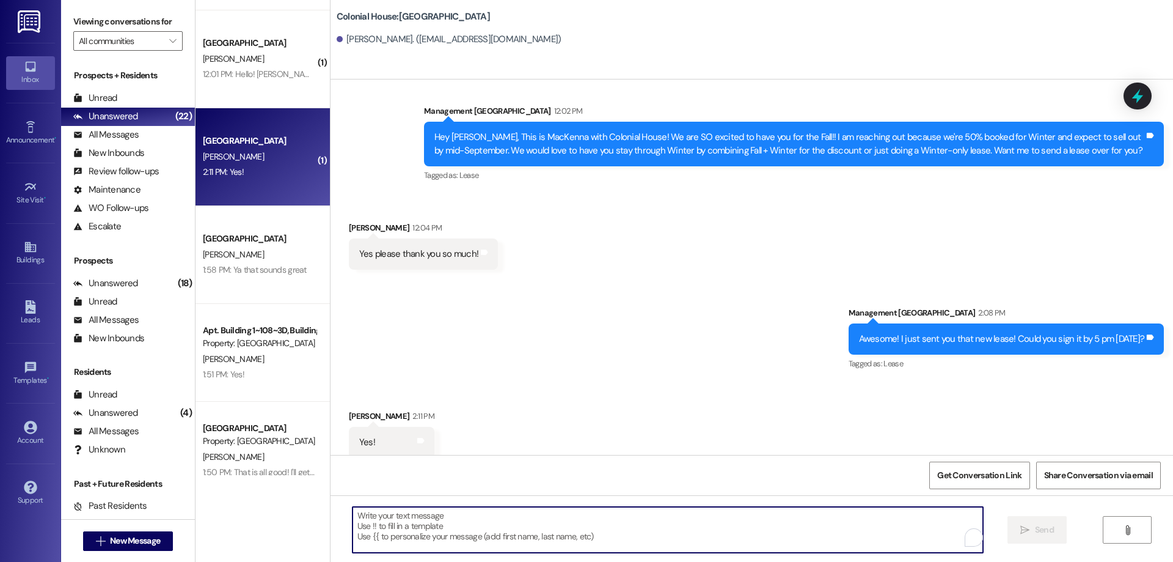
click at [522, 541] on textarea "To enrich screen reader interactions, please activate Accessibility in Grammarl…" at bounding box center [668, 530] width 631 height 46
type textarea "Thank you!"
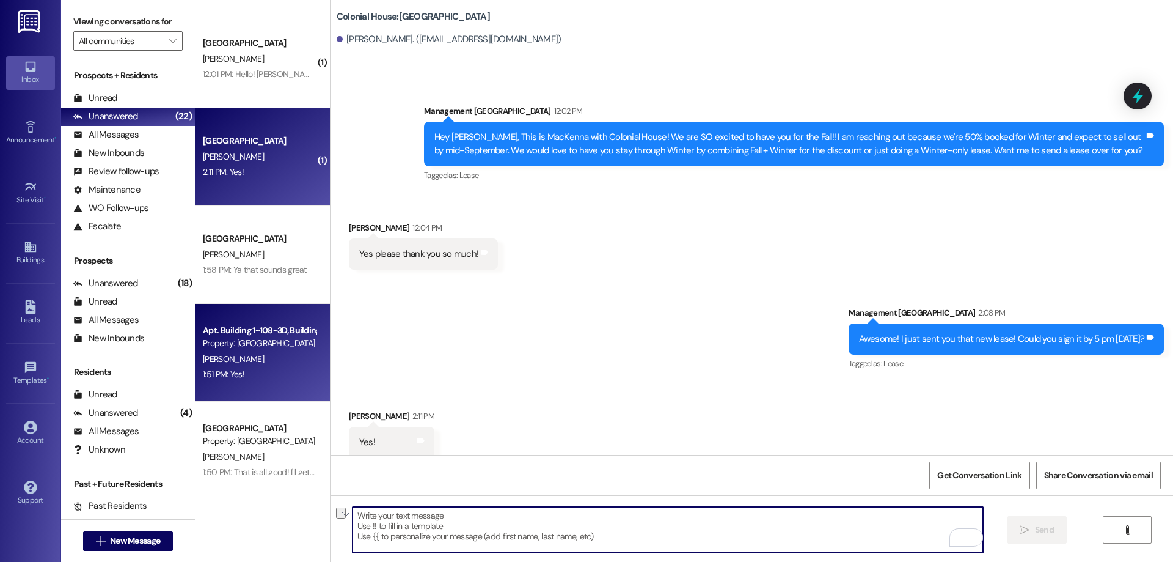
scroll to position [1134, 0]
click at [276, 359] on div "[PERSON_NAME]" at bounding box center [259, 358] width 115 height 15
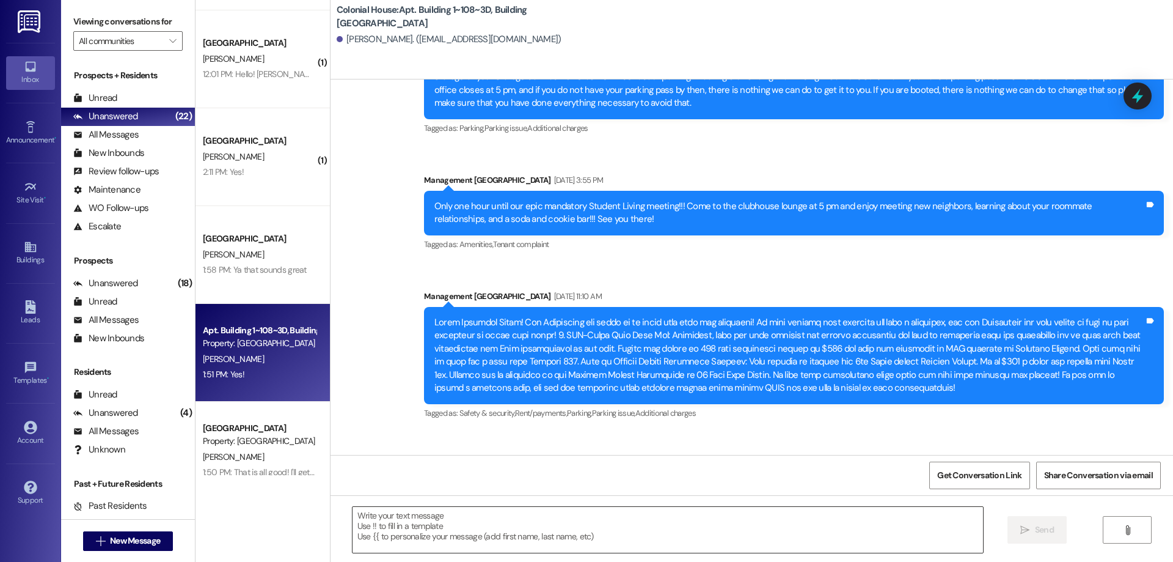
click at [504, 533] on textarea at bounding box center [668, 530] width 631 height 46
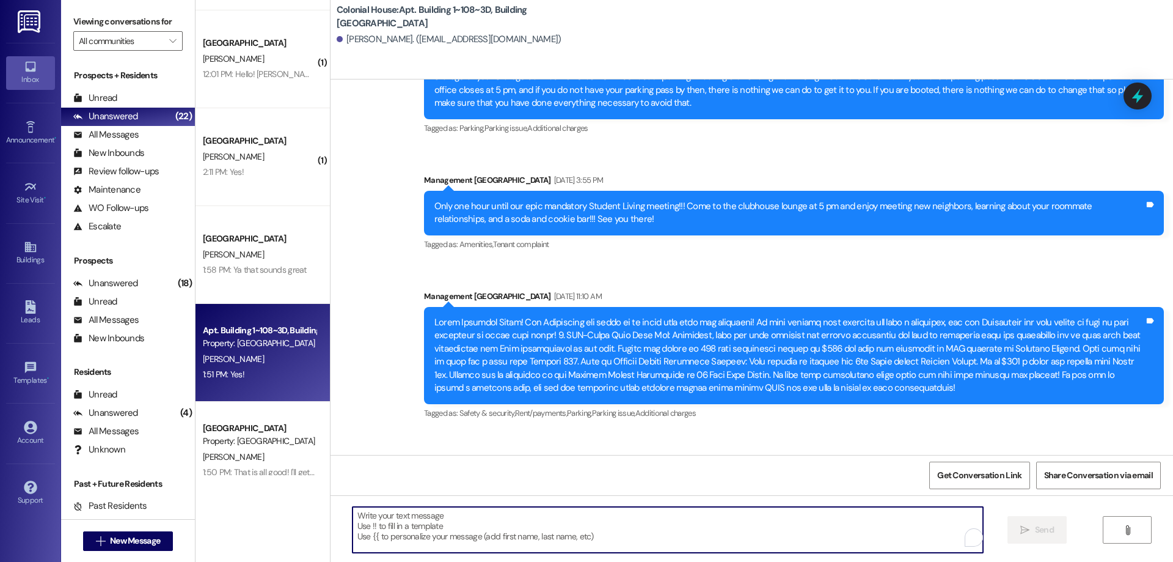
scroll to position [20290, 0]
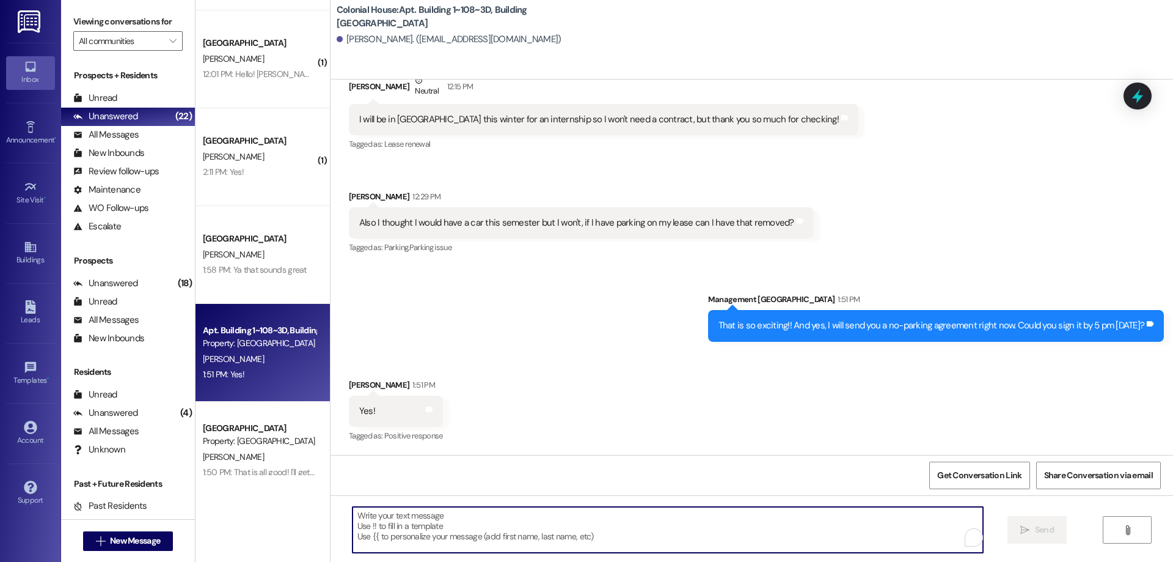
paste textarea "Thank you!"
type textarea "Thank you!"
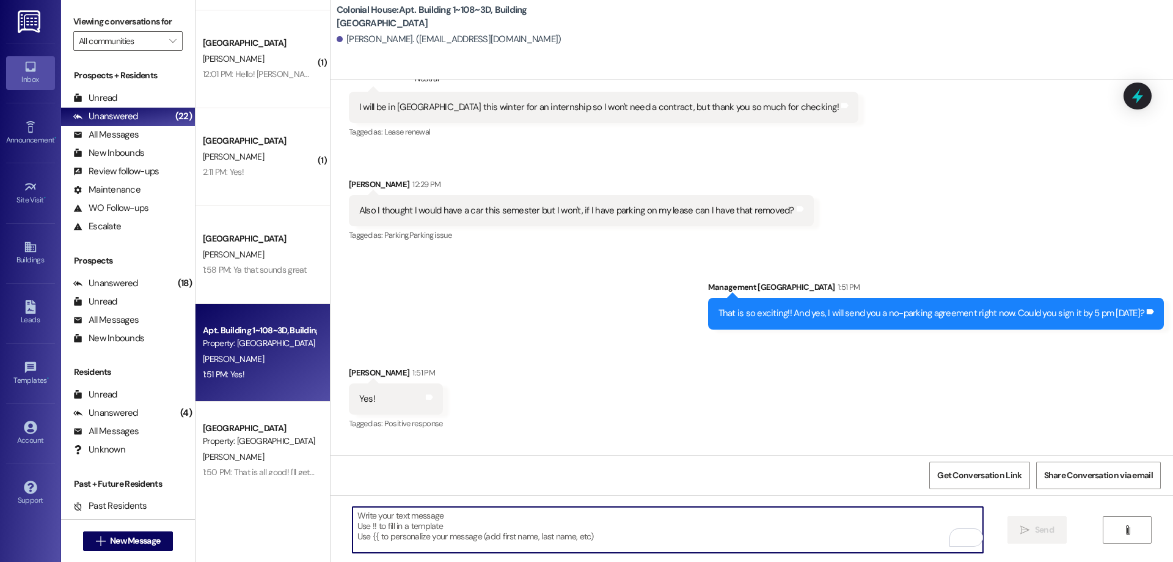
scroll to position [20376, 0]
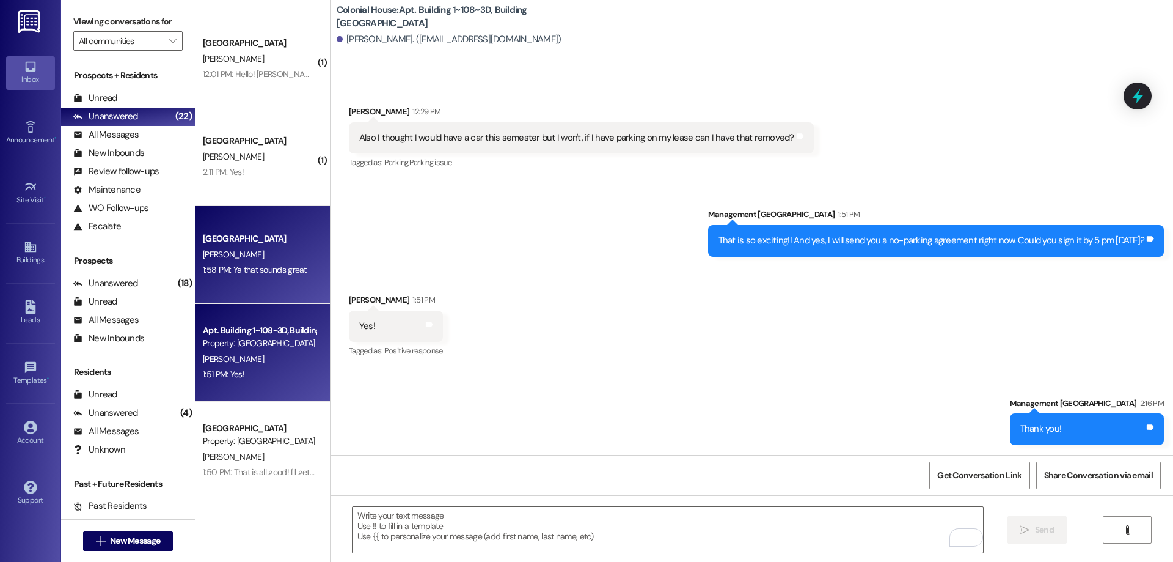
click at [235, 284] on div "Colonial House Prospect P. Peck 1:58 PM: Ya that sounds great 1:58 PM: Ya that …" at bounding box center [263, 255] width 134 height 98
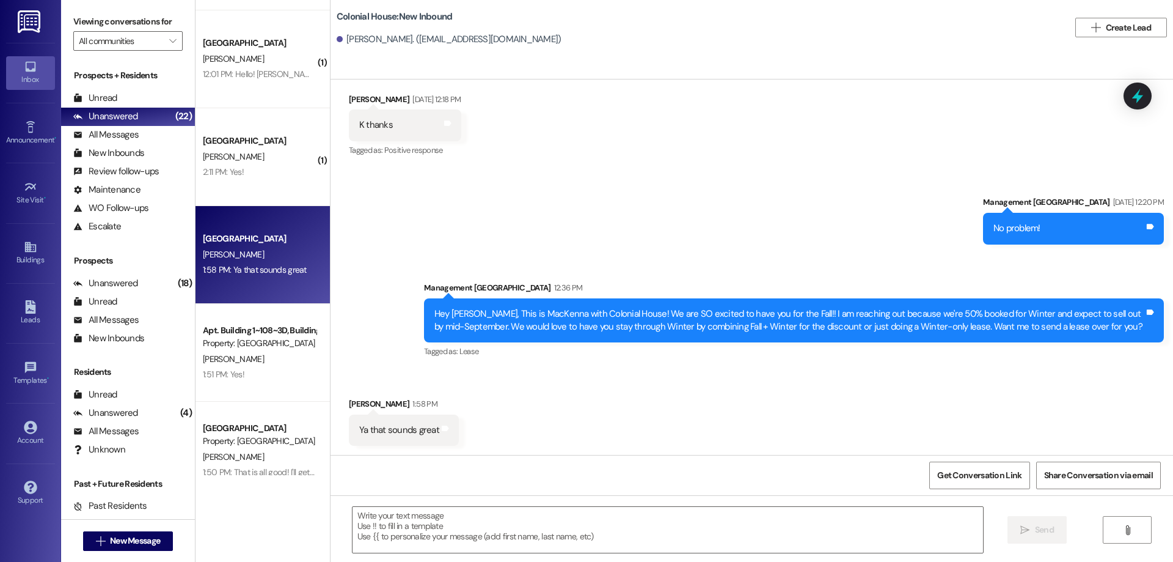
scroll to position [1393, 0]
click at [427, 523] on textarea at bounding box center [668, 530] width 631 height 46
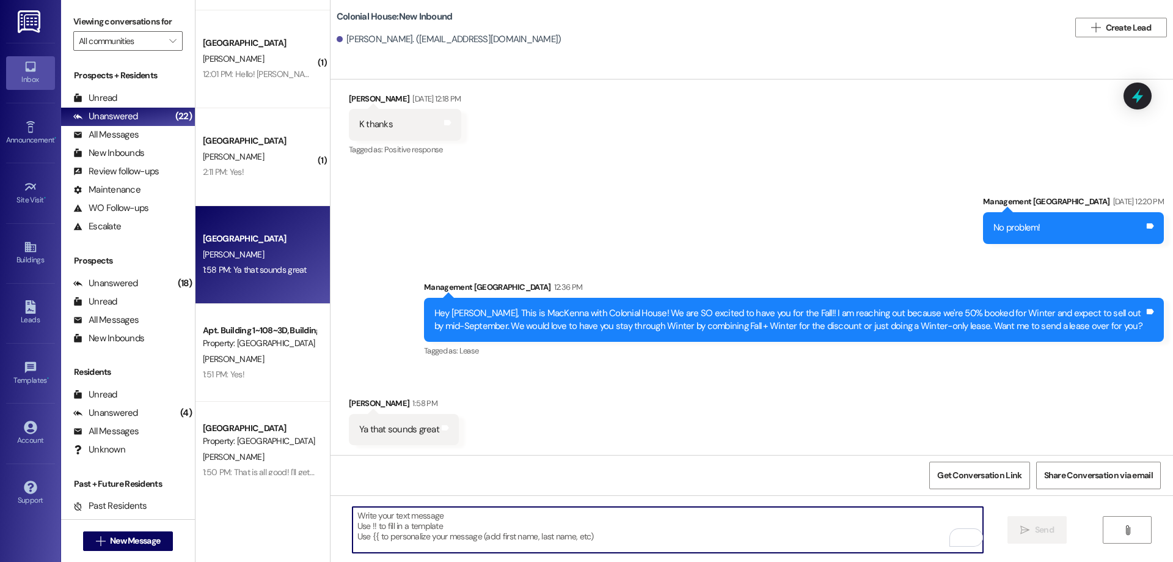
click at [491, 519] on textarea "To enrich screen reader interactions, please activate Accessibility in Grammarl…" at bounding box center [668, 530] width 631 height 46
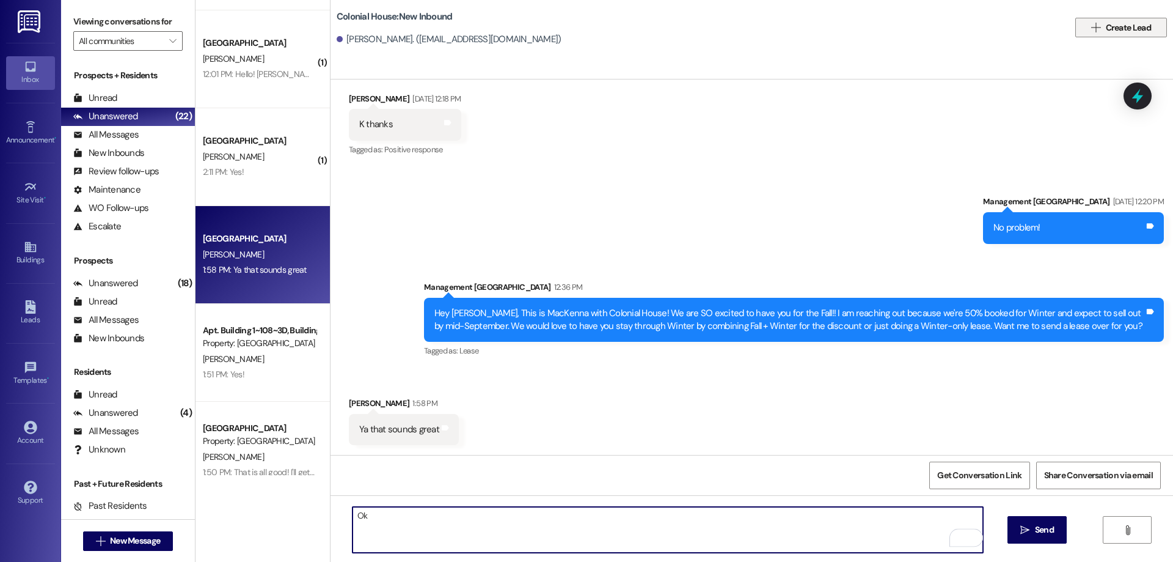
type textarea "Ok"
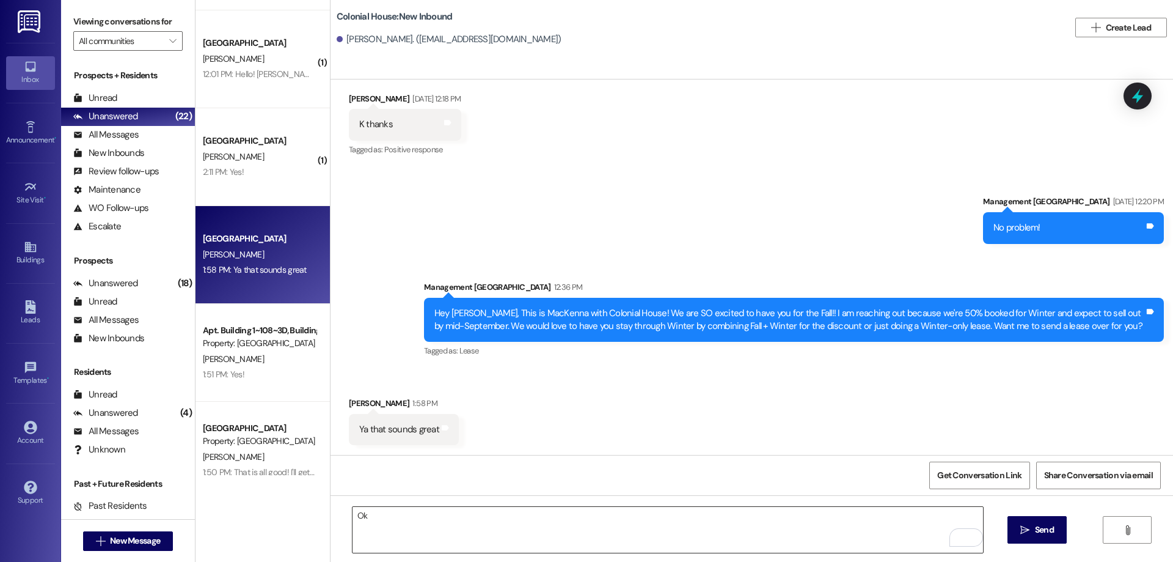
click at [444, 531] on textarea "Ok" at bounding box center [668, 530] width 631 height 46
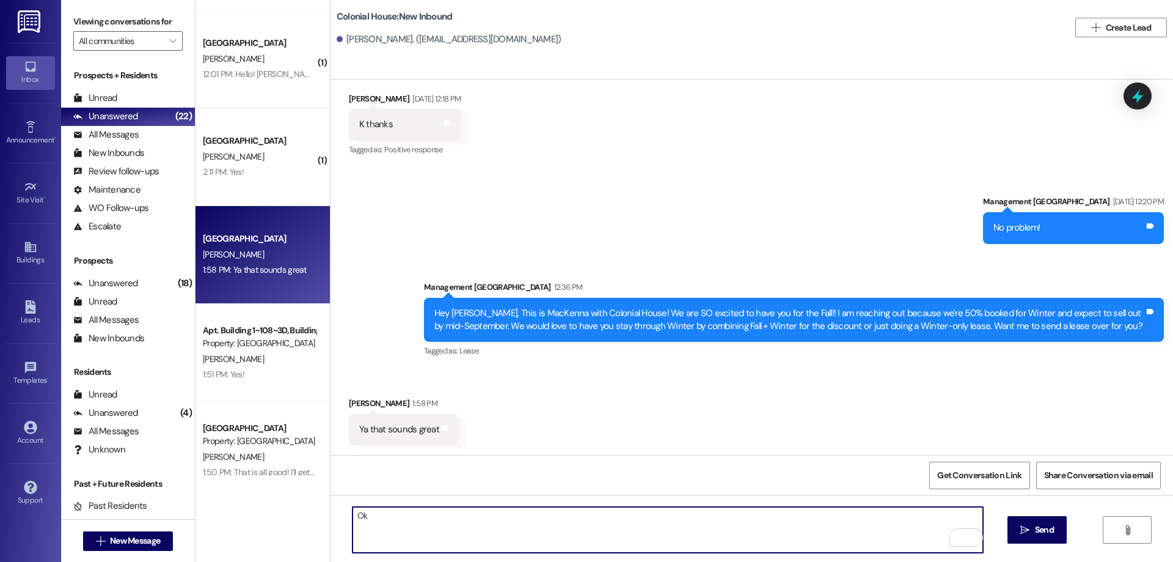
click at [398, 525] on textarea "Ok" at bounding box center [668, 530] width 631 height 46
click at [365, 515] on textarea "Ok" at bounding box center [668, 530] width 631 height 46
drag, startPoint x: 809, startPoint y: 521, endPoint x: 186, endPoint y: 512, distance: 623.3
click at [313, 523] on div "( 1 ) Colonial House Prospect G. Miner 12:13 PM: Thank you but I won't be doing…" at bounding box center [685, 281] width 978 height 562
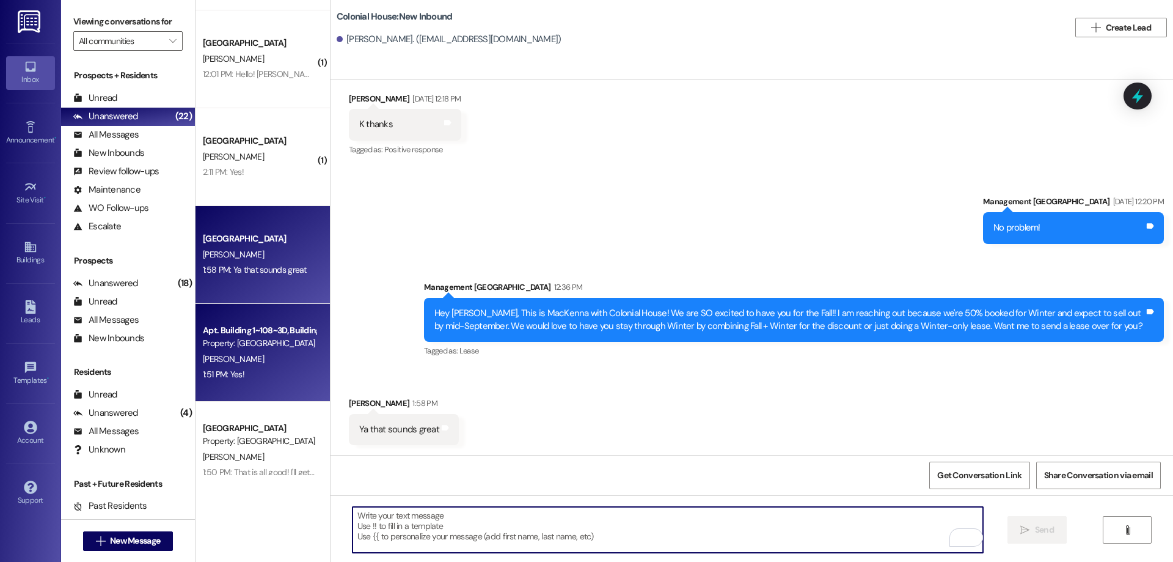
click at [312, 348] on div "Apt. Building 1~108~3D, Building 1 Colonial House Property: Colonial House A. B…" at bounding box center [263, 353] width 134 height 98
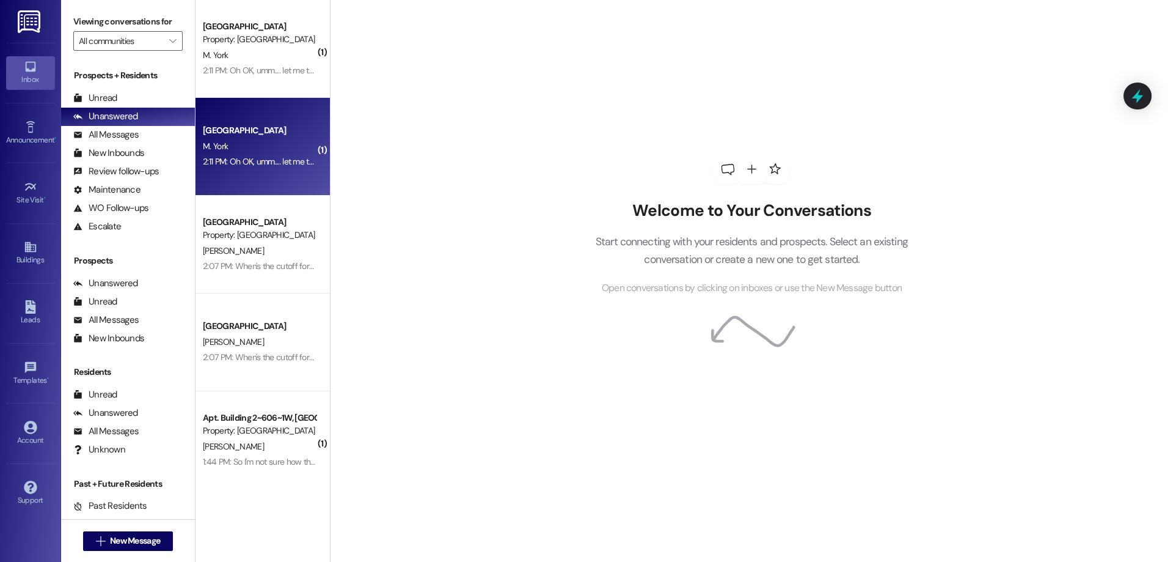
click at [271, 148] on div "M. York" at bounding box center [259, 146] width 115 height 15
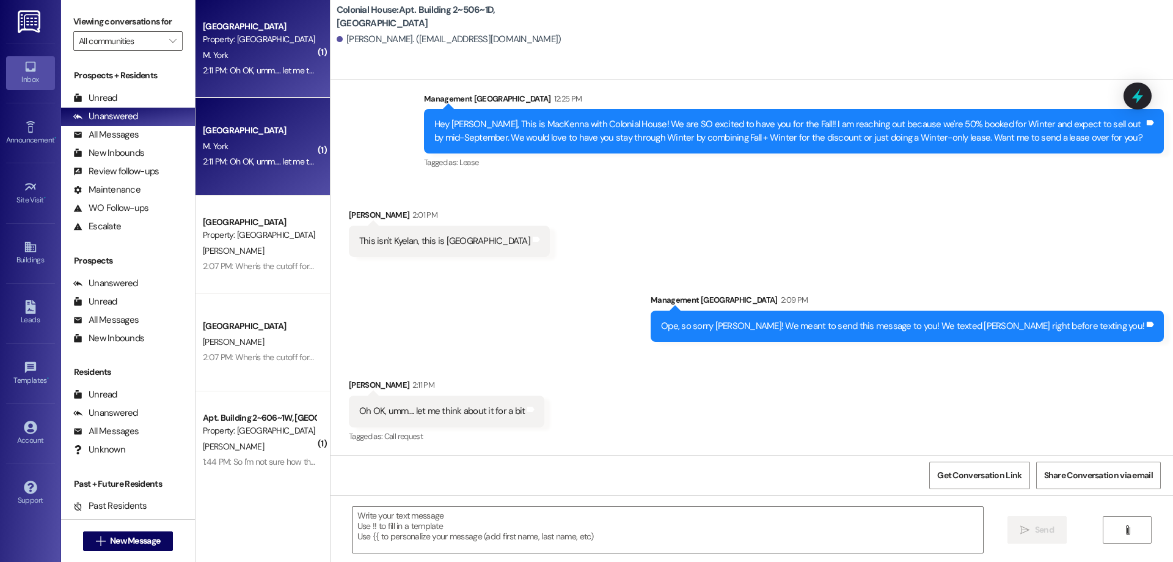
scroll to position [19214, 0]
click at [590, 527] on textarea at bounding box center [668, 530] width 631 height 46
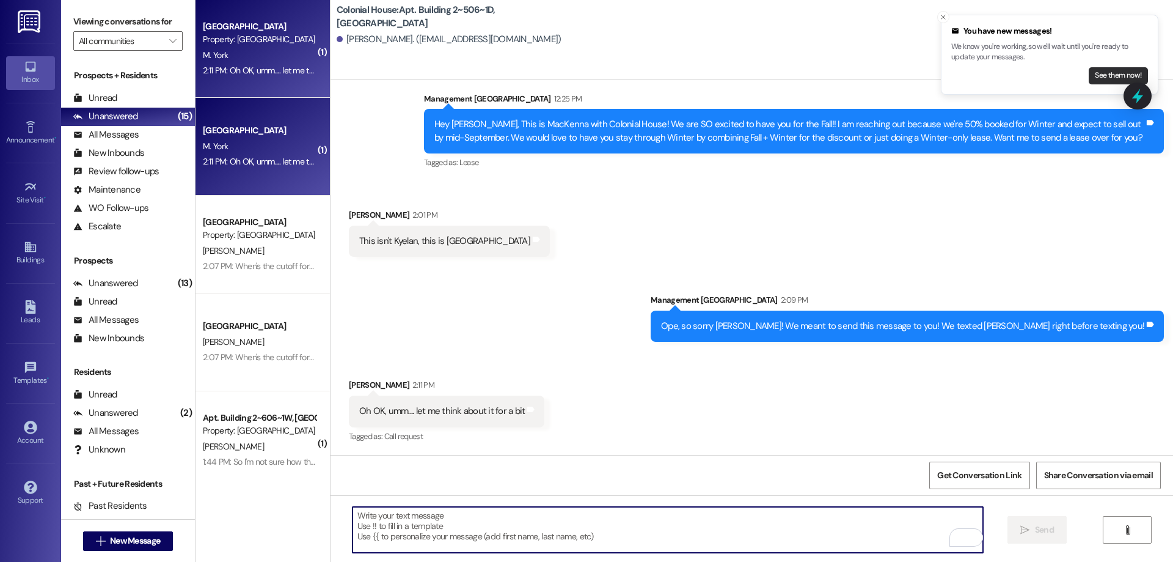
click at [1118, 78] on button "See them now!" at bounding box center [1118, 75] width 59 height 17
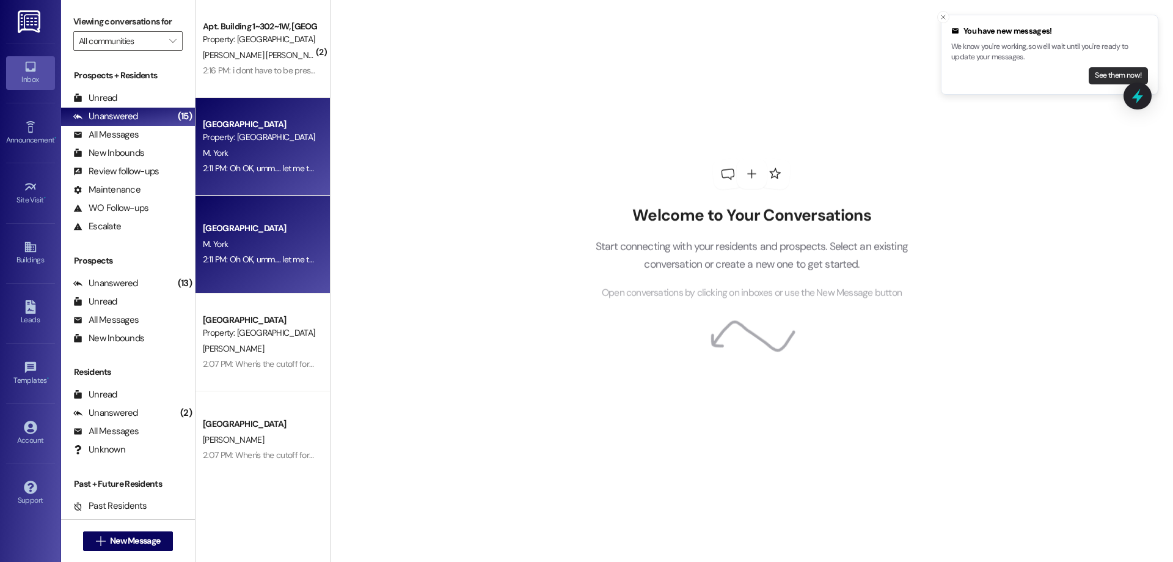
click at [1115, 78] on button "See them now!" at bounding box center [1118, 75] width 59 height 17
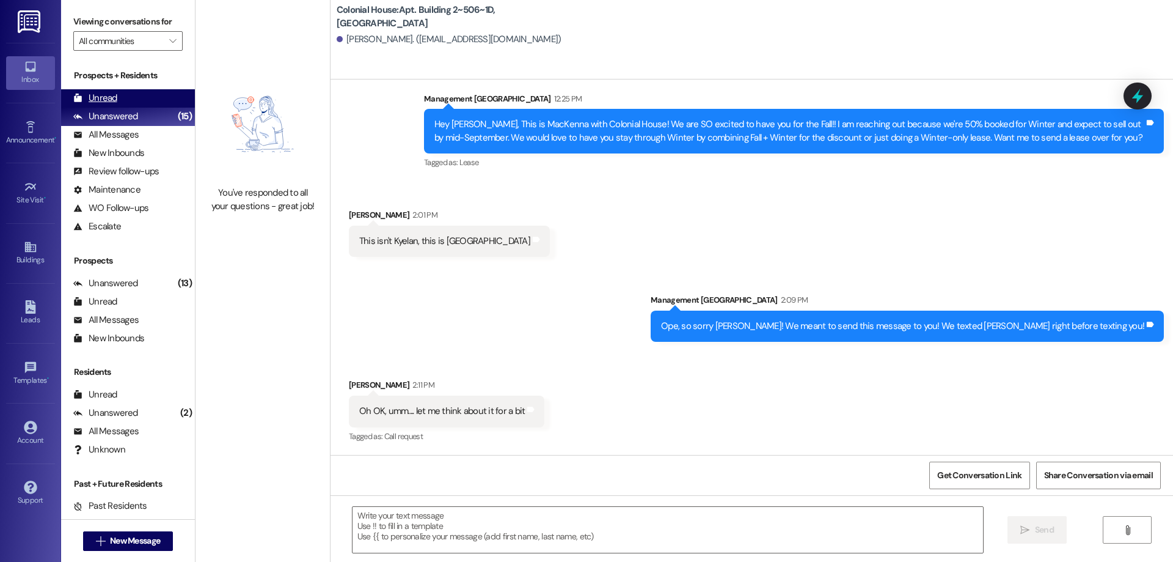
click at [108, 104] on div "Unread" at bounding box center [95, 98] width 44 height 13
click at [110, 111] on div "Unanswered" at bounding box center [105, 116] width 65 height 13
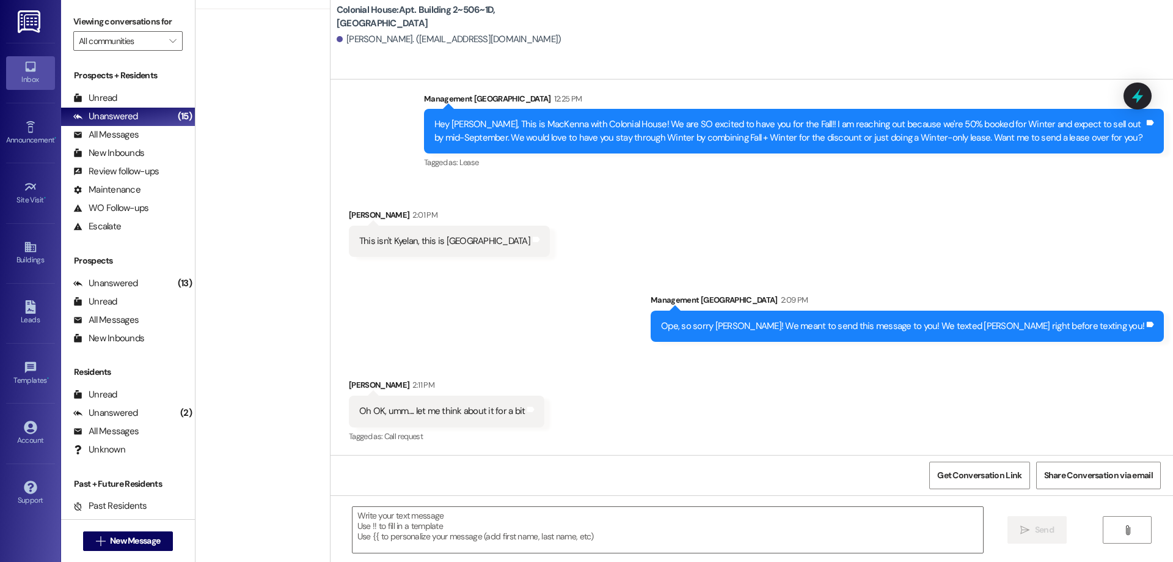
scroll to position [1090, 0]
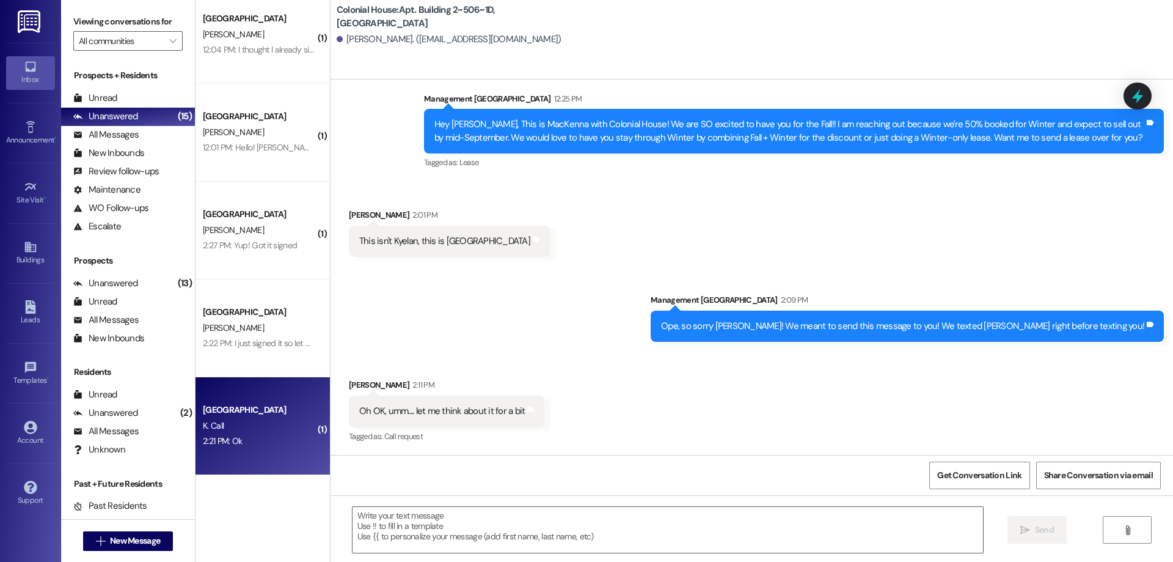
click at [241, 456] on div "Colonial House Prospect K. Call 2:21 PM: Ok 2:21 PM: Ok" at bounding box center [263, 426] width 134 height 98
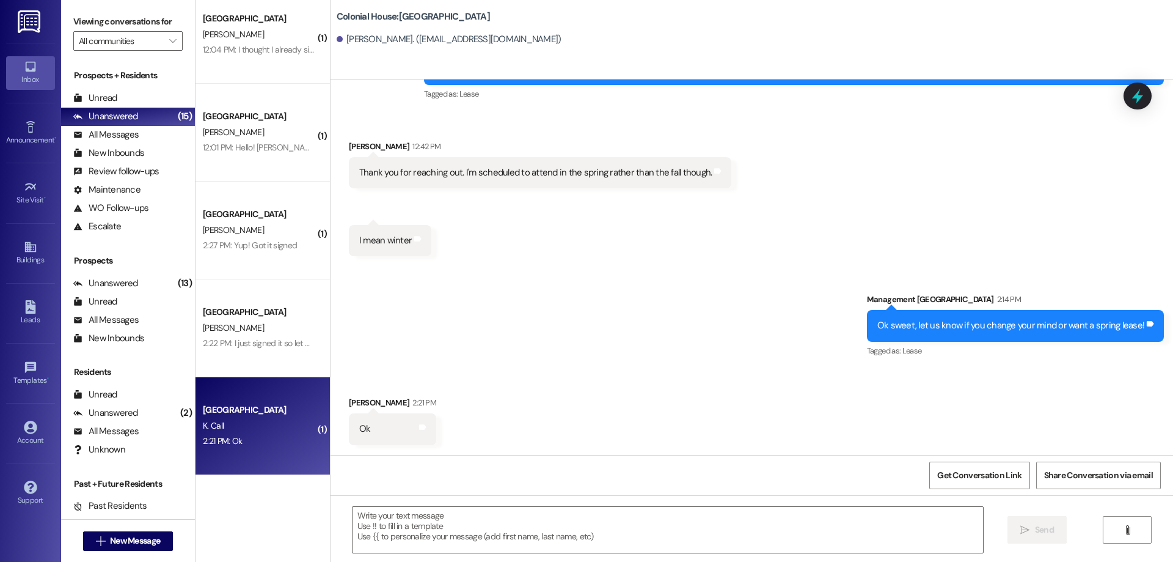
scroll to position [1276, 0]
click at [634, 531] on textarea at bounding box center [668, 530] width 631 height 46
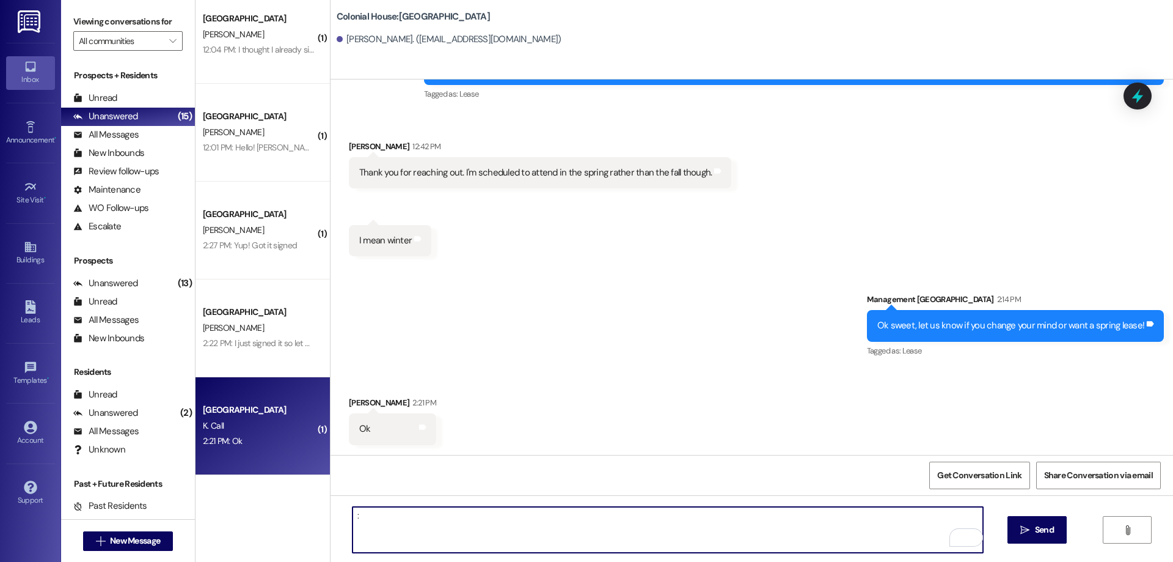
type textarea ":)"
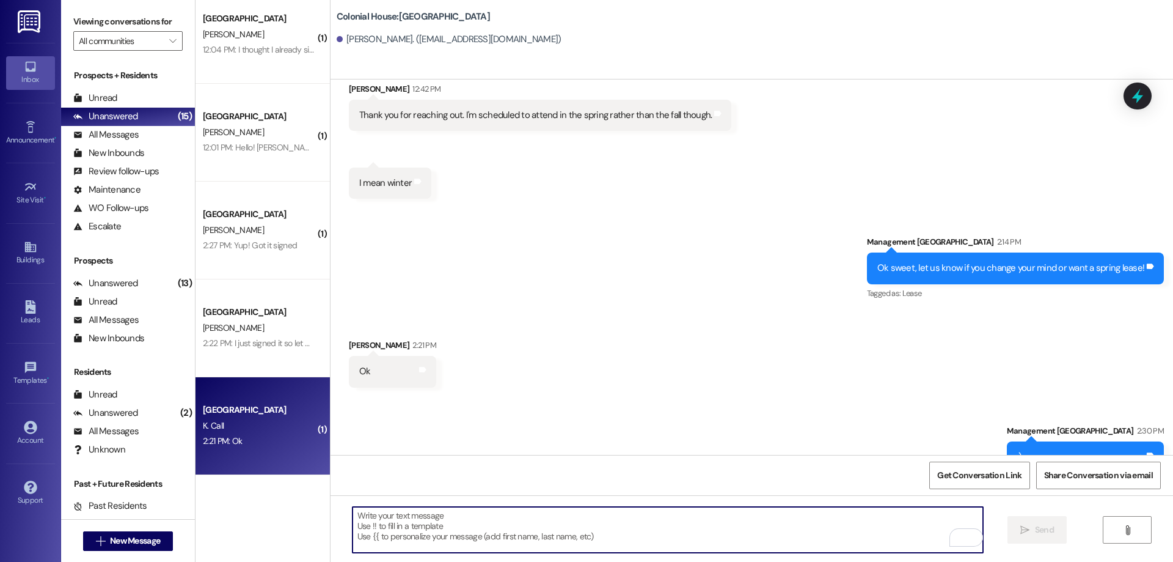
scroll to position [1361, 0]
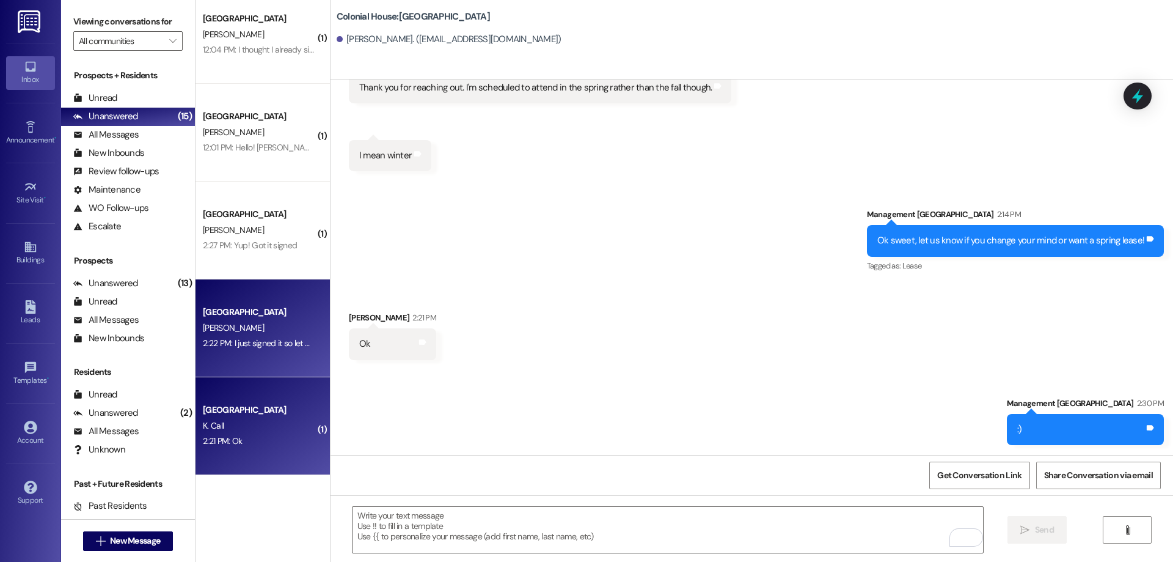
click at [227, 341] on div "2:22 PM: I just signed it so let me know if that worked 2:22 PM: I just signed …" at bounding box center [295, 342] width 185 height 11
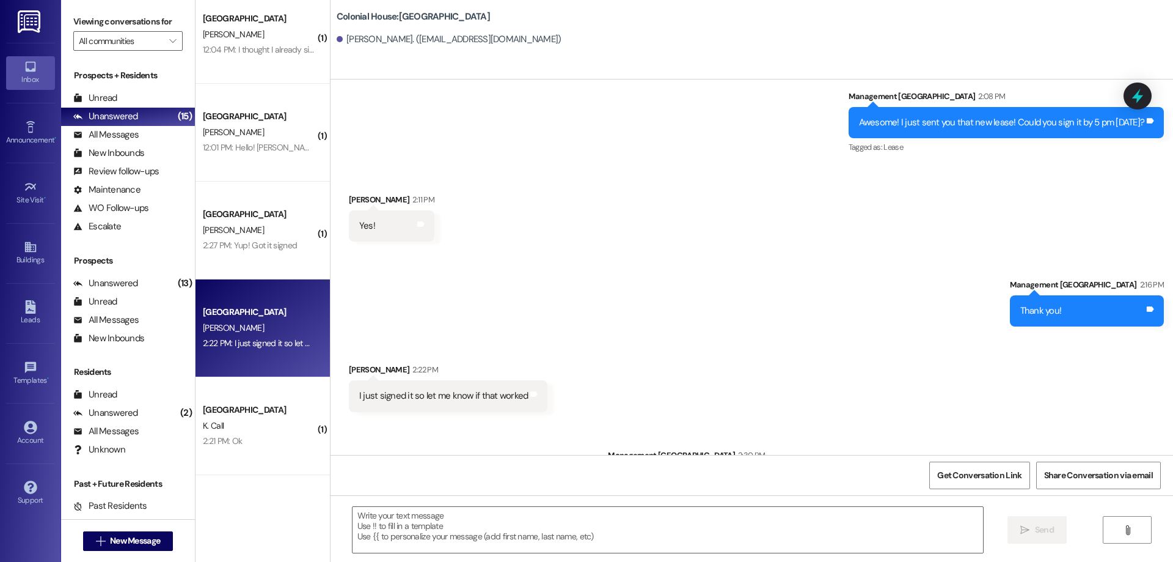
scroll to position [1390, 0]
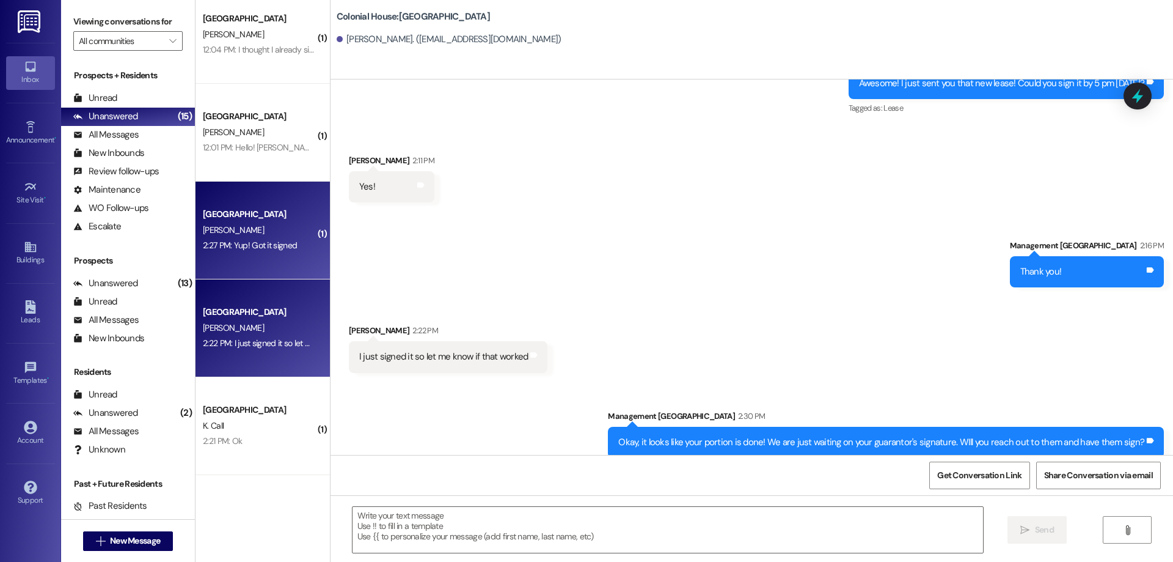
click at [265, 225] on div "[PERSON_NAME]" at bounding box center [259, 229] width 115 height 15
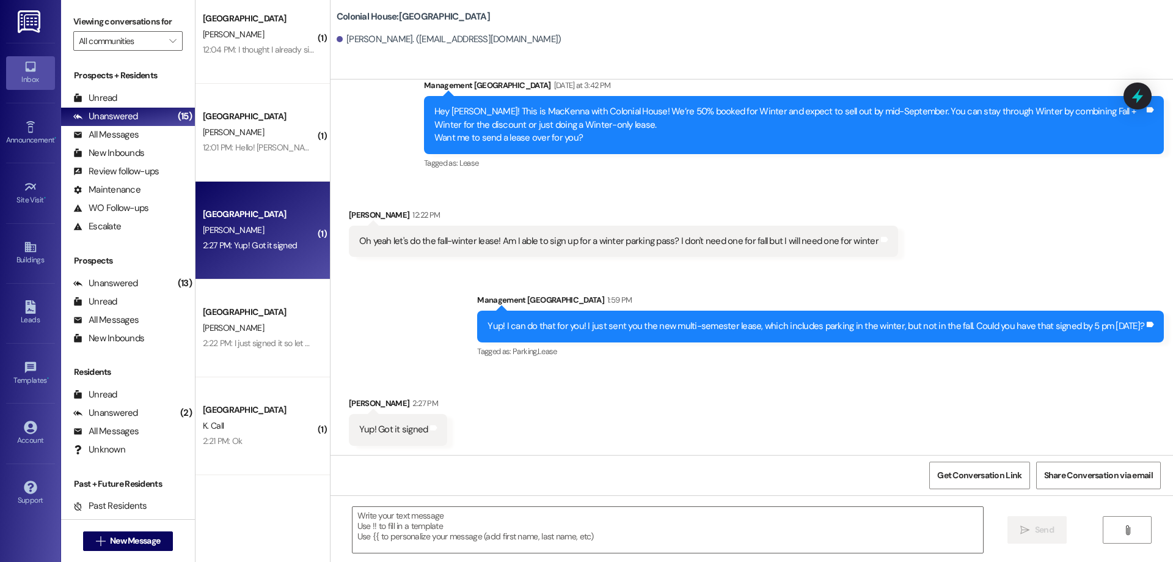
scroll to position [1608, 0]
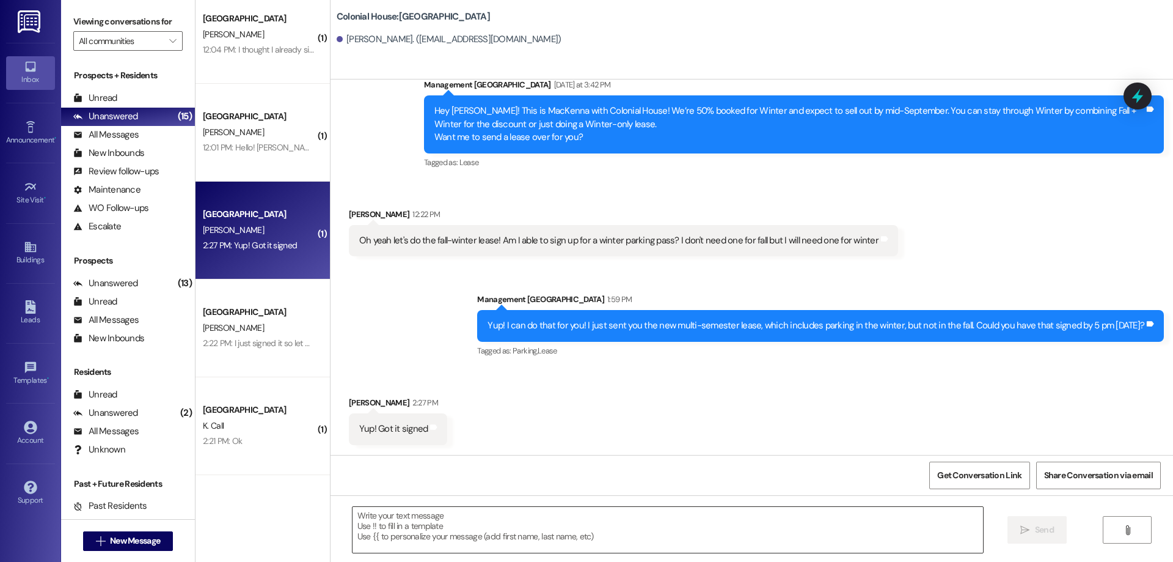
click at [570, 540] on textarea at bounding box center [668, 530] width 631 height 46
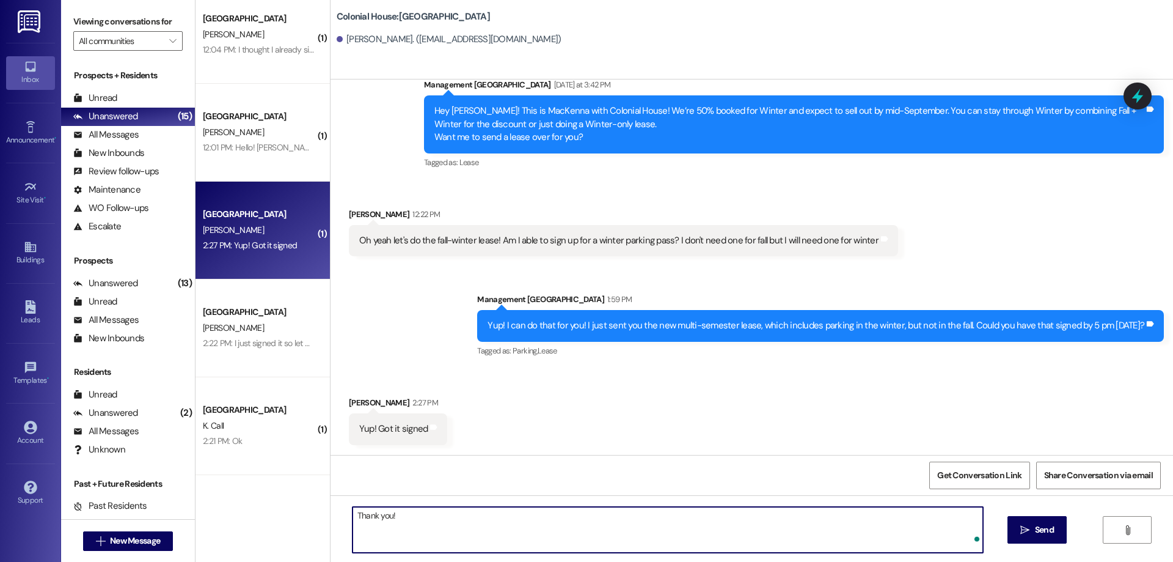
type textarea "Thank you!"
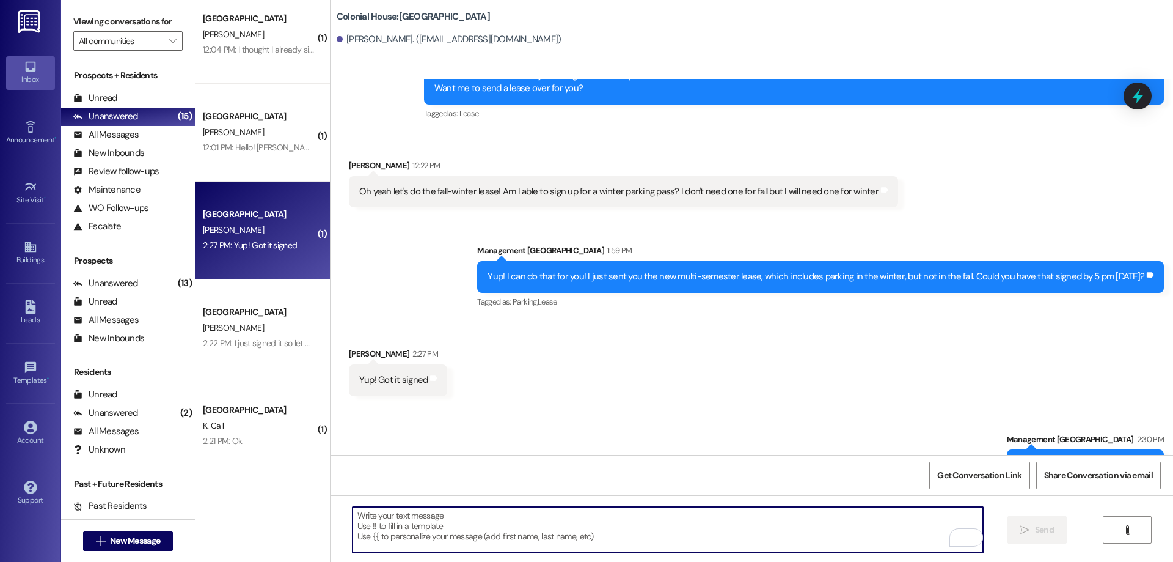
scroll to position [1693, 0]
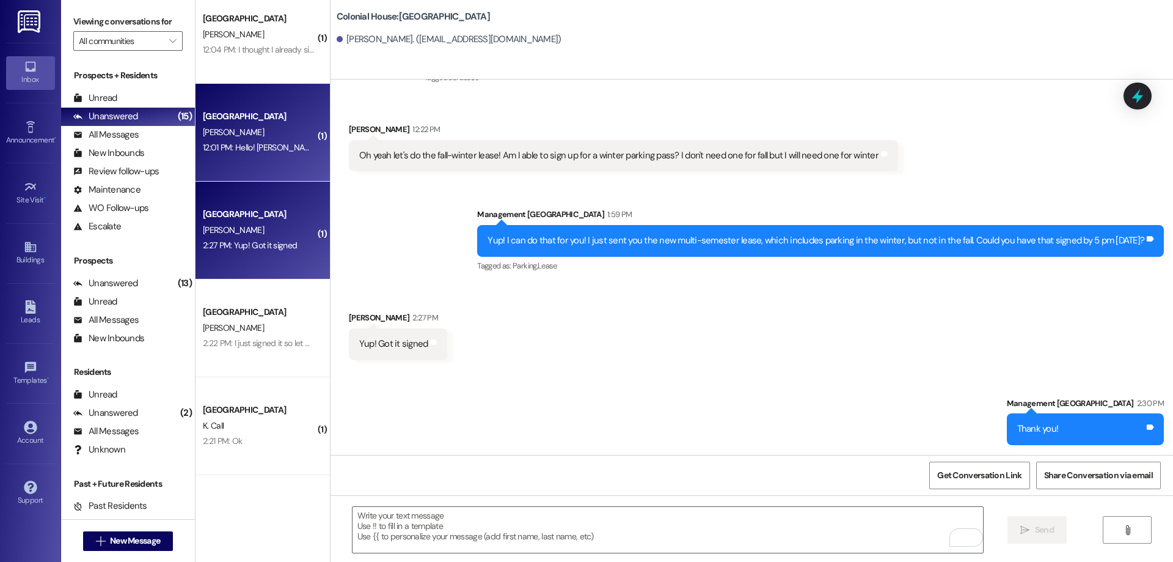
click at [246, 164] on div "Colonial House Prospect [PERSON_NAME] 12:01 PM: Hello! [PERSON_NAME] recently c…" at bounding box center [263, 133] width 134 height 98
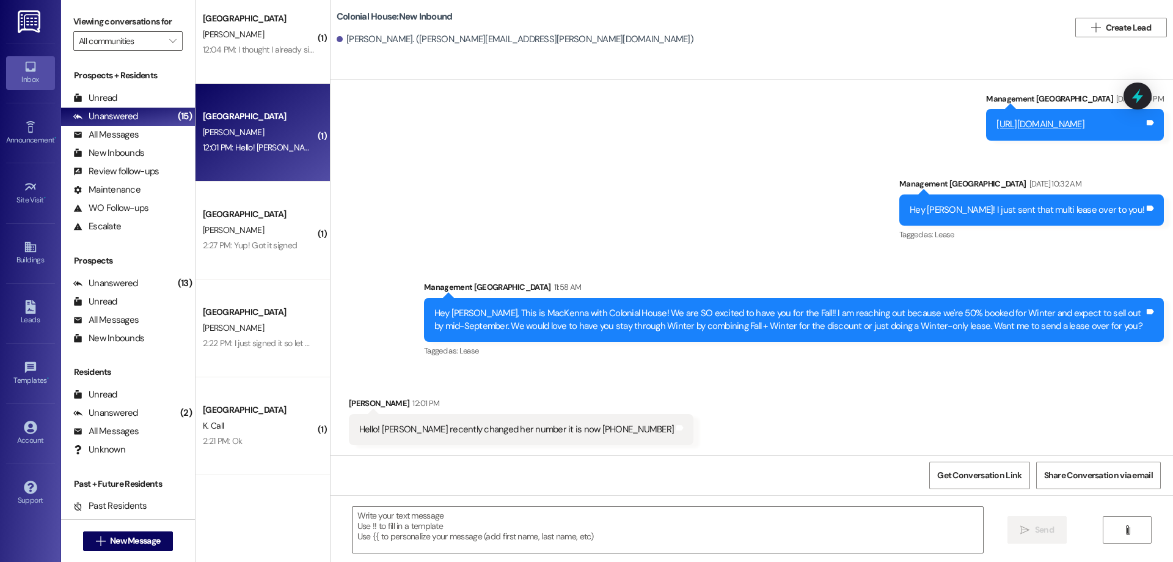
scroll to position [814, 0]
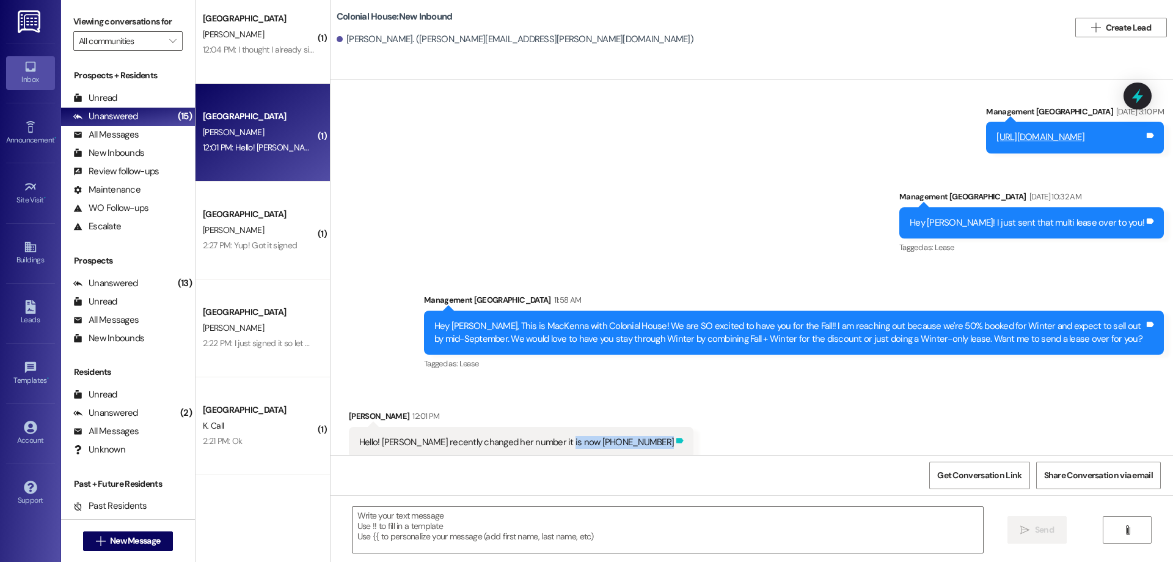
drag, startPoint x: 545, startPoint y: 430, endPoint x: 611, endPoint y: 434, distance: 66.1
click at [611, 434] on div "Hello! [PERSON_NAME] recently changed her number it is now [PHONE_NUMBER] Tags …" at bounding box center [521, 442] width 345 height 31
copy div "[PHONE_NUMBER] Tags and notes"
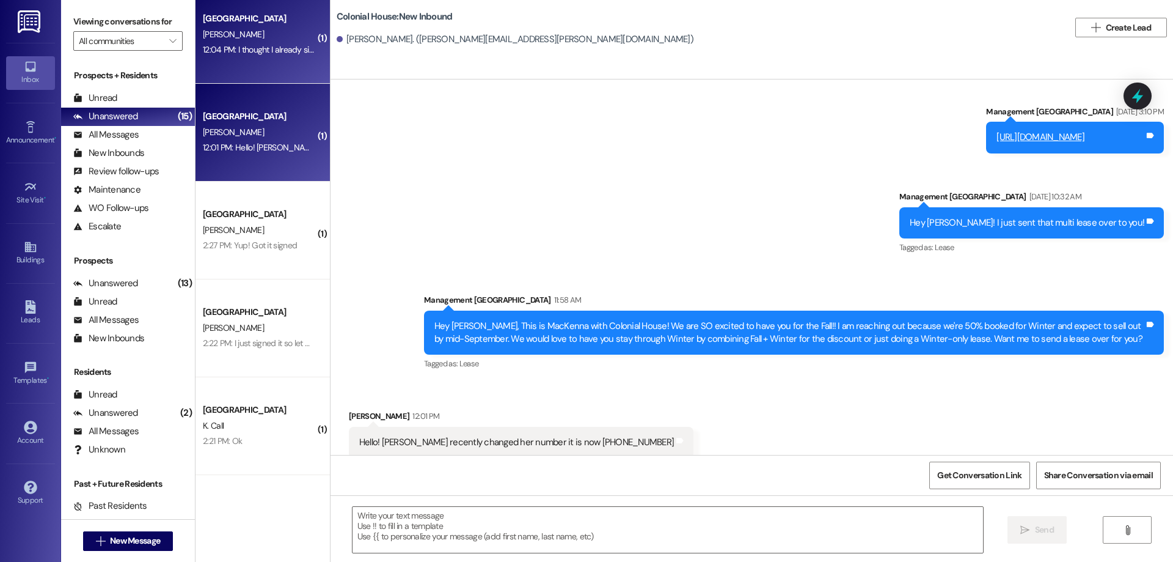
click at [238, 71] on div "Colonial House Prospect [PERSON_NAME] 12:04 PM: I thought I already signed a le…" at bounding box center [263, 35] width 134 height 98
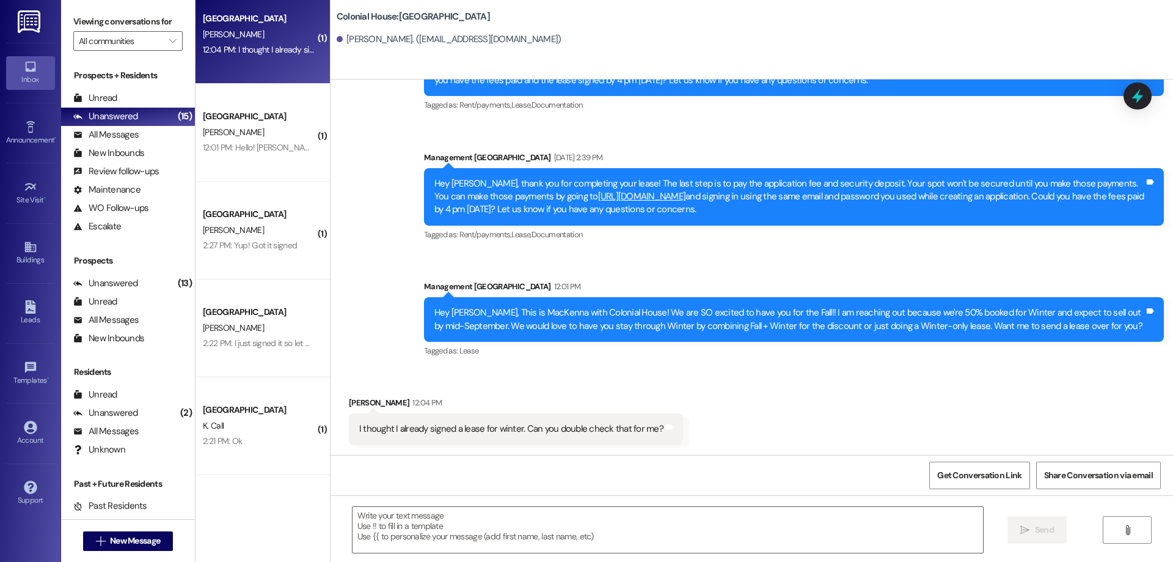
scroll to position [886, 0]
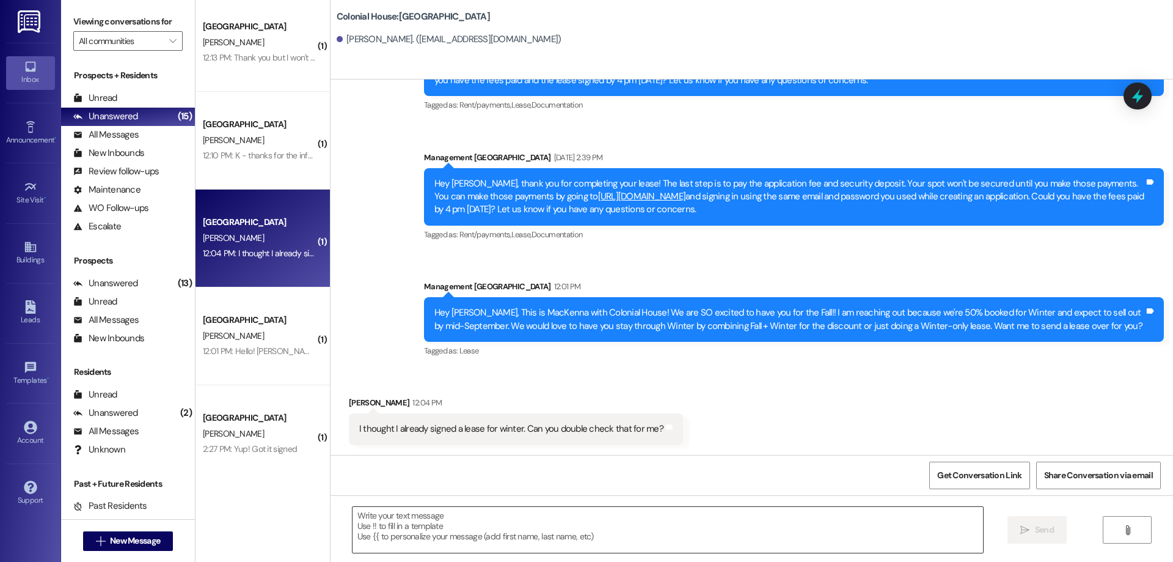
click at [702, 512] on textarea at bounding box center [668, 530] width 631 height 46
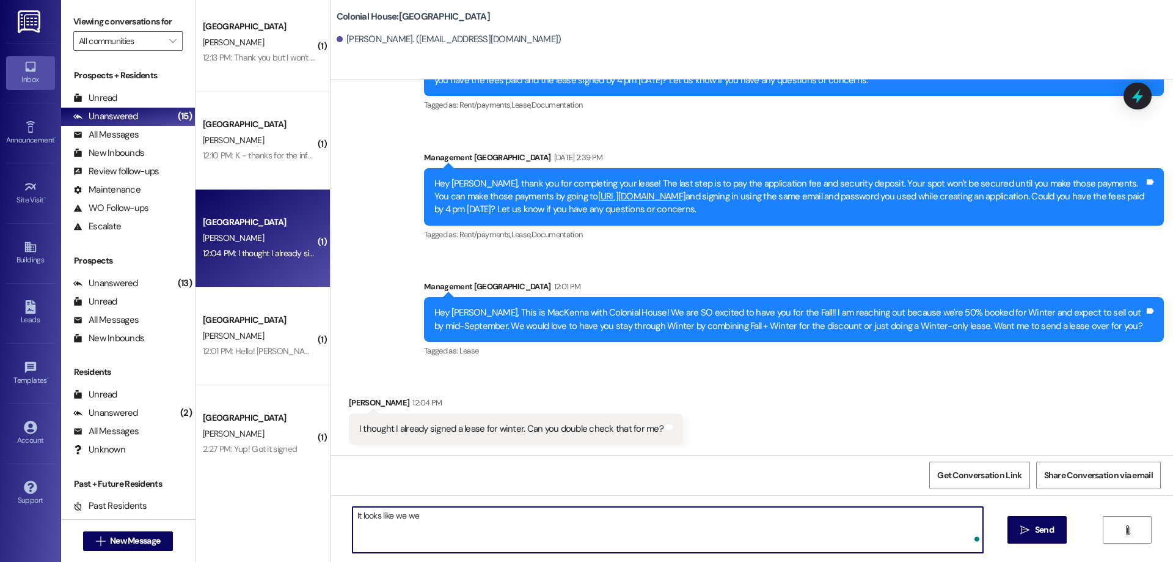
type textarea "It looks like we wer"
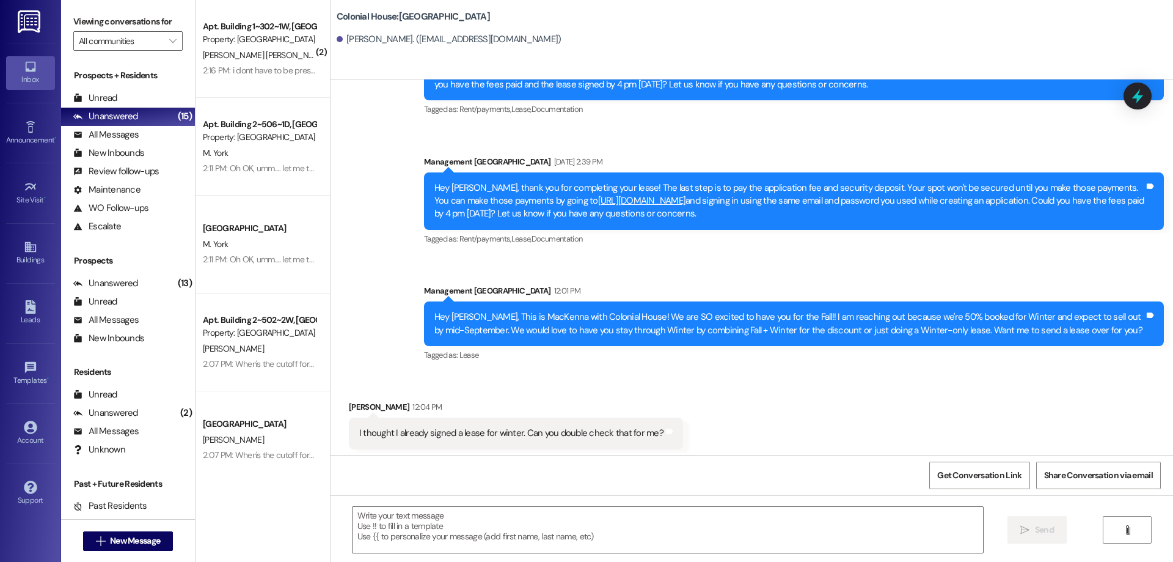
scroll to position [237, 0]
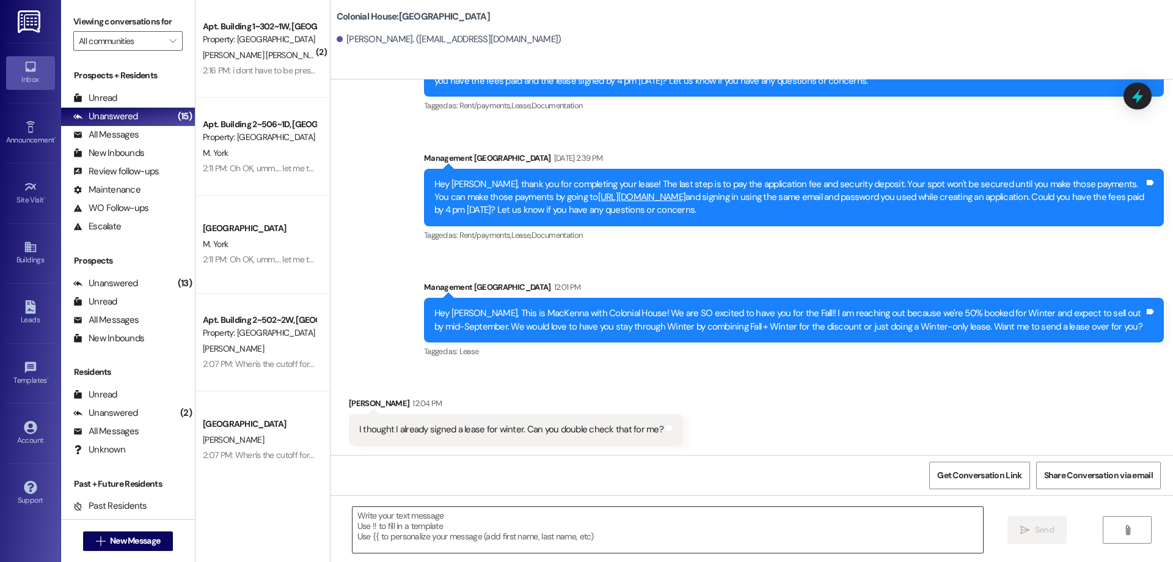
click at [711, 518] on textarea at bounding box center [668, 530] width 631 height 46
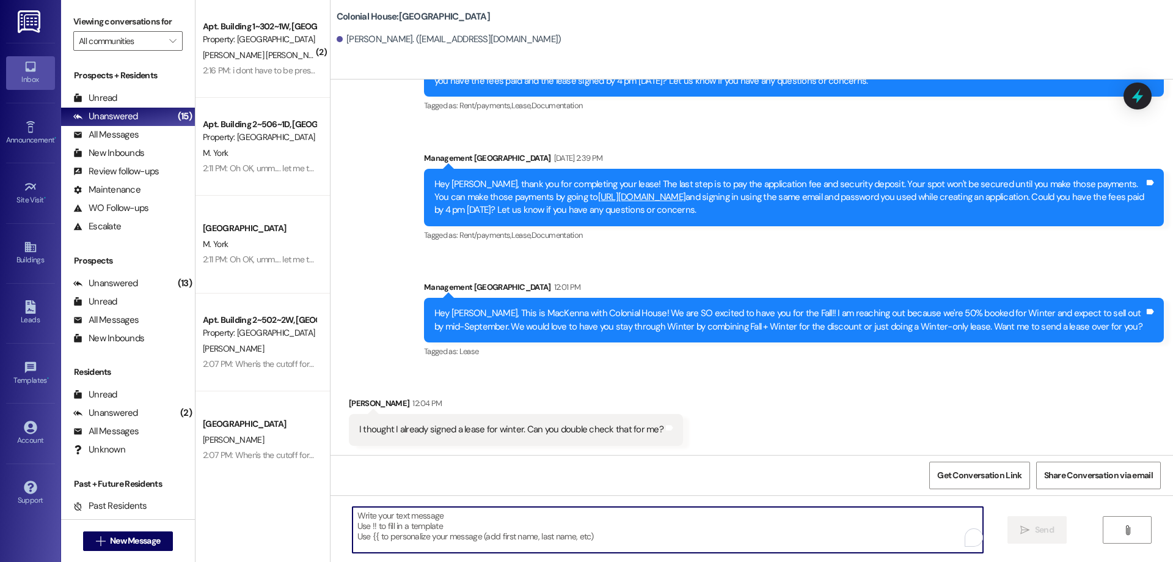
scroll to position [238, 0]
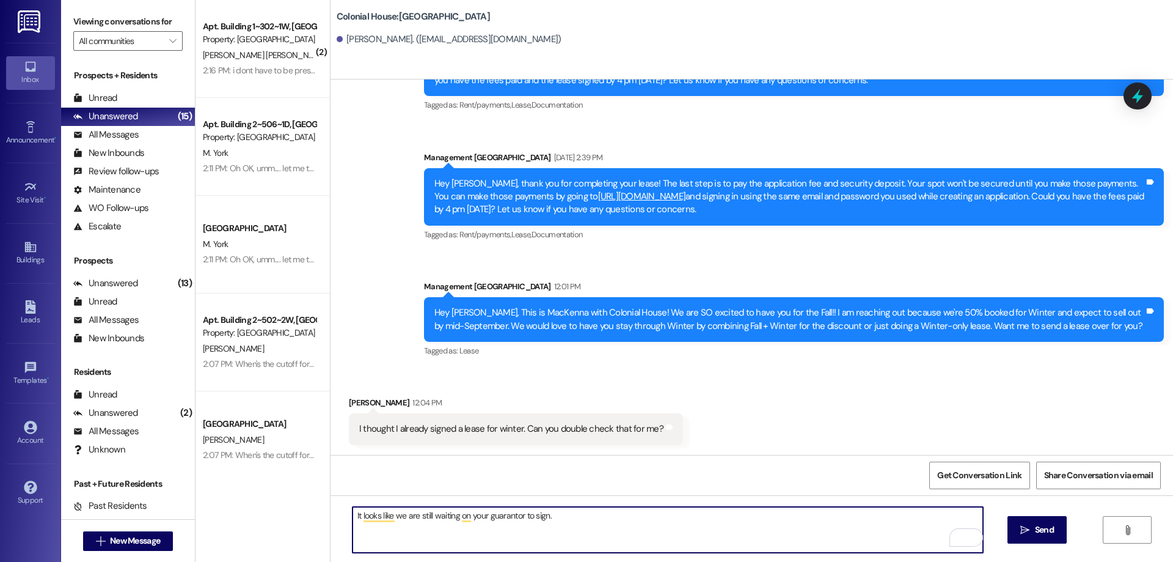
click at [627, 531] on textarea "It looks like we are still waiting on your guarantor to sign." at bounding box center [668, 530] width 631 height 46
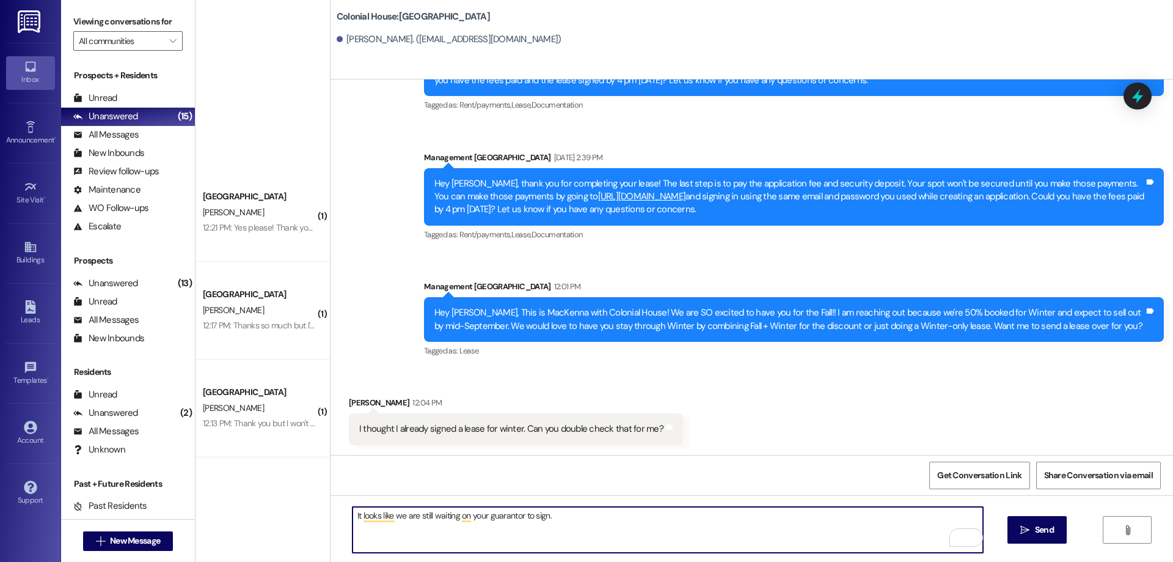
scroll to position [1019, 0]
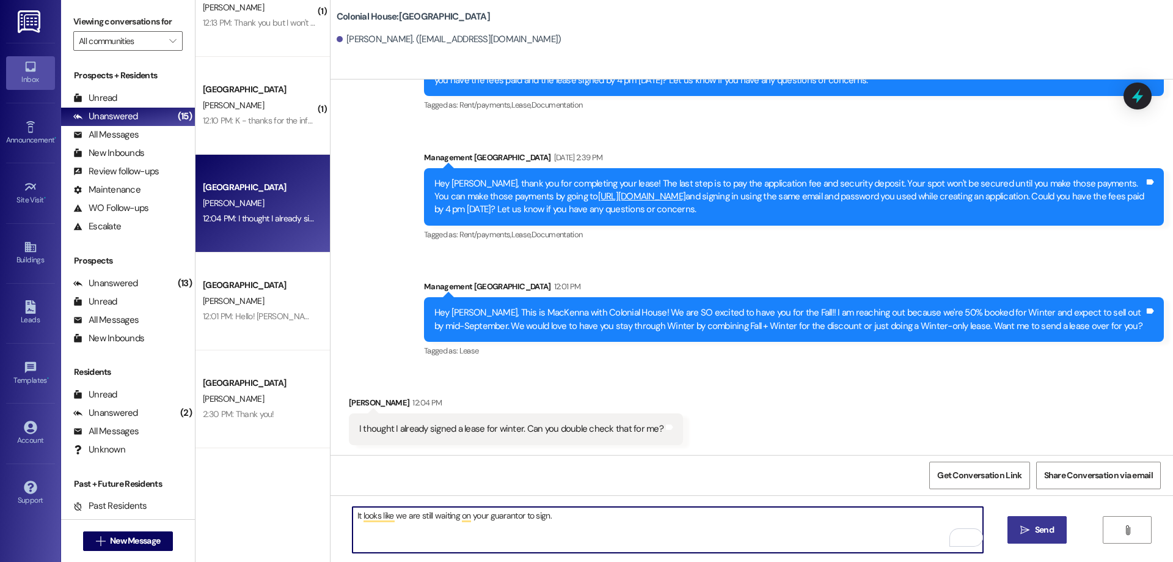
type textarea "It looks like we are still waiting on your guarantor to sign."
click at [1049, 526] on span "Send" at bounding box center [1044, 529] width 19 height 13
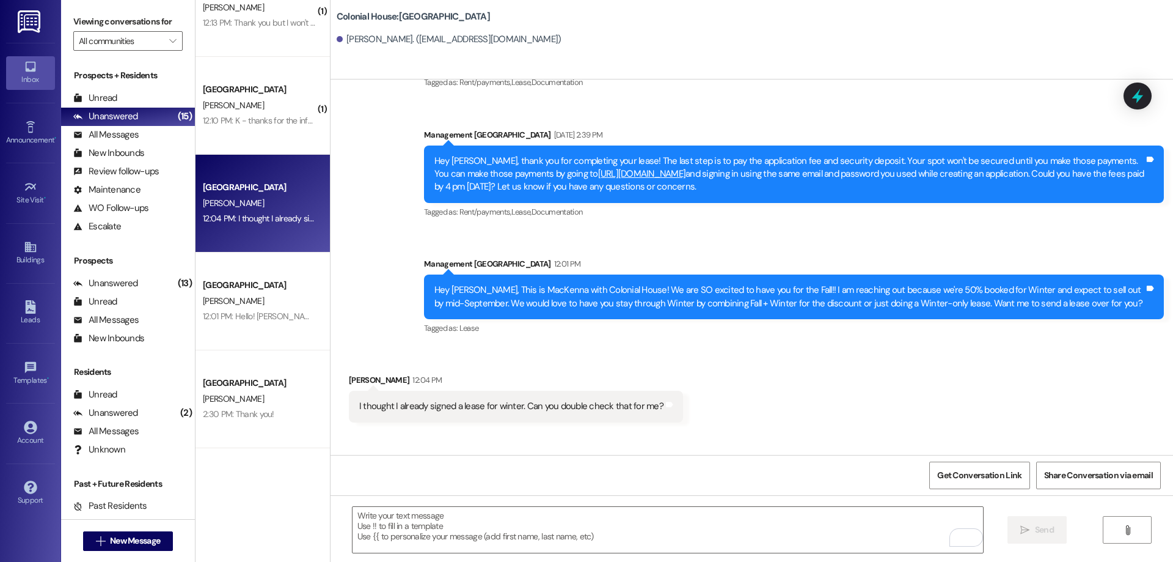
scroll to position [323, 0]
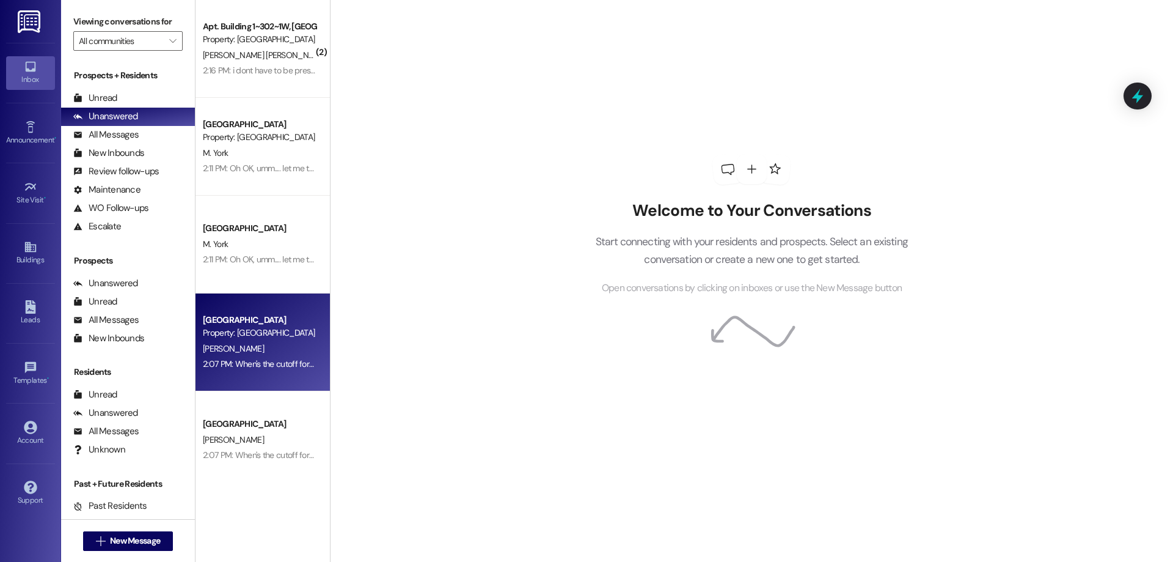
click at [290, 368] on div "2:07 PM: When's the cutoff for the bundle discount? 2:07 PM: When's the cutoff …" at bounding box center [294, 363] width 183 height 11
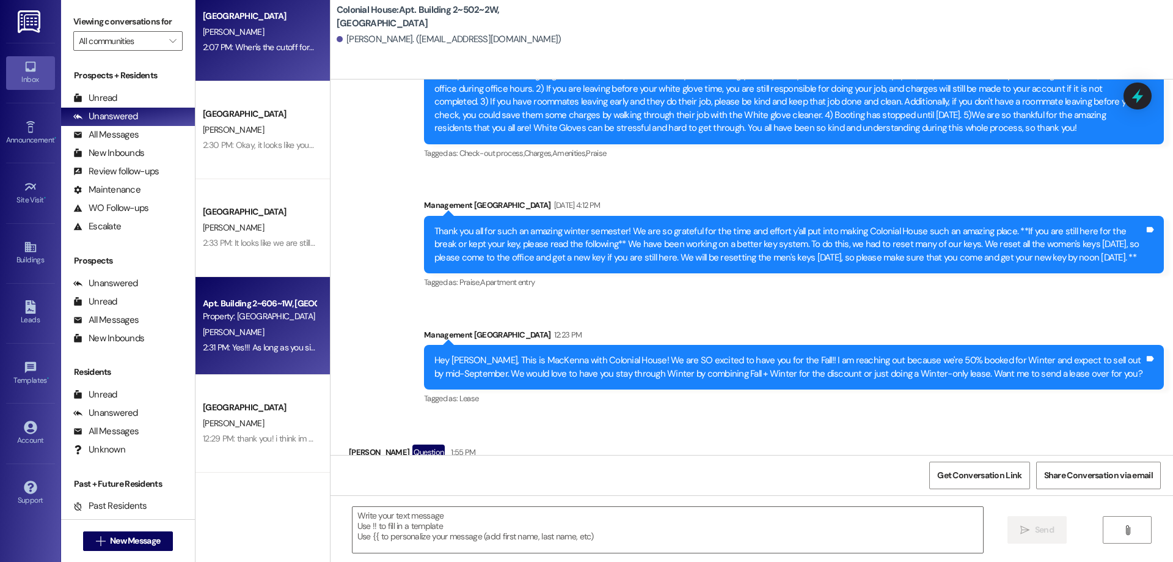
scroll to position [9208, 0]
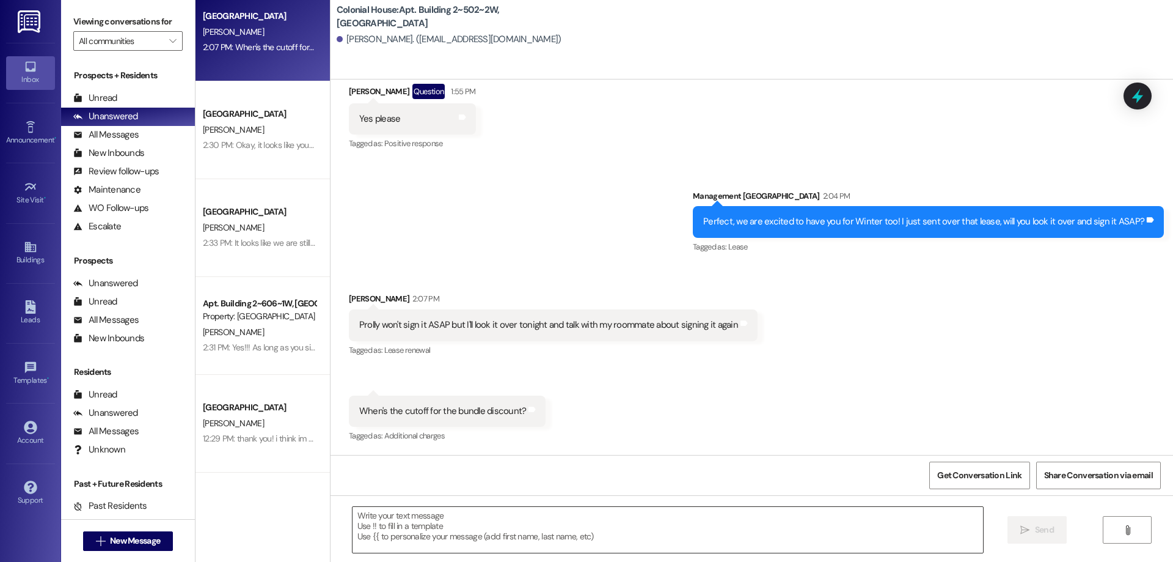
click at [680, 521] on textarea at bounding box center [668, 530] width 631 height 46
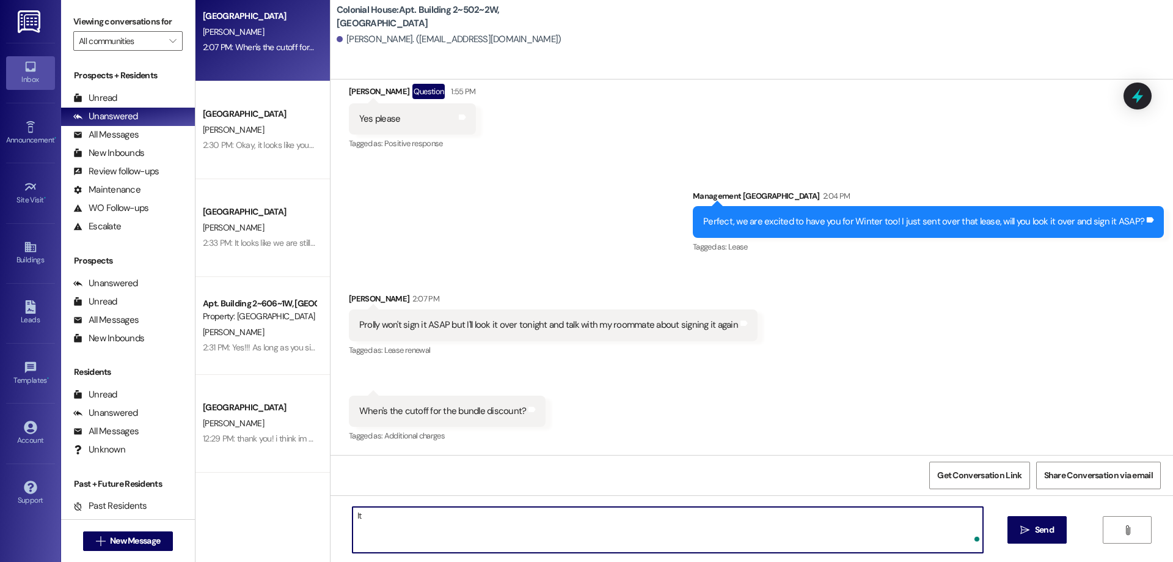
type textarea "I"
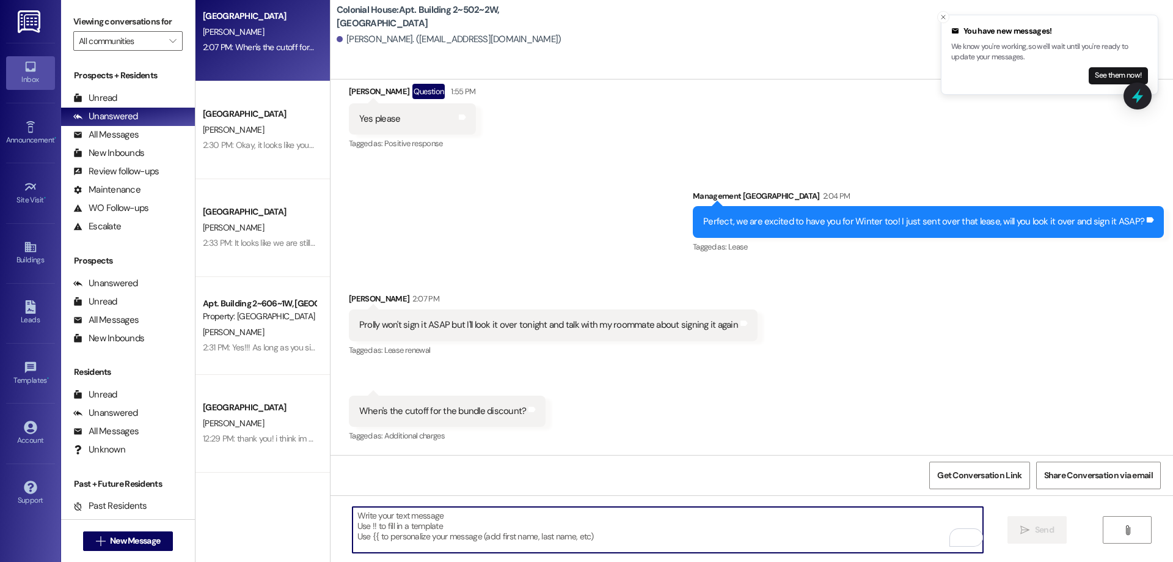
scroll to position [9208, 0]
click at [607, 527] on textarea "To enrich screen reader interactions, please activate Accessibility in Grammarl…" at bounding box center [668, 530] width 631 height 46
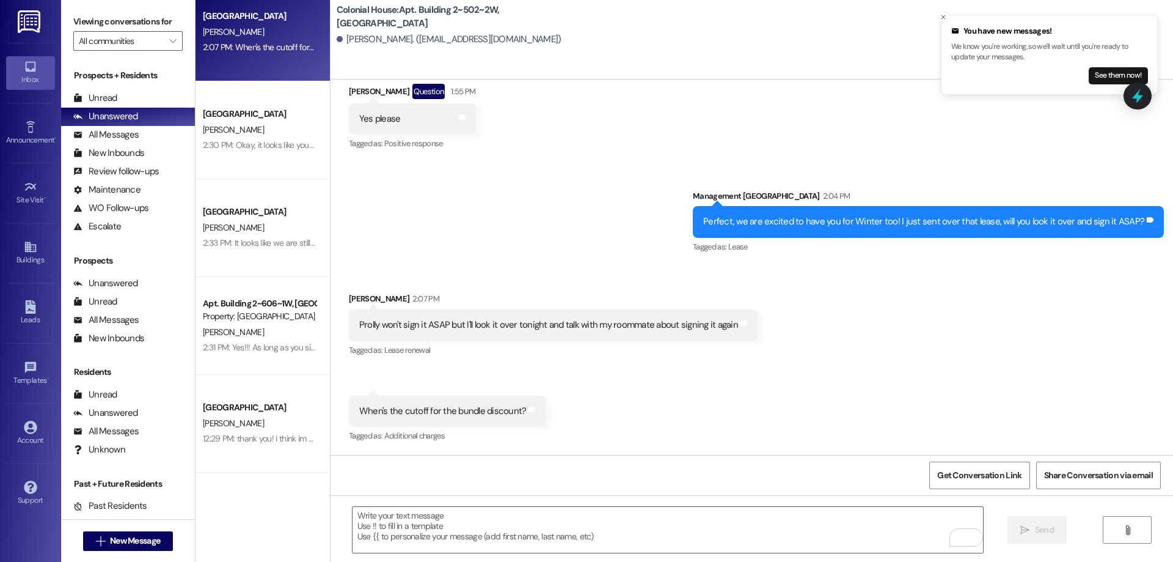
click at [1120, 81] on button "See them now!" at bounding box center [1118, 75] width 59 height 17
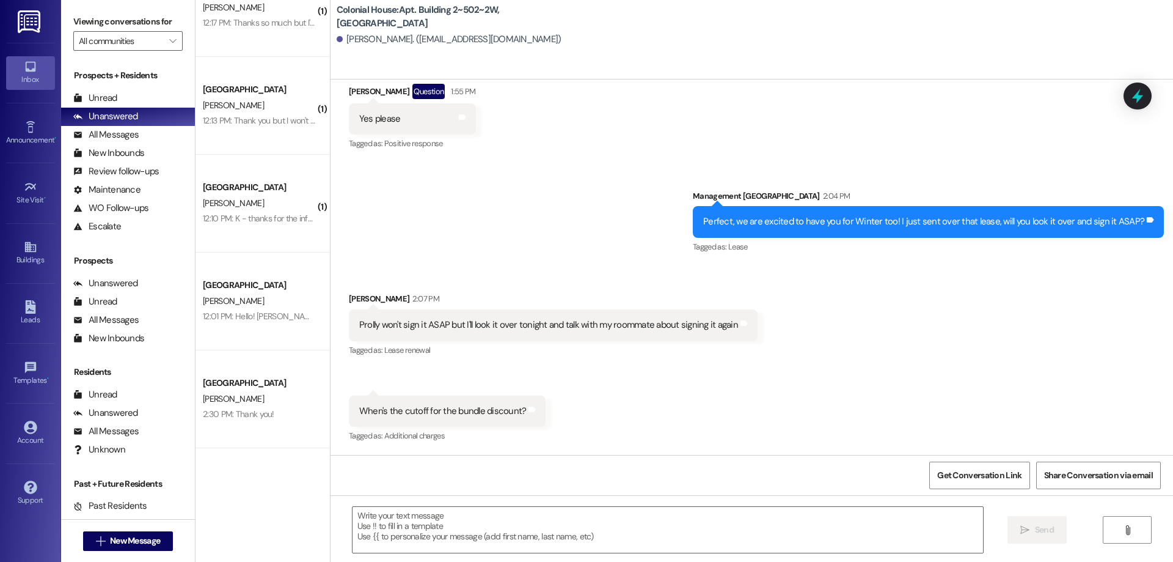
scroll to position [1090, 0]
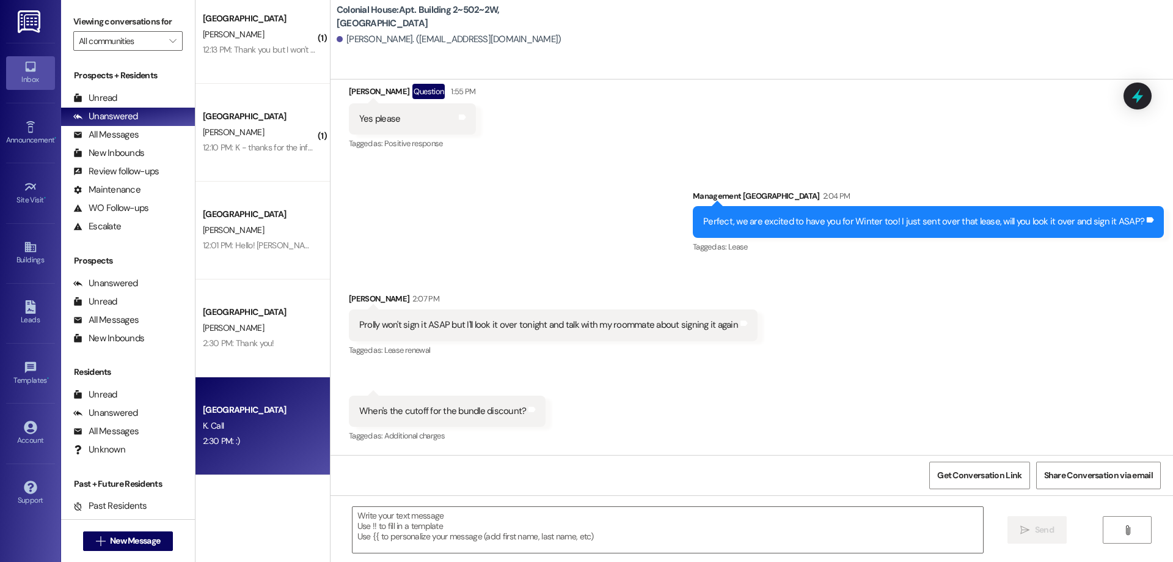
click at [274, 421] on div "K. Call" at bounding box center [259, 425] width 115 height 15
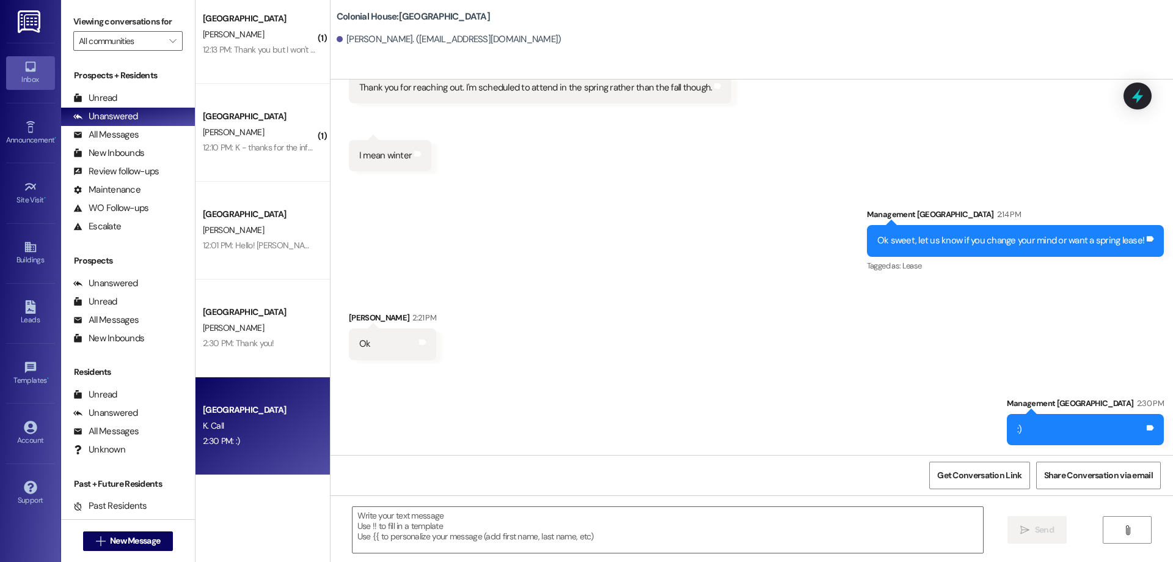
scroll to position [1360, 0]
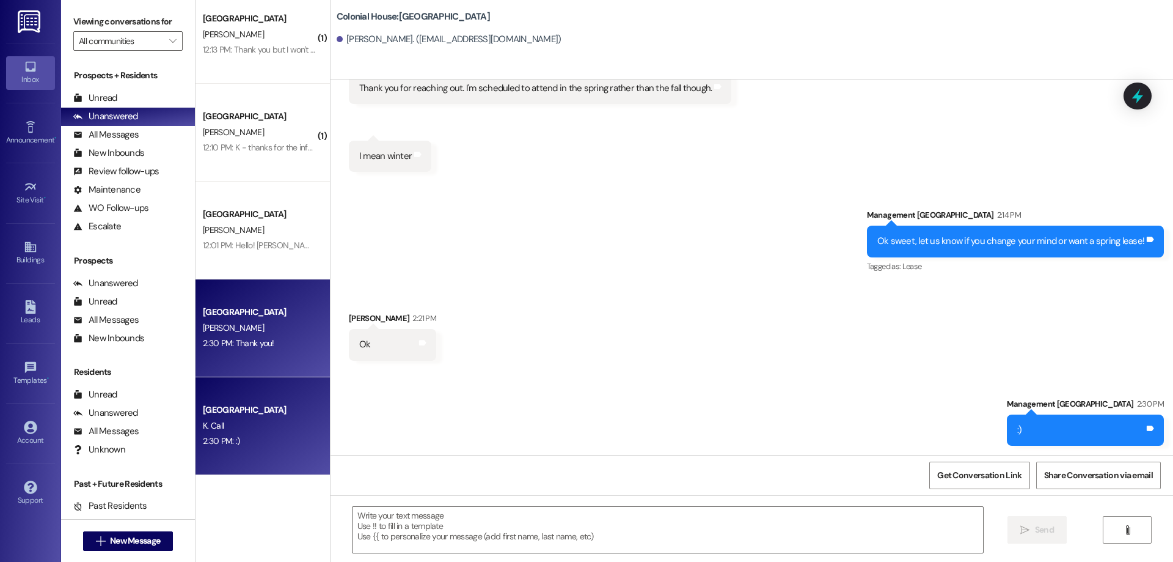
click at [291, 310] on div "[GEOGRAPHIC_DATA]" at bounding box center [259, 312] width 113 height 13
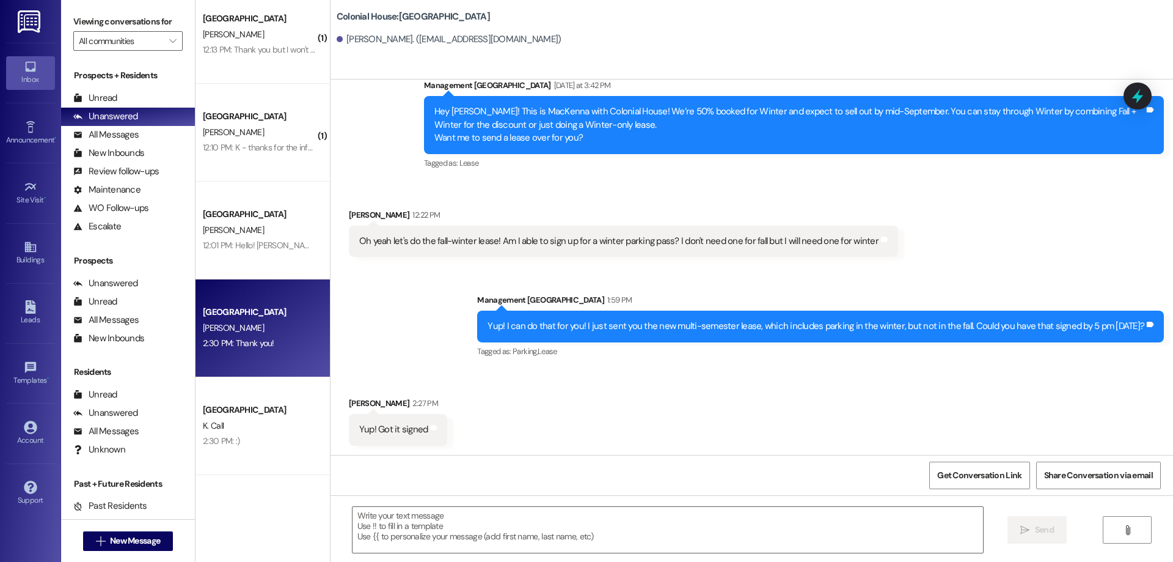
scroll to position [1693, 0]
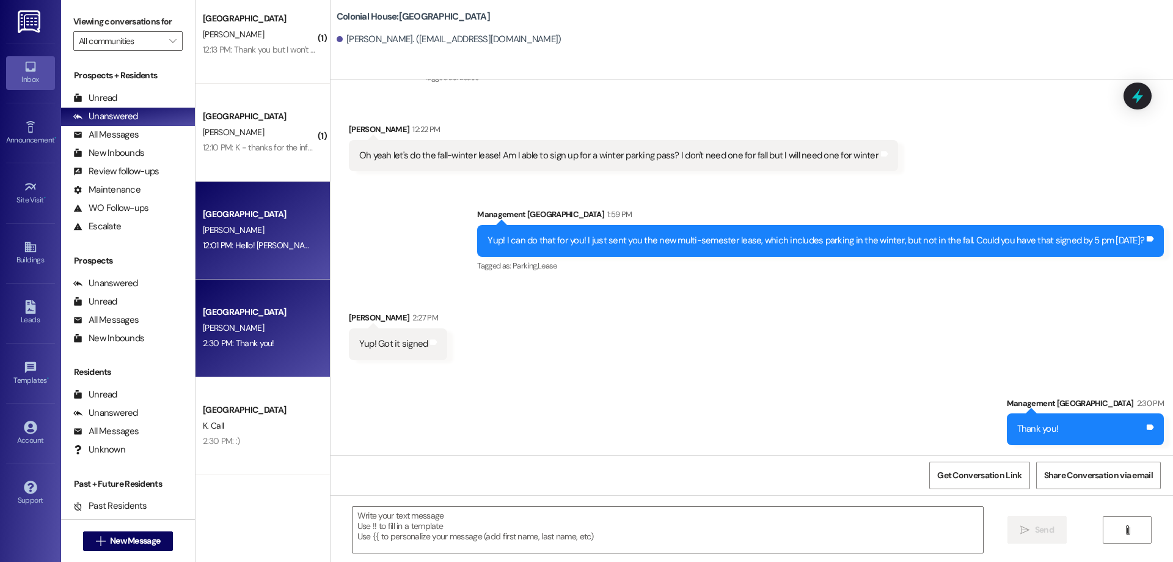
click at [202, 214] on div "[GEOGRAPHIC_DATA]" at bounding box center [259, 214] width 115 height 15
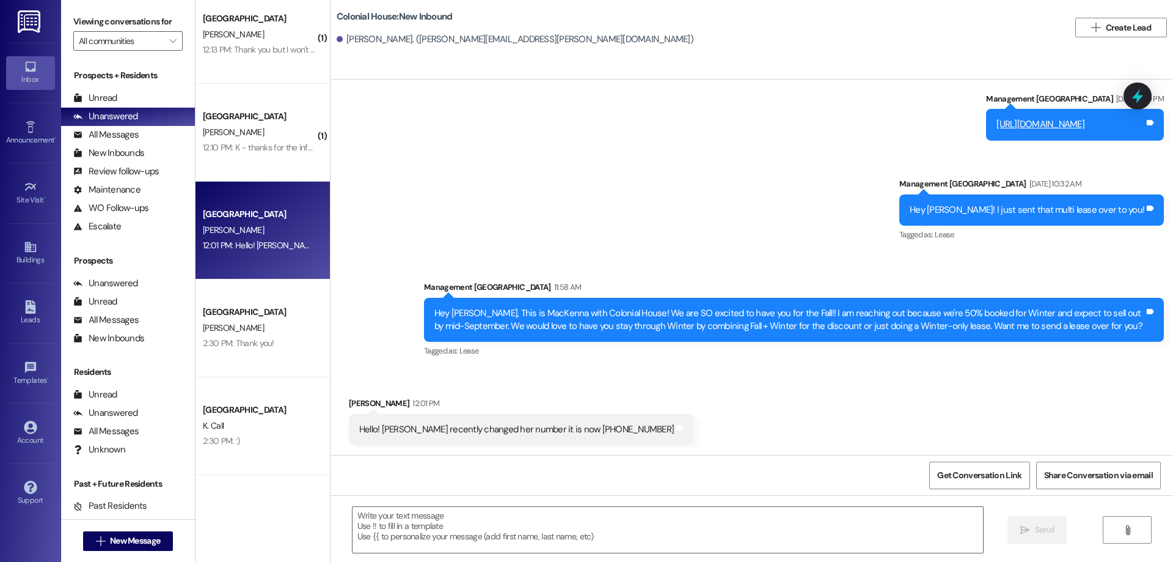
scroll to position [814, 0]
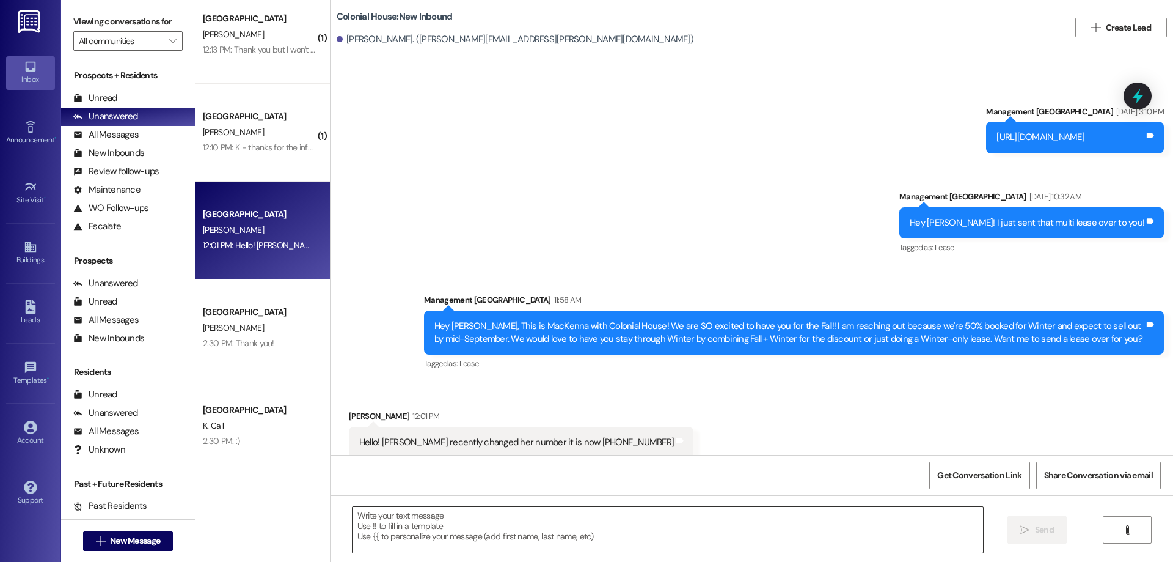
click at [742, 539] on textarea at bounding box center [668, 530] width 631 height 46
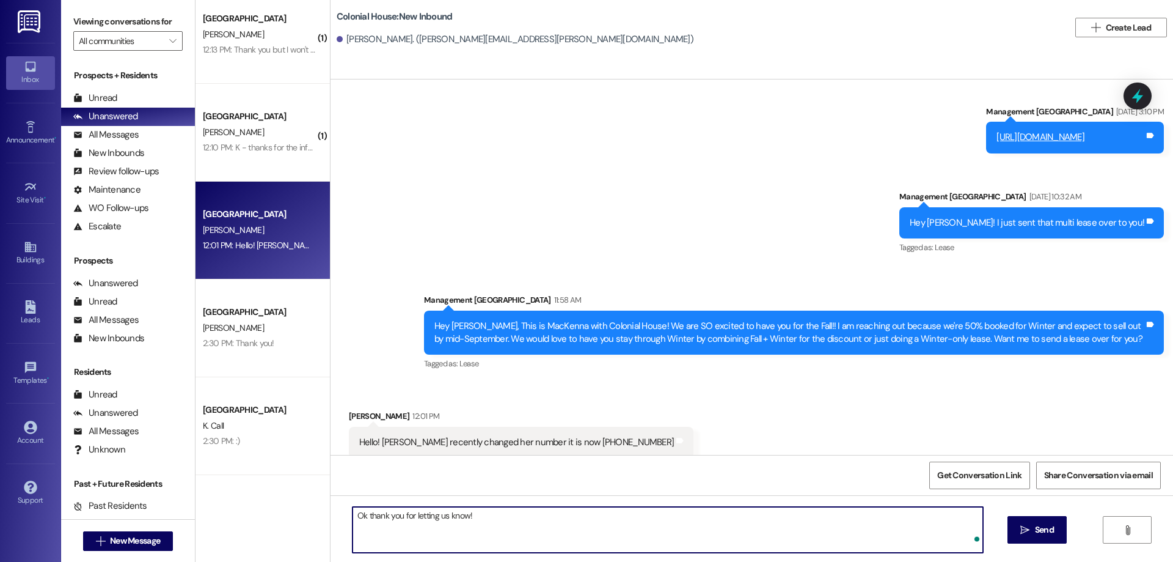
type textarea "Ok thank you for letting us know!"
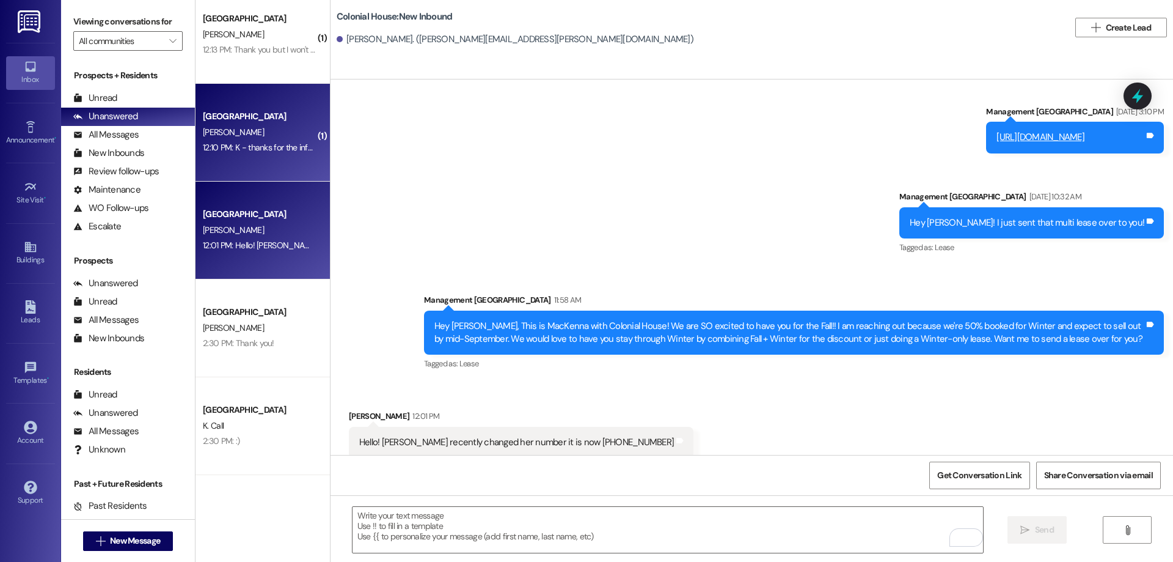
click at [251, 168] on div "Colonial House Prospect C. McDaniel 12:10 PM: K - thanks for the info. Will the…" at bounding box center [263, 133] width 134 height 98
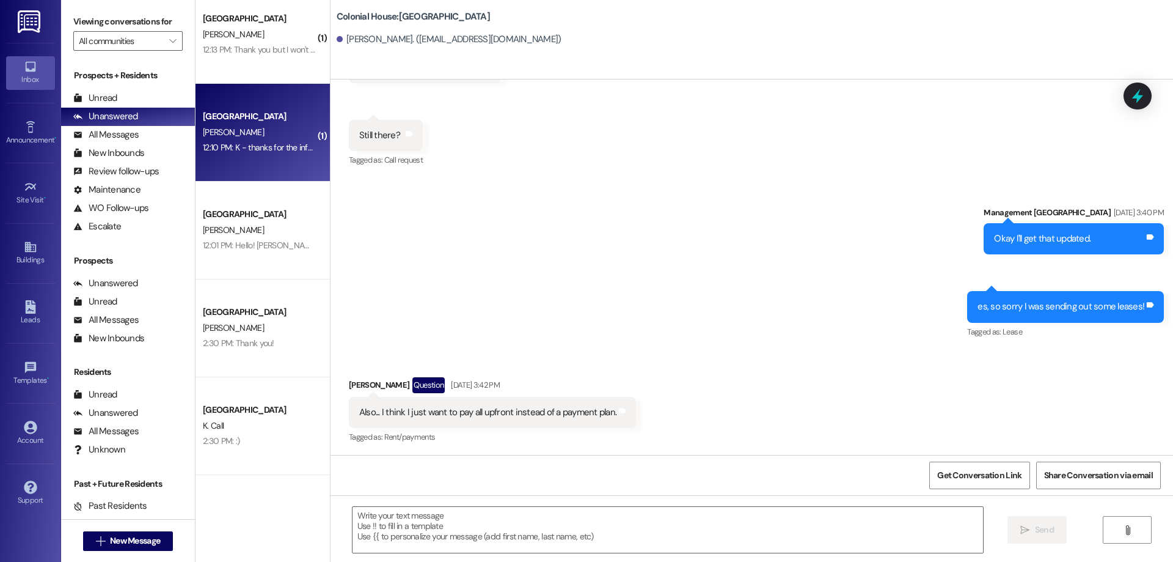
scroll to position [4704, 0]
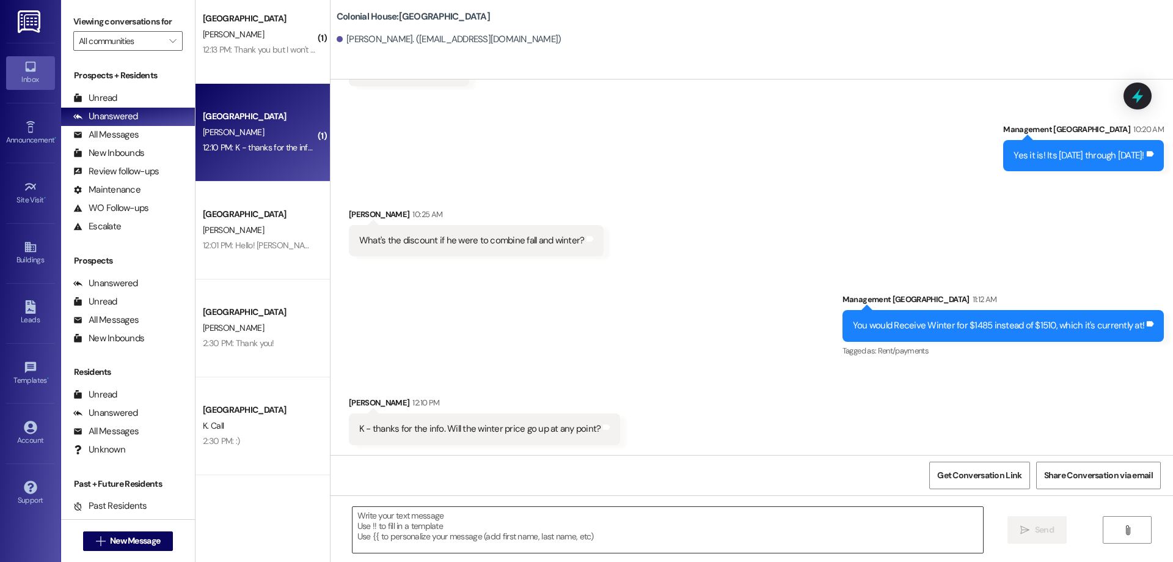
click at [438, 535] on textarea at bounding box center [668, 530] width 631 height 46
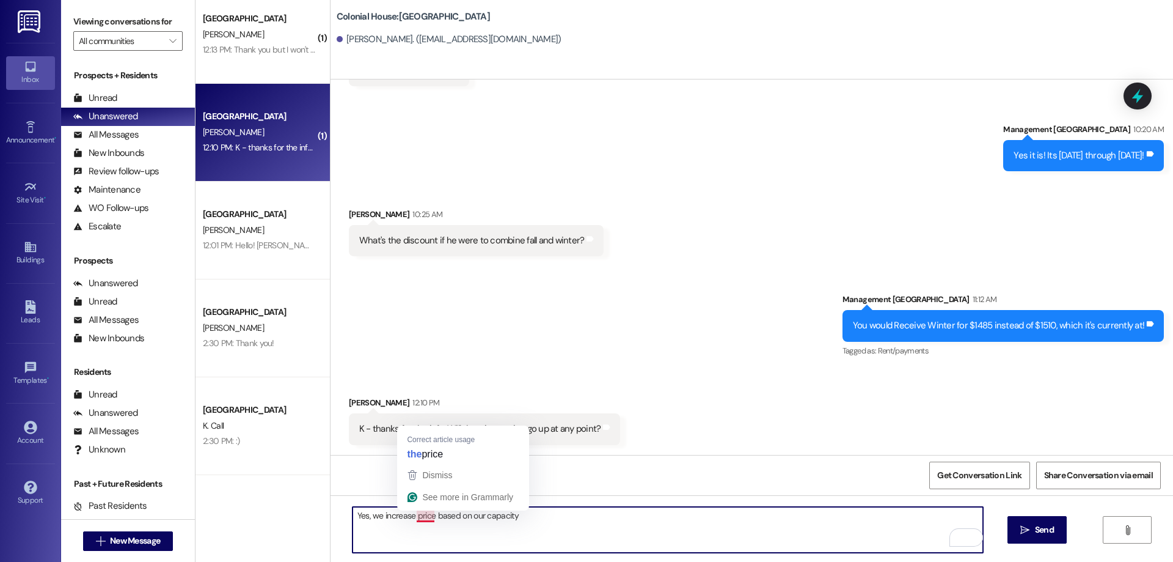
click at [409, 517] on textarea "Yes, we increase price based on our capacity" at bounding box center [668, 530] width 631 height 46
click at [598, 522] on textarea "Yes, we increase the price based on our capacity" at bounding box center [668, 530] width 631 height 46
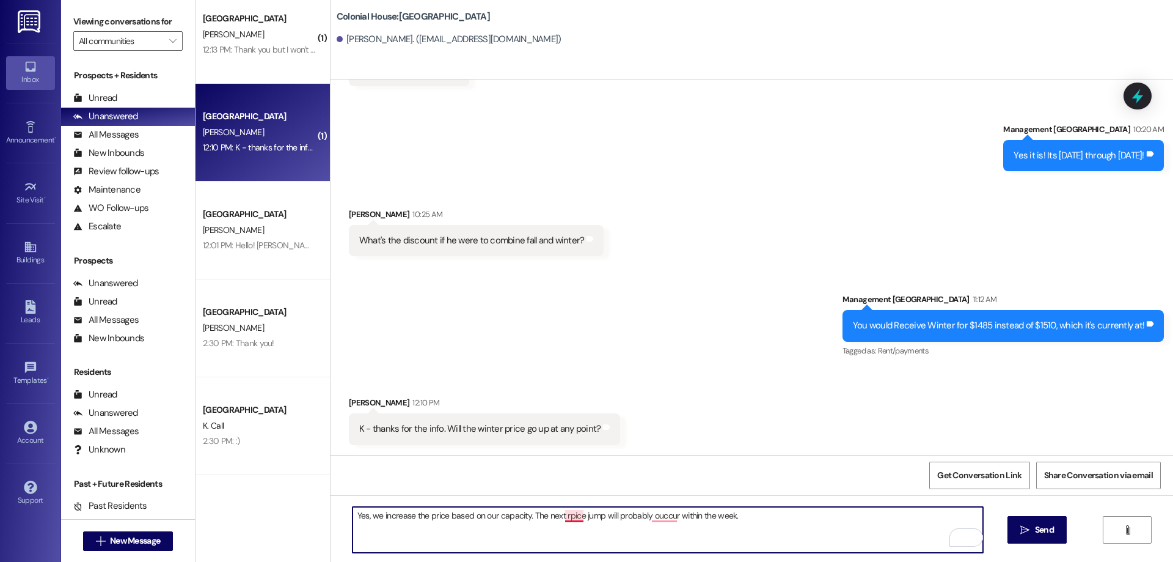
click at [565, 515] on textarea "Yes, we increase the price based on our capacity. The next rpice jump will prob…" at bounding box center [668, 530] width 631 height 46
click at [656, 513] on textarea "Yes, we increase the price based on our capacity. The next price jump will prob…" at bounding box center [668, 530] width 631 height 46
type textarea "Yes, we increase the price based on our capacity. The next price jump will prob…"
click at [1039, 533] on span "Send" at bounding box center [1044, 529] width 19 height 13
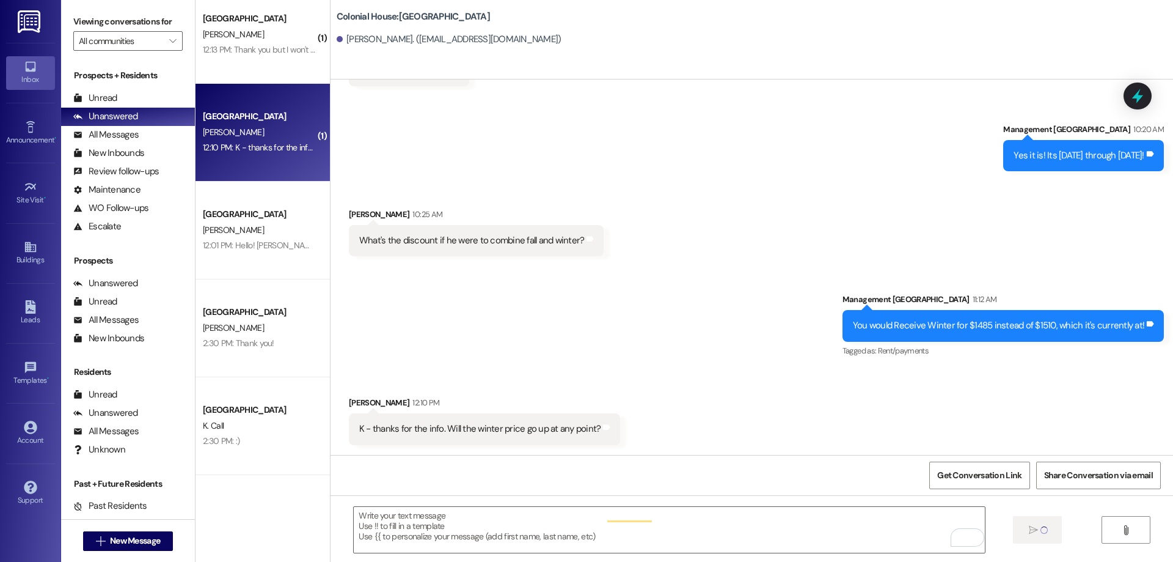
scroll to position [4703, 0]
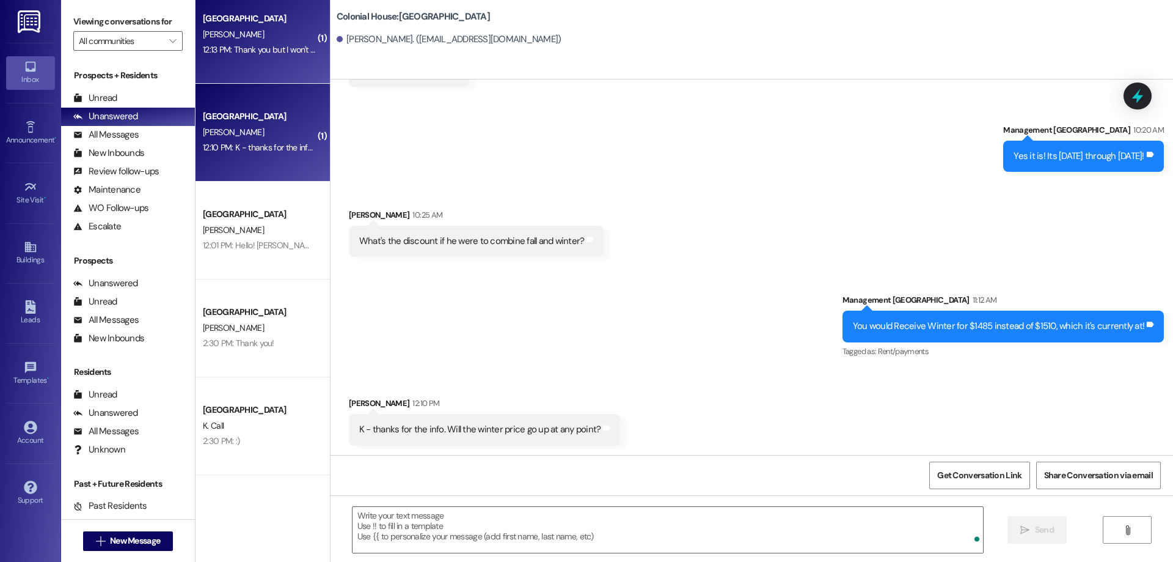
click at [237, 62] on div "Colonial House Prospect G. Miner 12:13 PM: Thank you but I won't be doing a Win…" at bounding box center [263, 35] width 134 height 98
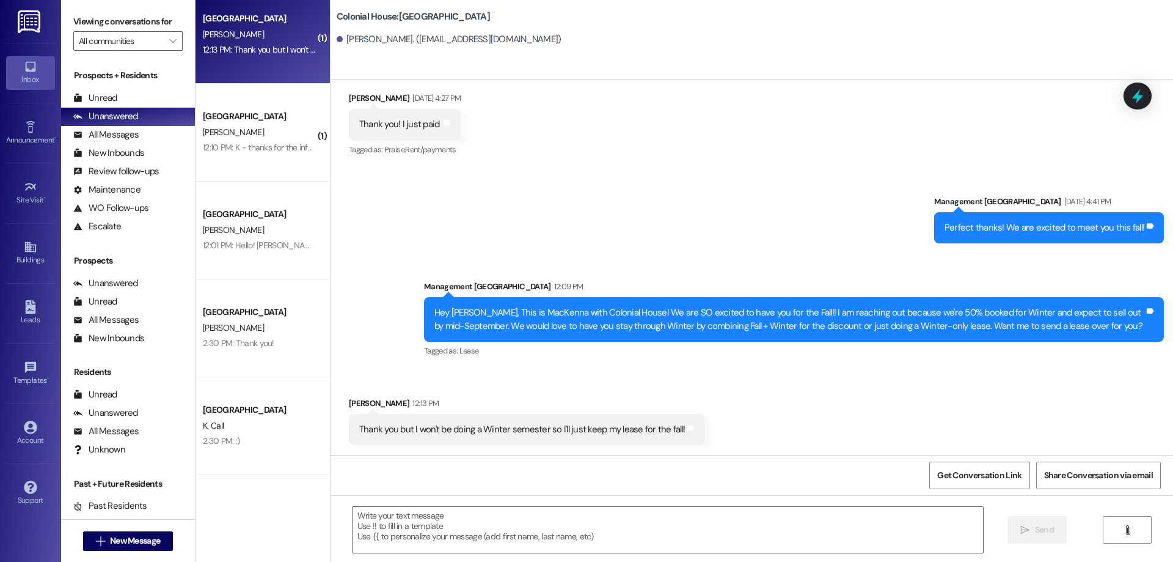
scroll to position [674, 0]
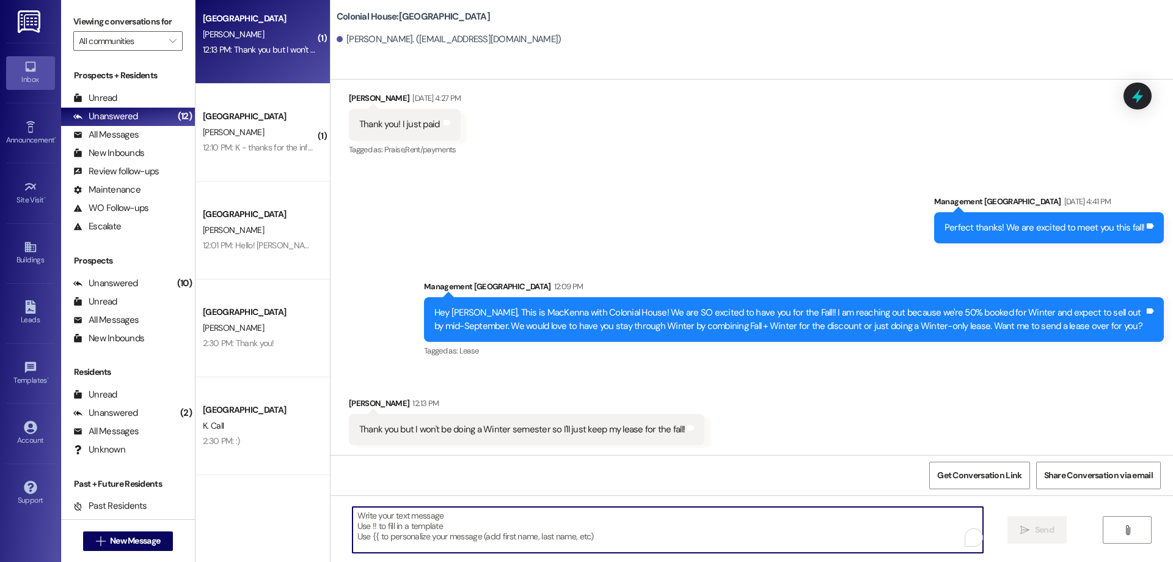
click at [741, 529] on textarea "To enrich screen reader interactions, please activate Accessibility in Grammarl…" at bounding box center [668, 530] width 631 height 46
type textarea "Ok, thank you for letting us know!"
click at [1053, 525] on span "Send" at bounding box center [1045, 529] width 24 height 13
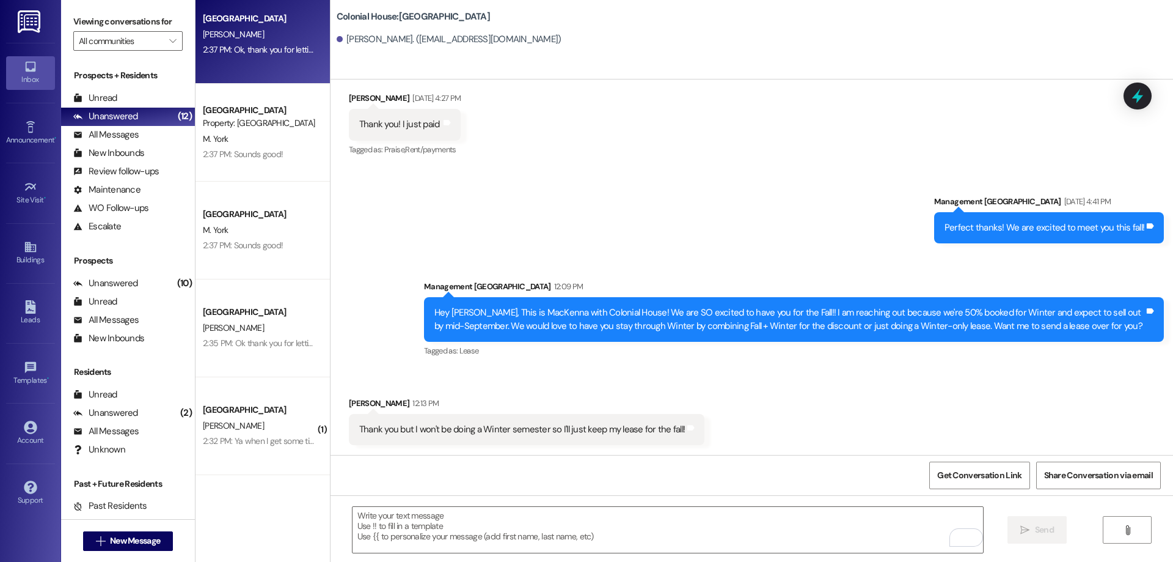
scroll to position [759, 0]
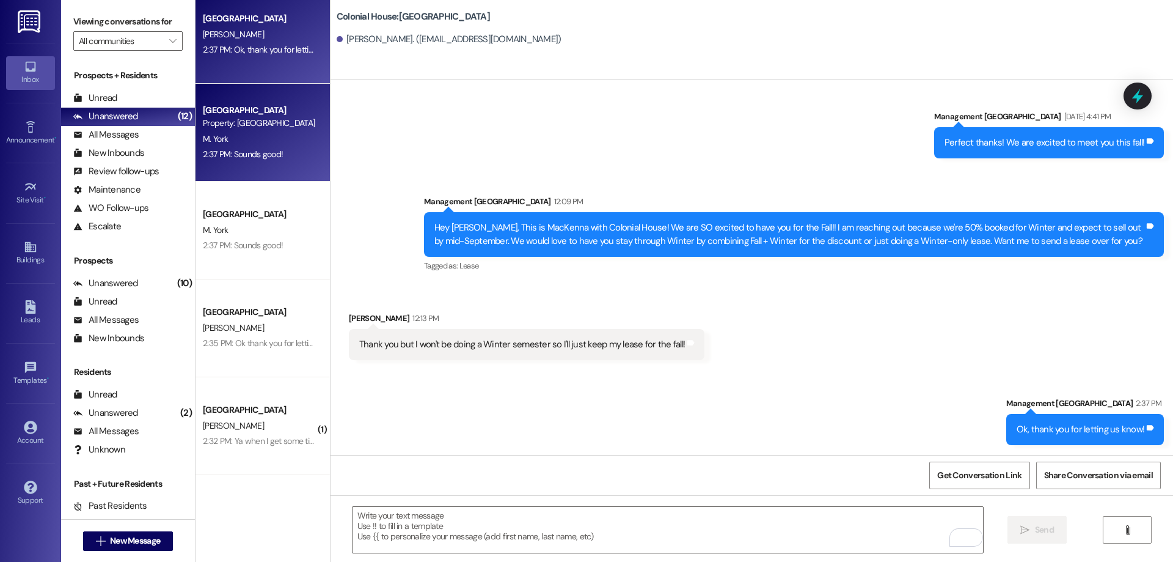
click at [279, 125] on div "Property: [GEOGRAPHIC_DATA]" at bounding box center [259, 123] width 113 height 13
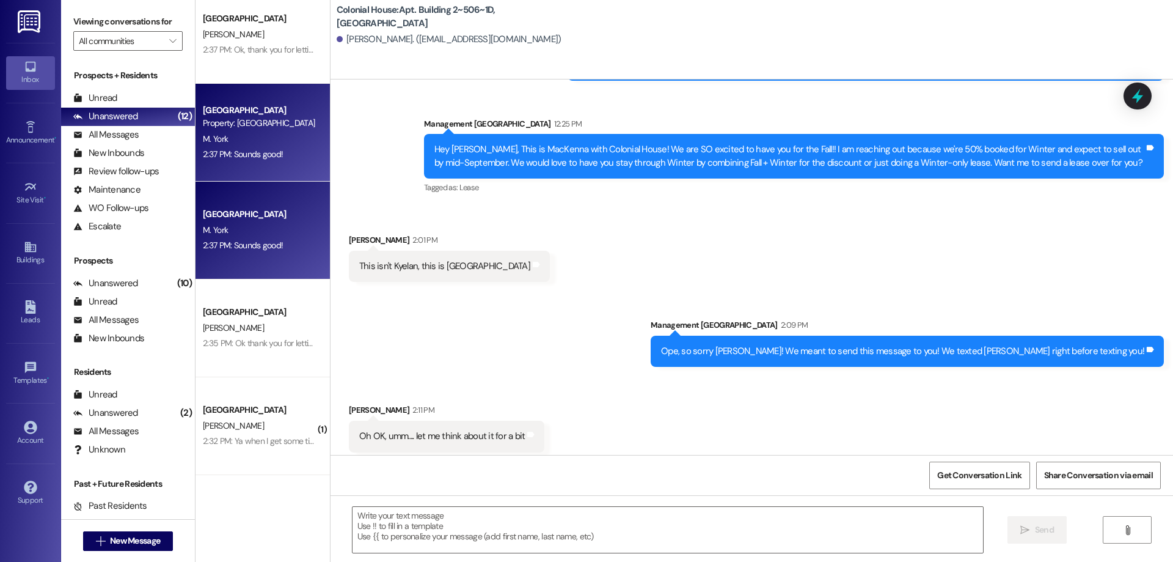
scroll to position [19096, 0]
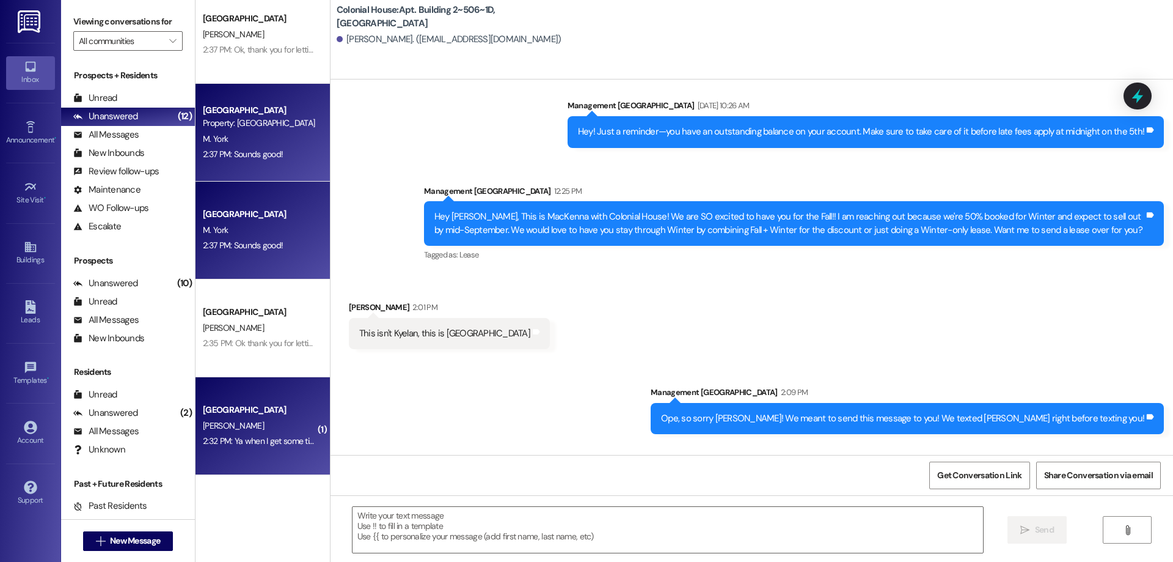
click at [288, 427] on div "[PERSON_NAME]" at bounding box center [259, 425] width 115 height 15
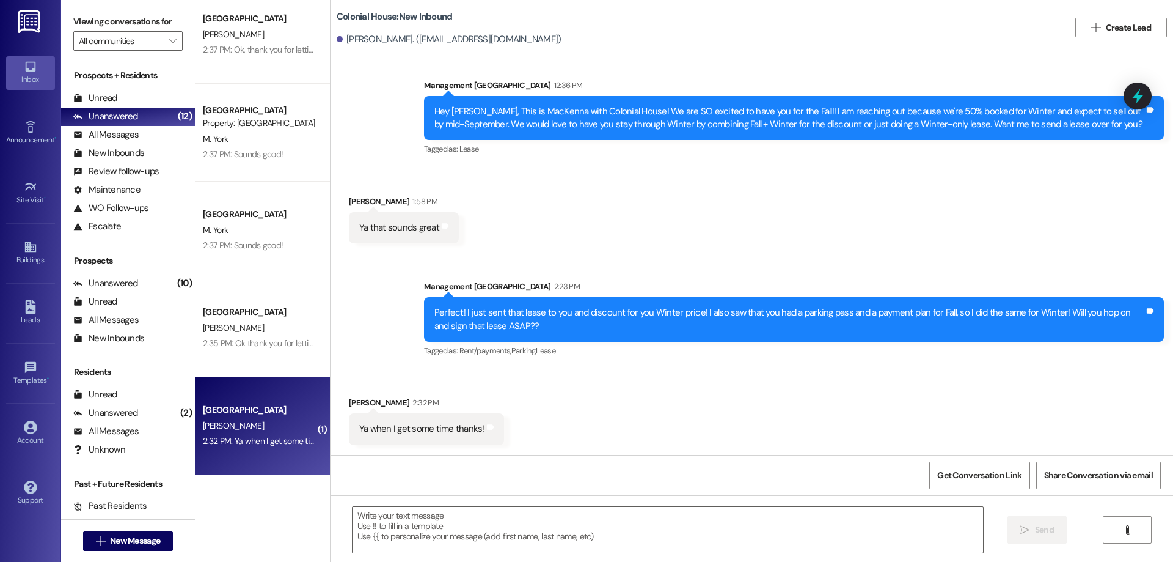
scroll to position [1594, 0]
click at [636, 541] on textarea at bounding box center [668, 530] width 631 height 46
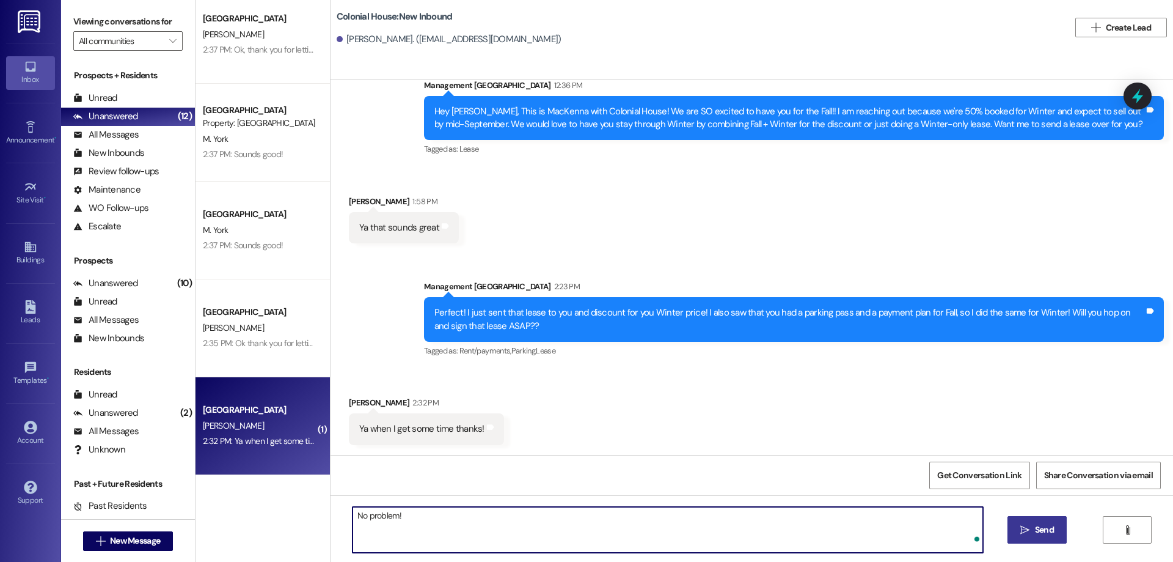
type textarea "No problem!"
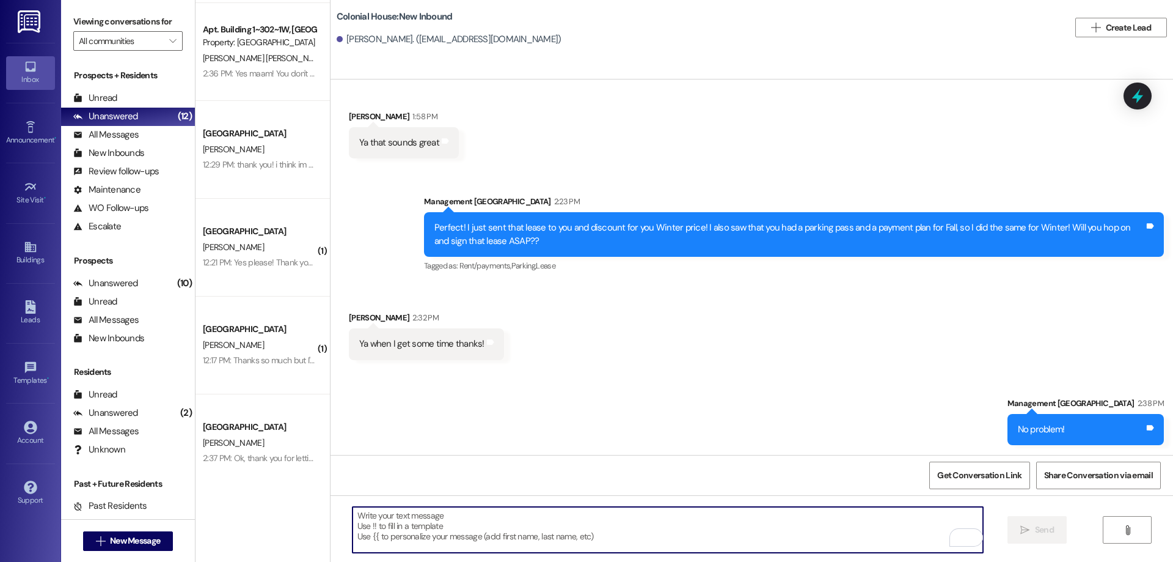
scroll to position [389, 0]
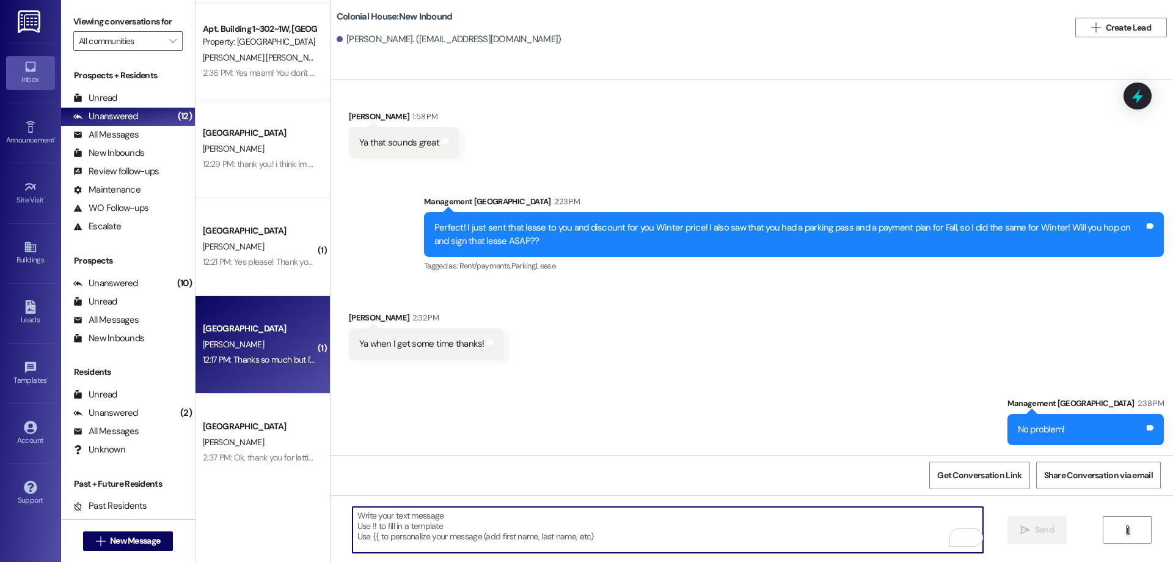
click at [277, 326] on div "[GEOGRAPHIC_DATA]" at bounding box center [259, 328] width 113 height 13
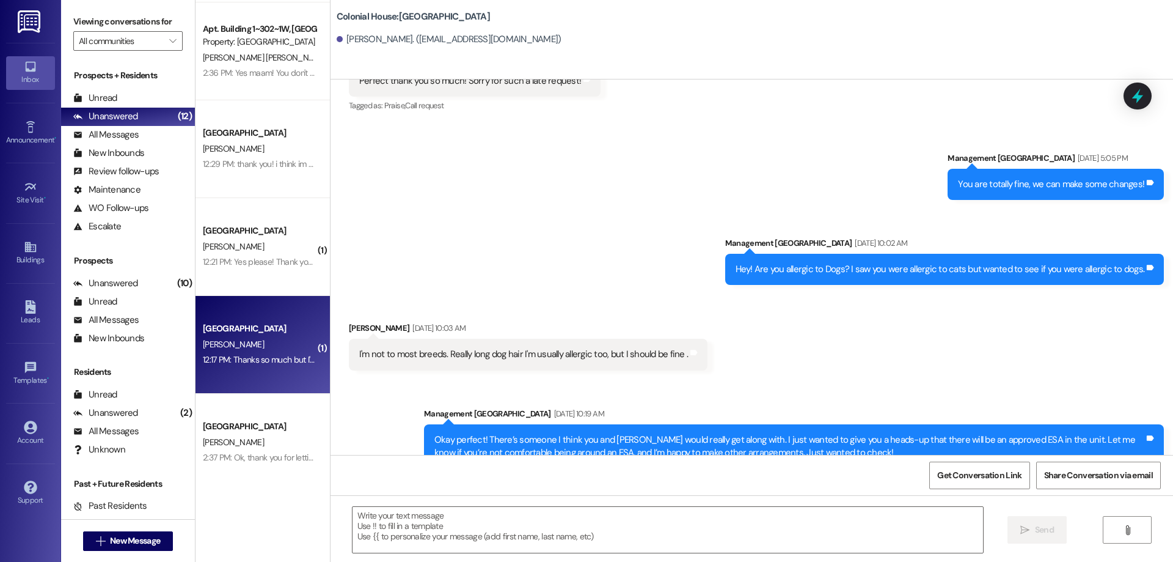
scroll to position [1949, 0]
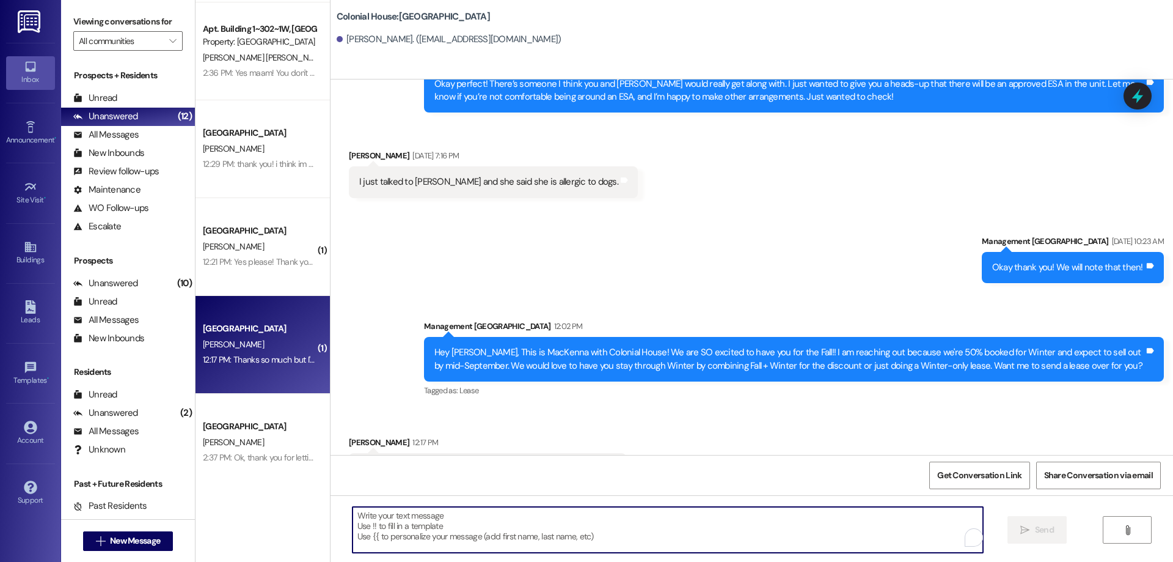
click at [757, 529] on textarea "To enrich screen reader interactions, please activate Accessibility in Grammarl…" at bounding box center [668, 530] width 631 height 46
type textarea "o"
type textarea "Ok, thank you for letting us know!"
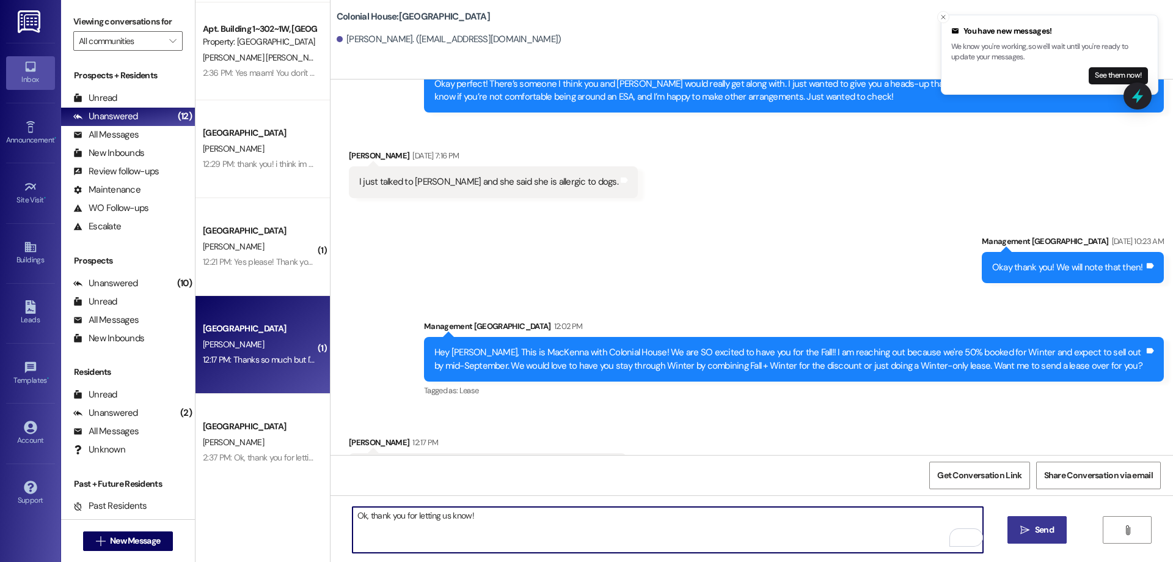
click at [529, 524] on textarea "Ok, thank you for letting us know!" at bounding box center [668, 530] width 631 height 46
drag, startPoint x: 821, startPoint y: 522, endPoint x: 174, endPoint y: 517, distance: 647.1
click at [174, 517] on div "Viewing conversations for All communities  Prospects + Residents Unread (0) Un…" at bounding box center [617, 281] width 1112 height 562
click at [1113, 73] on button "See them now!" at bounding box center [1118, 75] width 59 height 17
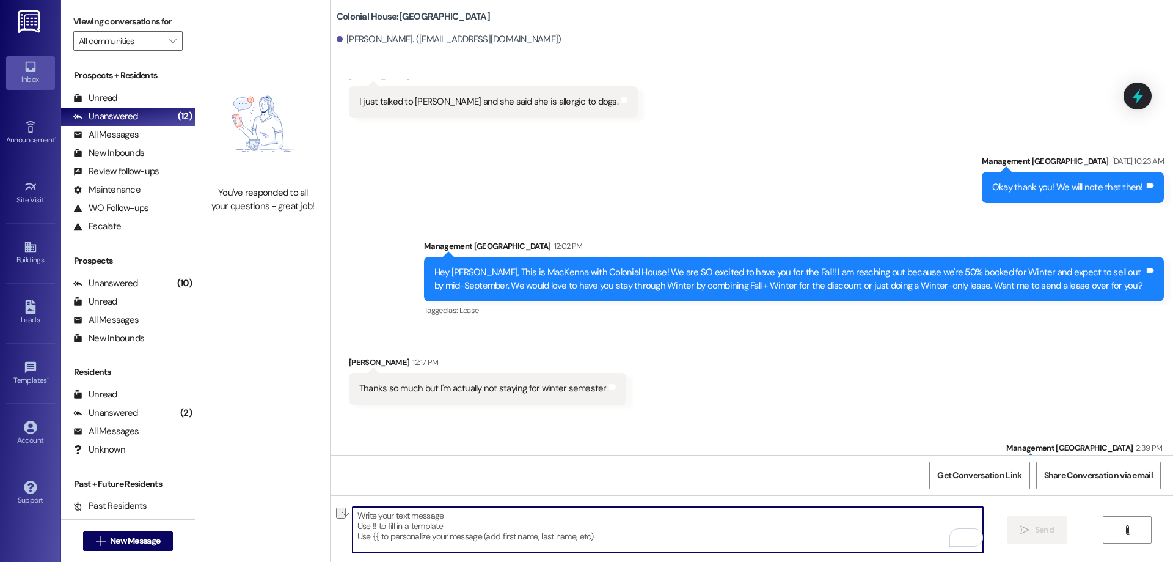
scroll to position [2035, 0]
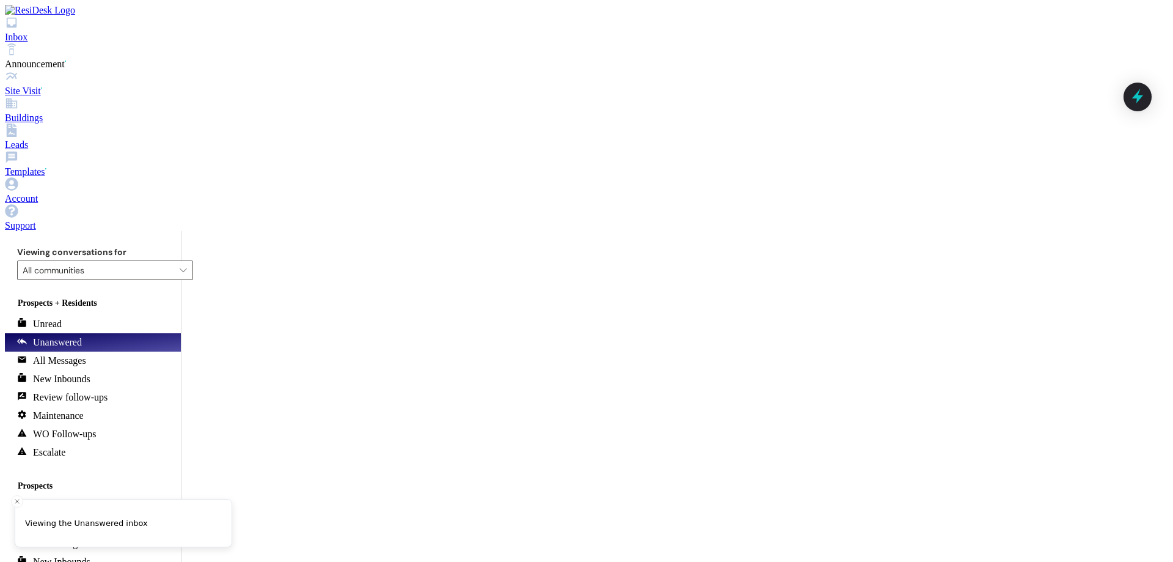
type textarea ":("
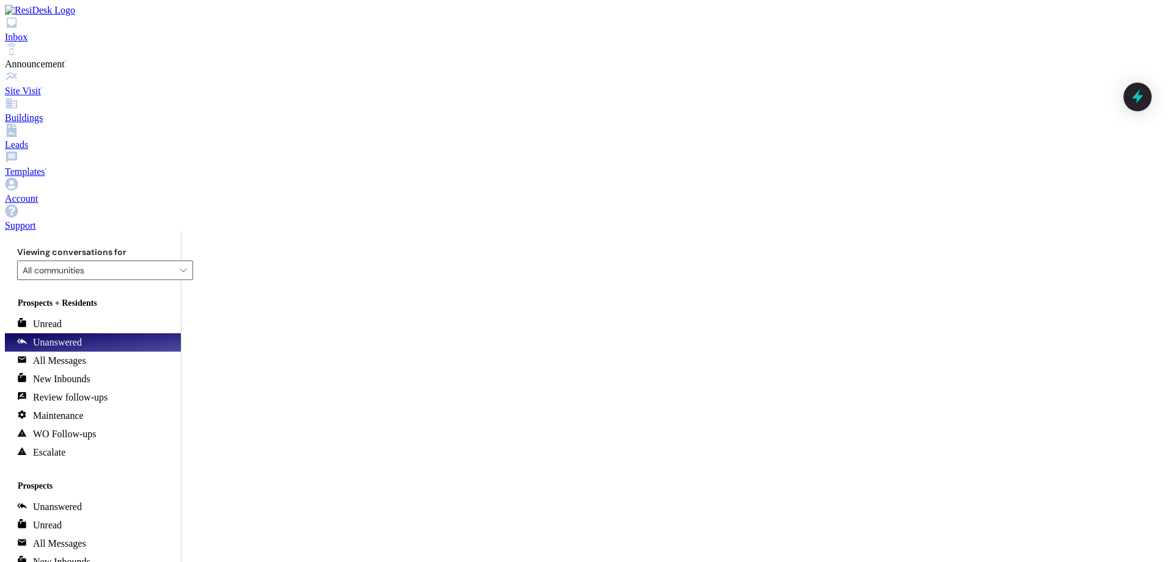
drag, startPoint x: 606, startPoint y: 530, endPoint x: 600, endPoint y: 529, distance: 6.1
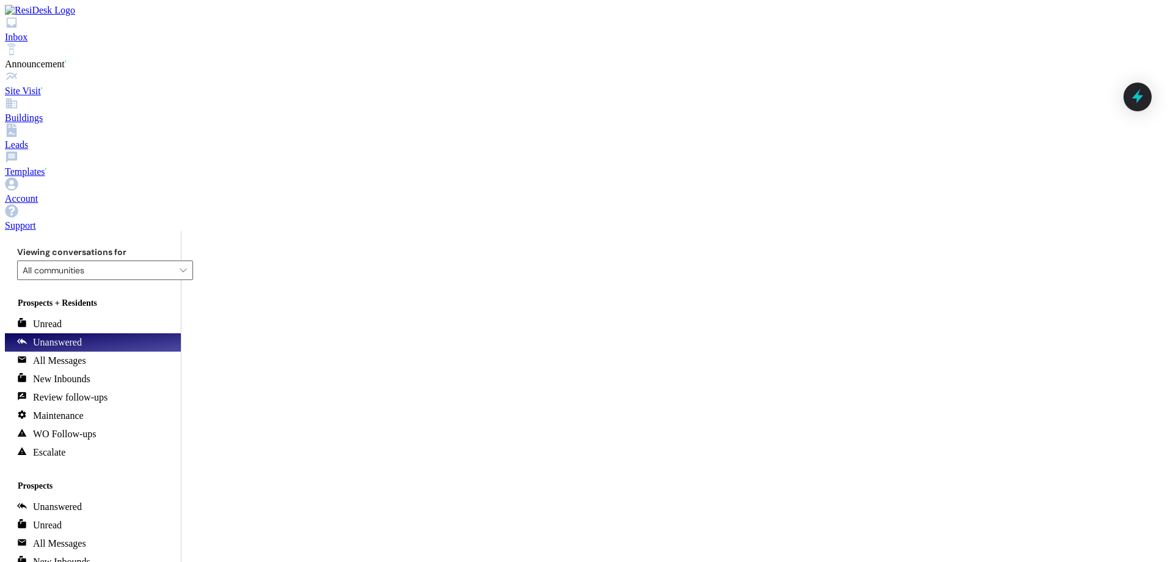
type textarea "It will go up to $1525"
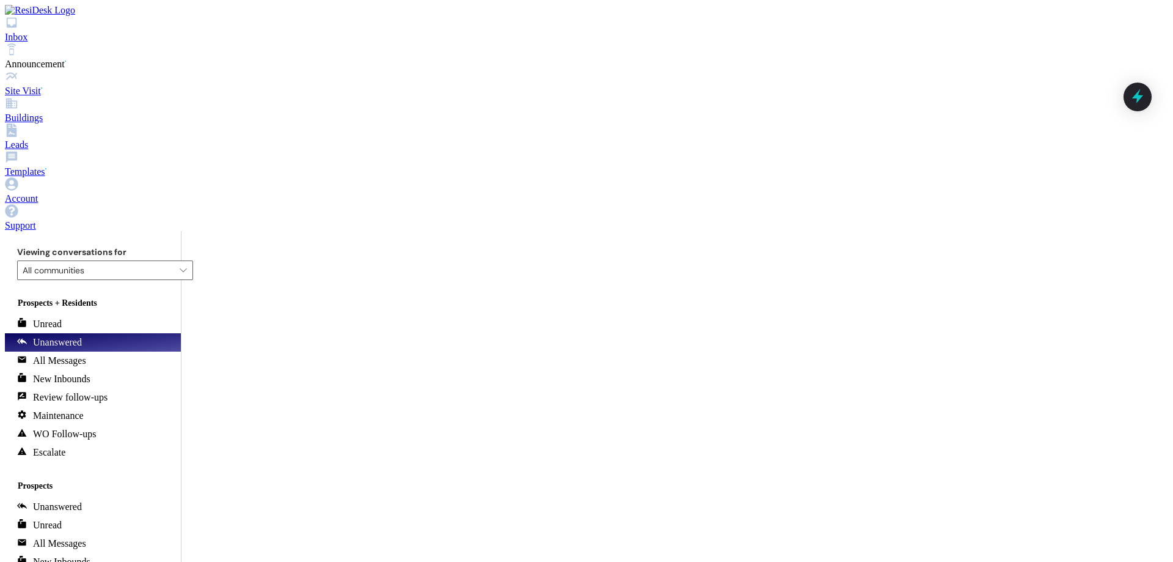
scroll to position [759, 0]
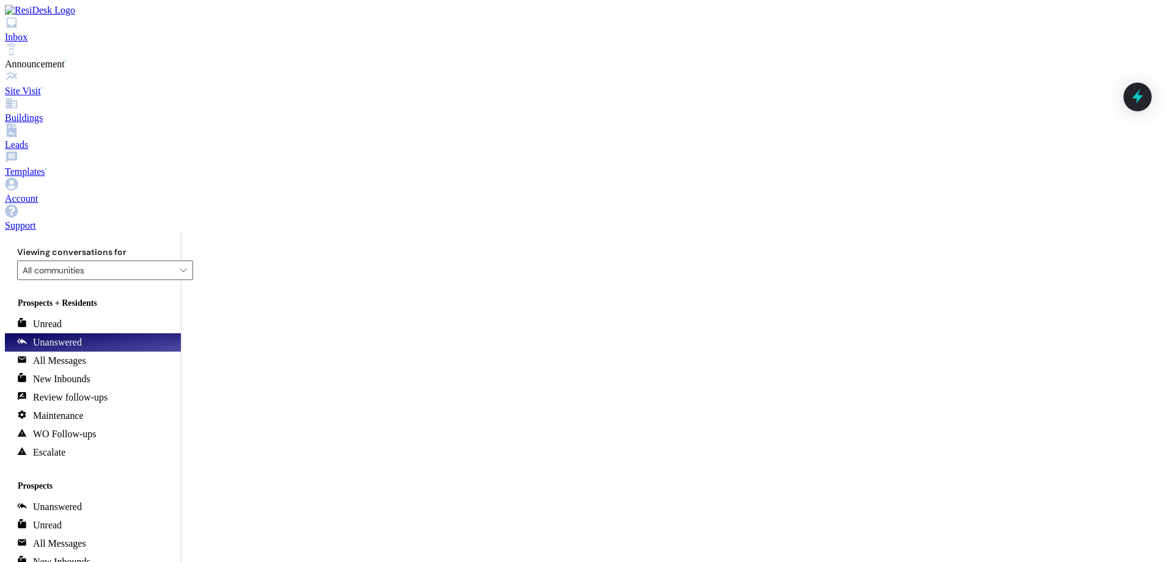
type textarea "A"
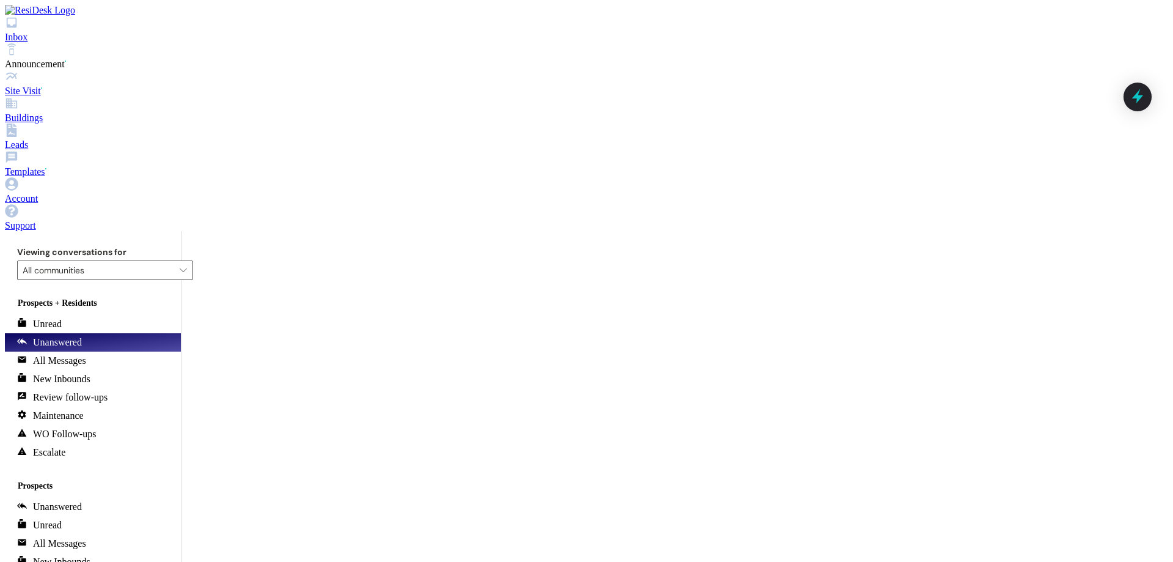
scroll to position [4186, 0]
type textarea "Ok, no worries, let us know what you decide!"
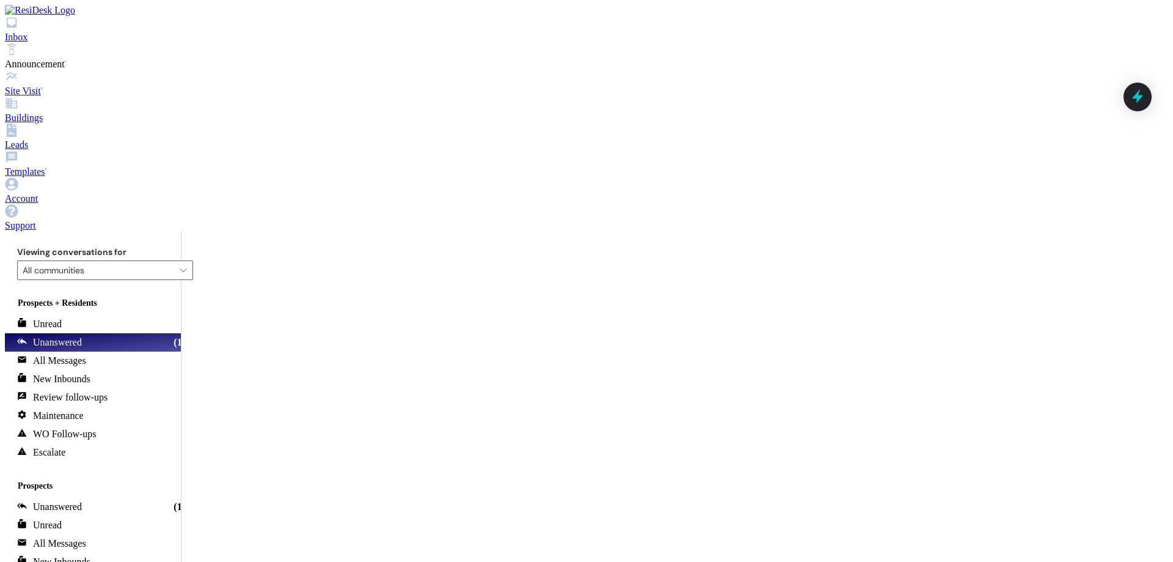
scroll to position [185, 0]
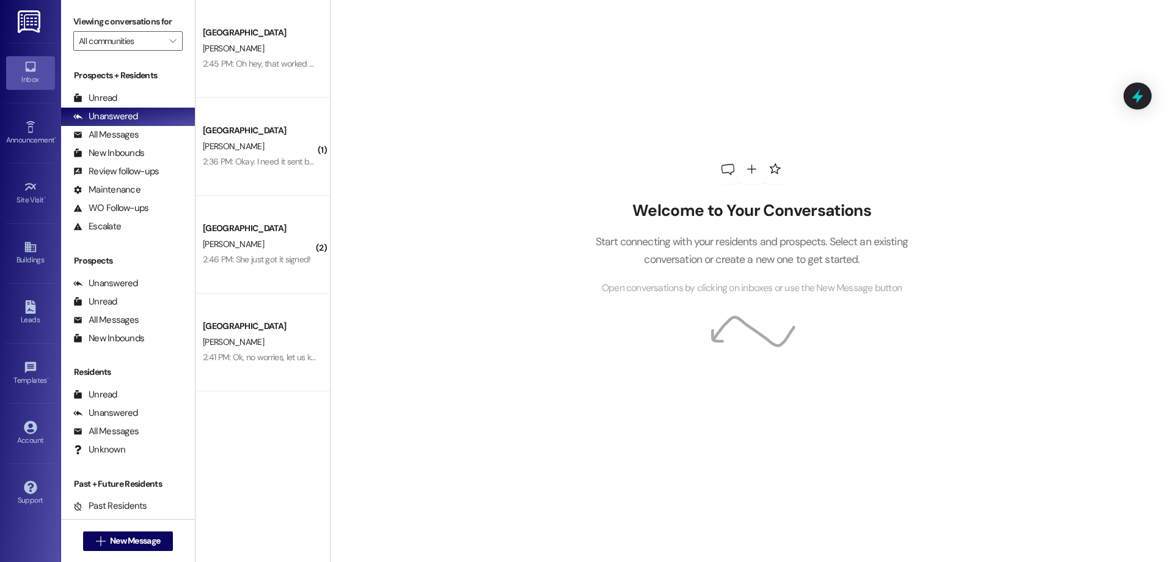
click at [148, 551] on div " New Message" at bounding box center [128, 541] width 90 height 31
click at [136, 543] on span "New Message" at bounding box center [135, 540] width 50 height 13
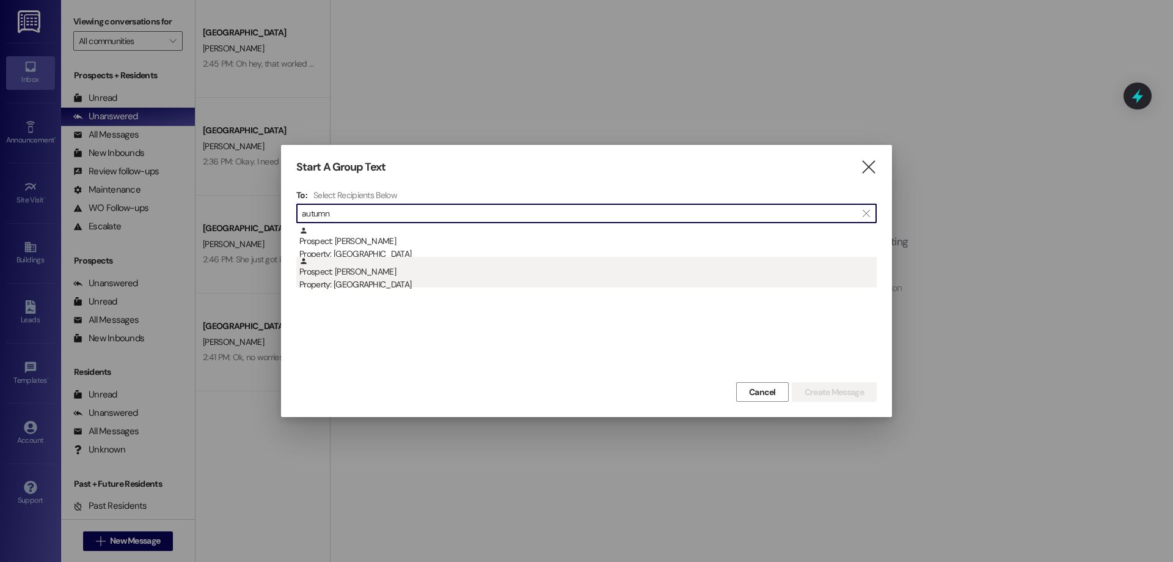
type input "autumn"
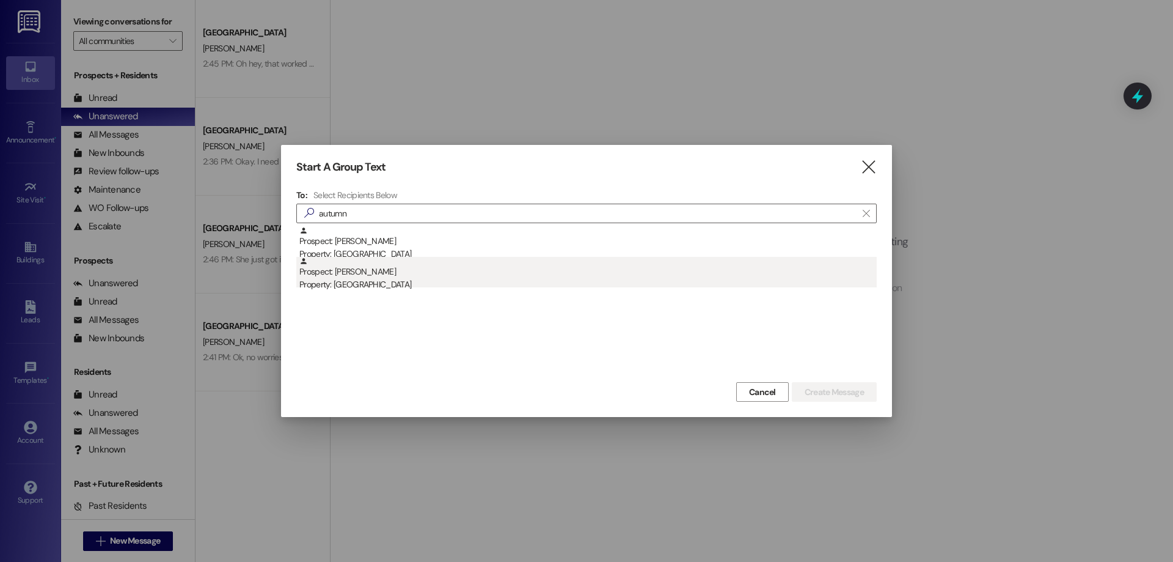
click at [394, 287] on div "Property: [GEOGRAPHIC_DATA]" at bounding box center [587, 284] width 577 height 13
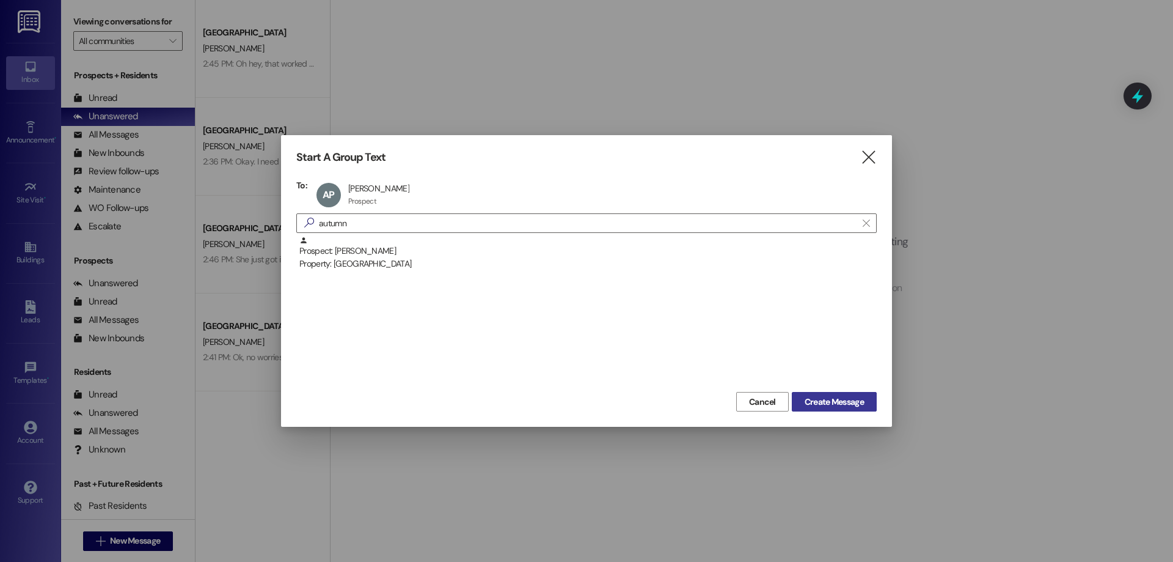
click at [837, 400] on span "Create Message" at bounding box center [834, 401] width 59 height 13
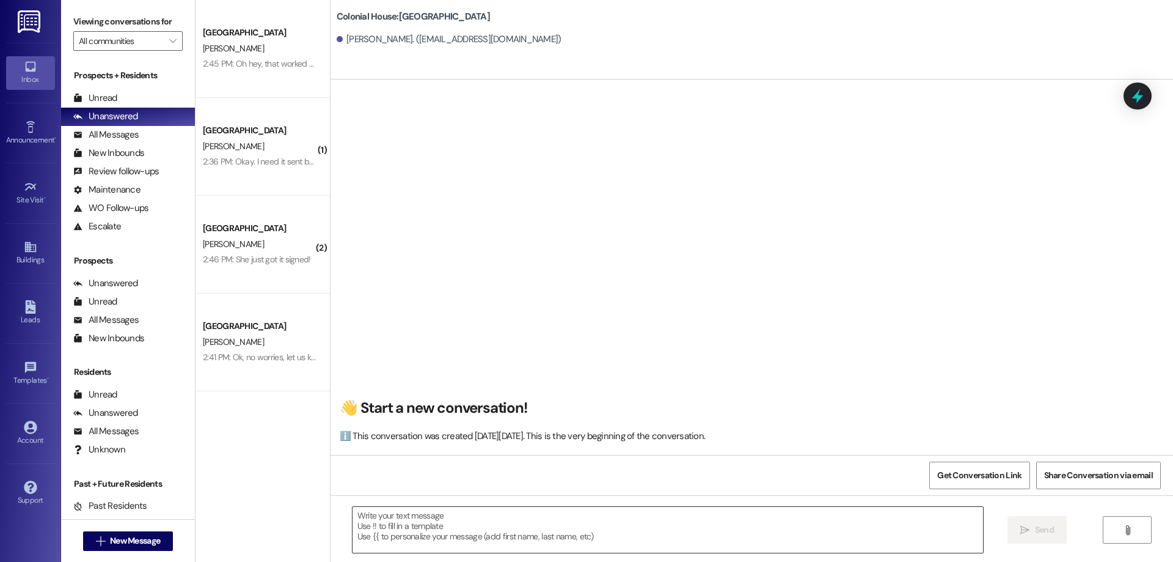
click at [693, 525] on textarea at bounding box center [668, 530] width 631 height 46
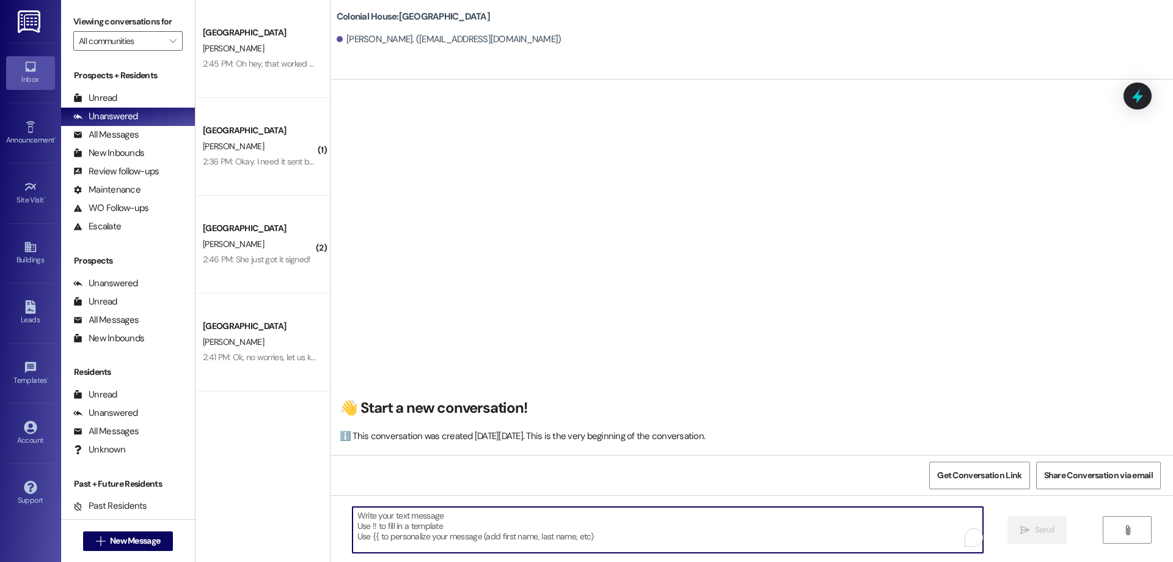
paste textarea "Hey _____, thank you for completing your application! The last step is to sign …"
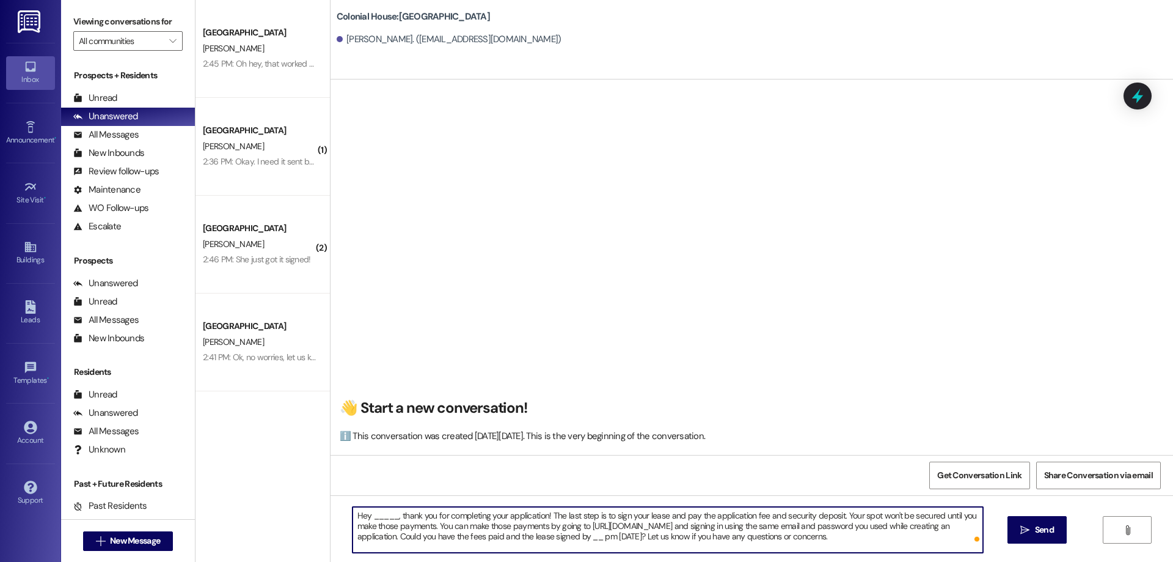
click at [382, 516] on textarea "Hey _____, thank you for completing your application! The last step is to sign …" at bounding box center [668, 530] width 631 height 46
click at [396, 517] on textarea "Hey Autumn, thank you for completing your application! The last step is to sign…" at bounding box center [668, 530] width 631 height 46
click at [810, 541] on textarea "Hey Autumn, this is [PERSON_NAME] with Colonial House. Thank you for completing…" at bounding box center [668, 530] width 631 height 46
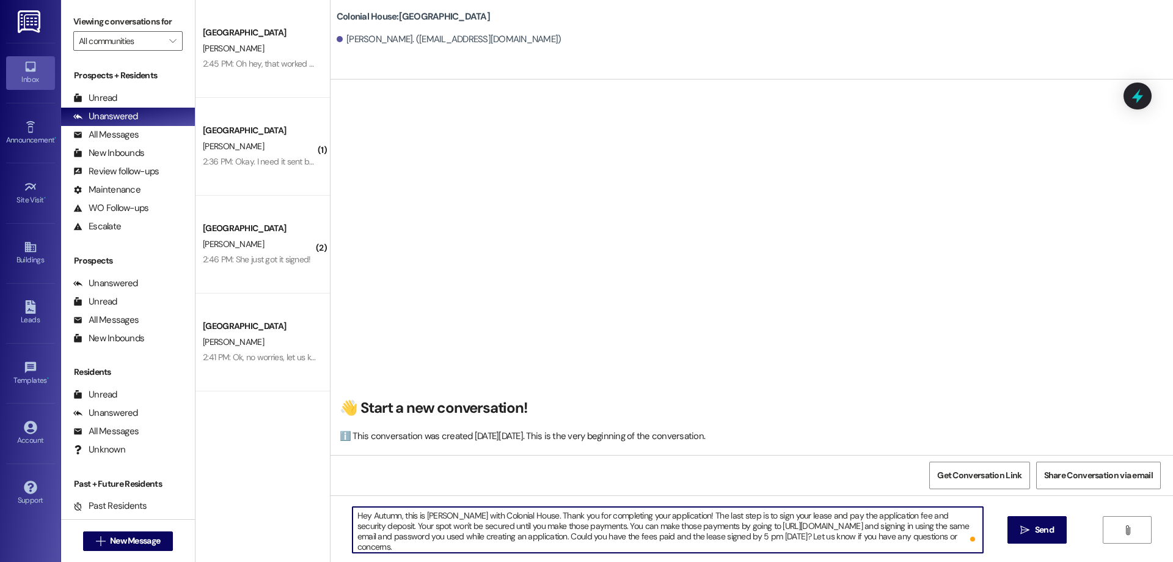
drag, startPoint x: 771, startPoint y: 542, endPoint x: 240, endPoint y: 463, distance: 537.5
click at [240, 463] on div "Colonial House Prospect [PERSON_NAME] 2:45 PM: Oh hey, that worked out perfectl…" at bounding box center [685, 281] width 978 height 562
type textarea "Hey Autumn, this is [PERSON_NAME] with Colonial House. Thank you for completing…"
click at [1027, 530] on icon "" at bounding box center [1024, 530] width 9 height 10
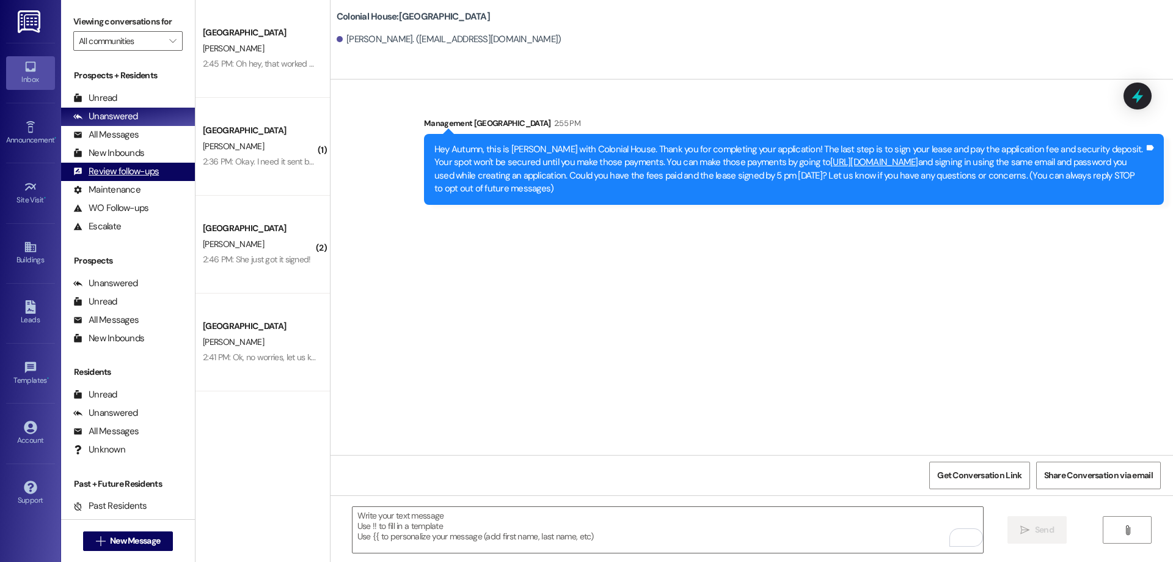
click at [174, 167] on div "Review follow-ups (undefined)" at bounding box center [128, 172] width 134 height 18
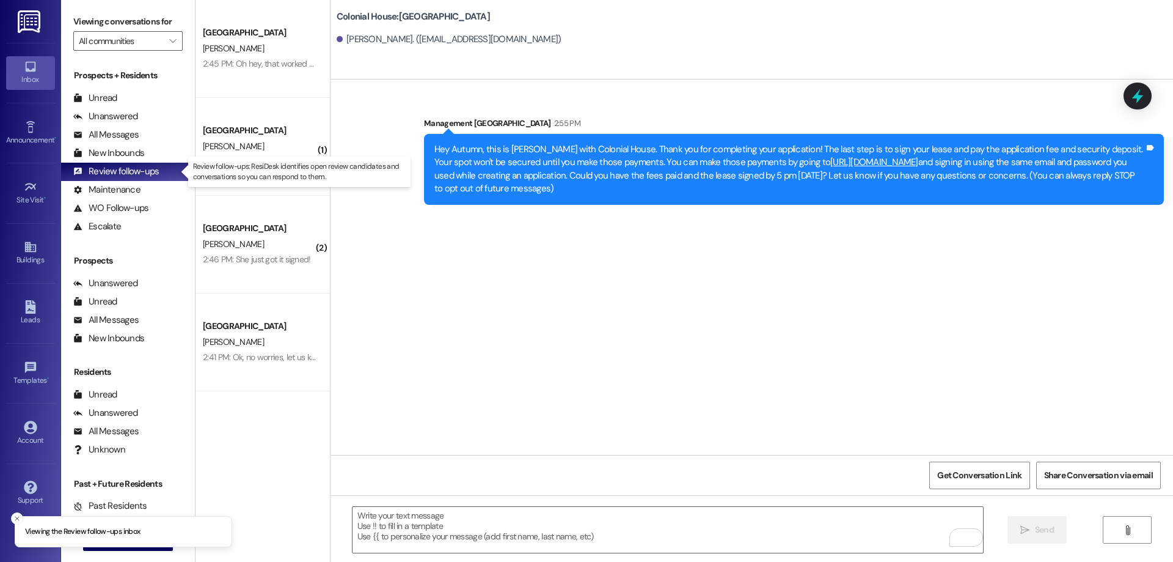
click at [246, 156] on div "Review follow-ups: ResiDesk identifies open review candidates and conversations…" at bounding box center [299, 171] width 222 height 31
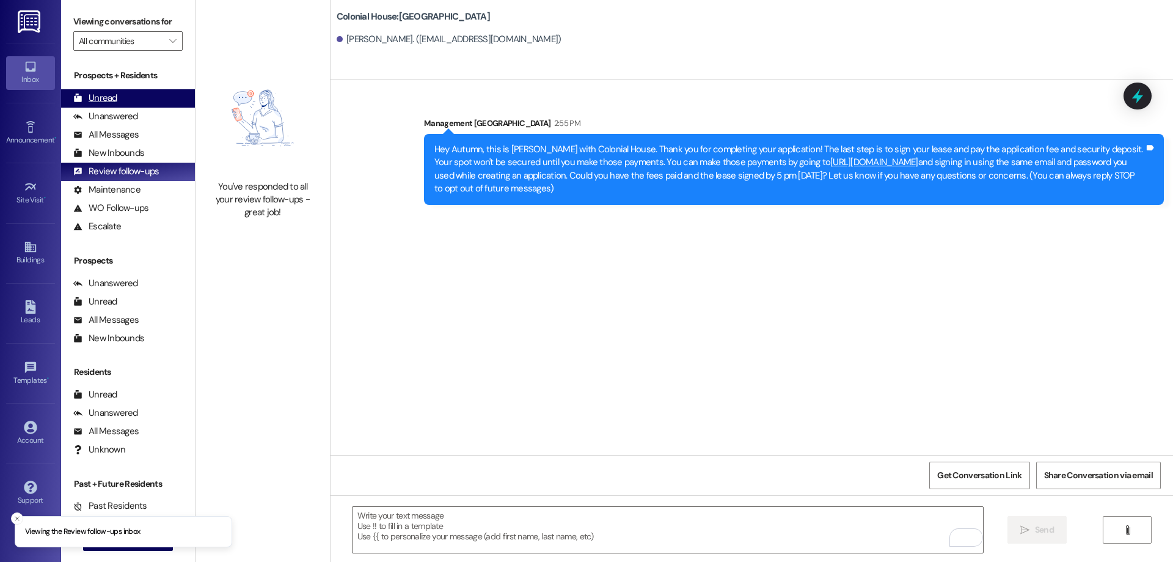
click at [153, 104] on div "Unread (0)" at bounding box center [128, 98] width 134 height 18
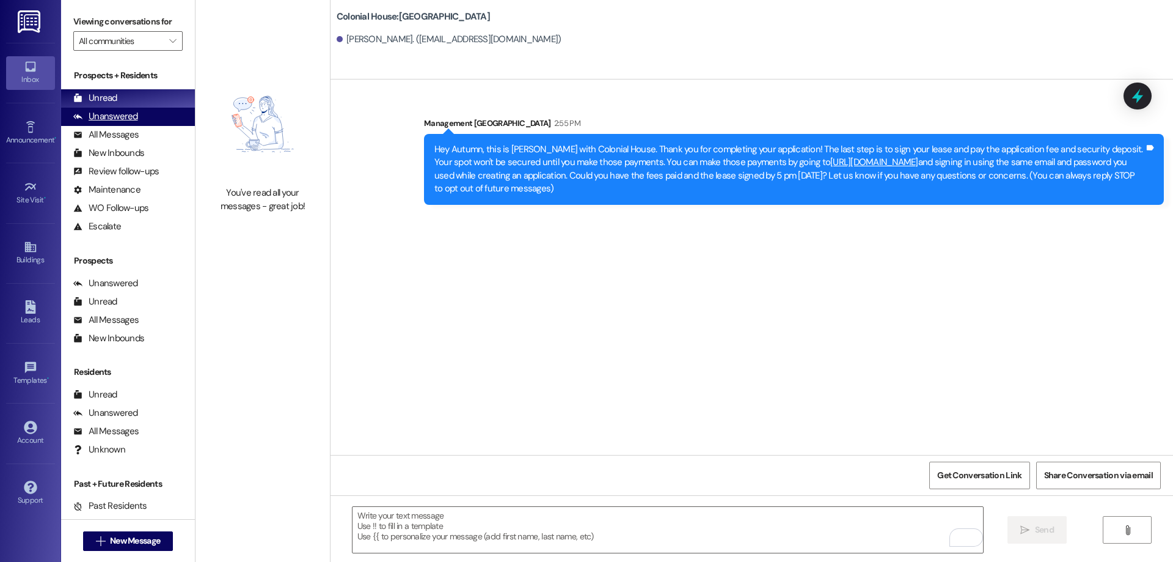
click at [152, 114] on div "Unanswered (0)" at bounding box center [128, 117] width 134 height 18
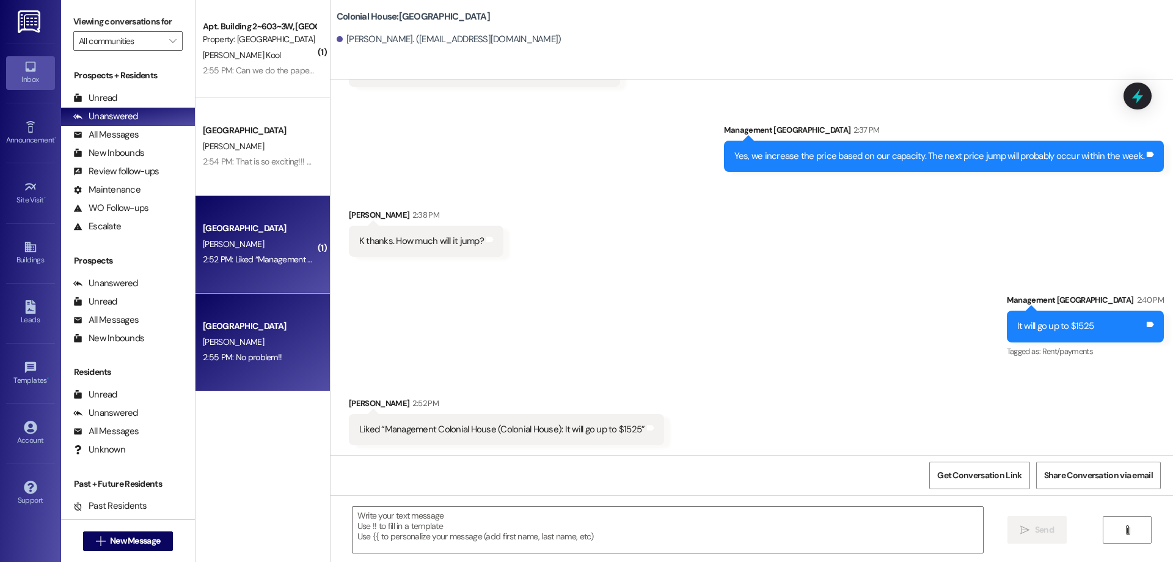
click at [299, 334] on div "[PERSON_NAME]" at bounding box center [259, 341] width 115 height 15
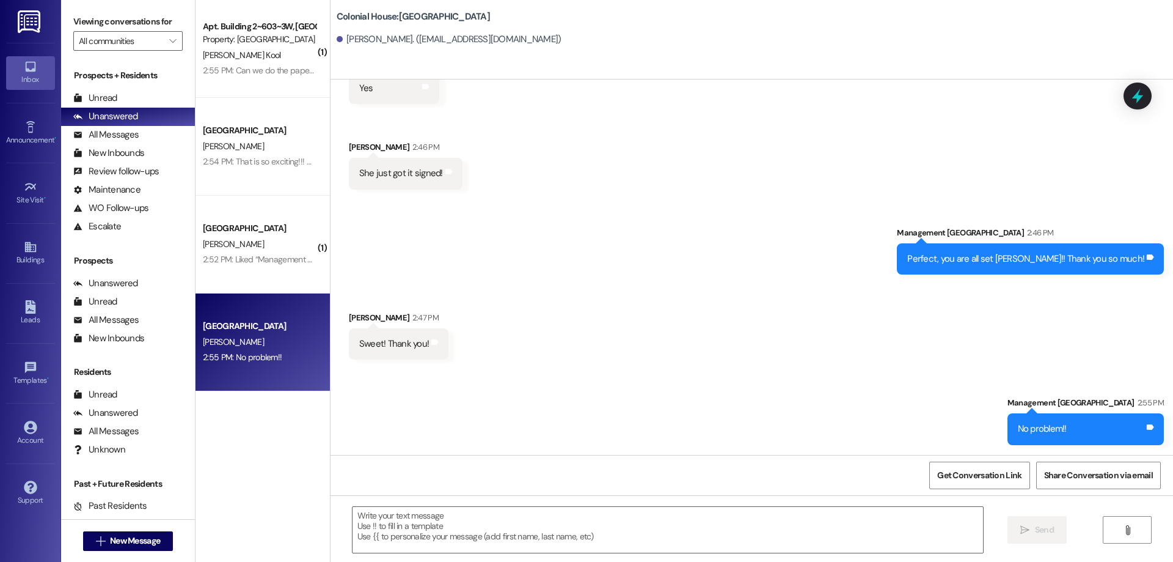
scroll to position [1815, 0]
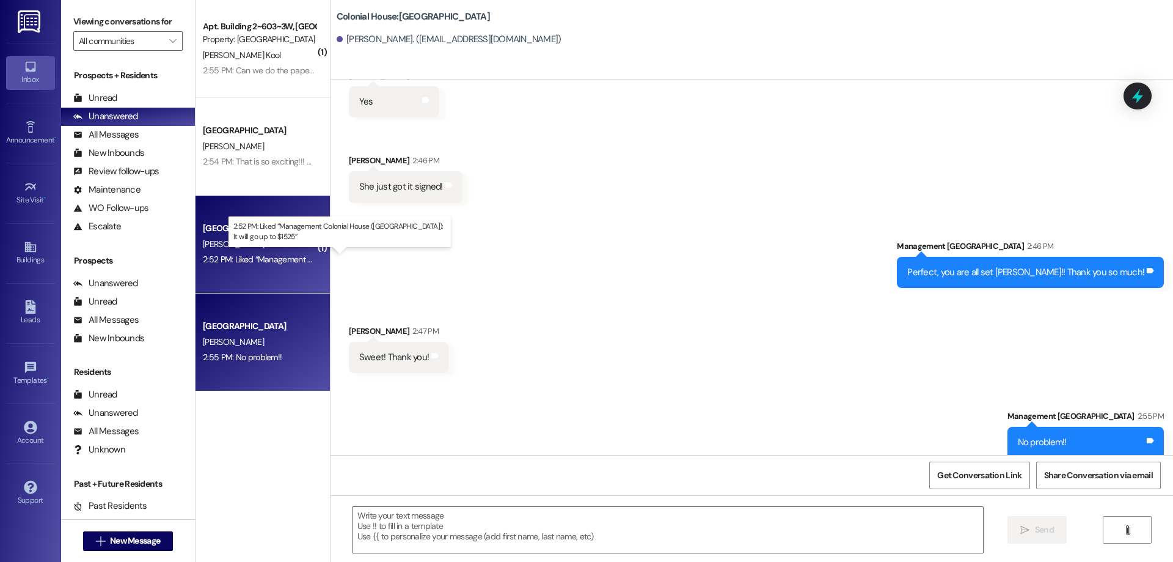
click at [279, 261] on div "2:52 PM: Liked “Management Colonial House ([GEOGRAPHIC_DATA]): It will go up to…" at bounding box center [363, 259] width 320 height 11
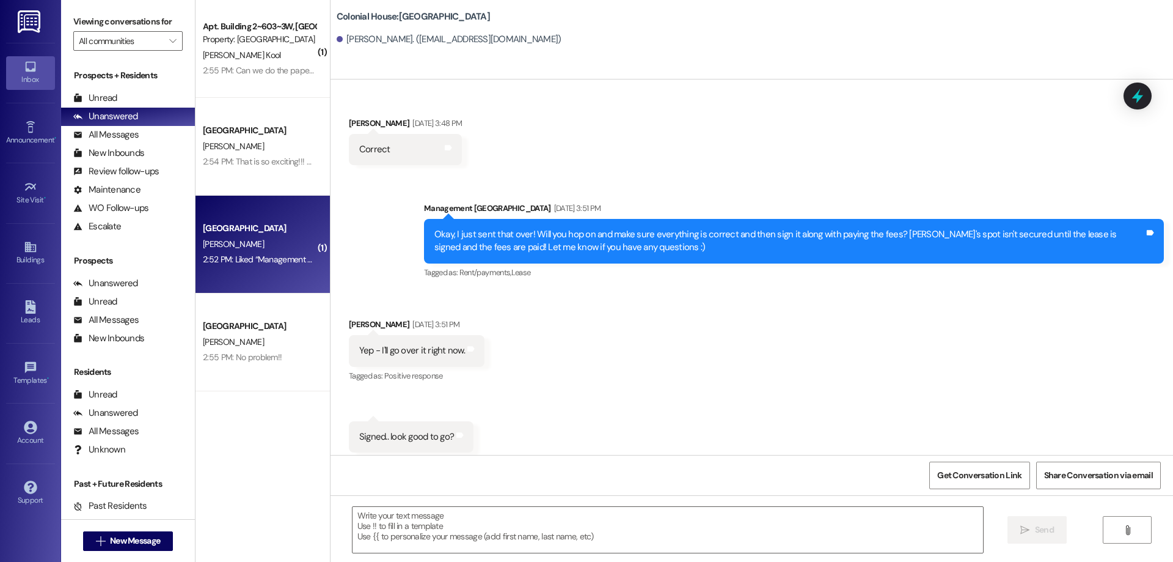
scroll to position [5062, 0]
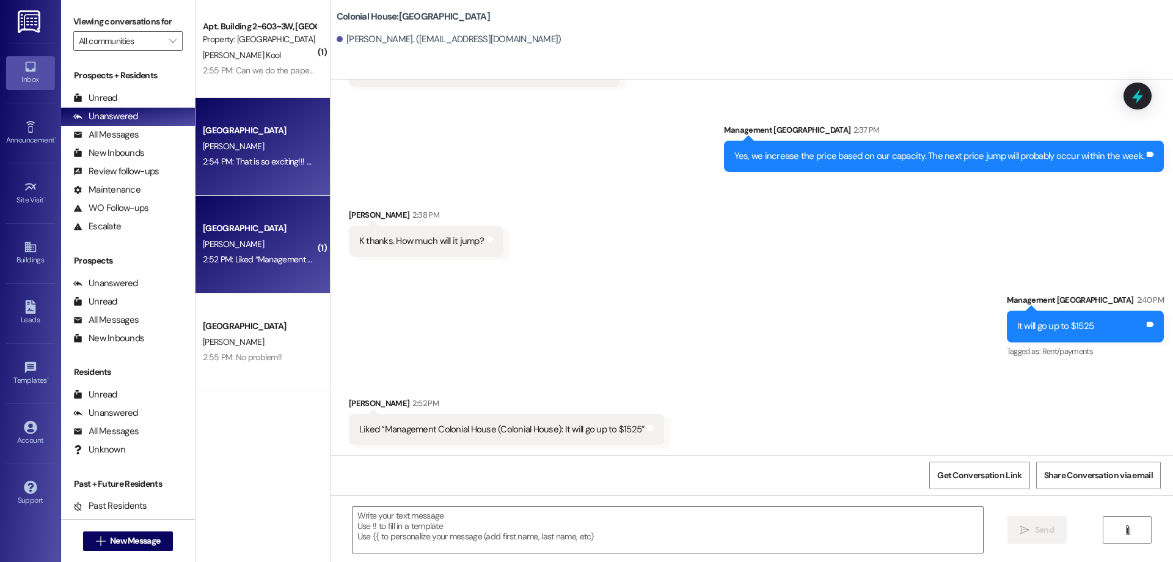
click at [259, 169] on div "2:54 PM: That is so exciting!!! Well when you get back, we would love to have y…" at bounding box center [259, 161] width 115 height 15
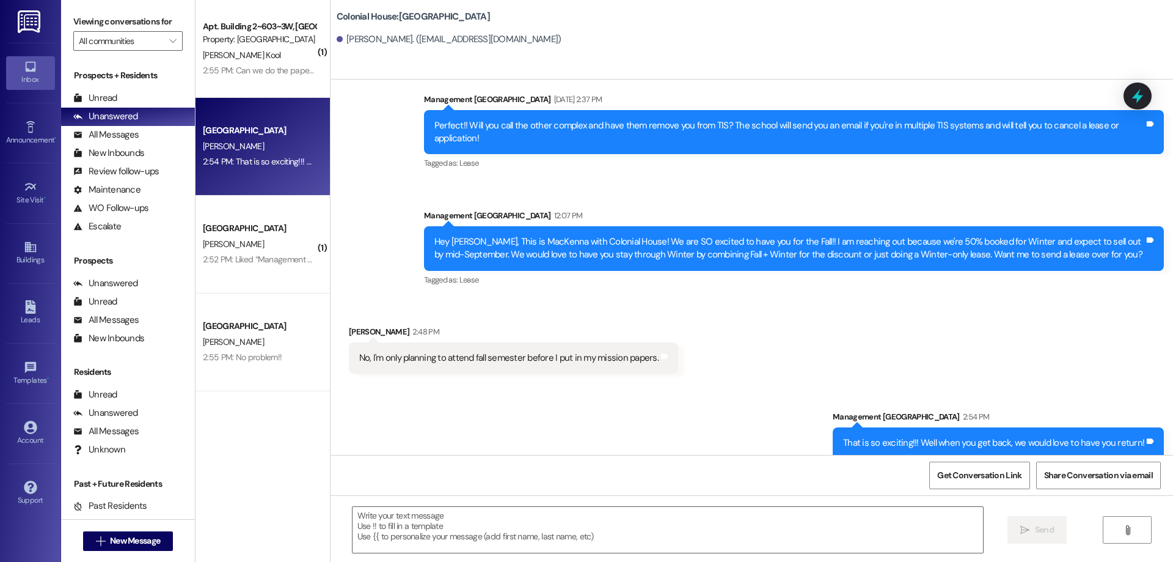
scroll to position [1138, 0]
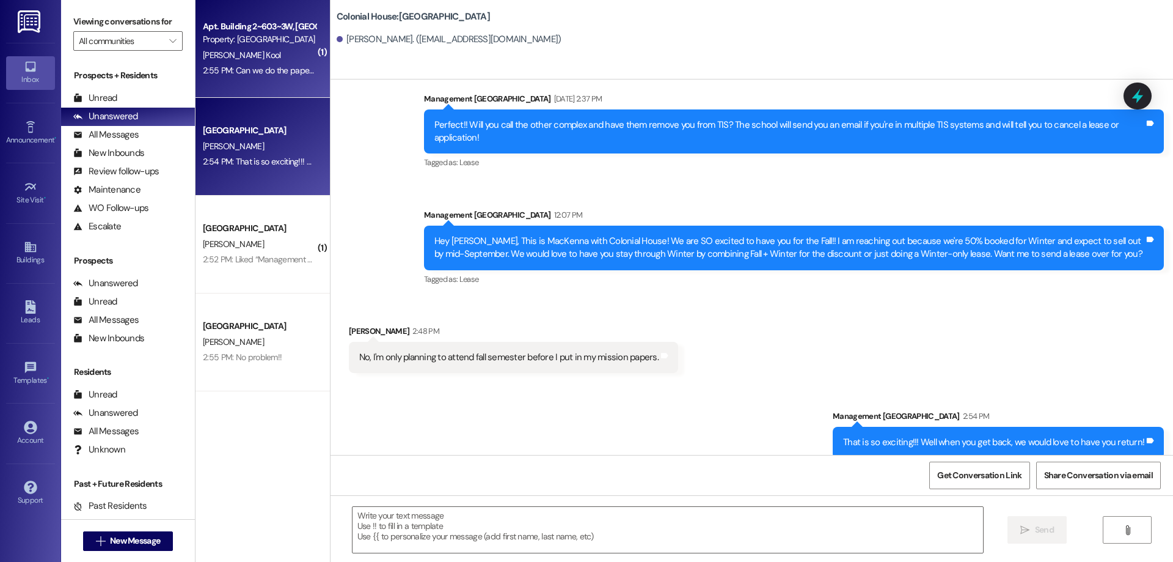
click at [278, 68] on div "2:55 PM: Can we do the paperwork on the 5th at 9am then? 2:55 PM: Can we do the…" at bounding box center [310, 70] width 214 height 11
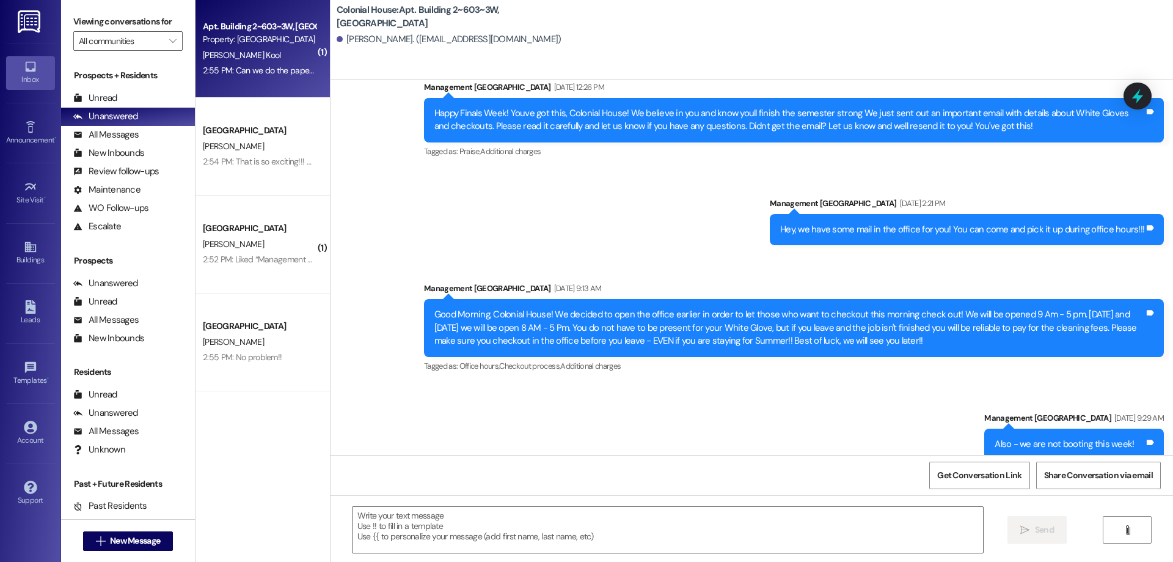
scroll to position [37650, 0]
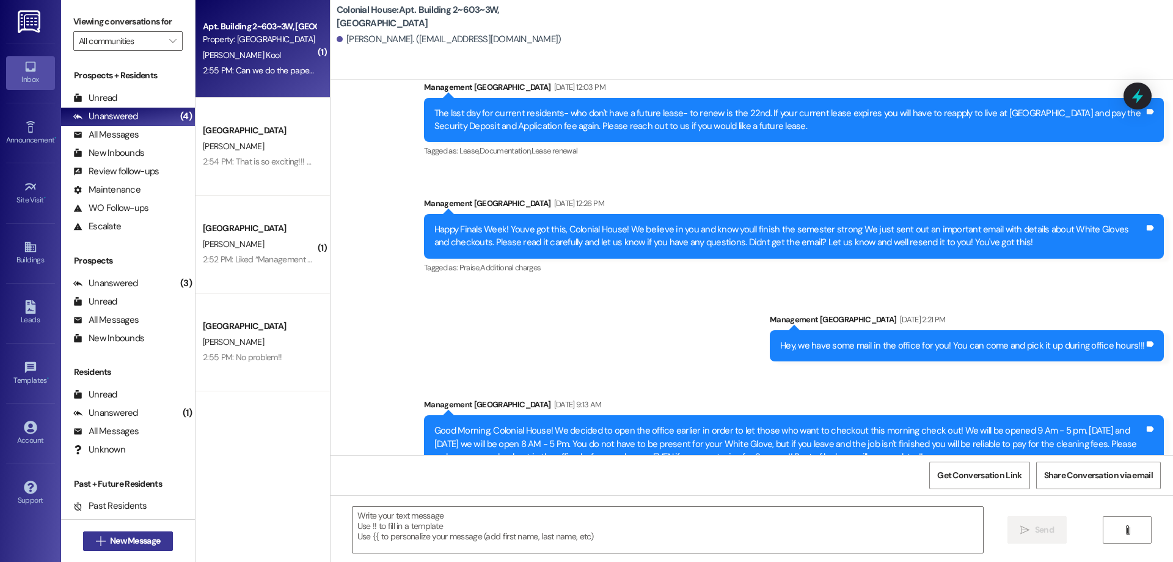
click at [155, 543] on span "New Message" at bounding box center [135, 540] width 50 height 13
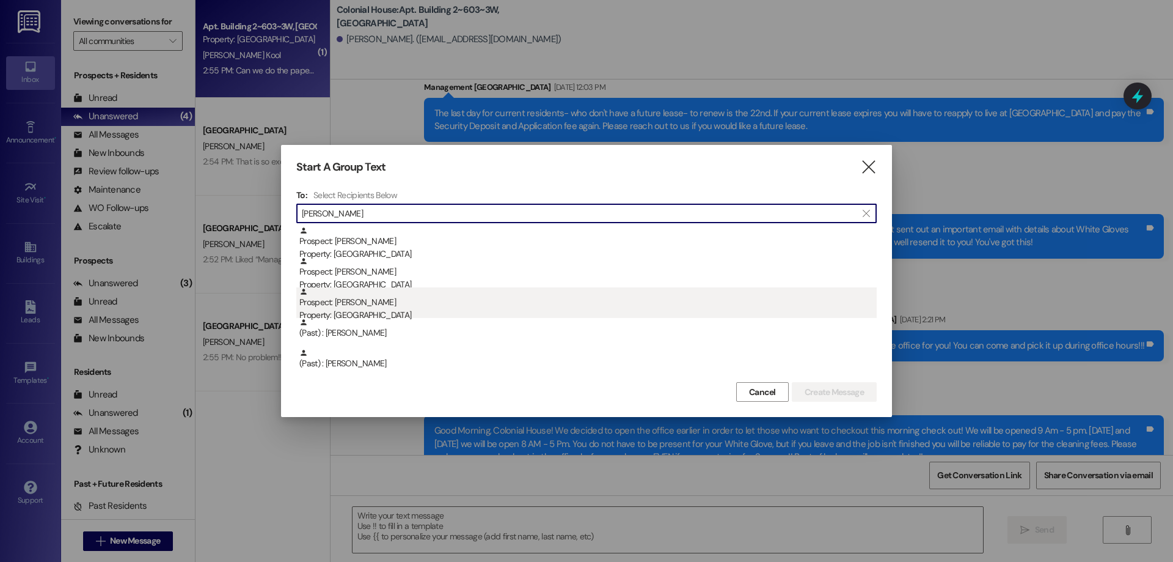
type input "[PERSON_NAME]"
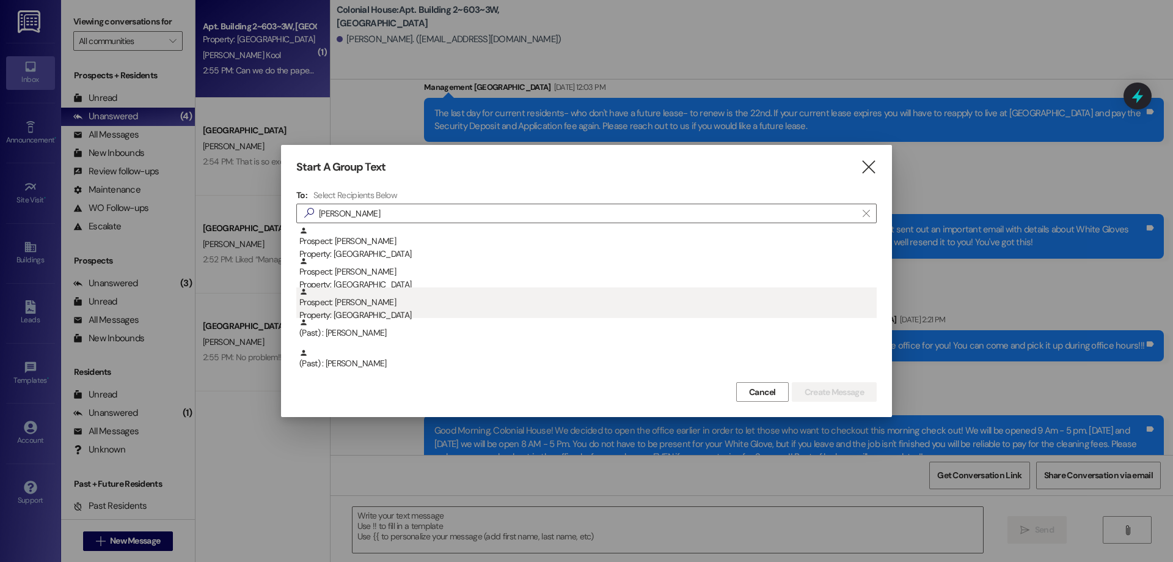
click at [390, 299] on div "Prospect: [PERSON_NAME] Property: [GEOGRAPHIC_DATA]" at bounding box center [587, 304] width 577 height 35
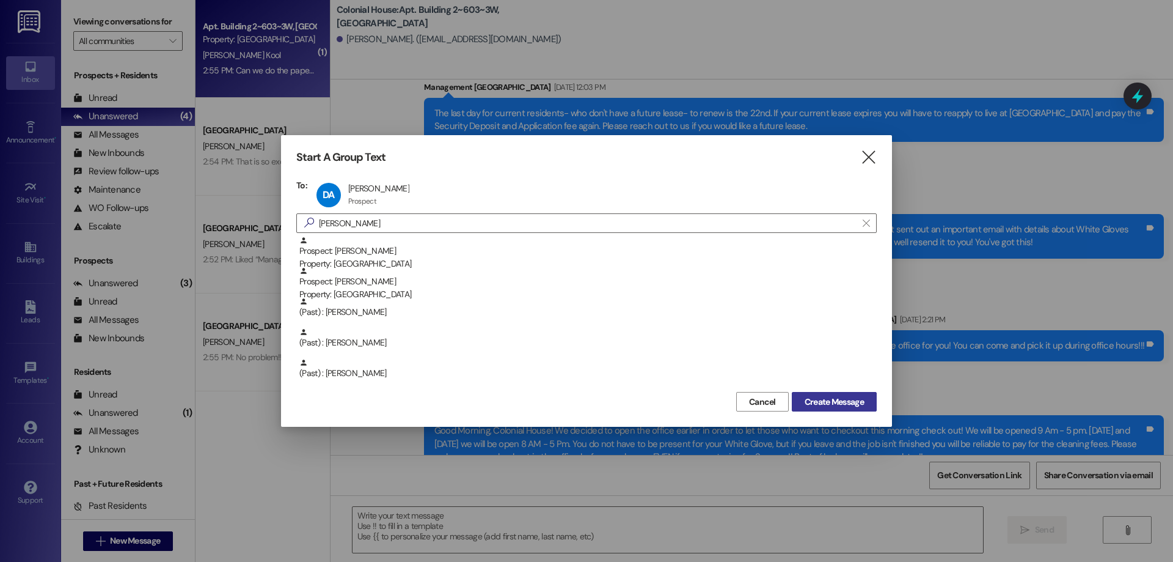
click at [858, 395] on span "Create Message" at bounding box center [834, 401] width 59 height 13
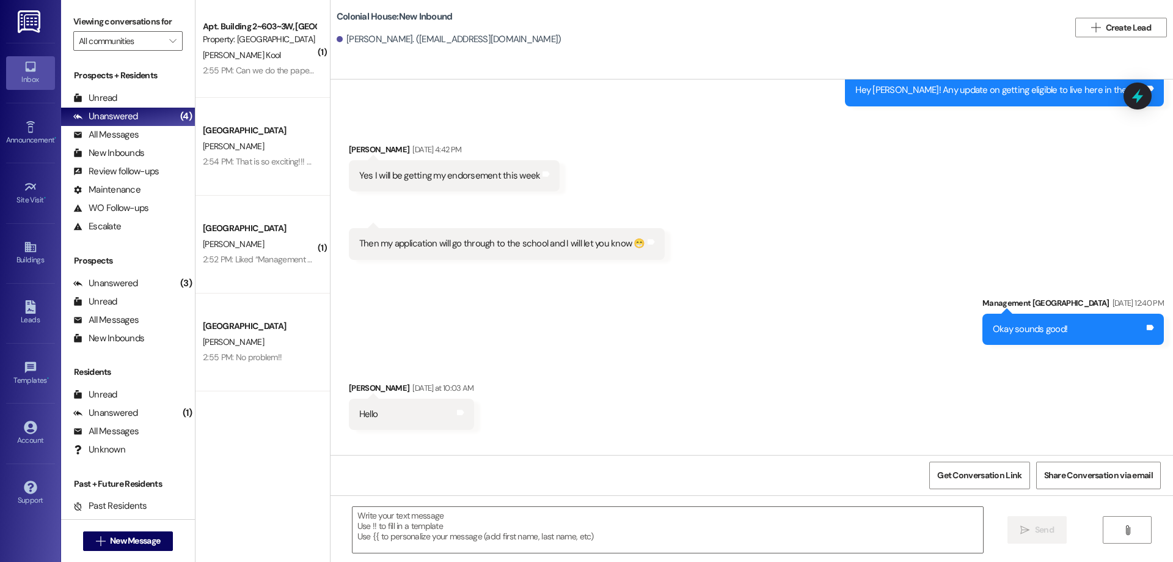
scroll to position [18528, 0]
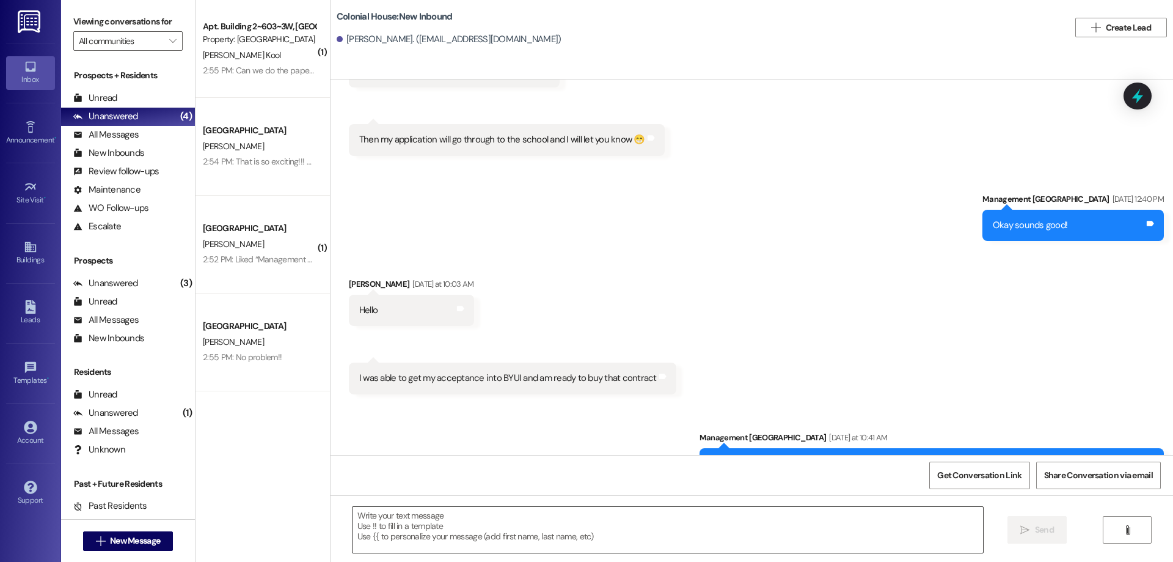
click at [680, 531] on textarea at bounding box center [668, 530] width 631 height 46
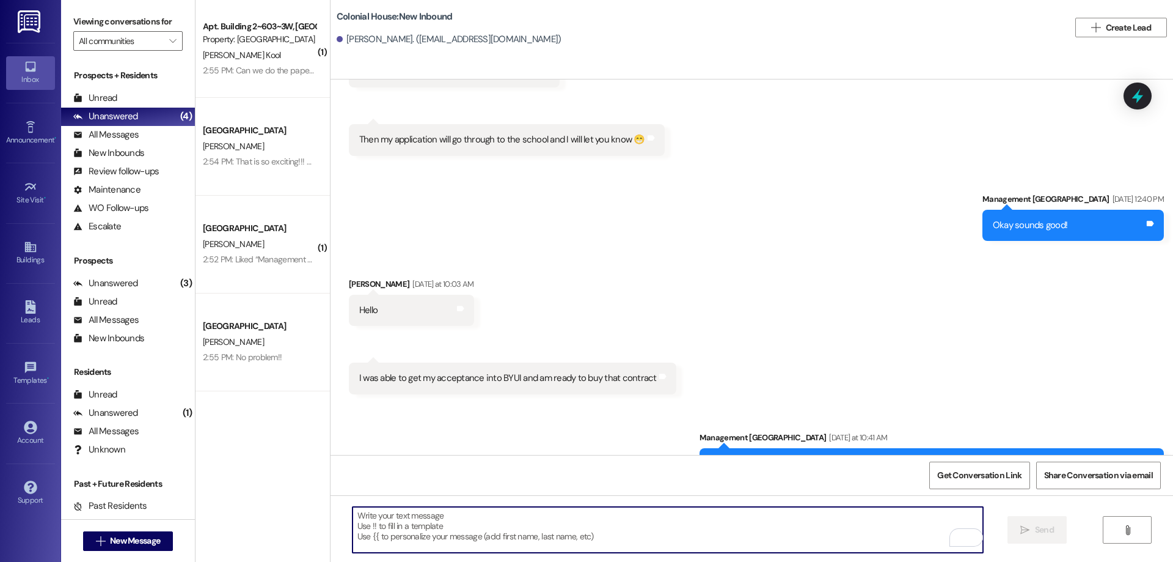
paste textarea "Hey [Name], Thanks for wrapping up your lease — you're almost there! 🎉 The fina…"
type textarea "Hey [Name], Thanks for wrapping up your lease — you're almost there! 🎉 The fina…"
click at [658, 542] on textarea "To enrich screen reader interactions, please activate Accessibility in Grammarl…" at bounding box center [668, 530] width 631 height 46
paste textarea "Hey _____, thank you for completing your lease! The last step is to pay the app…"
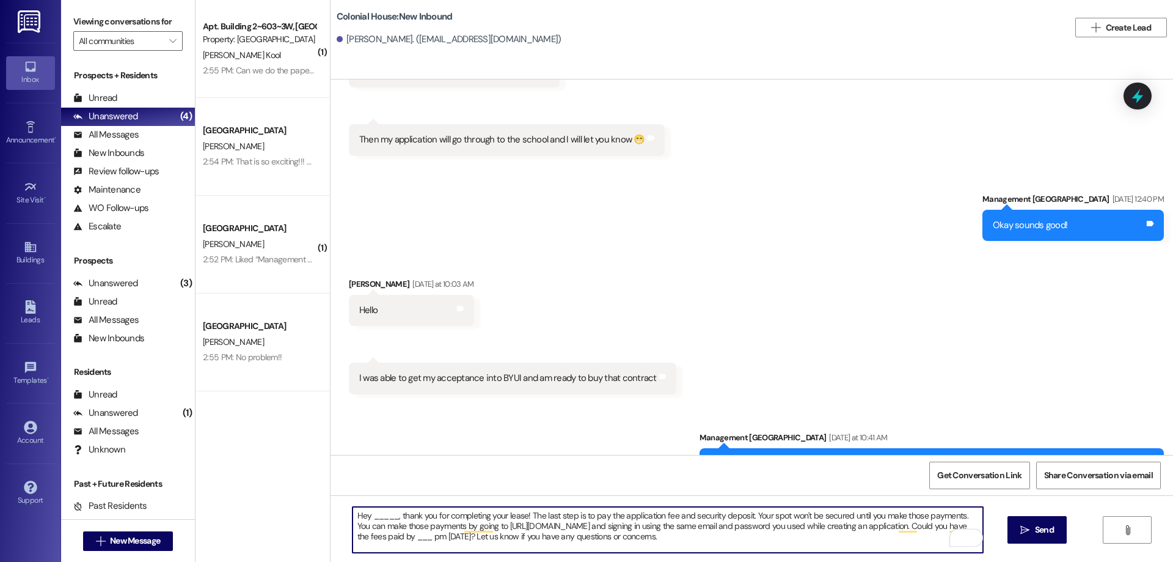
click at [367, 511] on textarea "Hey _____, thank you for completing your lease! The last step is to pay the app…" at bounding box center [668, 530] width 631 height 46
click at [517, 537] on textarea "Hey [PERSON_NAME], thank you for completing your lease! The last step is to pay…" at bounding box center [668, 530] width 631 height 46
click at [756, 540] on textarea "Hey [PERSON_NAME], thank you for completing your lease! The last step is to pay…" at bounding box center [668, 530] width 631 height 46
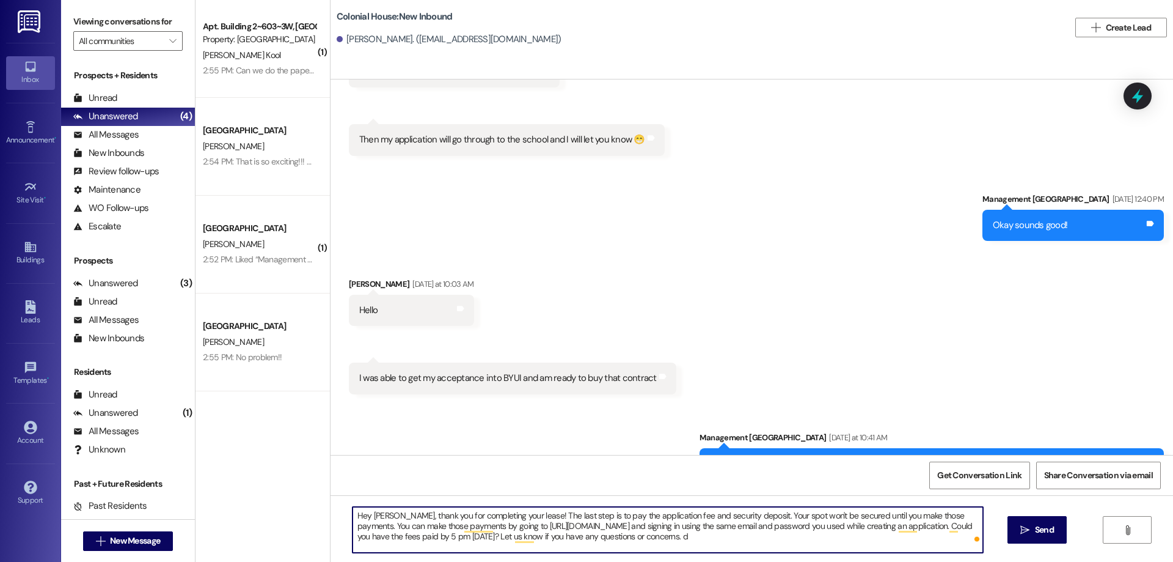
click at [817, 538] on textarea "Hey [PERSON_NAME], thank you for completing your lease! The last step is to pay…" at bounding box center [668, 530] width 631 height 46
type textarea "Hey [PERSON_NAME], thank you for completing your lease! The last step is to pay…"
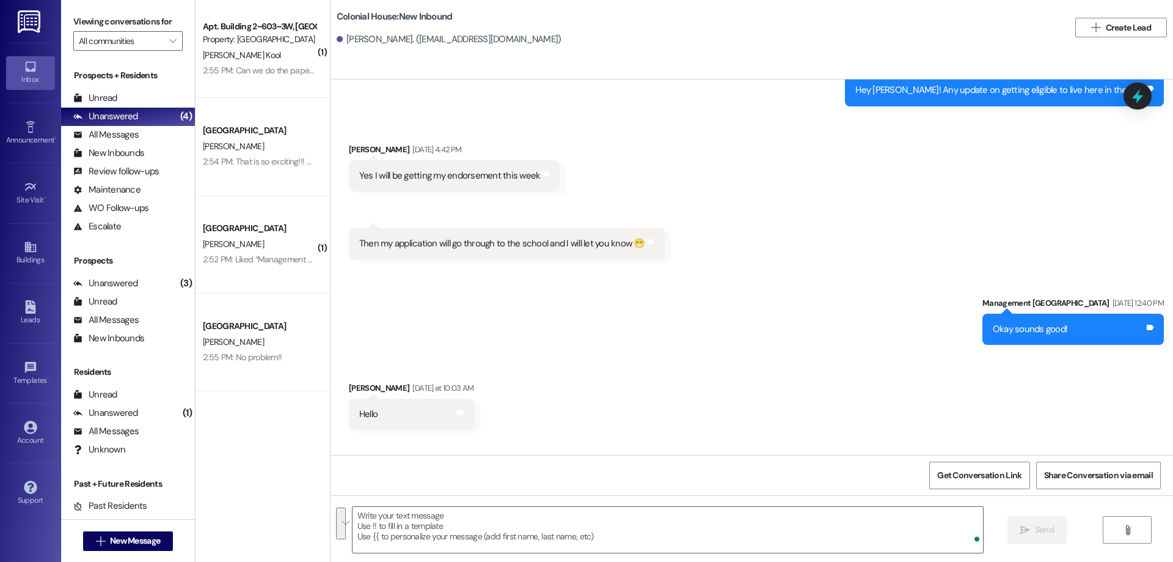
scroll to position [18639, 0]
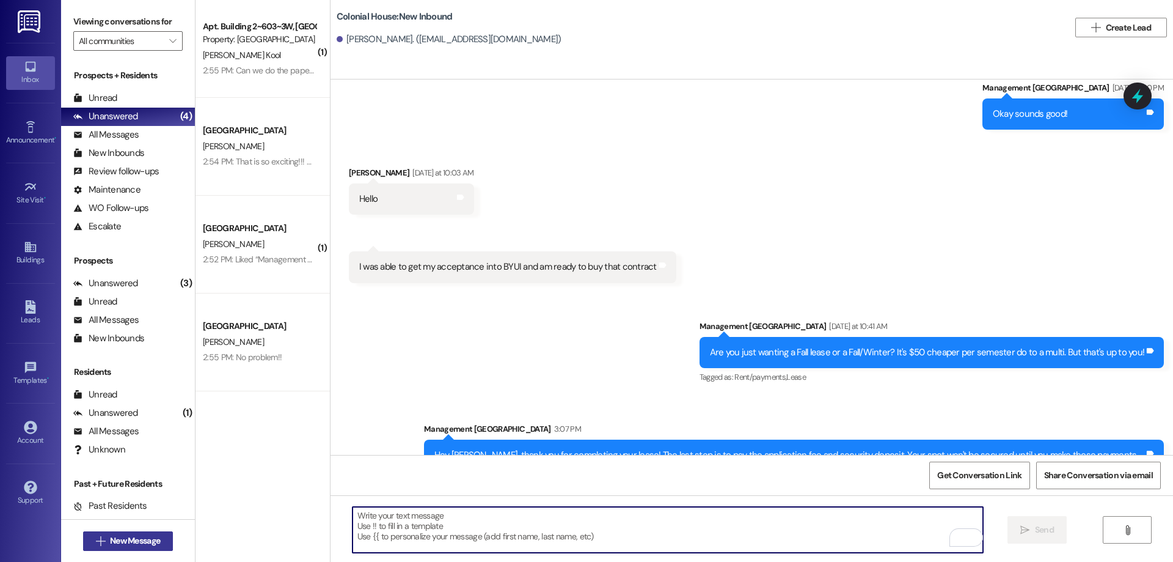
click at [141, 535] on span "New Message" at bounding box center [135, 540] width 50 height 13
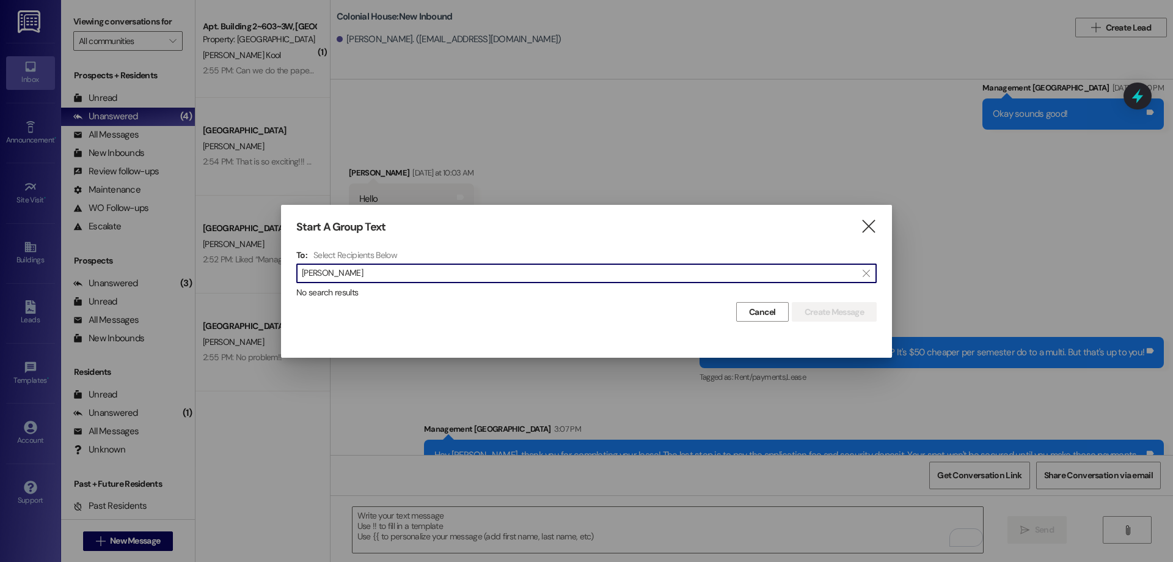
click at [321, 277] on input "[PERSON_NAME]" at bounding box center [579, 273] width 555 height 17
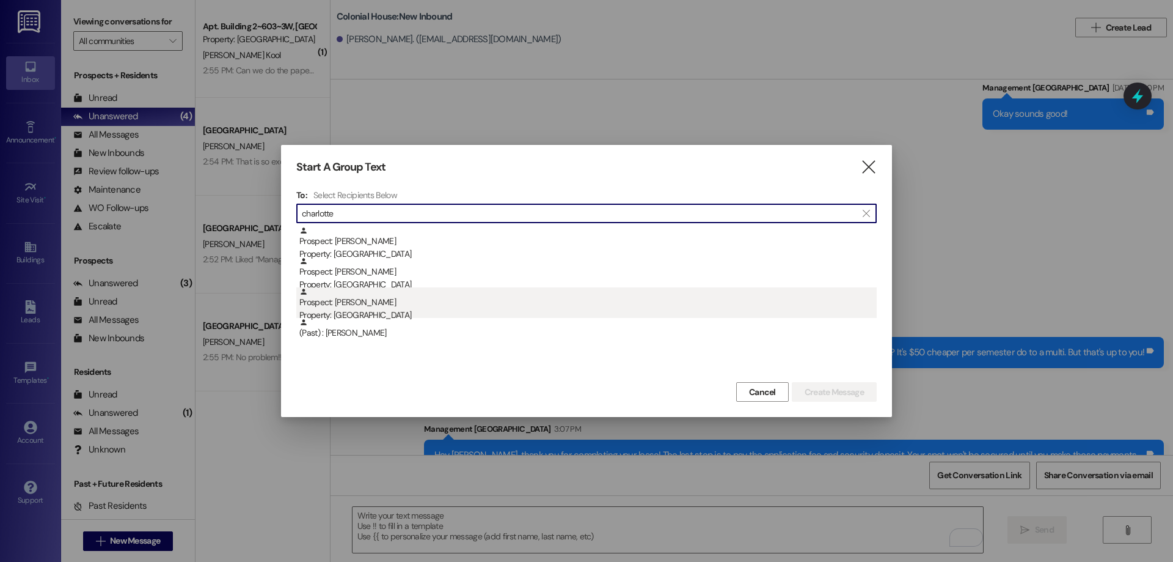
type input "charlotte"
click at [402, 304] on div "Prospect: [PERSON_NAME] Property: [GEOGRAPHIC_DATA]" at bounding box center [587, 304] width 577 height 35
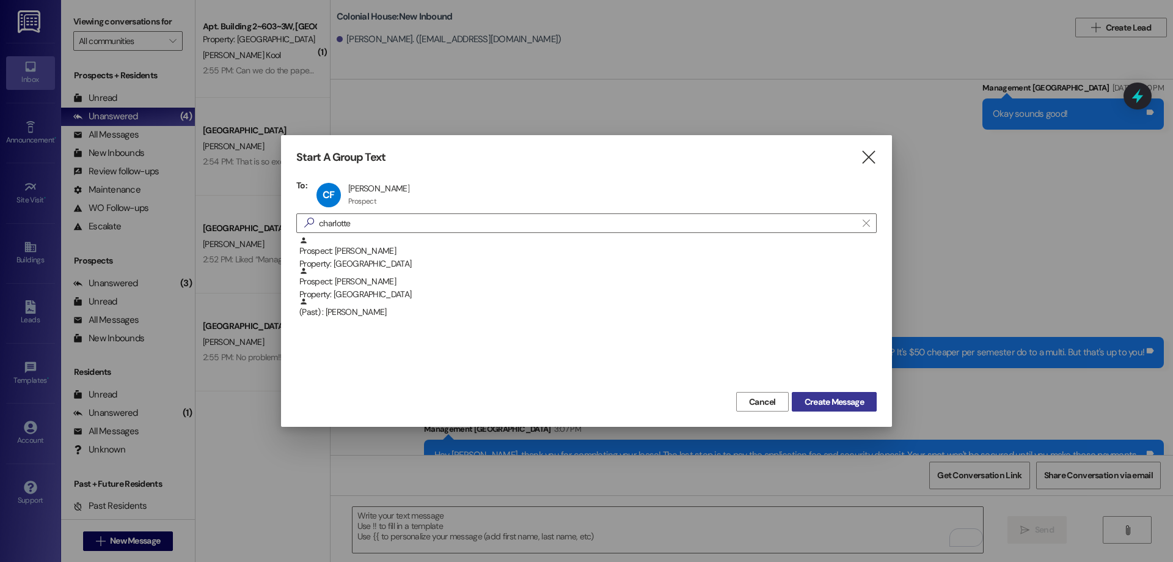
click at [849, 404] on span "Create Message" at bounding box center [834, 401] width 59 height 13
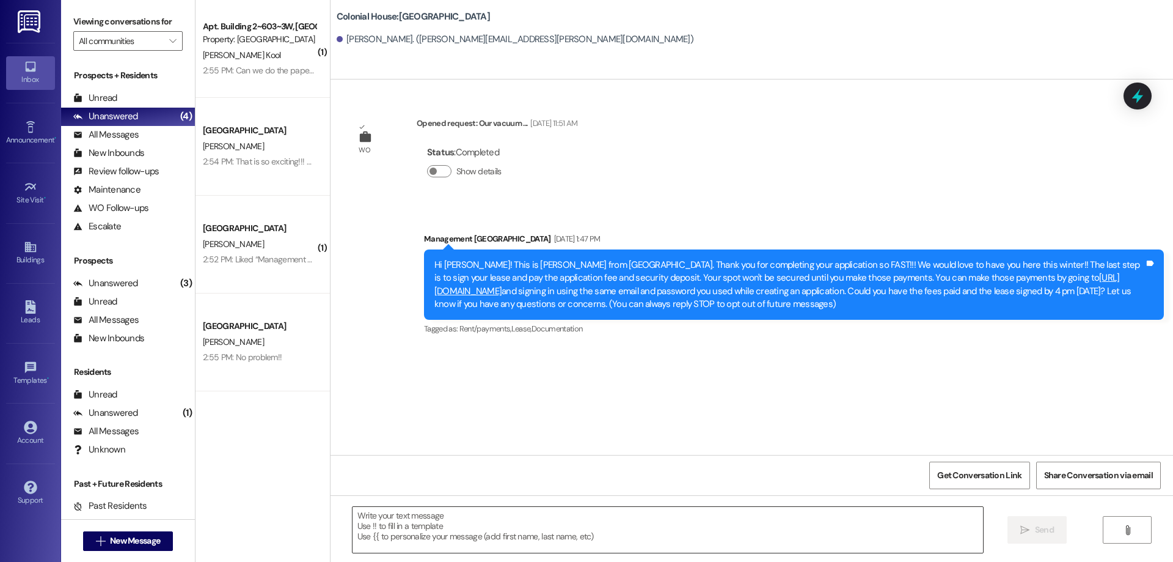
scroll to position [0, 0]
click at [687, 527] on textarea at bounding box center [668, 530] width 631 height 46
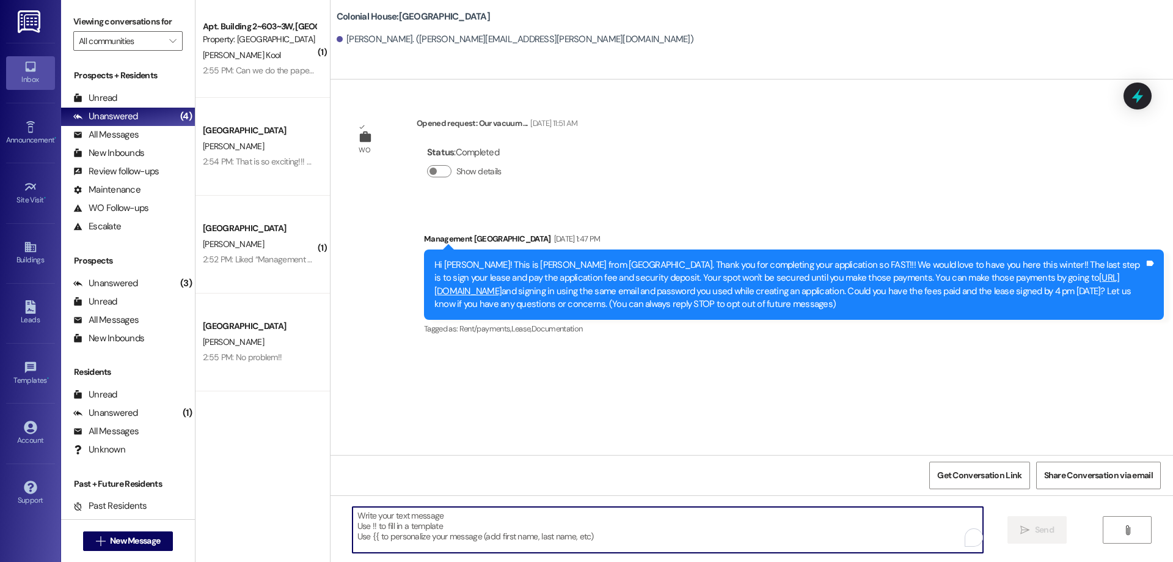
paste textarea "Hi [Name]! This is [Your Name] with Colonial House — hope you’re having a great…"
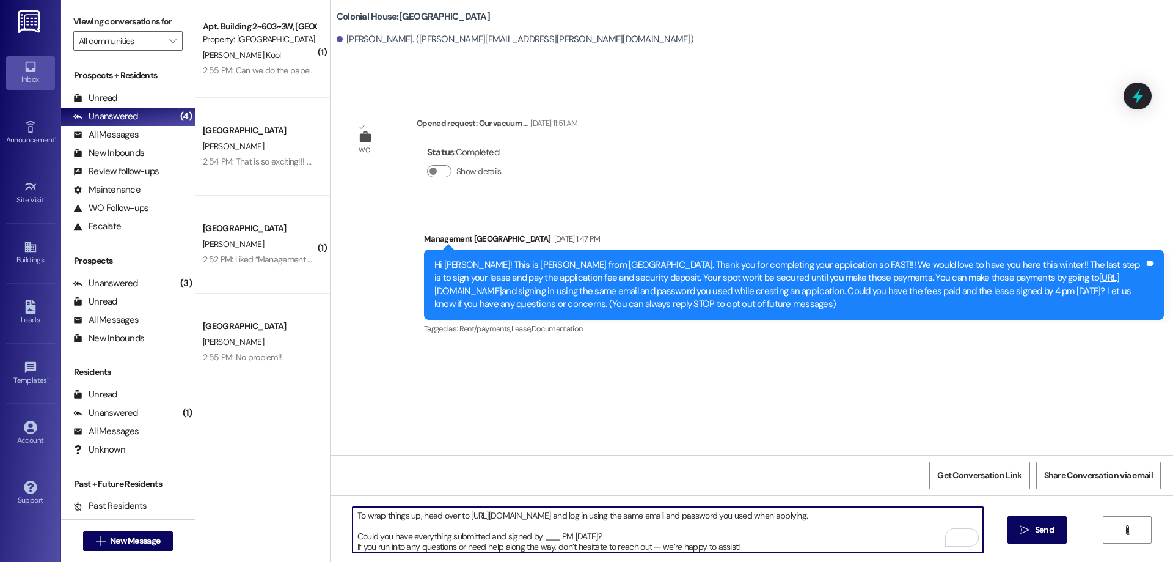
scroll to position [62, 0]
click at [546, 540] on textarea "Hi [Name]! This is [Your Name] with Colonial House — hope you’re having a great…" at bounding box center [668, 530] width 631 height 46
click at [544, 538] on textarea "Hi [Name]! This is [Your Name] with Colonial House — hope you’re having a great…" at bounding box center [668, 530] width 631 height 46
click at [552, 537] on textarea "Hi [Name]! This is [Your Name] with Colonial House — hope you’re having a great…" at bounding box center [668, 530] width 631 height 46
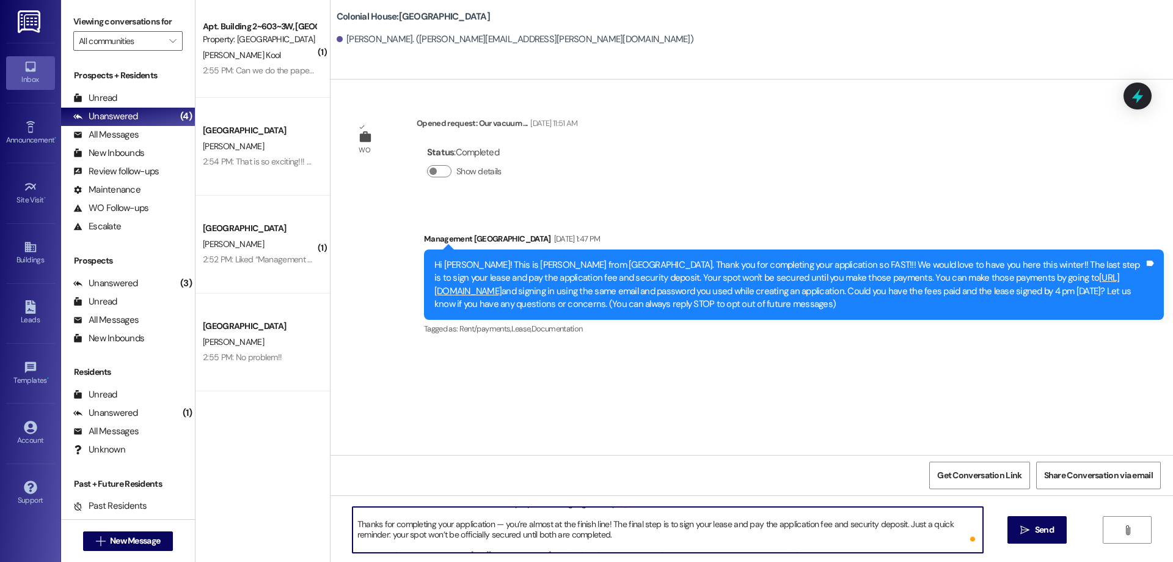
scroll to position [0, 0]
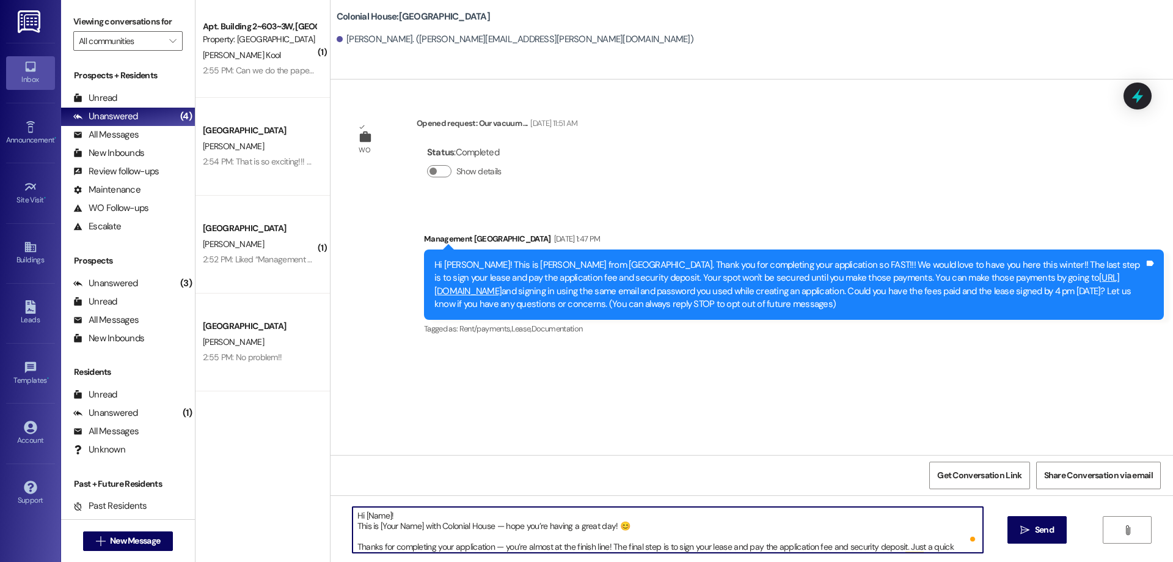
drag, startPoint x: 357, startPoint y: 515, endPoint x: 382, endPoint y: 517, distance: 25.2
click at [382, 517] on textarea "Hi [Name]! This is [Your Name] with Colonial House — hope you’re having a great…" at bounding box center [668, 530] width 631 height 46
drag, startPoint x: 372, startPoint y: 529, endPoint x: 417, endPoint y: 529, distance: 45.8
click at [417, 529] on textarea "Hi [PERSON_NAME]! This is [Your Name] with Colonial House — hope you’re having …" at bounding box center [668, 530] width 631 height 46
type textarea "Hi [PERSON_NAME]! This is [PERSON_NAME] with Colonial House — hope you’re havin…"
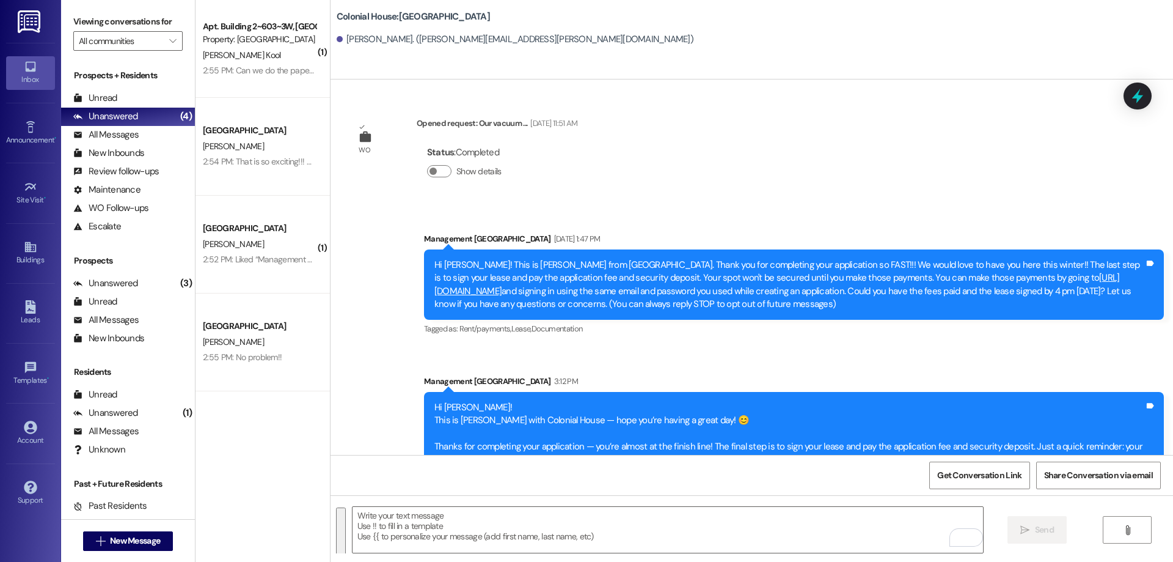
scroll to position [96, 0]
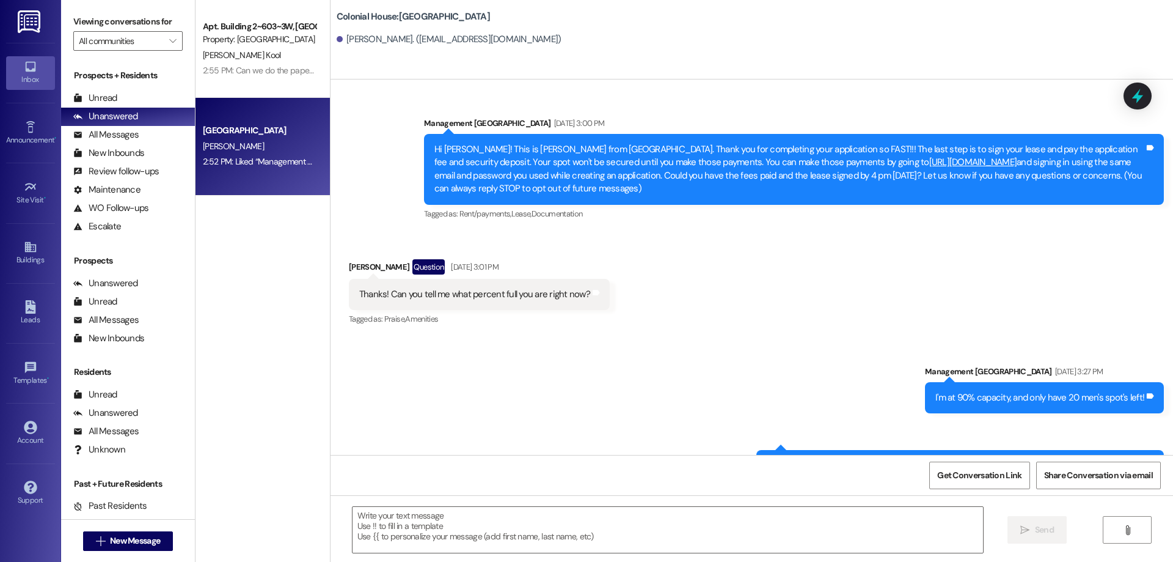
scroll to position [5062, 0]
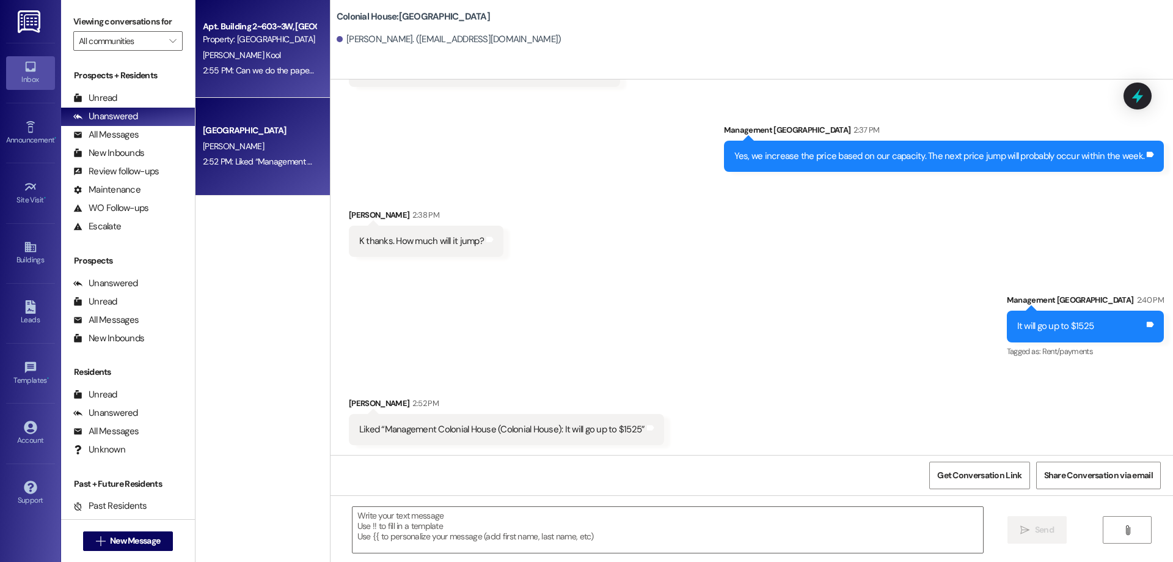
click at [296, 81] on div "Apt. Building 2~603~3W, [GEOGRAPHIC_DATA] Property: [GEOGRAPHIC_DATA] J. Kool 2…" at bounding box center [263, 49] width 134 height 98
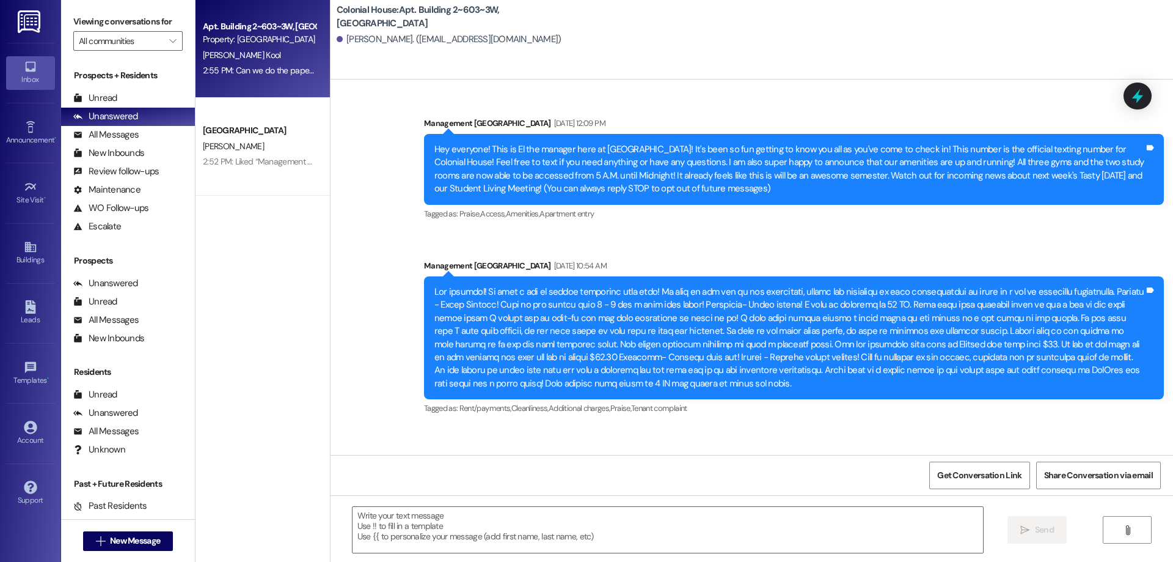
scroll to position [38872, 0]
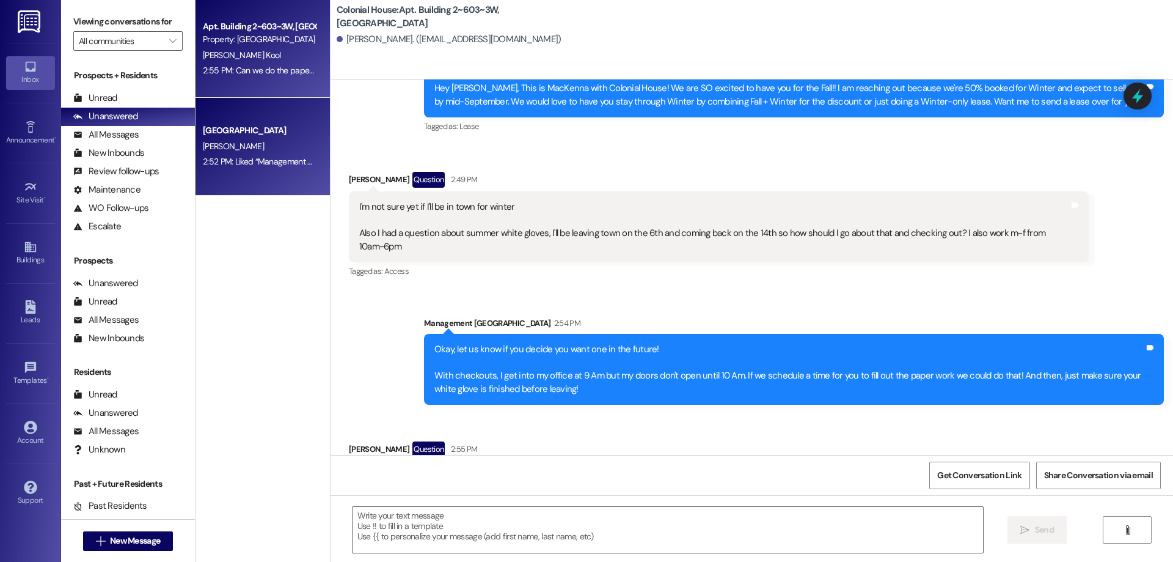
click at [227, 172] on div "Colonial House Prospect [PERSON_NAME] 2:52 PM: Liked “Management Colonial House…" at bounding box center [263, 147] width 134 height 98
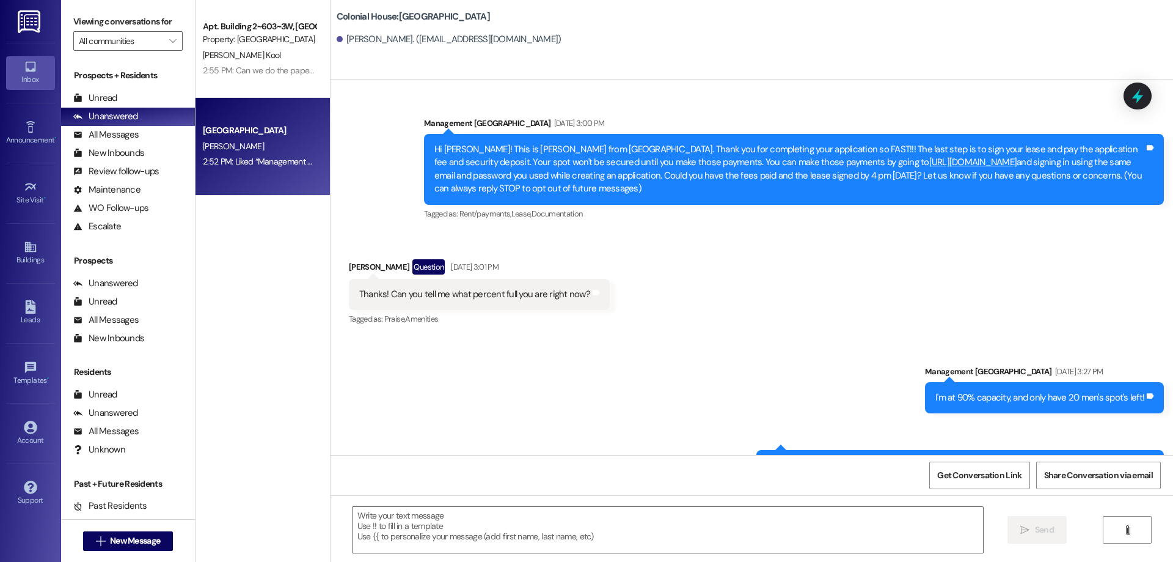
scroll to position [5062, 0]
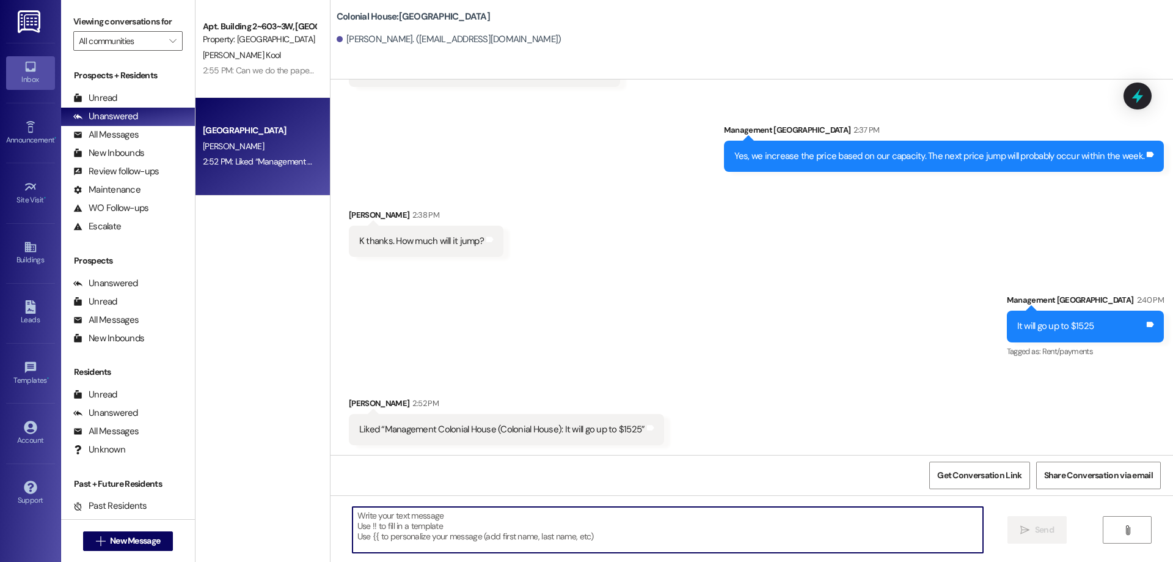
click at [819, 518] on textarea at bounding box center [668, 530] width 631 height 46
type textarea "."
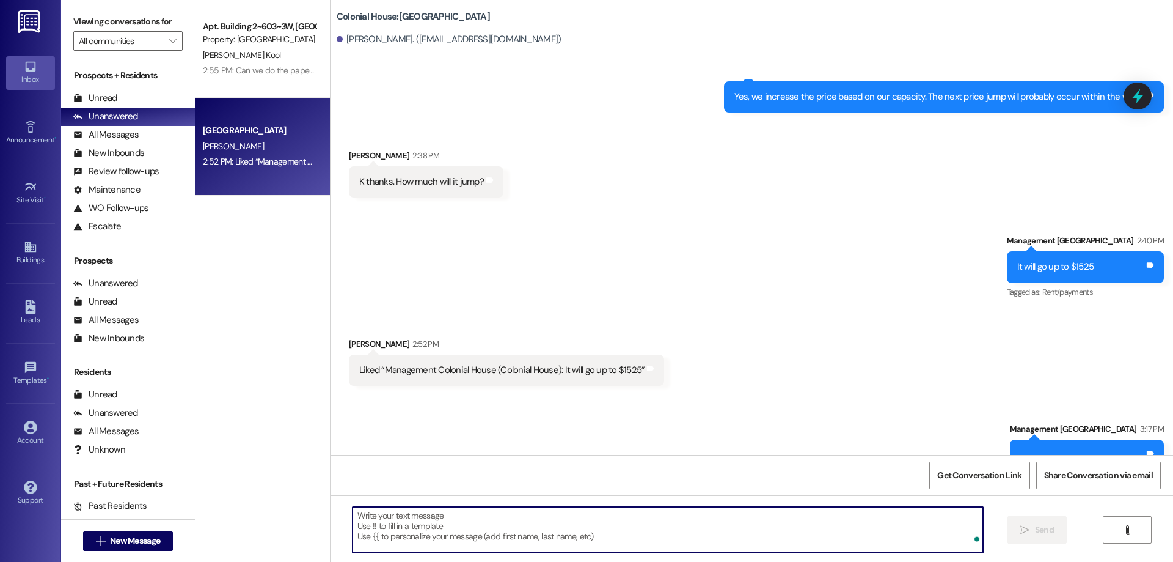
scroll to position [5148, 0]
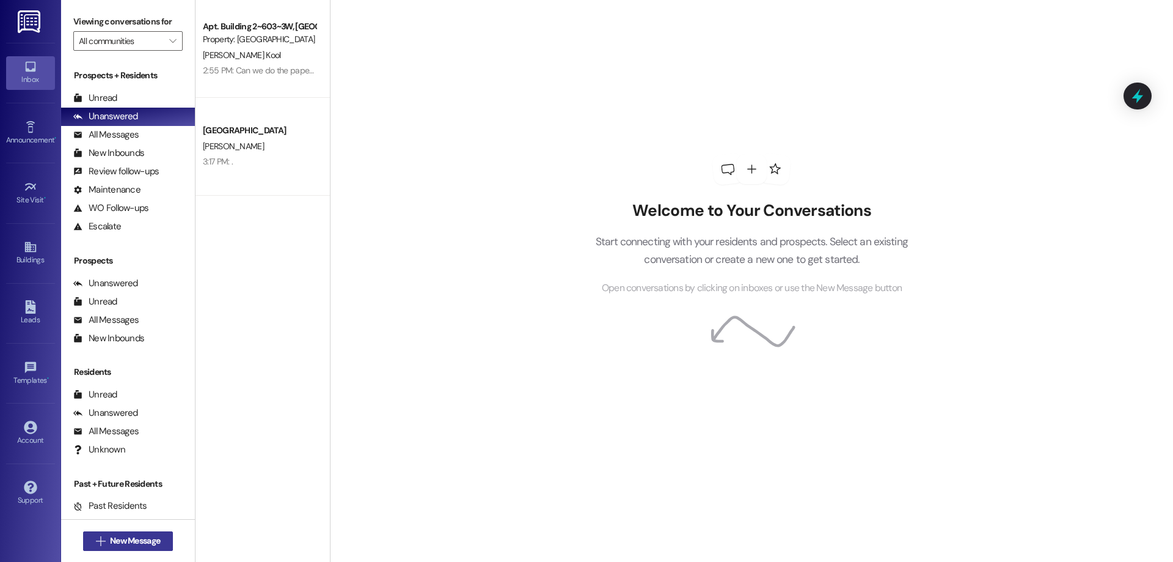
click at [103, 548] on button " New Message" at bounding box center [128, 541] width 90 height 20
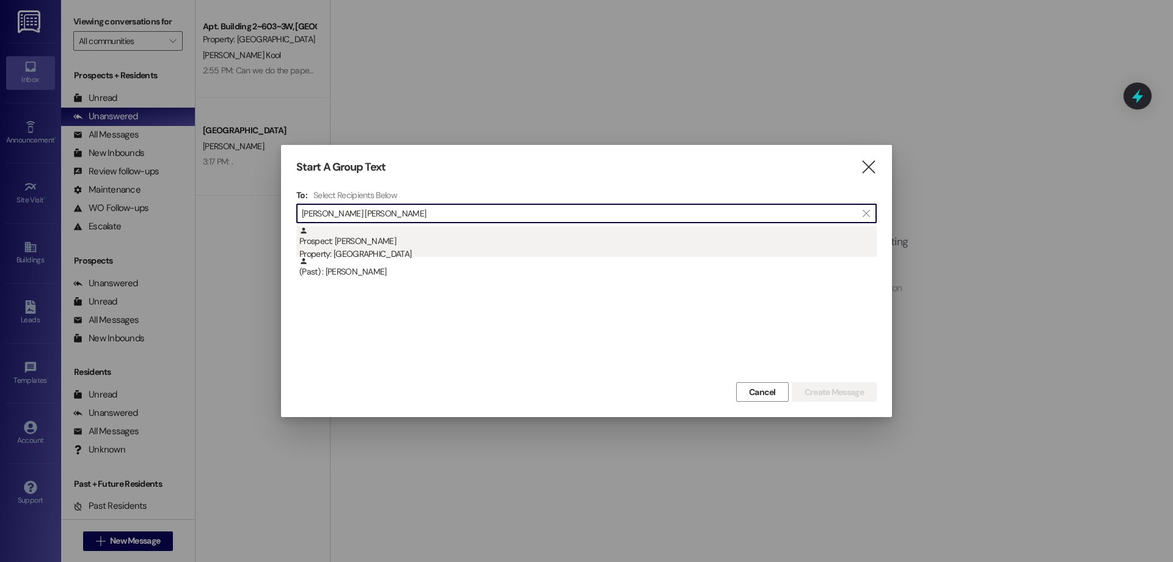
type input "megan kl"
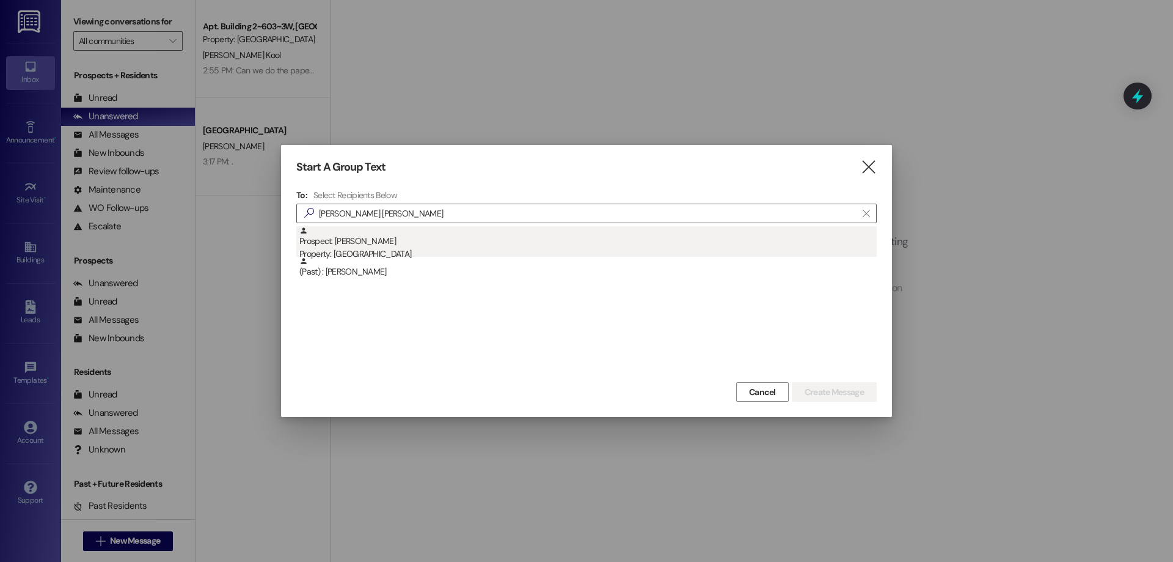
click at [378, 232] on div "Prospect: Megan Kloepfer Property: Colonial House" at bounding box center [587, 243] width 577 height 35
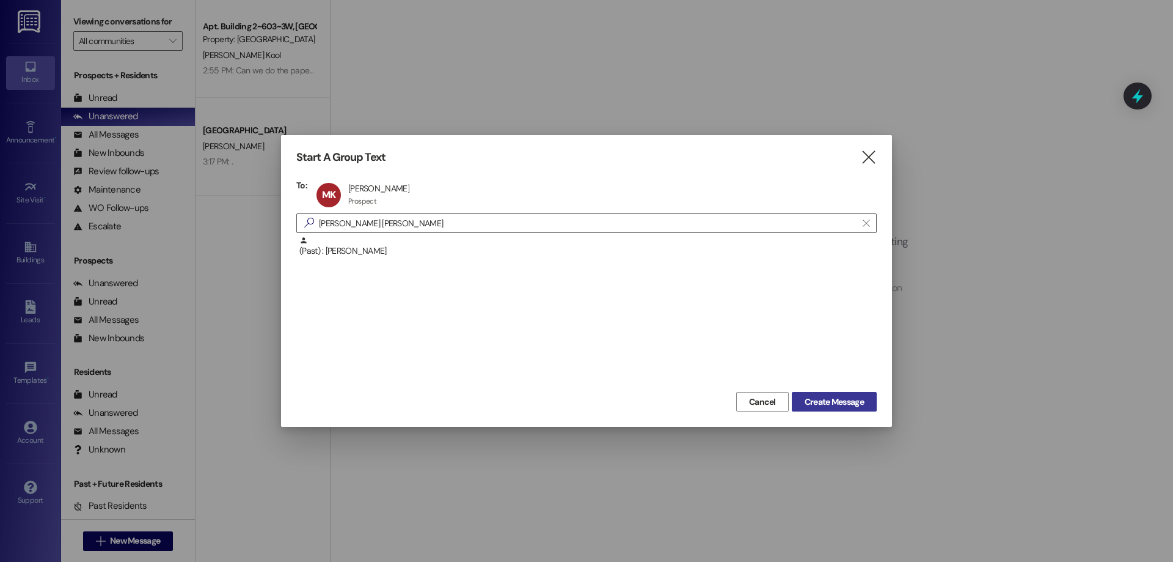
click at [863, 406] on span "Create Message" at bounding box center [834, 401] width 59 height 13
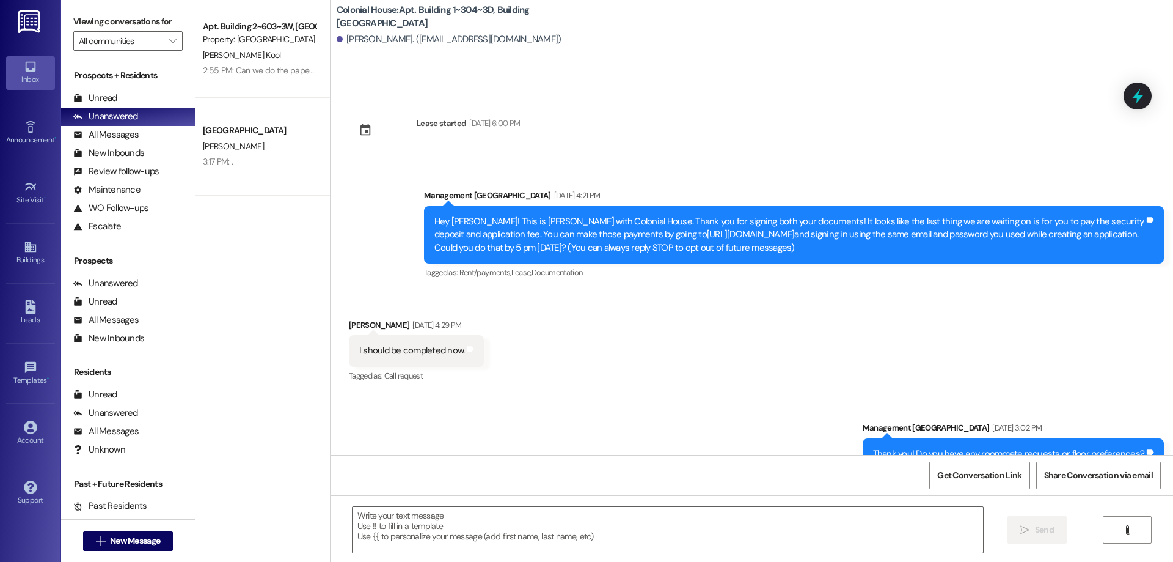
scroll to position [7014, 0]
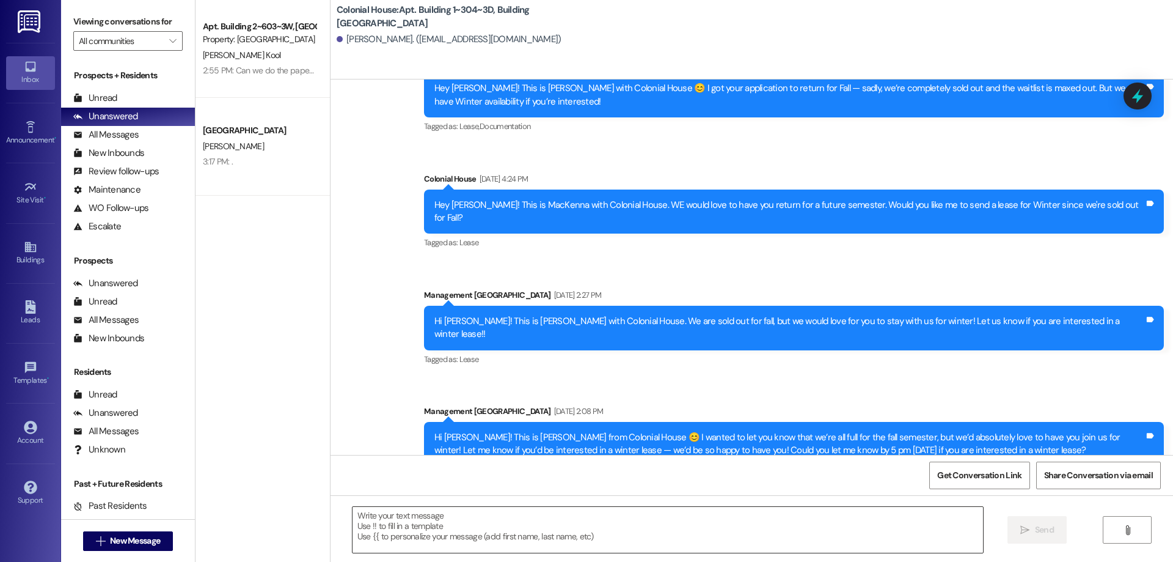
click at [637, 522] on textarea at bounding box center [668, 530] width 631 height 46
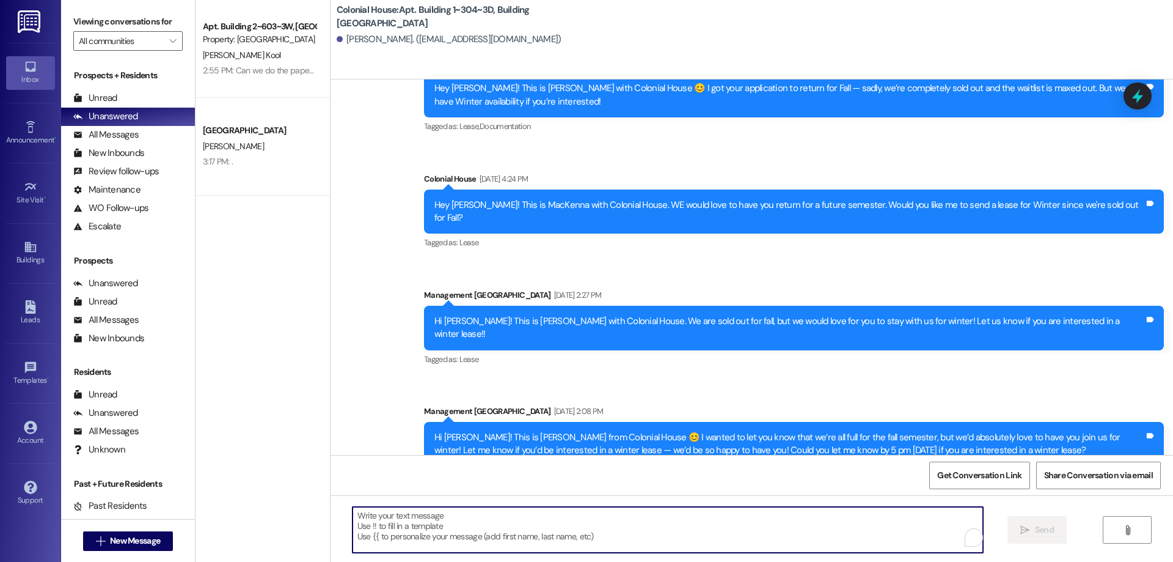
paste textarea "LVM asking what she wanted and I let her know that we were sold out for fall."
type textarea "LVM asking what she wanted and I let her know that we were sold out for fall."
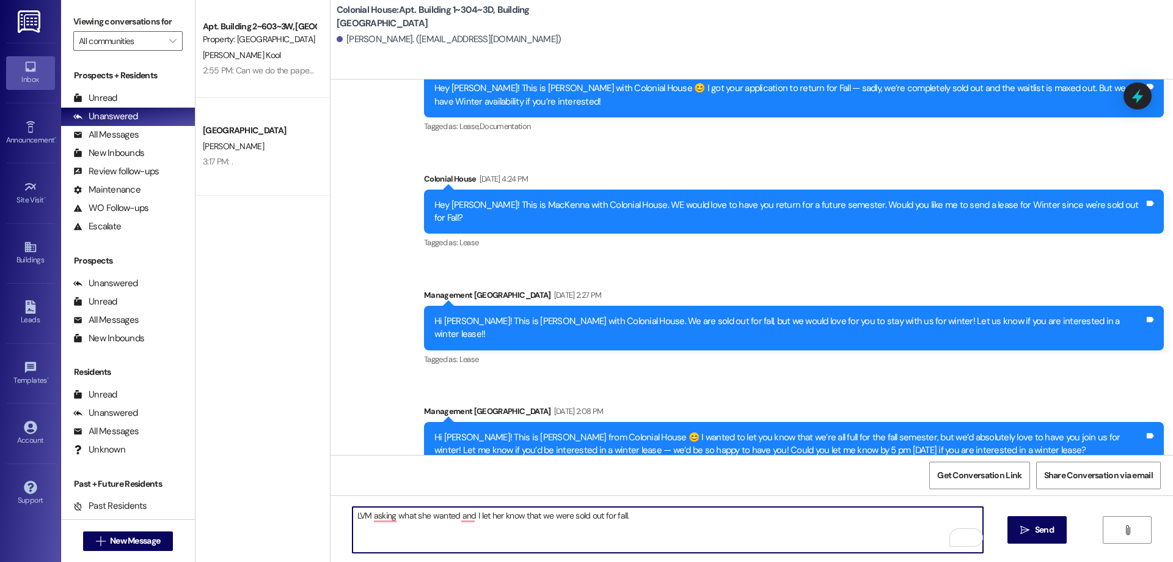
drag, startPoint x: 937, startPoint y: 522, endPoint x: 45, endPoint y: 462, distance: 894.2
click at [45, 462] on div "Inbox Go to Inbox Announcement • Send A Text Announcement Site Visit • Go to Si…" at bounding box center [586, 281] width 1173 height 562
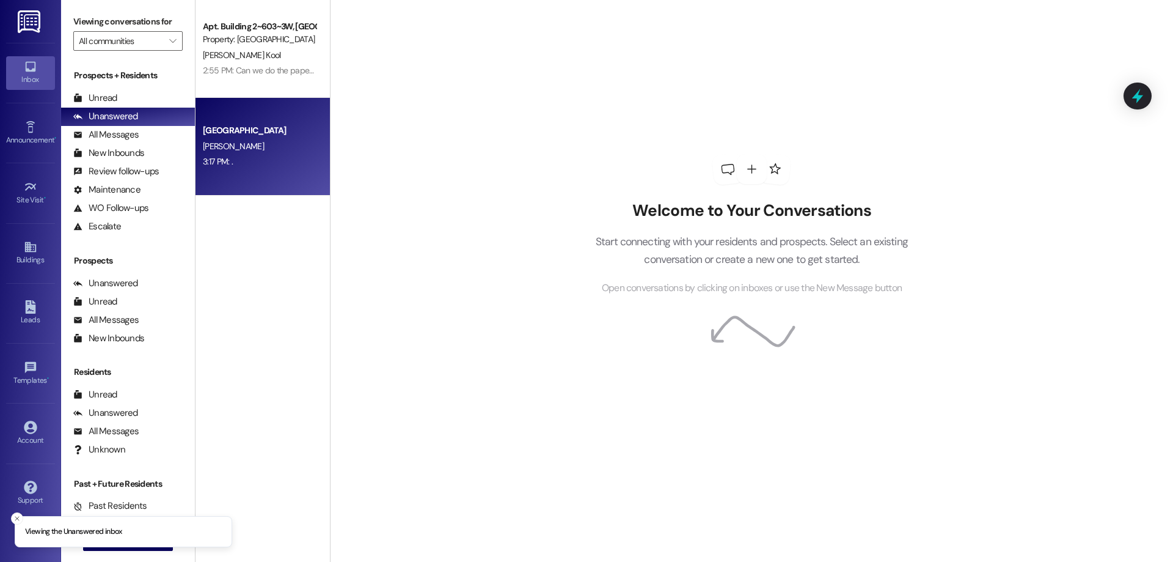
click at [268, 113] on div "Colonial House Prospect [PERSON_NAME] 3:17 PM: . 3:17 PM: ." at bounding box center [263, 147] width 134 height 98
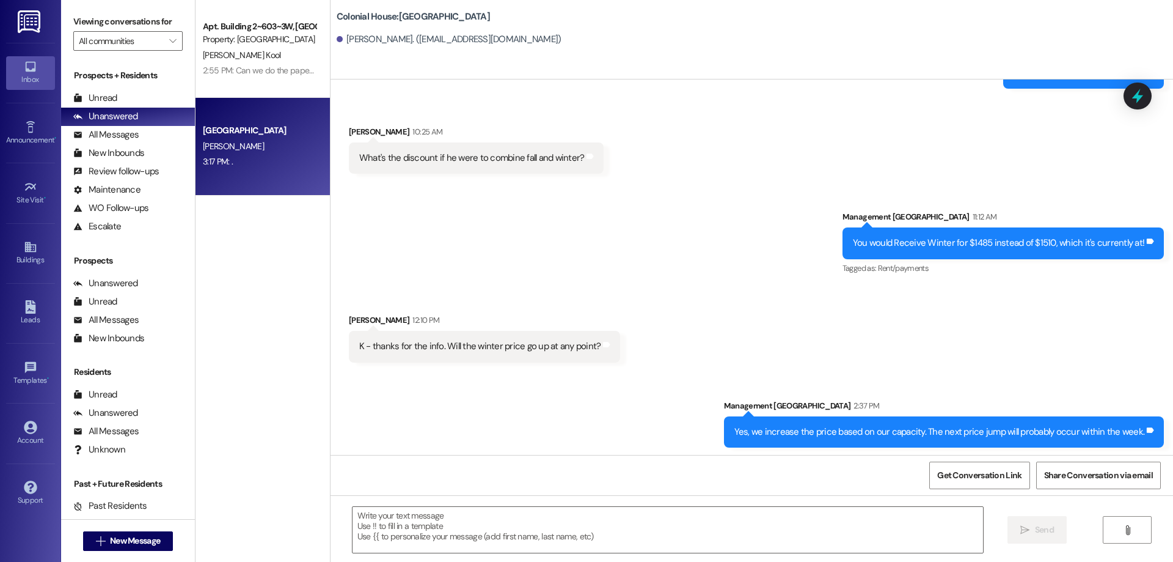
scroll to position [4740, 0]
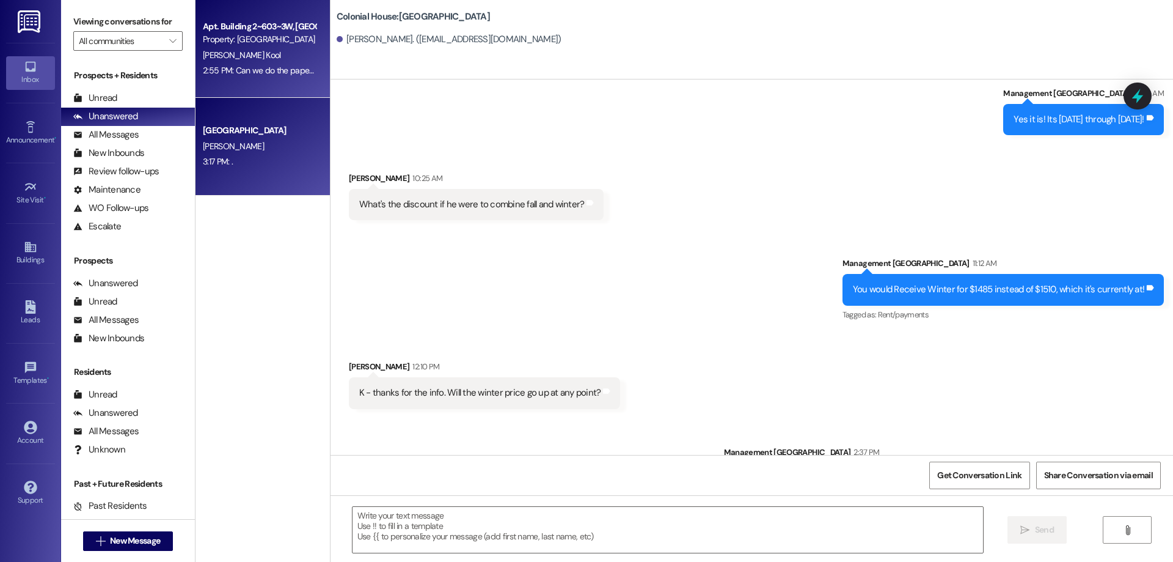
click at [284, 94] on div "Apt. Building 2~603~3W, [GEOGRAPHIC_DATA] Property: [GEOGRAPHIC_DATA] J. Kool 2…" at bounding box center [263, 49] width 134 height 98
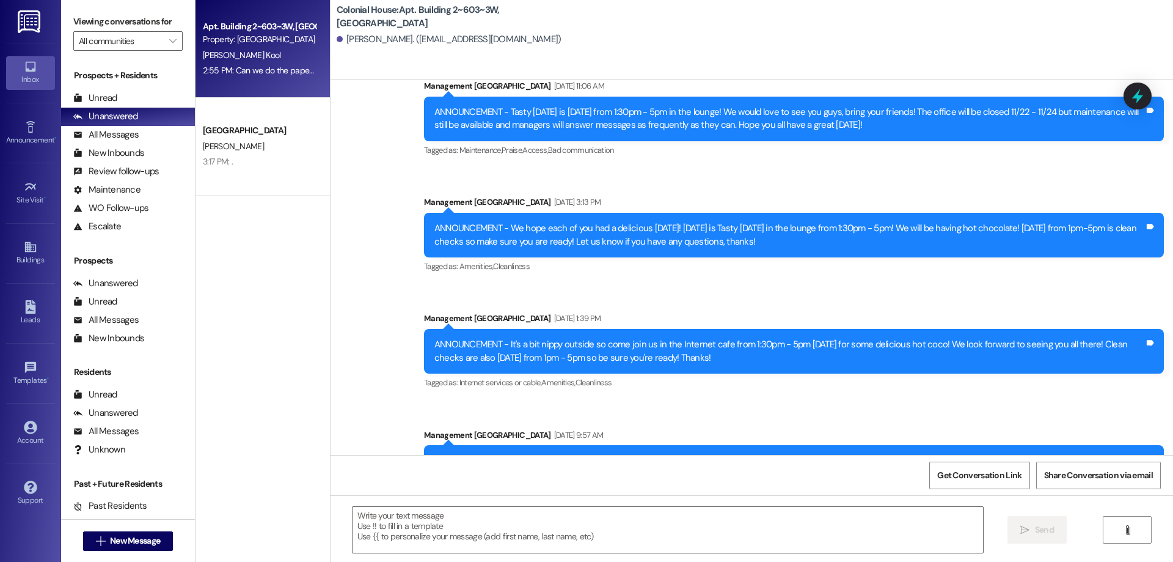
scroll to position [38872, 0]
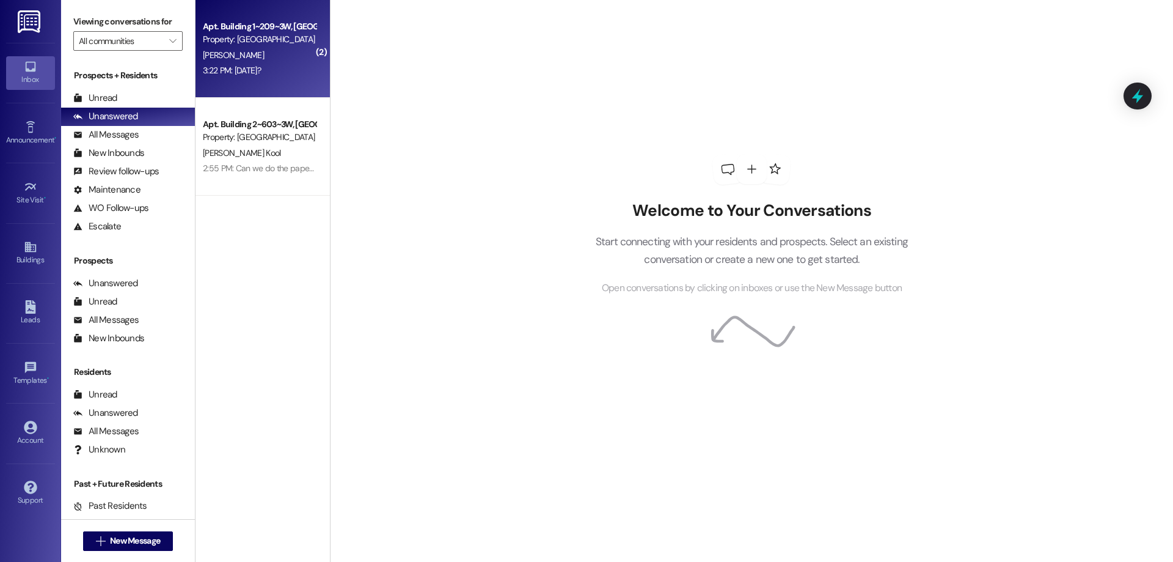
click at [301, 60] on div "[PERSON_NAME]" at bounding box center [259, 55] width 115 height 15
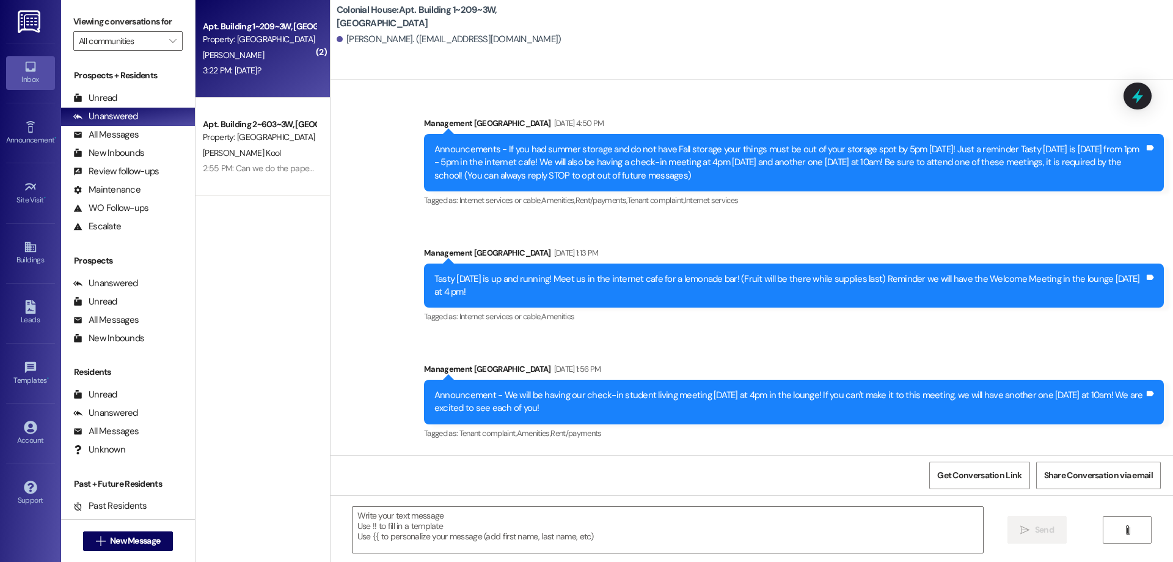
scroll to position [21988, 0]
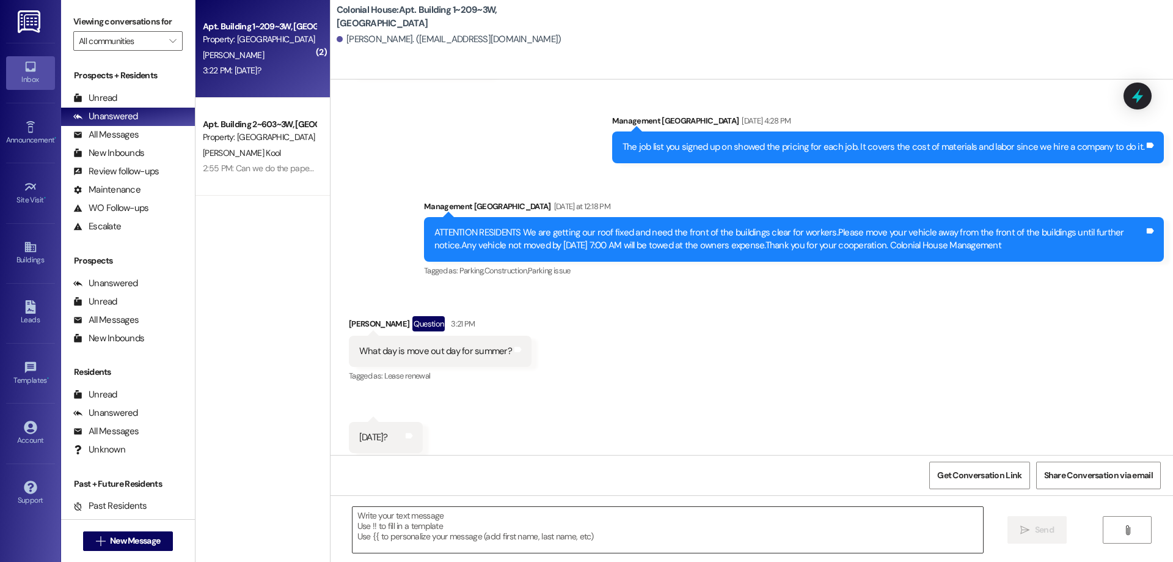
click at [574, 540] on textarea at bounding box center [668, 530] width 631 height 46
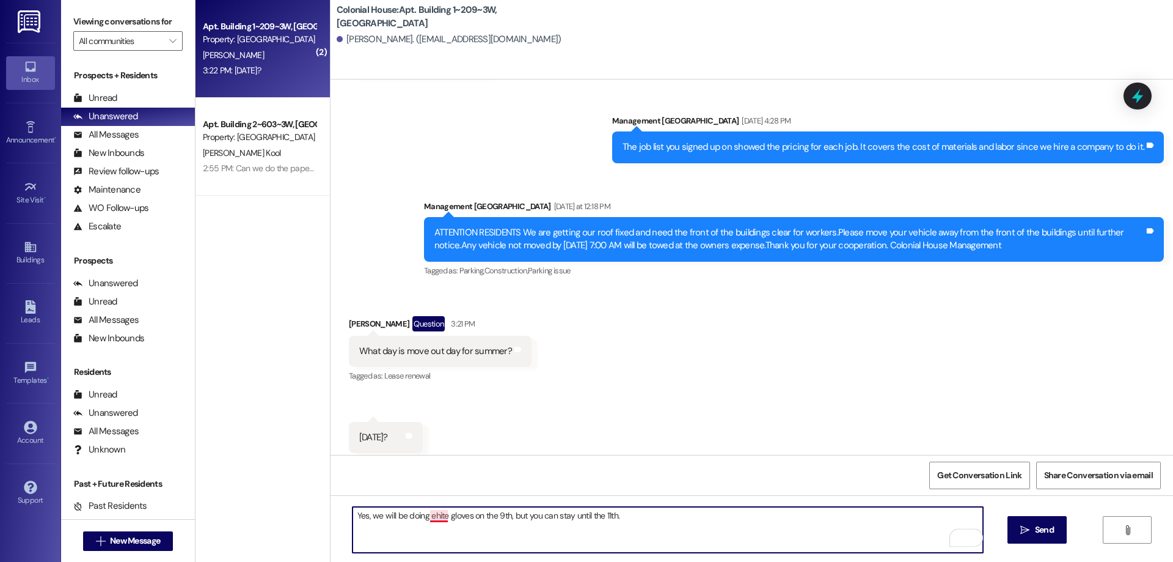
click at [436, 515] on textarea "Yes, we will be doing ehite gloves on the 9th, but you can stay until the 11th." at bounding box center [668, 530] width 631 height 46
type textarea "Yes, we will be doing white gloves on the 9th, but you can stay until the 11th."
click at [1039, 533] on span "Send" at bounding box center [1044, 529] width 19 height 13
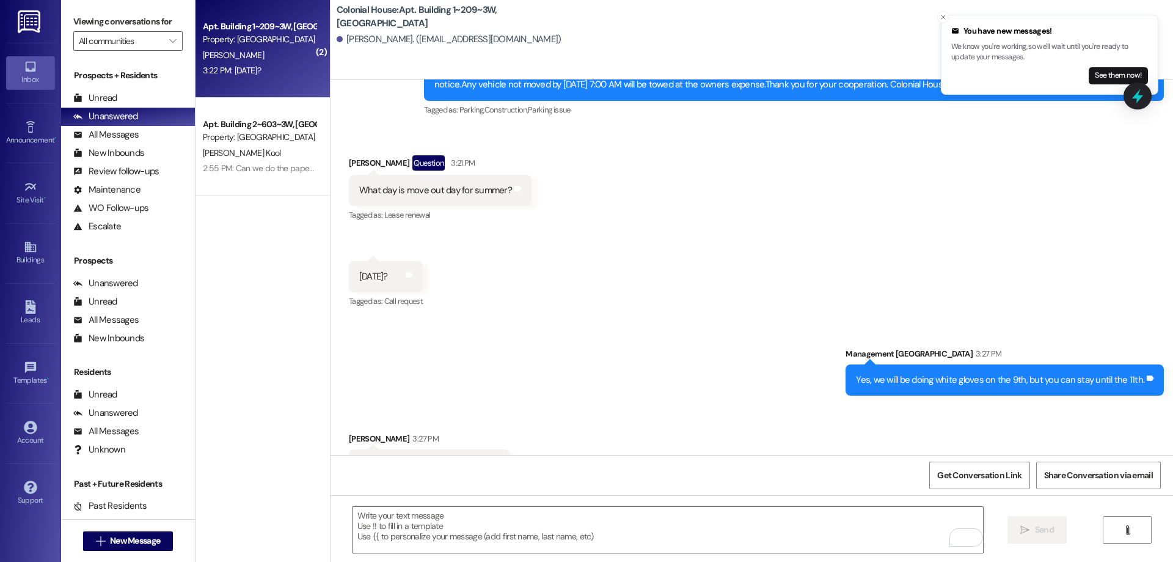
scroll to position [22157, 0]
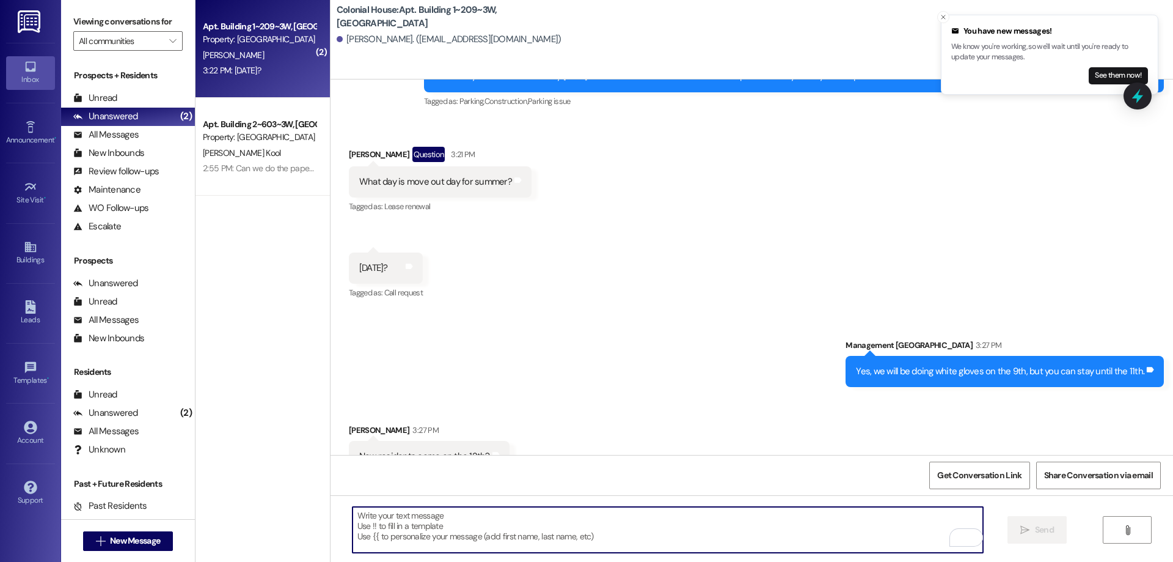
click at [513, 522] on textarea "To enrich screen reader interactions, please activate Accessibility in Grammarl…" at bounding box center [668, 530] width 631 height 46
type textarea "Yes"
click at [1112, 71] on button "See them now!" at bounding box center [1118, 75] width 59 height 17
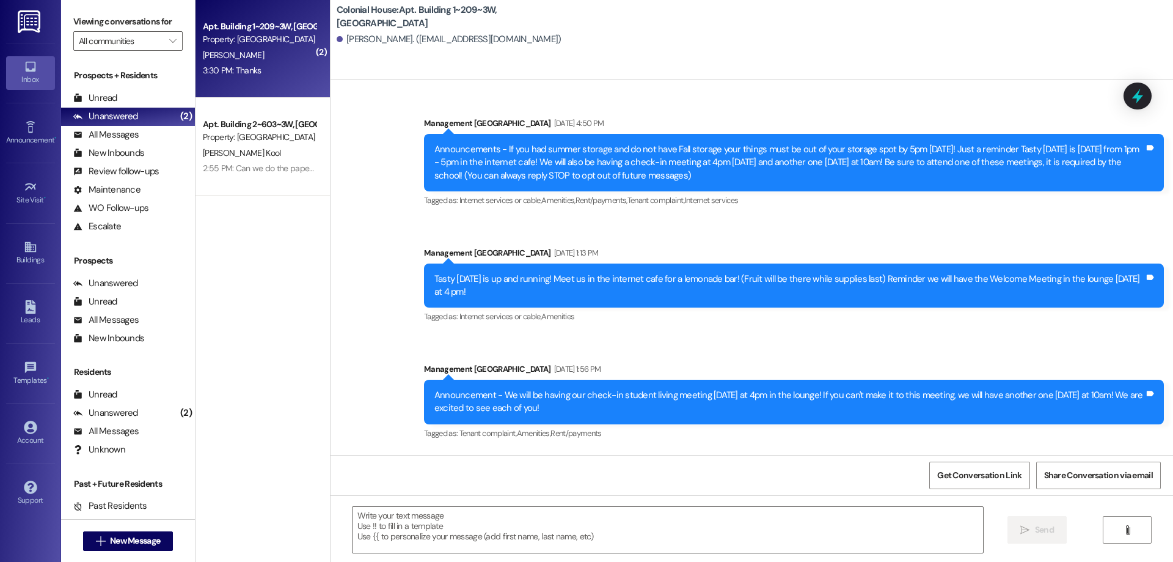
scroll to position [22364, 0]
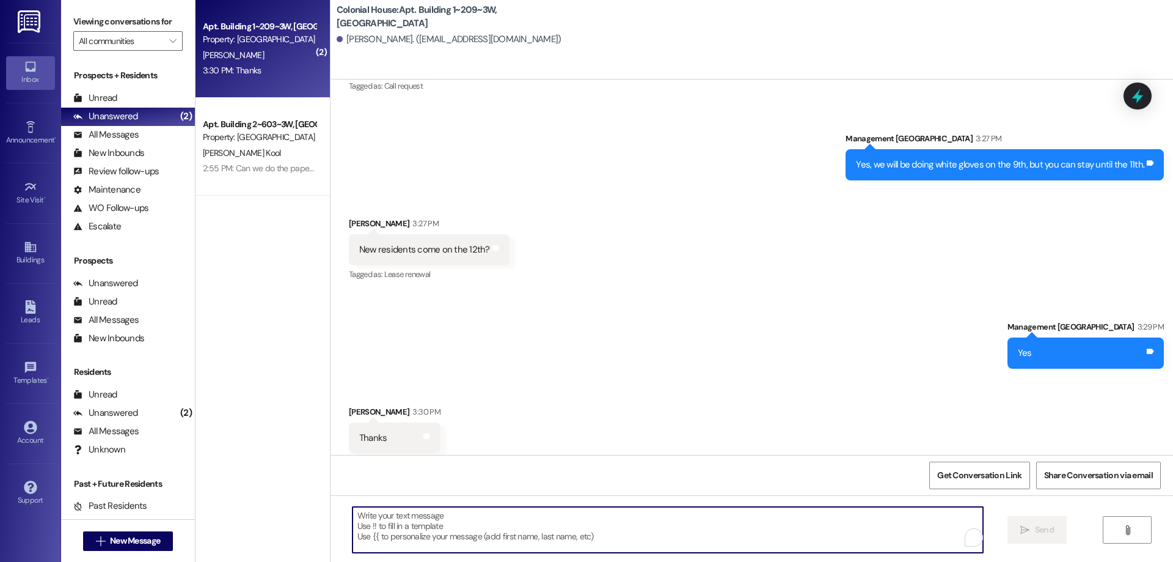
click at [912, 529] on textarea "To enrich screen reader interactions, please activate Accessibility in Grammarl…" at bounding box center [668, 530] width 631 height 46
type textarea "No prolem :)"
